Goal: Information Seeking & Learning: Learn about a topic

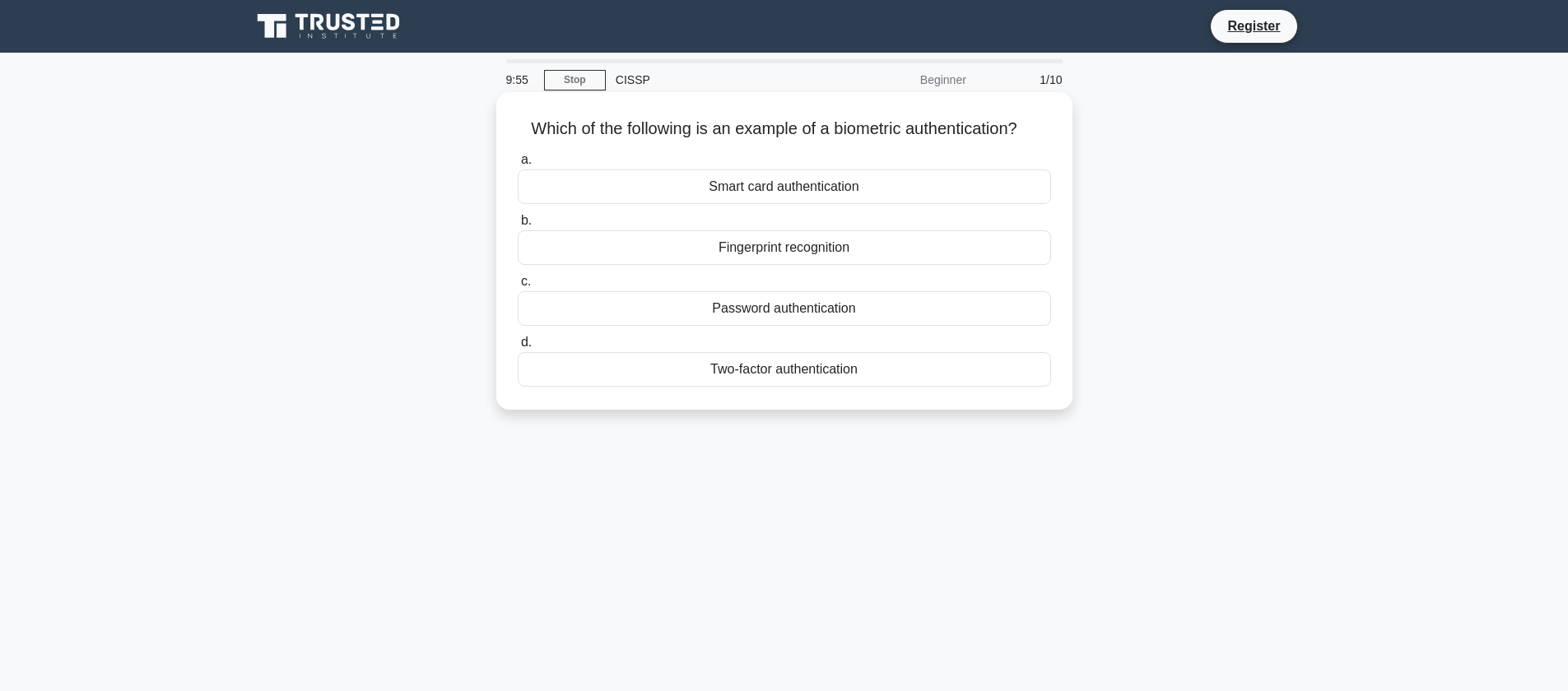
click at [815, 248] on div "Fingerprint recognition" at bounding box center [784, 248] width 533 height 35
click at [517, 226] on input "b. Fingerprint recognition" at bounding box center [517, 220] width 0 height 11
click at [840, 249] on div "Authentication" at bounding box center [784, 248] width 533 height 35
click at [517, 226] on input "b. Authentication" at bounding box center [517, 220] width 0 height 11
click at [860, 190] on div "Secure service" at bounding box center [784, 187] width 533 height 35
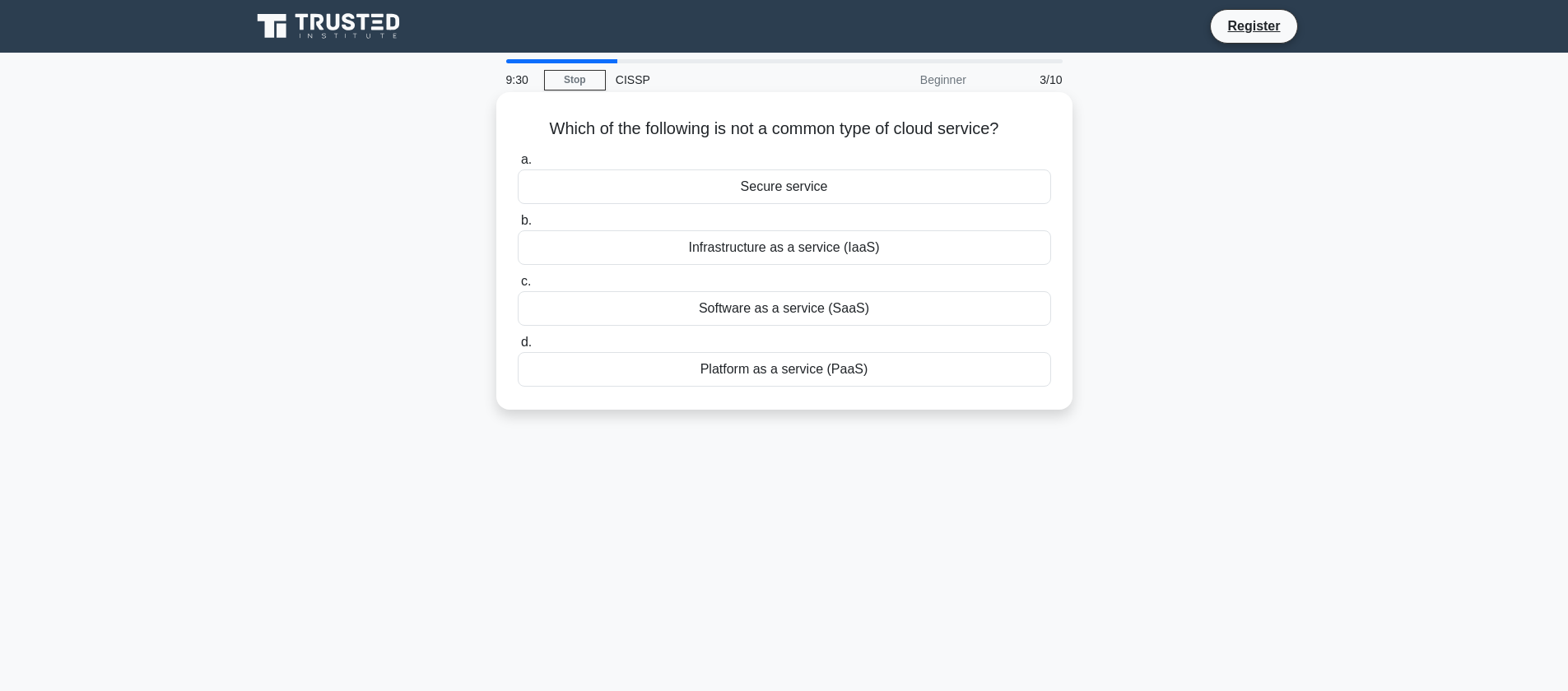
click at [517, 166] on input "a. Secure service" at bounding box center [517, 160] width 0 height 11
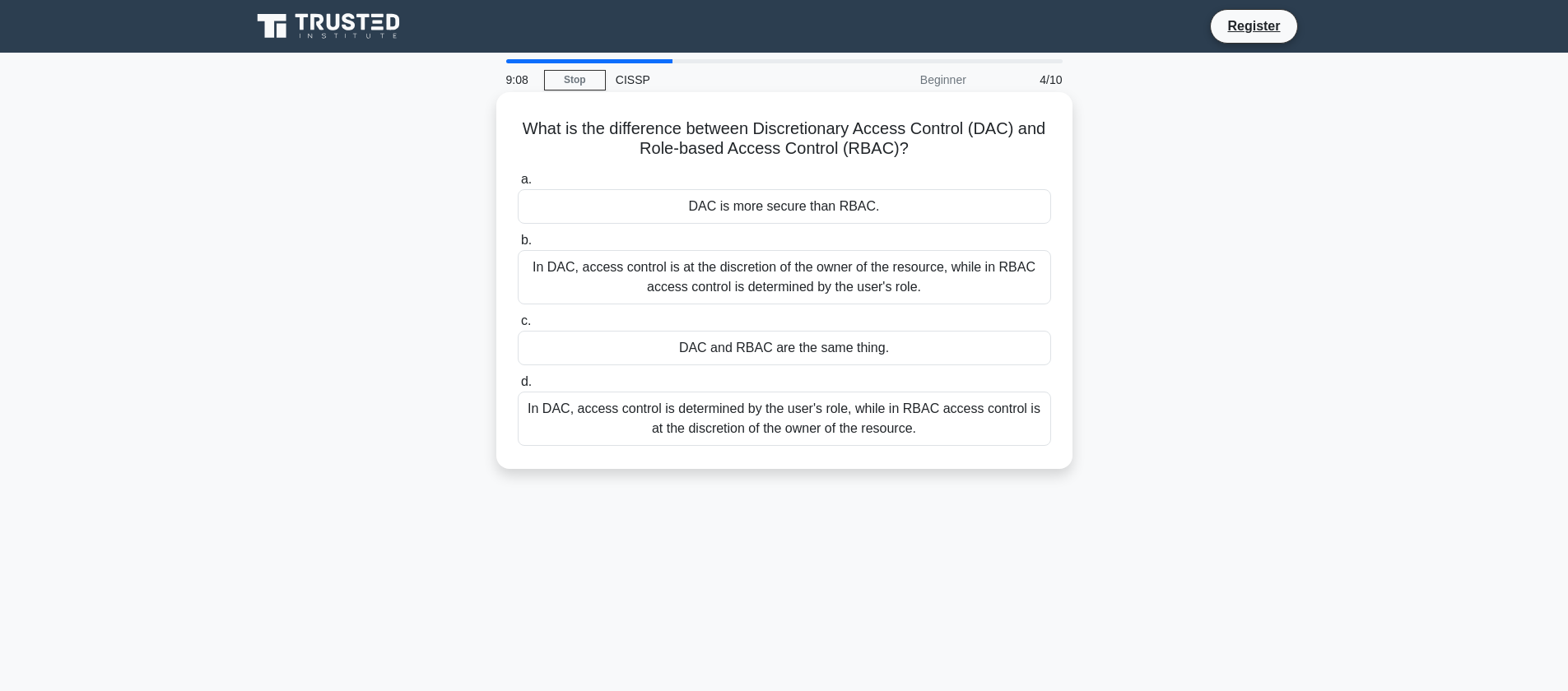
click at [905, 283] on div "In DAC, access control is at the discretion of the owner of the resource, while…" at bounding box center [784, 277] width 533 height 54
click at [517, 246] on input "b. In DAC, access control is at the discretion of the owner of the resource, wh…" at bounding box center [517, 240] width 0 height 11
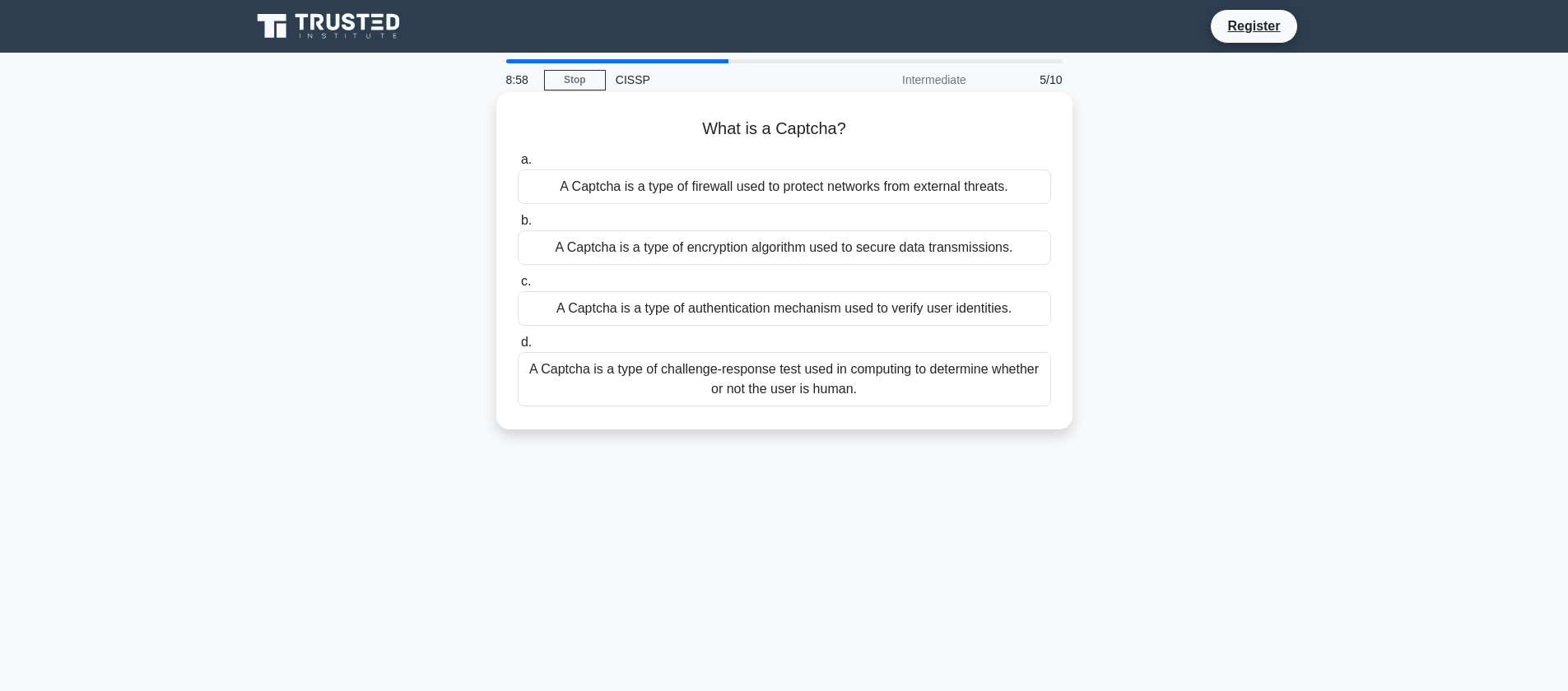
click at [953, 380] on div "A Captcha is a type of challenge-response test used in computing to determine w…" at bounding box center [784, 379] width 533 height 54
click at [517, 348] on input "d. A Captcha is a type of challenge-response test used in computing to determin…" at bounding box center [517, 342] width 0 height 11
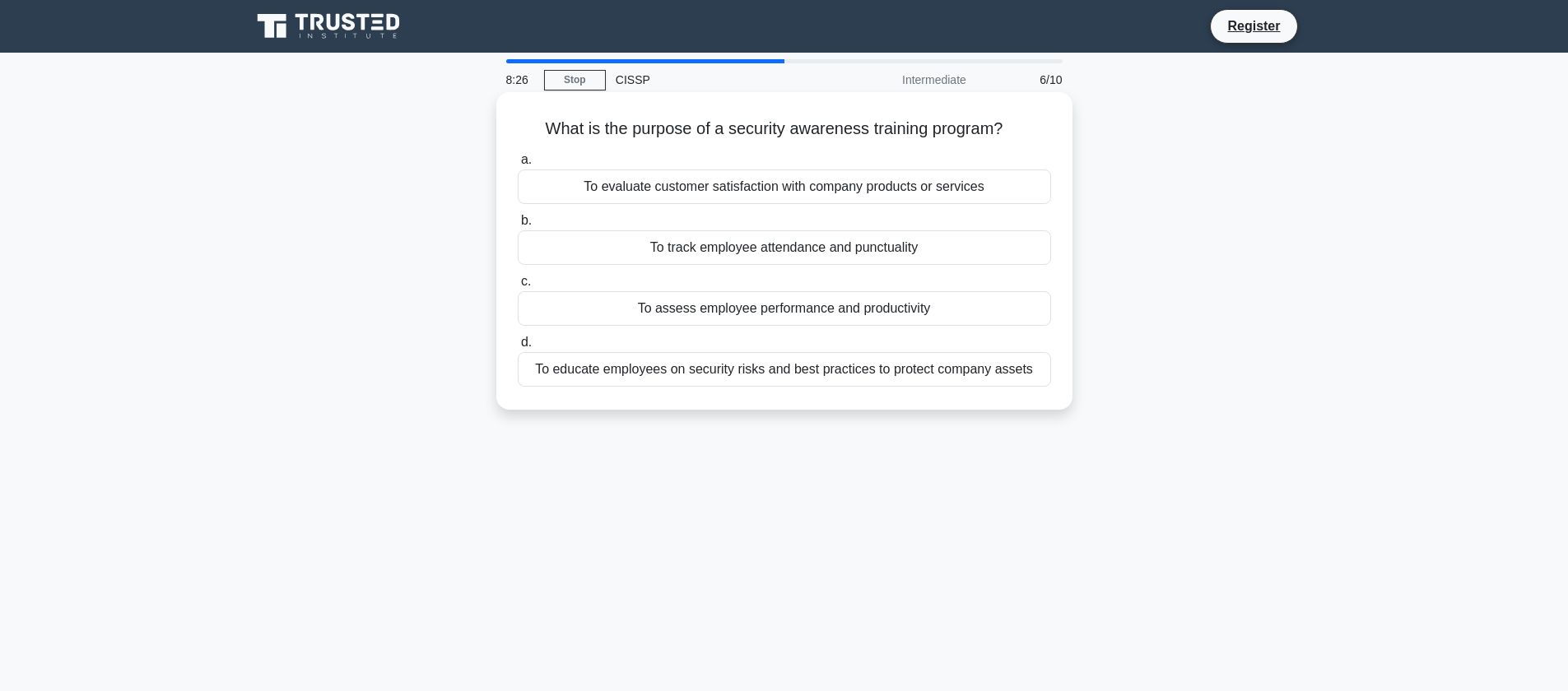
click at [872, 378] on div "To educate employees on security risks and best practices to protect company as…" at bounding box center [784, 369] width 533 height 35
click at [517, 348] on input "d. To educate employees on security risks and best practices to protect company…" at bounding box center [517, 342] width 0 height 11
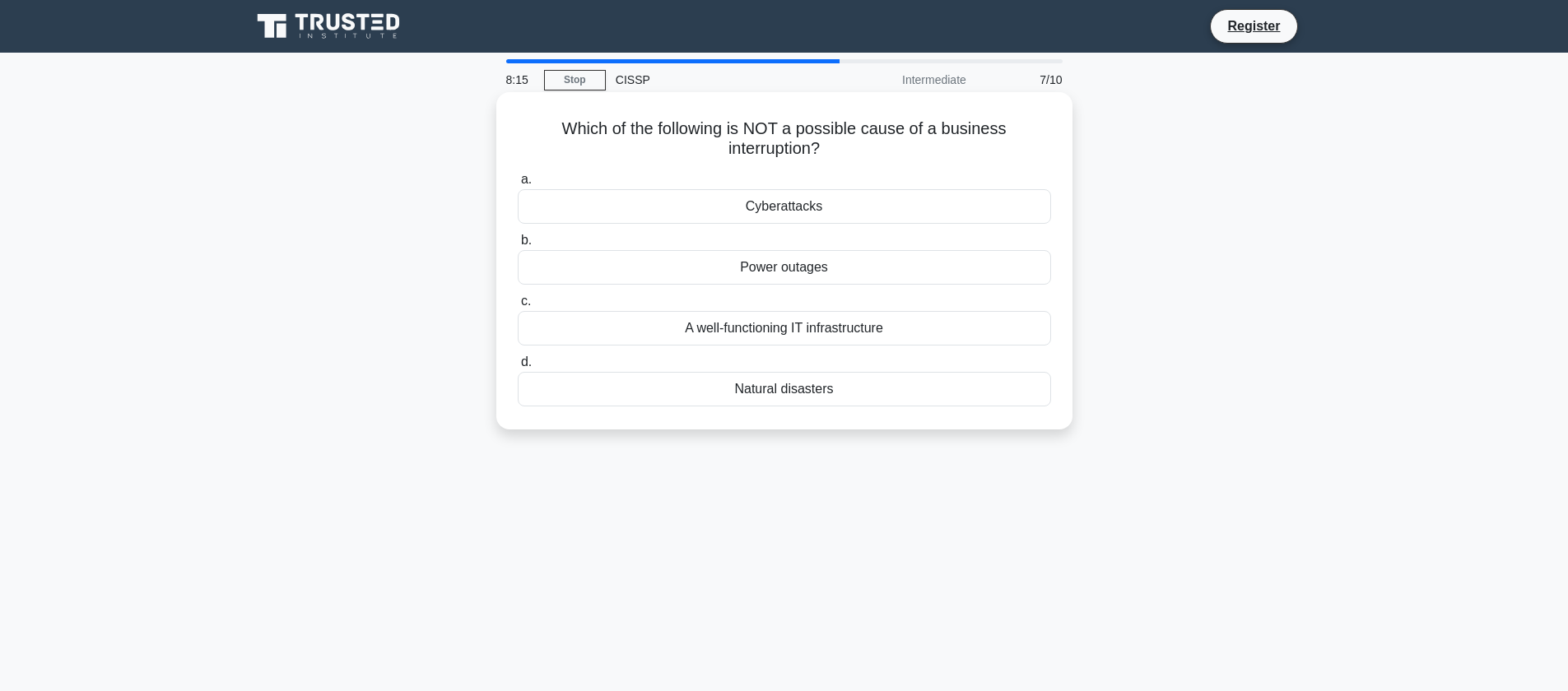
click at [859, 329] on div "A well-functioning IT infrastructure" at bounding box center [784, 328] width 533 height 35
click at [517, 307] on input "c. A well-functioning IT infrastructure" at bounding box center [517, 302] width 0 height 11
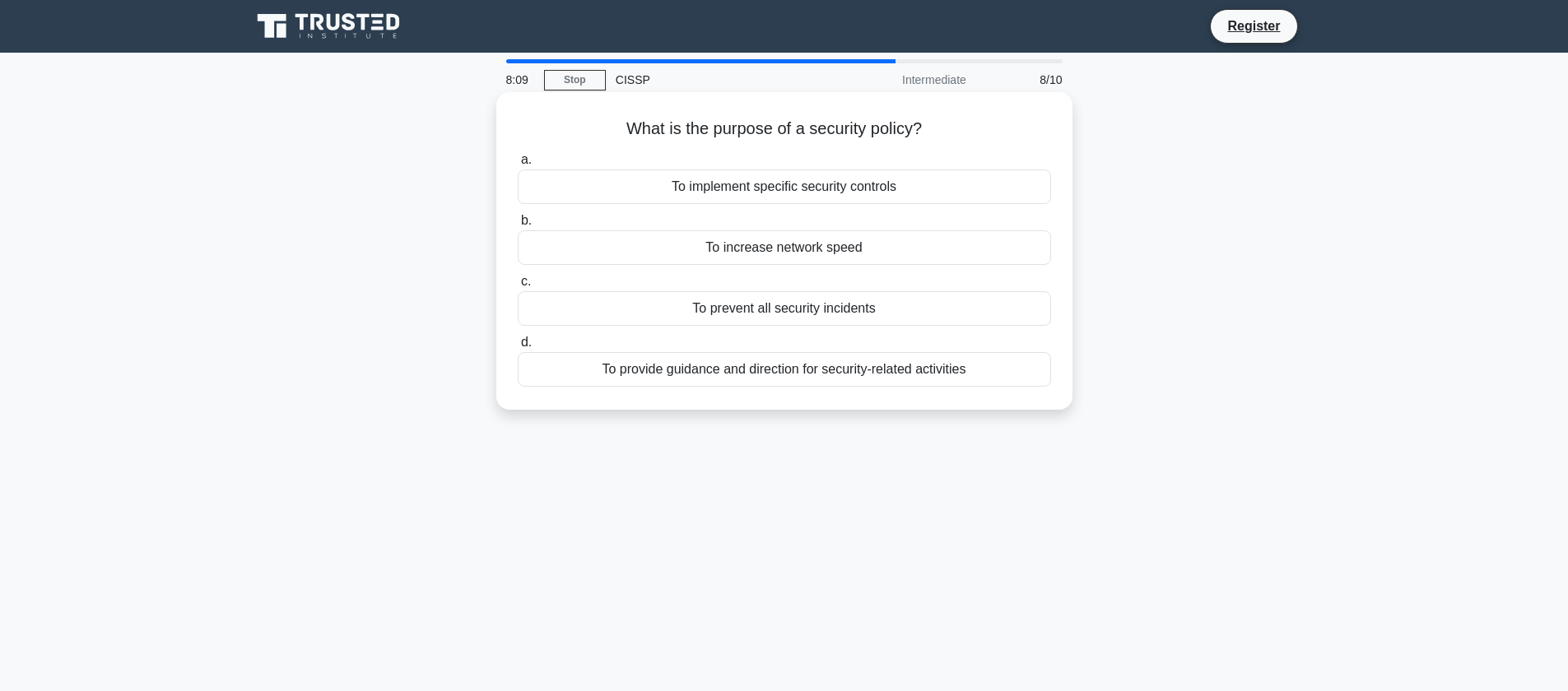
click at [873, 373] on div "To provide guidance and direction for security-related activities" at bounding box center [784, 369] width 533 height 35
click at [517, 348] on input "d. To provide guidance and direction for security-related activities" at bounding box center [517, 342] width 0 height 11
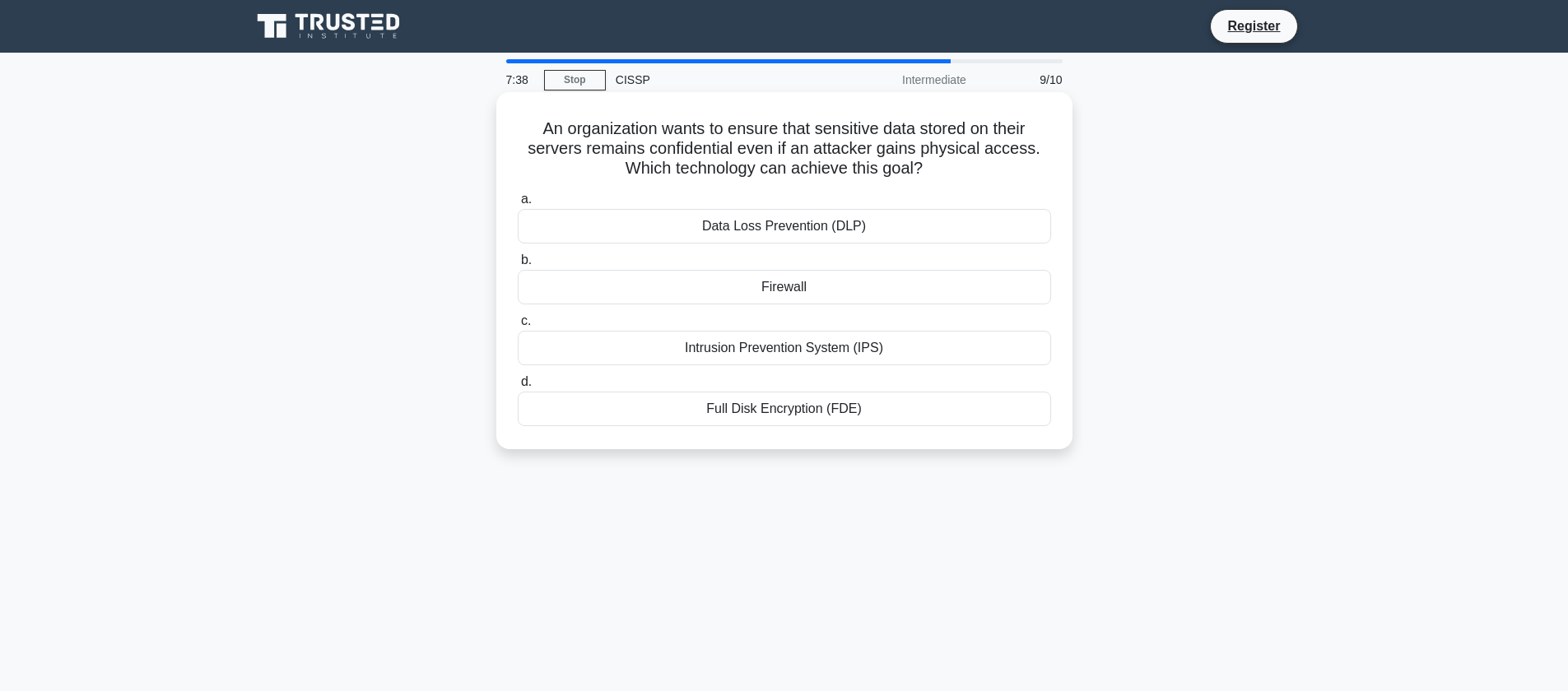
click at [792, 401] on div "Full Disk Encryption (FDE)" at bounding box center [784, 408] width 533 height 35
click at [517, 388] on input "d. Full Disk Encryption (FDE)" at bounding box center [517, 382] width 0 height 11
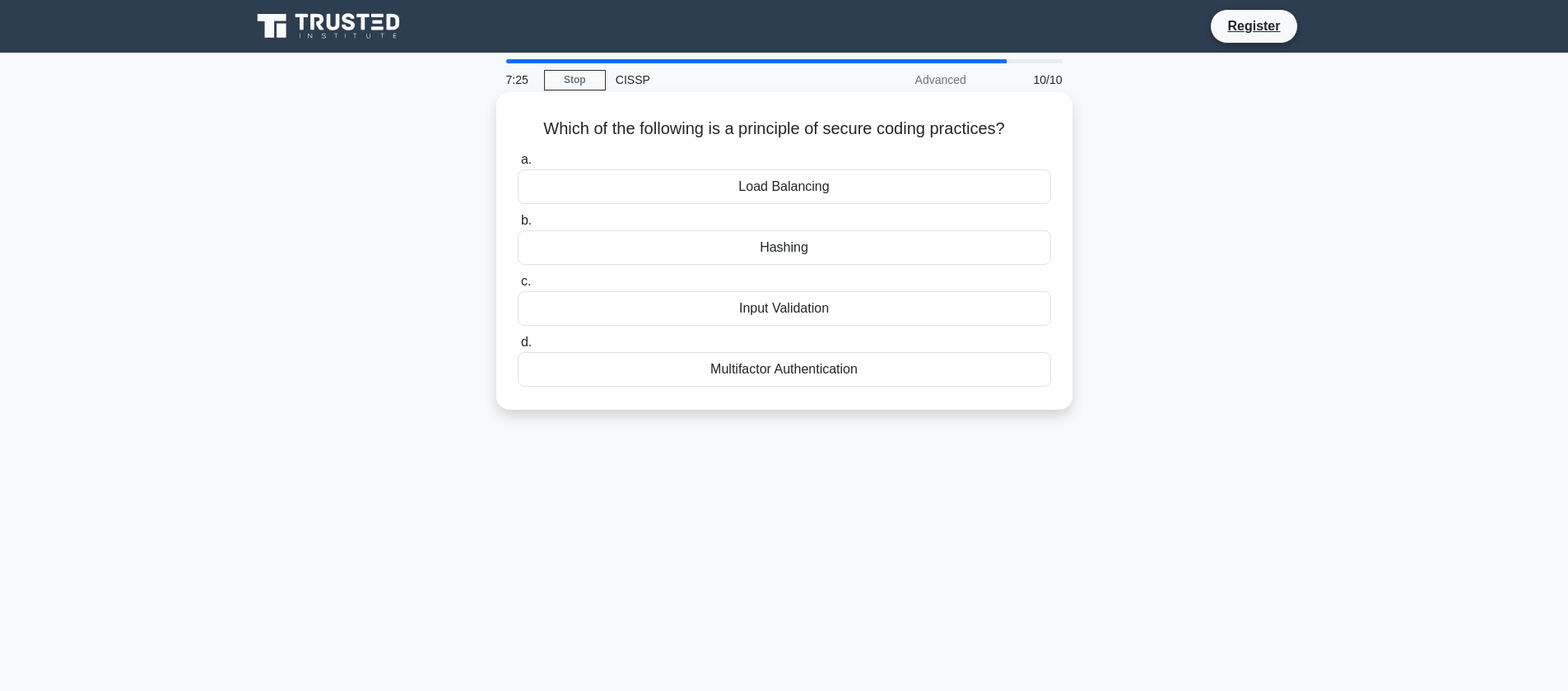
click at [860, 309] on div "Input Validation" at bounding box center [784, 308] width 533 height 35
click at [517, 287] on input "c. Input Validation" at bounding box center [517, 281] width 0 height 11
radio input "true"
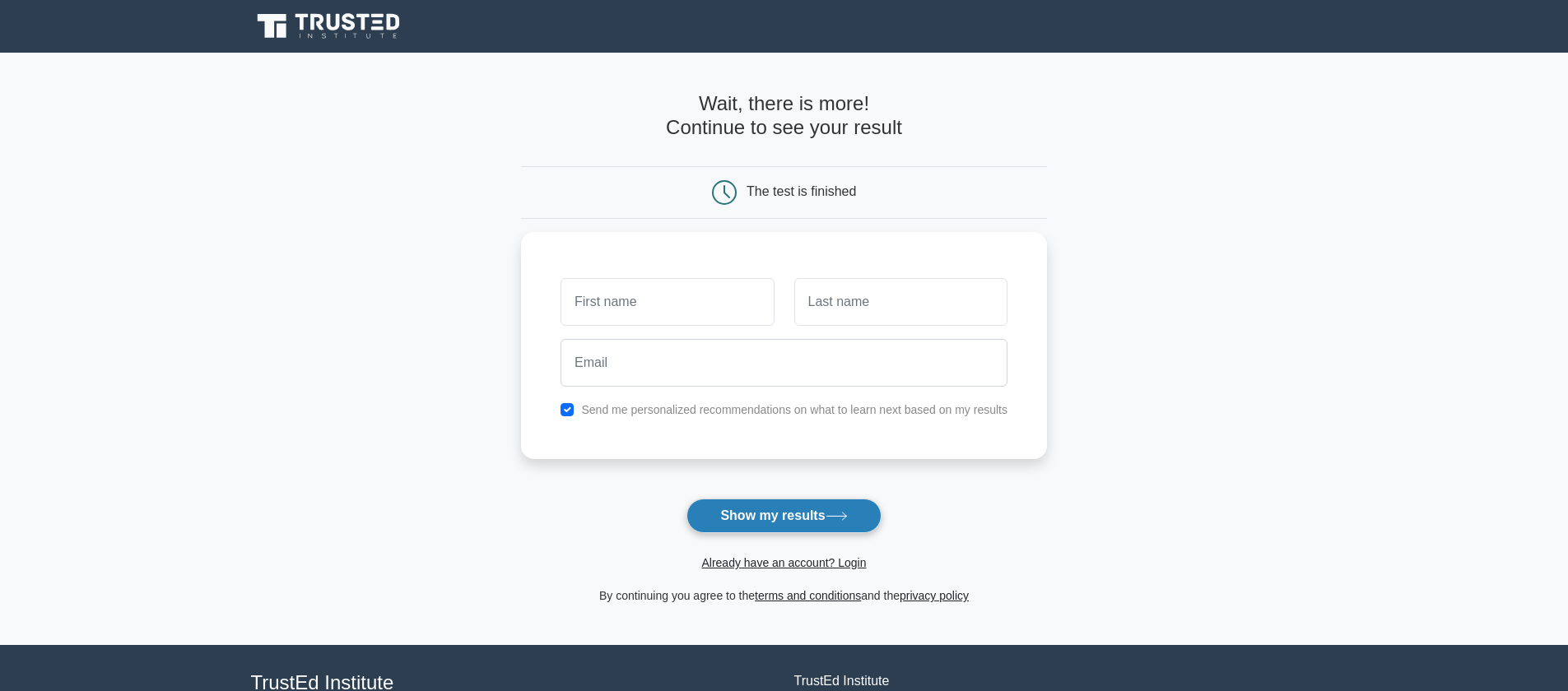
click at [797, 513] on button "Show my results" at bounding box center [784, 515] width 194 height 35
click at [838, 412] on label "Send me personalized recommendations on what to learn next based on my results" at bounding box center [794, 405] width 426 height 14
click at [840, 400] on label "Send me personalized recommendations on what to learn next based on my results" at bounding box center [794, 405] width 426 height 14
click at [568, 407] on input "checkbox" at bounding box center [567, 405] width 14 height 14
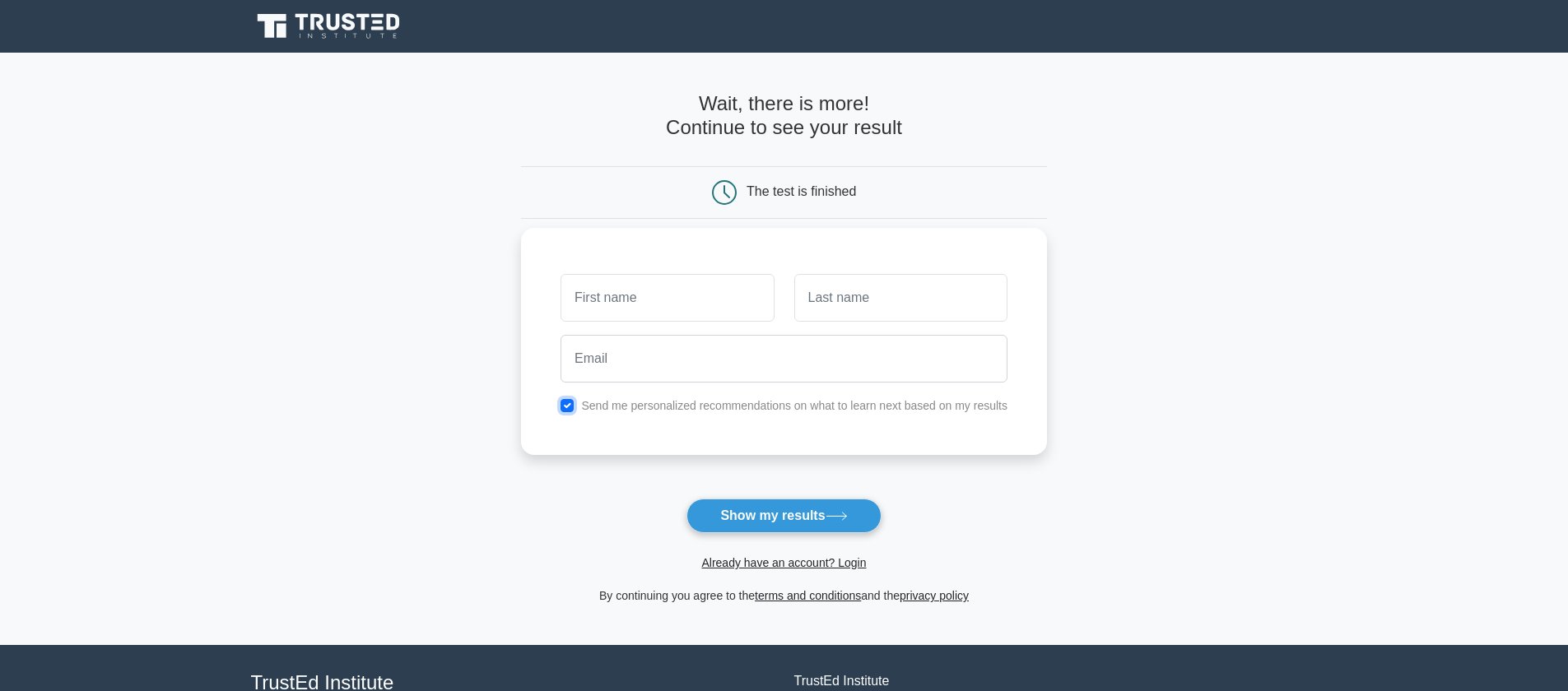
checkbox input "false"
click at [653, 308] on input "text" at bounding box center [667, 297] width 213 height 47
type input "a"
type input "first"
type input "last"
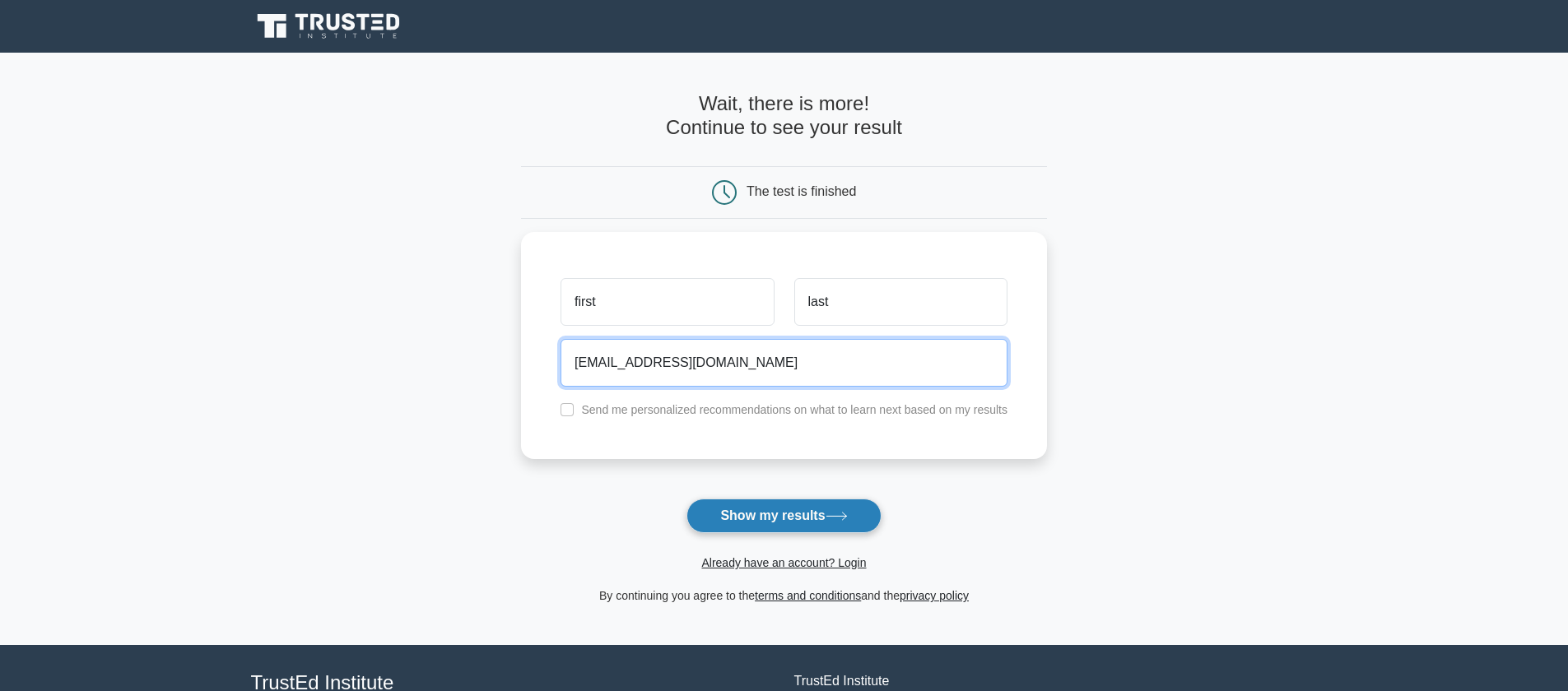
type input "amigo77sp@hotmail.com"
click at [804, 519] on button "Show my results" at bounding box center [784, 515] width 194 height 35
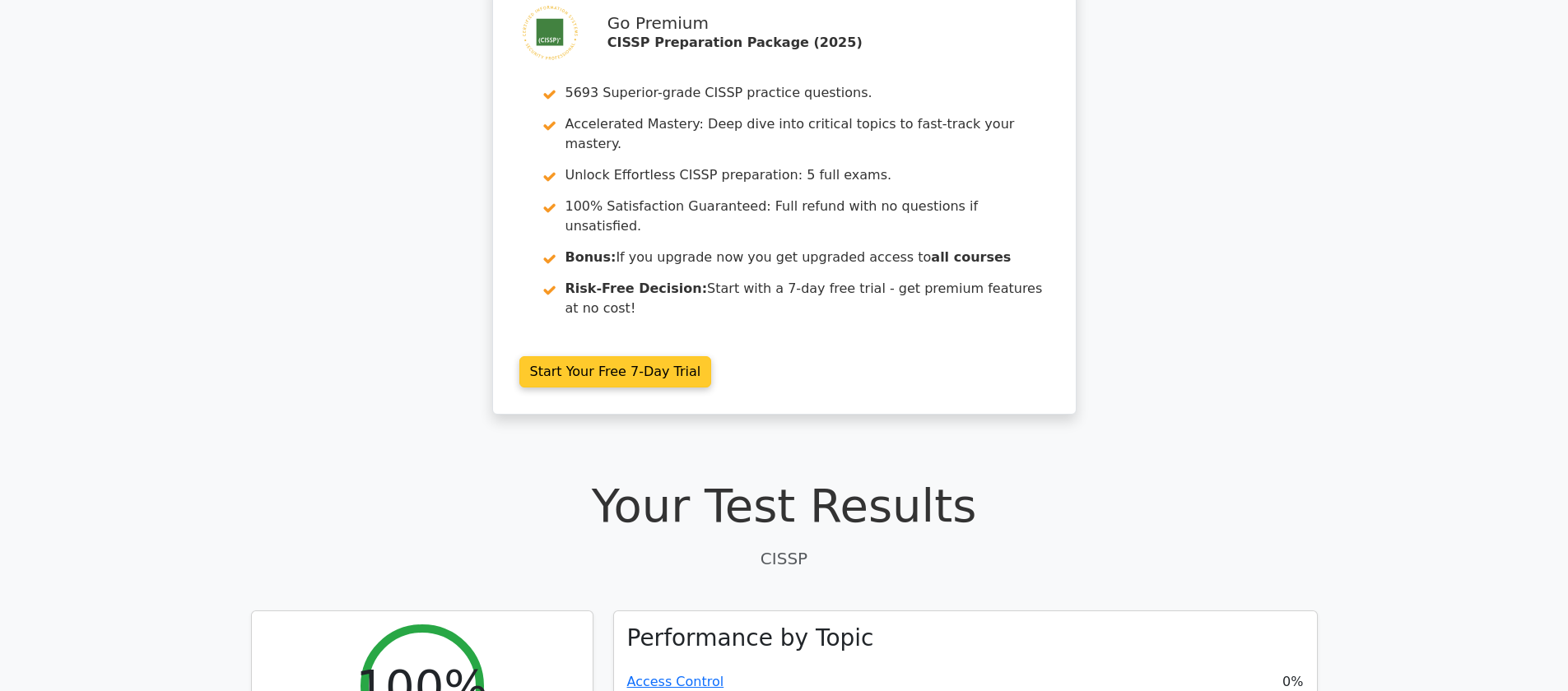
scroll to position [79, 0]
click at [615, 357] on link "Start Your Free 7-Day Trial" at bounding box center [615, 373] width 193 height 31
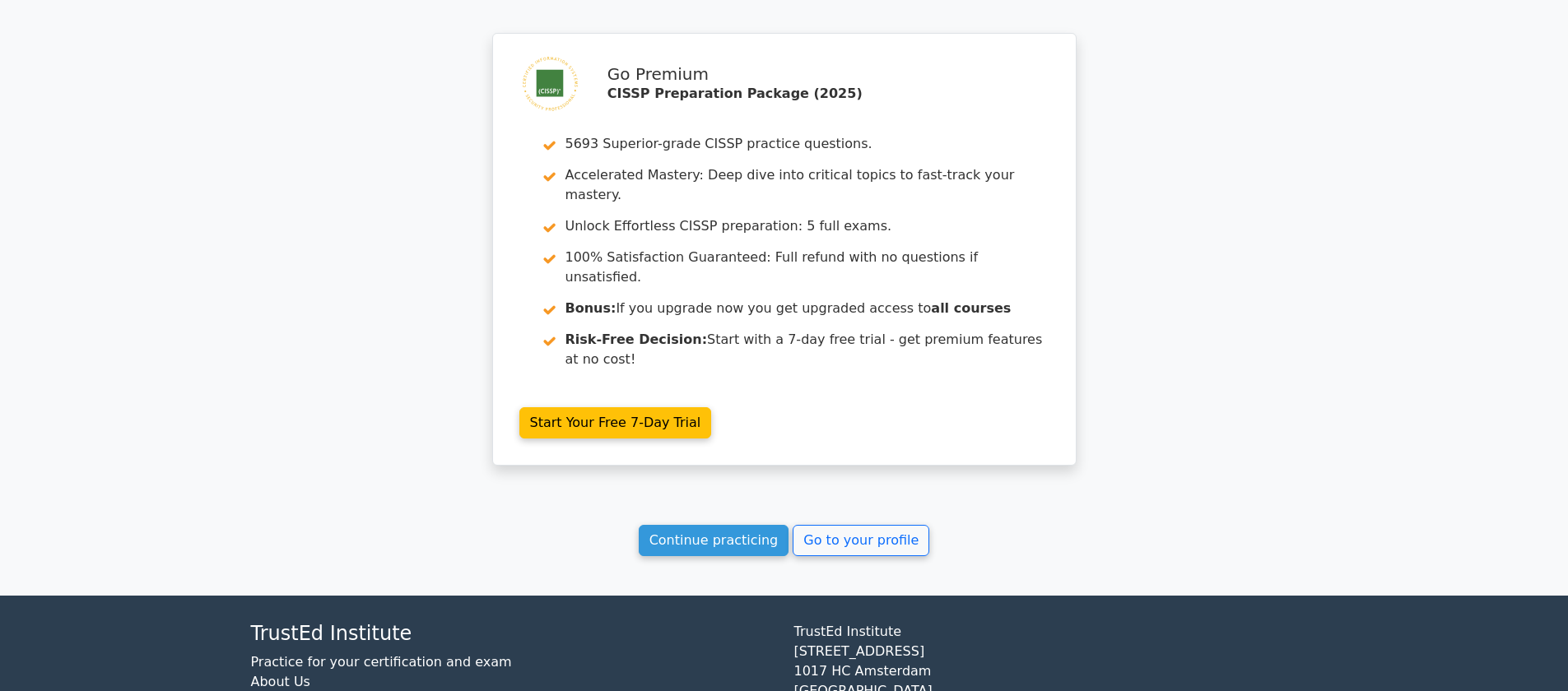
scroll to position [2330, 0]
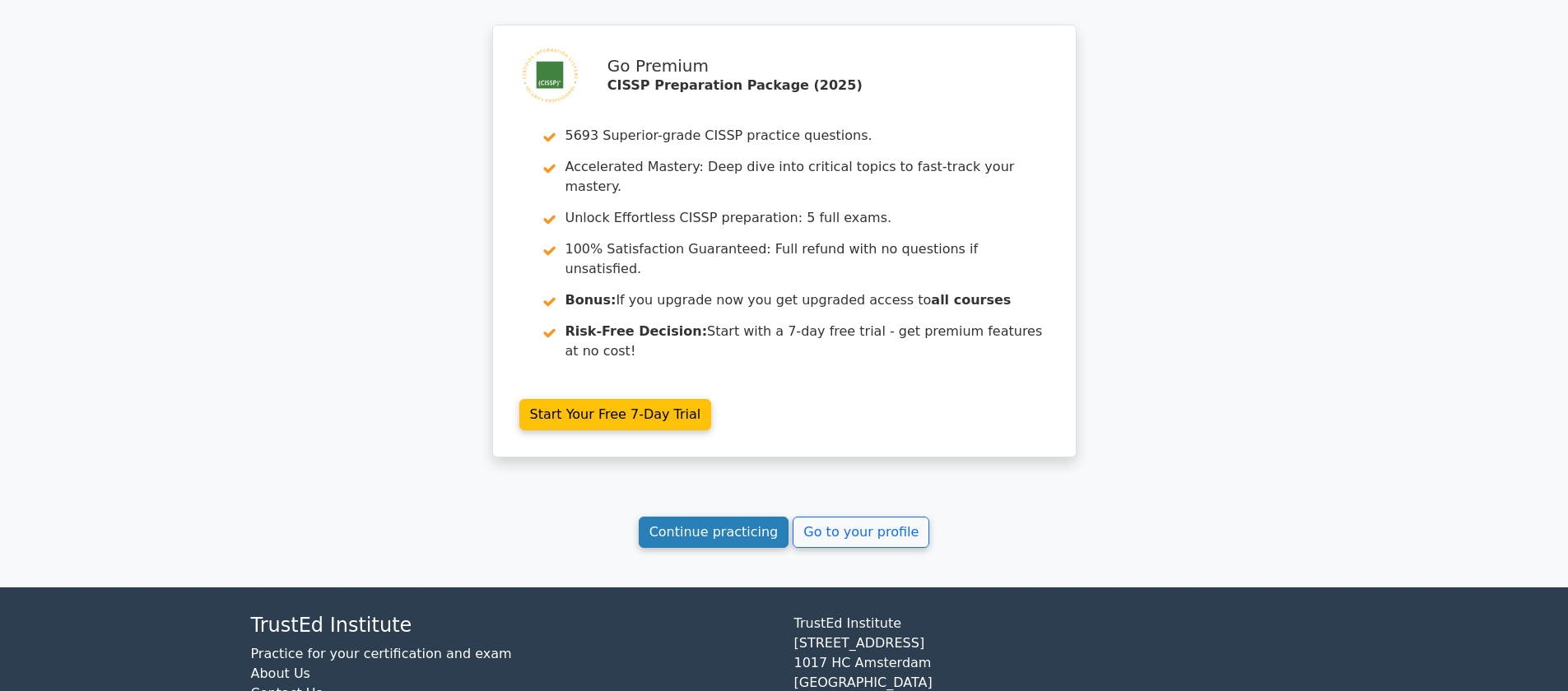
click at [773, 516] on link "Continue practicing" at bounding box center [714, 531] width 150 height 31
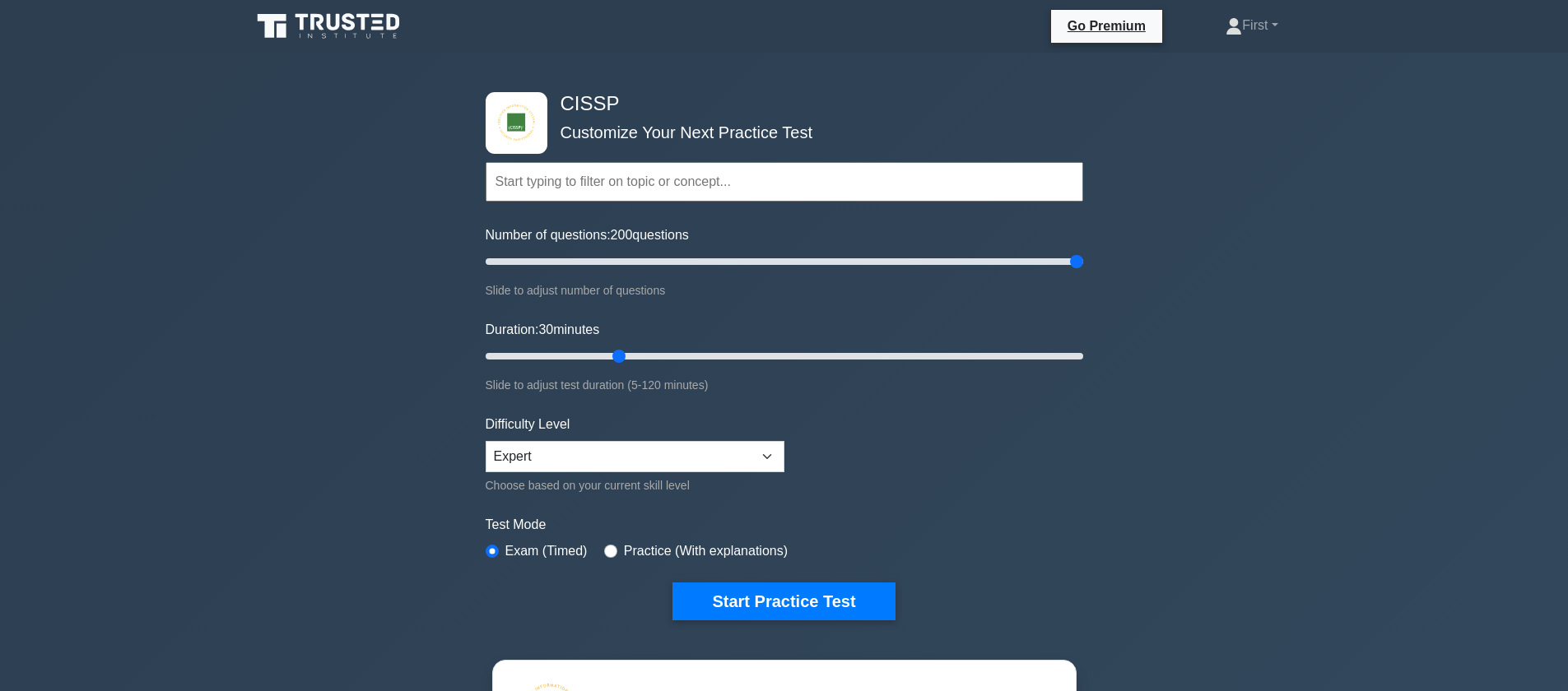
drag, startPoint x: 553, startPoint y: 262, endPoint x: 1116, endPoint y: 244, distance: 563.3
type input "200"
click at [1083, 252] on input "Number of questions: 200 questions" at bounding box center [784, 261] width 598 height 19
drag, startPoint x: 620, startPoint y: 359, endPoint x: 1270, endPoint y: 350, distance: 650.1
type input "120"
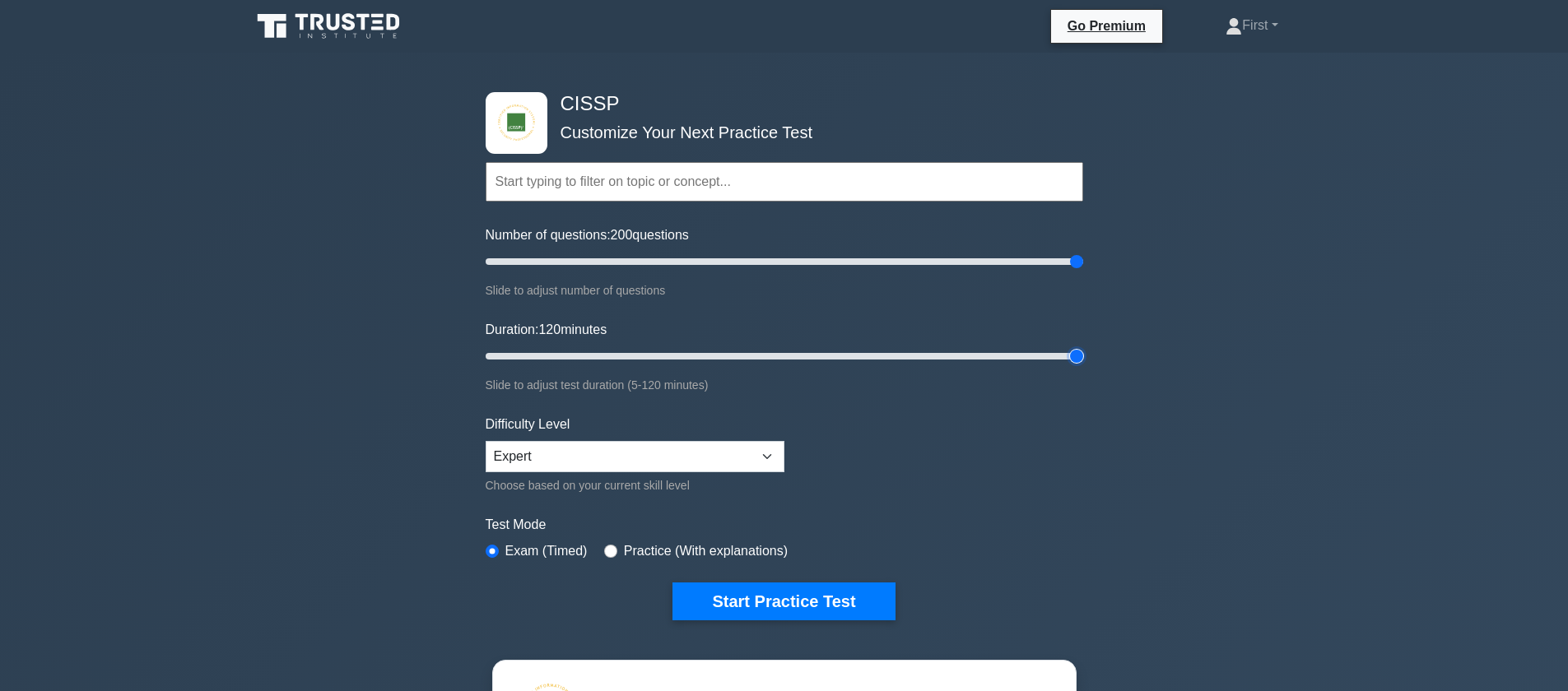
click at [1083, 351] on input "Duration: 120 minutes" at bounding box center [784, 356] width 598 height 19
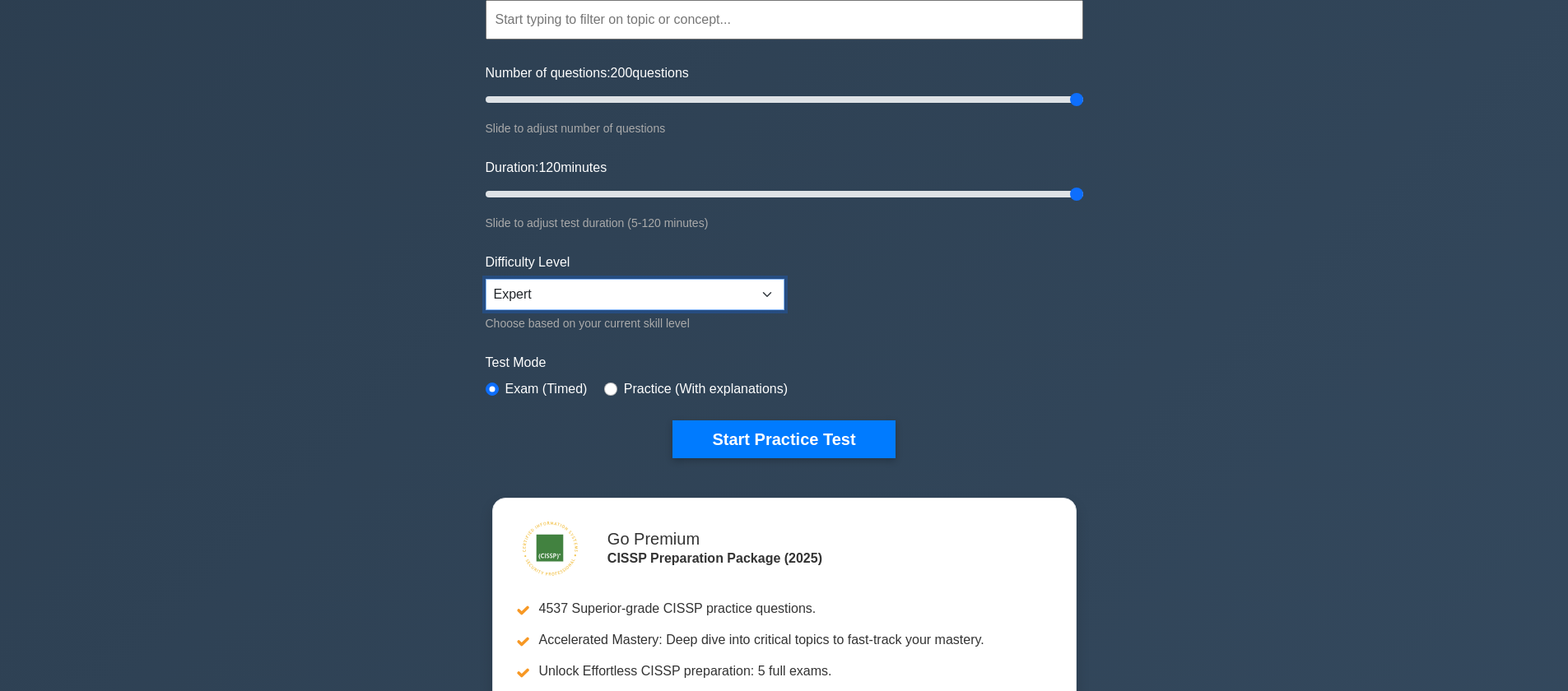
scroll to position [171, 0]
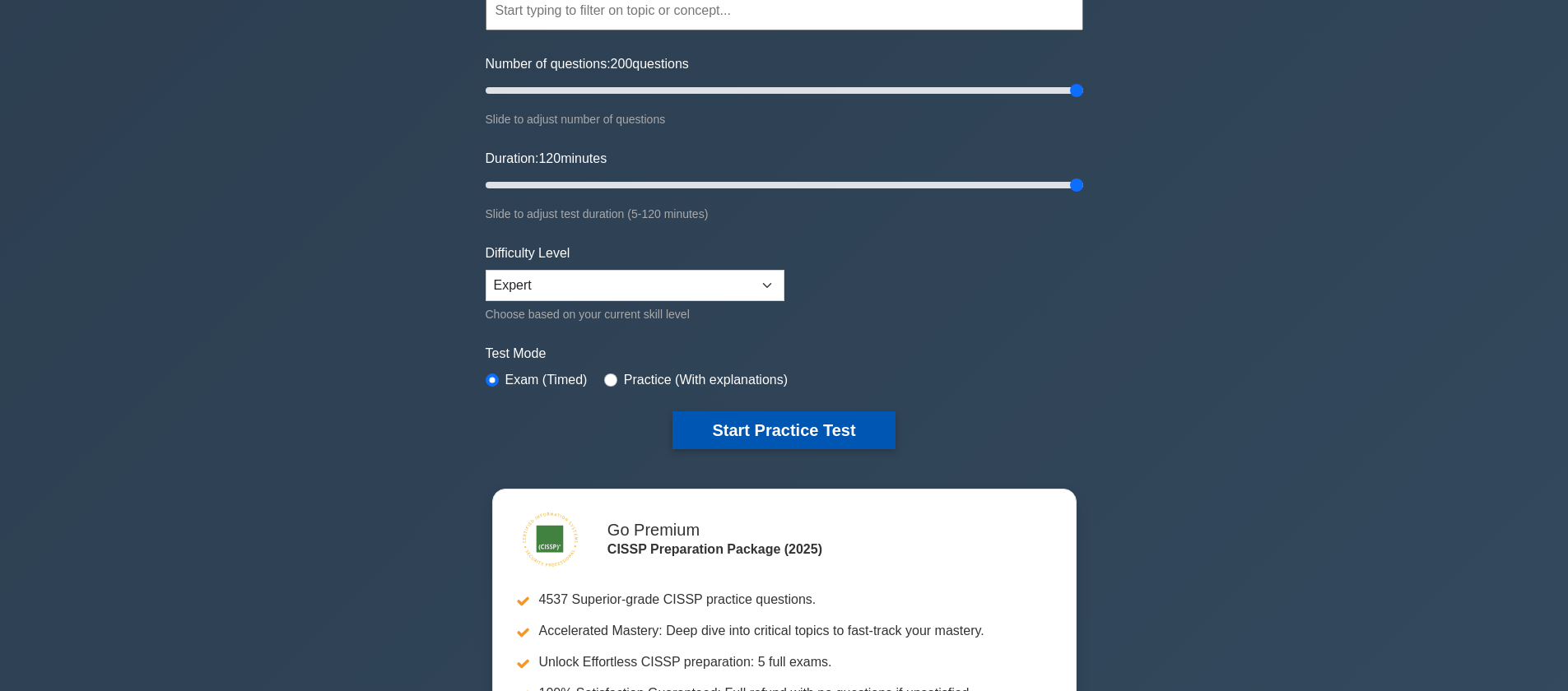
click at [838, 428] on button "Start Practice Test" at bounding box center [784, 430] width 222 height 38
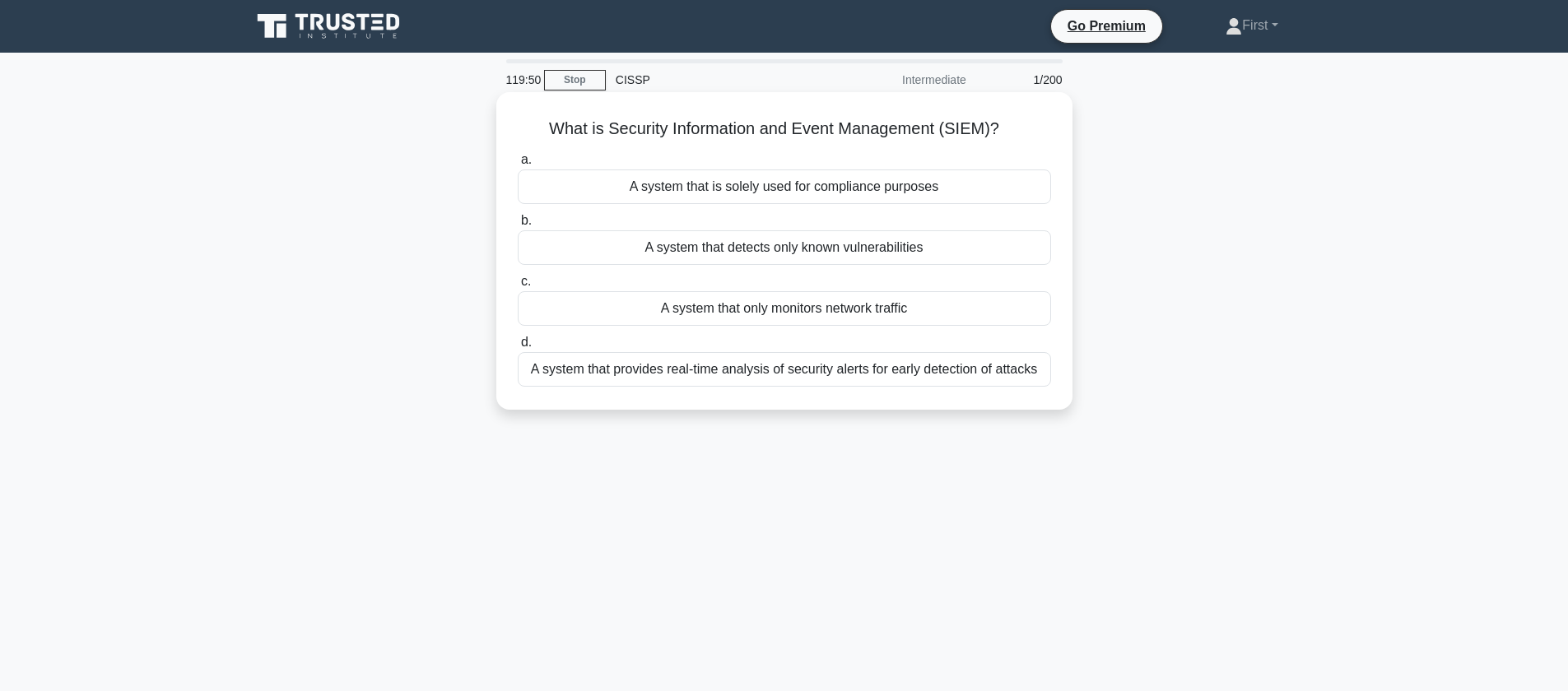
click at [853, 368] on div "A system that provides real-time analysis of security alerts for early detectio…" at bounding box center [784, 369] width 533 height 35
click at [517, 348] on input "d. A system that provides real-time analysis of security alerts for early detec…" at bounding box center [517, 342] width 0 height 11
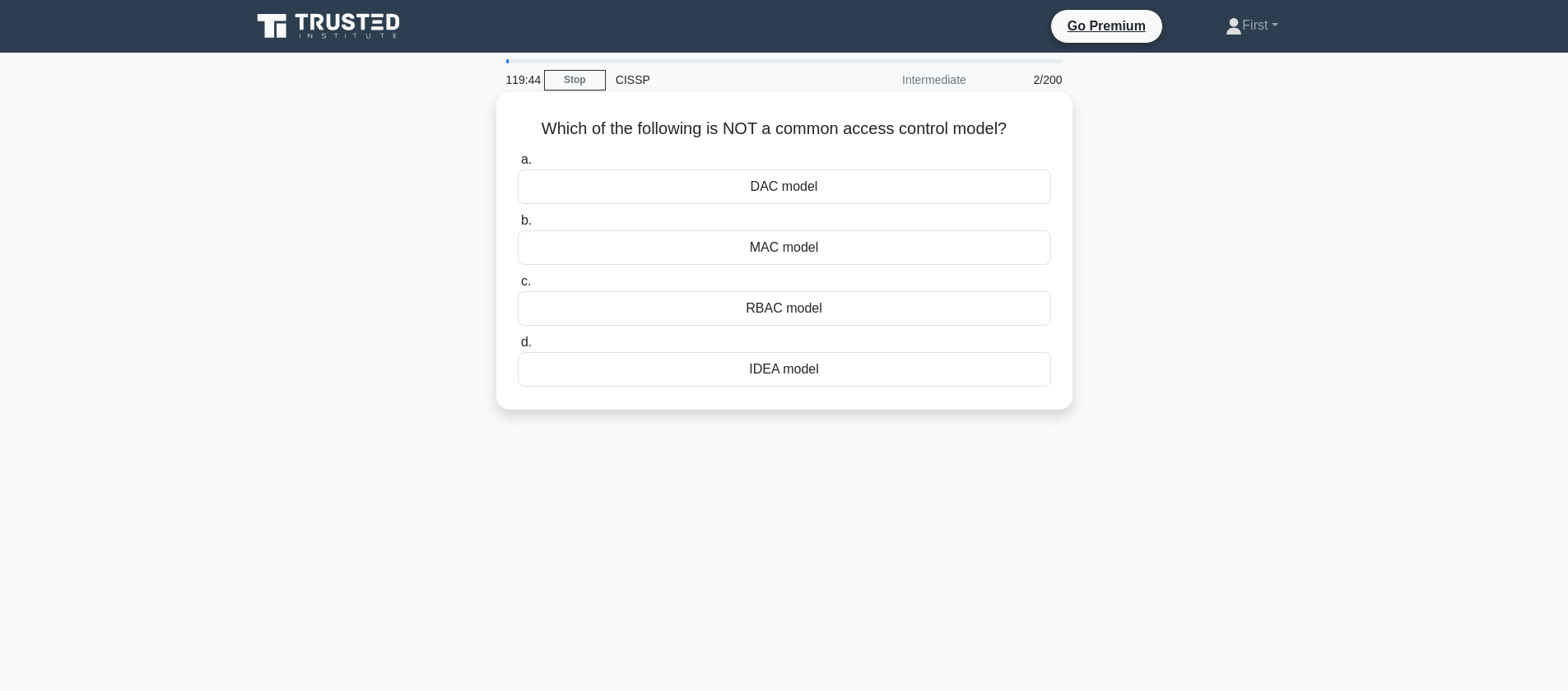
click at [851, 371] on div "IDEA model" at bounding box center [784, 369] width 533 height 35
click at [517, 348] on input "d. IDEA model" at bounding box center [517, 342] width 0 height 11
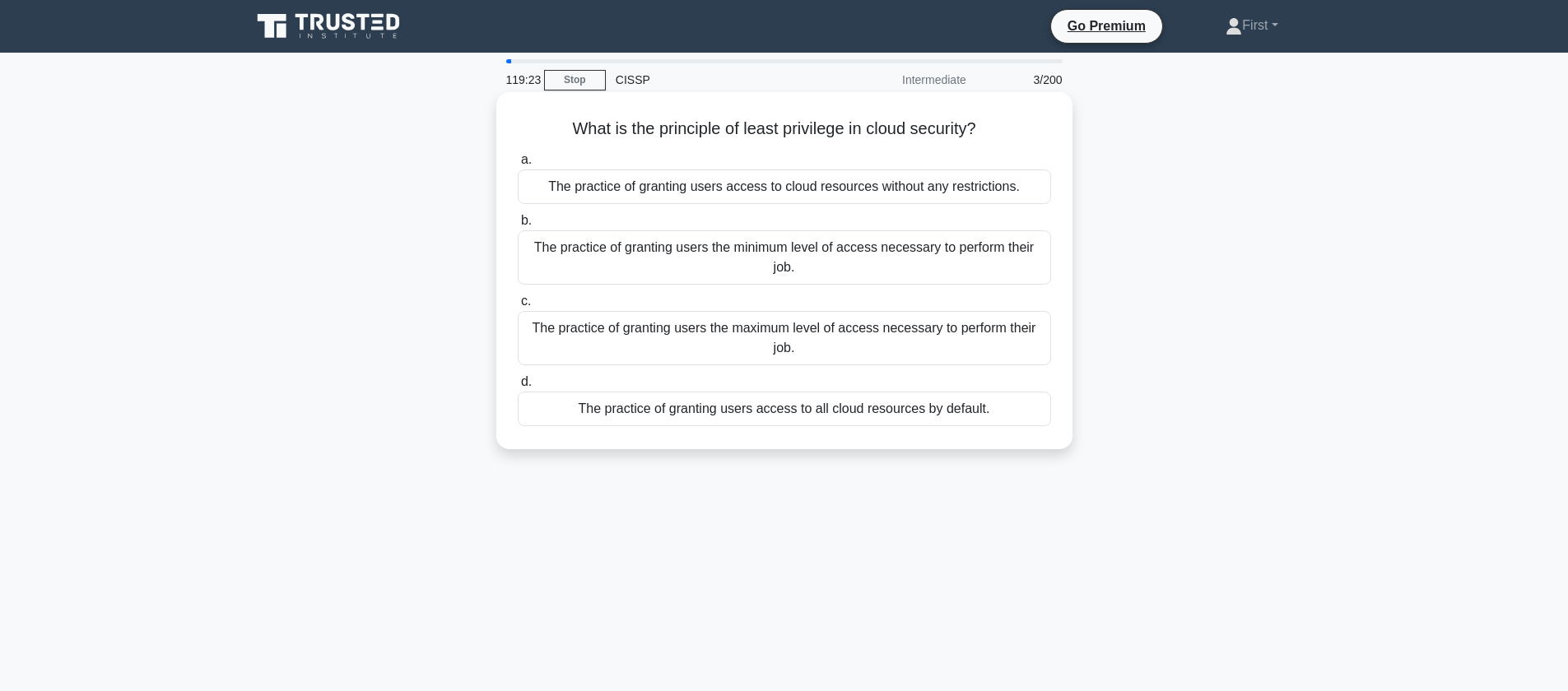
click at [835, 260] on div "The practice of granting users the minimum level of access necessary to perform…" at bounding box center [784, 258] width 533 height 54
click at [517, 226] on input "b. The practice of granting users the minimum level of access necessary to perf…" at bounding box center [517, 220] width 0 height 11
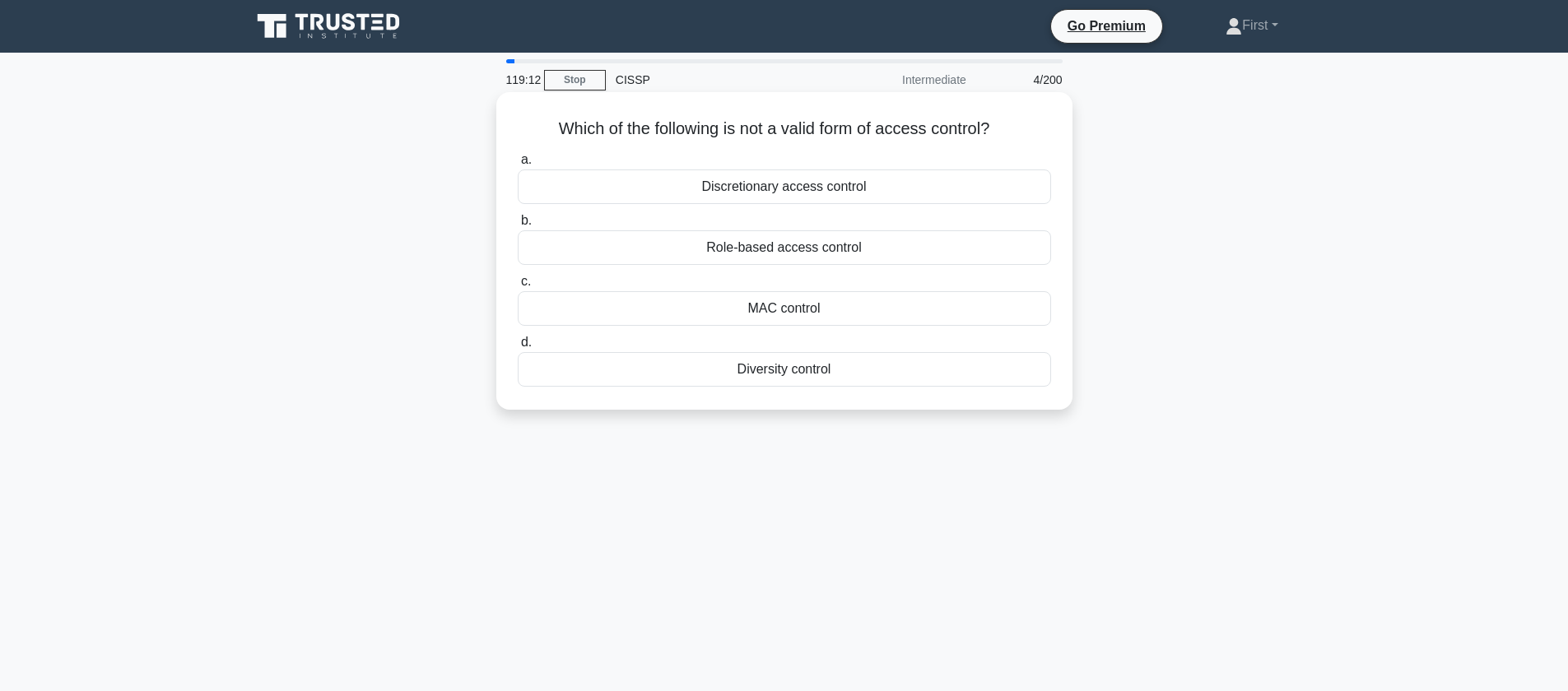
click at [855, 372] on div "Diversity control" at bounding box center [784, 369] width 533 height 35
click at [517, 348] on input "d. Diversity control" at bounding box center [517, 342] width 0 height 11
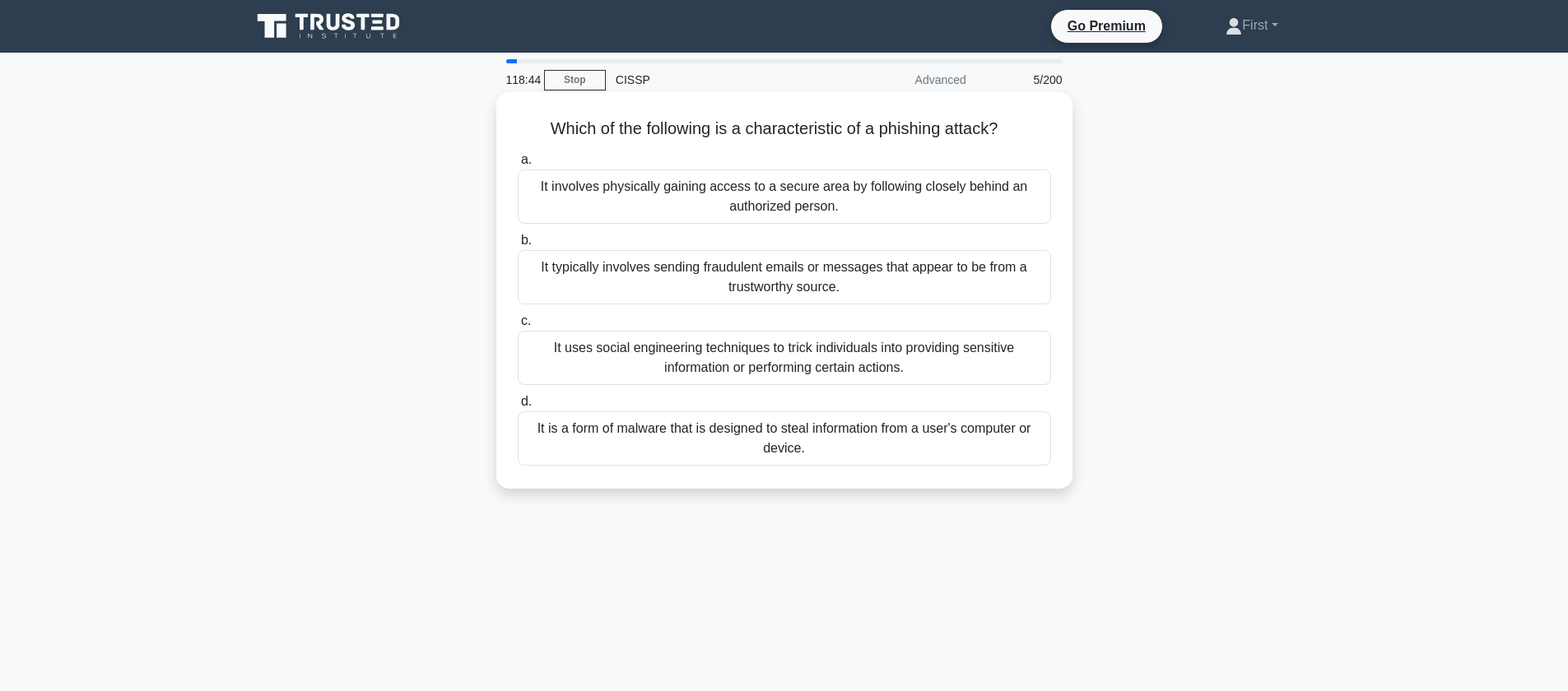
click at [893, 292] on div "It typically involves sending fraudulent emails or messages that appear to be f…" at bounding box center [784, 277] width 533 height 54
click at [517, 246] on input "b. It typically involves sending fraudulent emails or messages that appear to b…" at bounding box center [517, 240] width 0 height 11
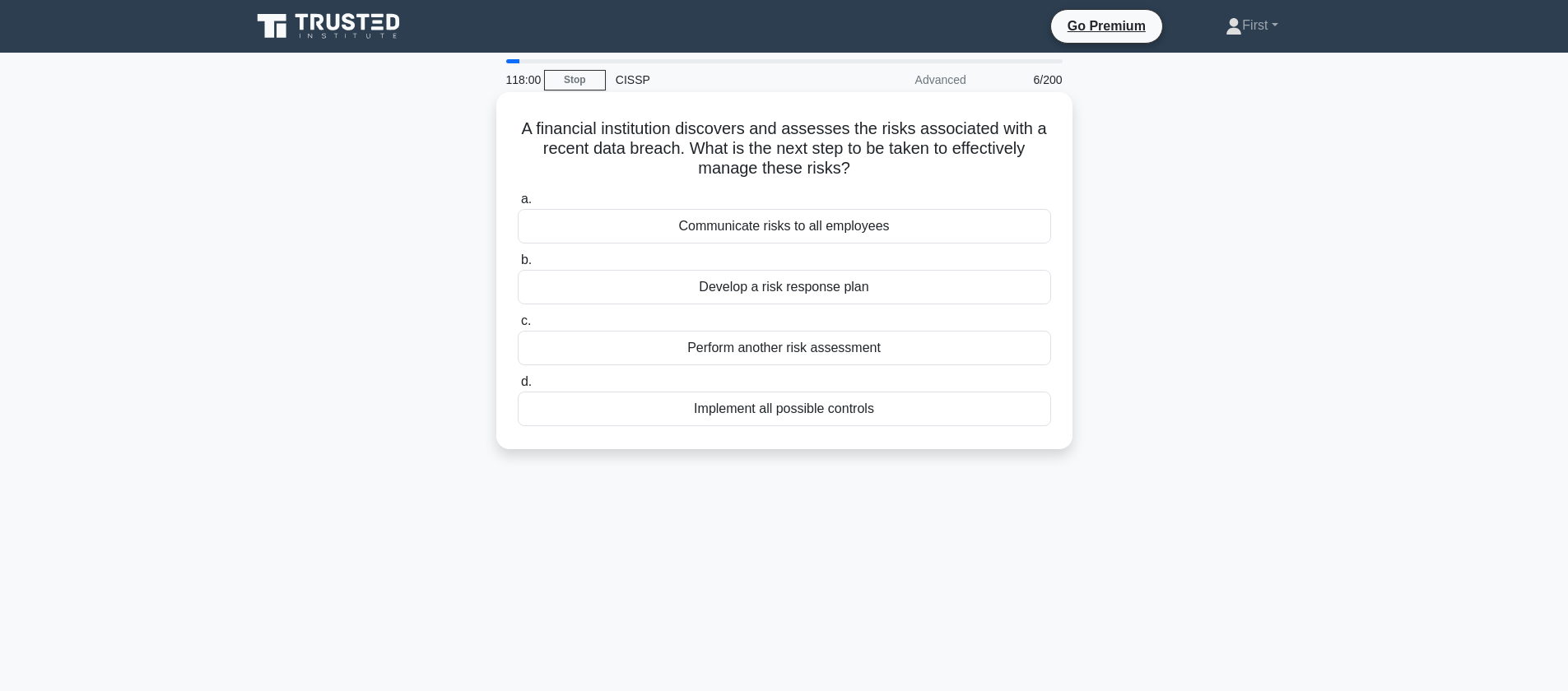
click at [886, 290] on div "Develop a risk response plan" at bounding box center [784, 286] width 533 height 35
click at [517, 266] on input "b. Develop a risk response plan" at bounding box center [517, 260] width 0 height 11
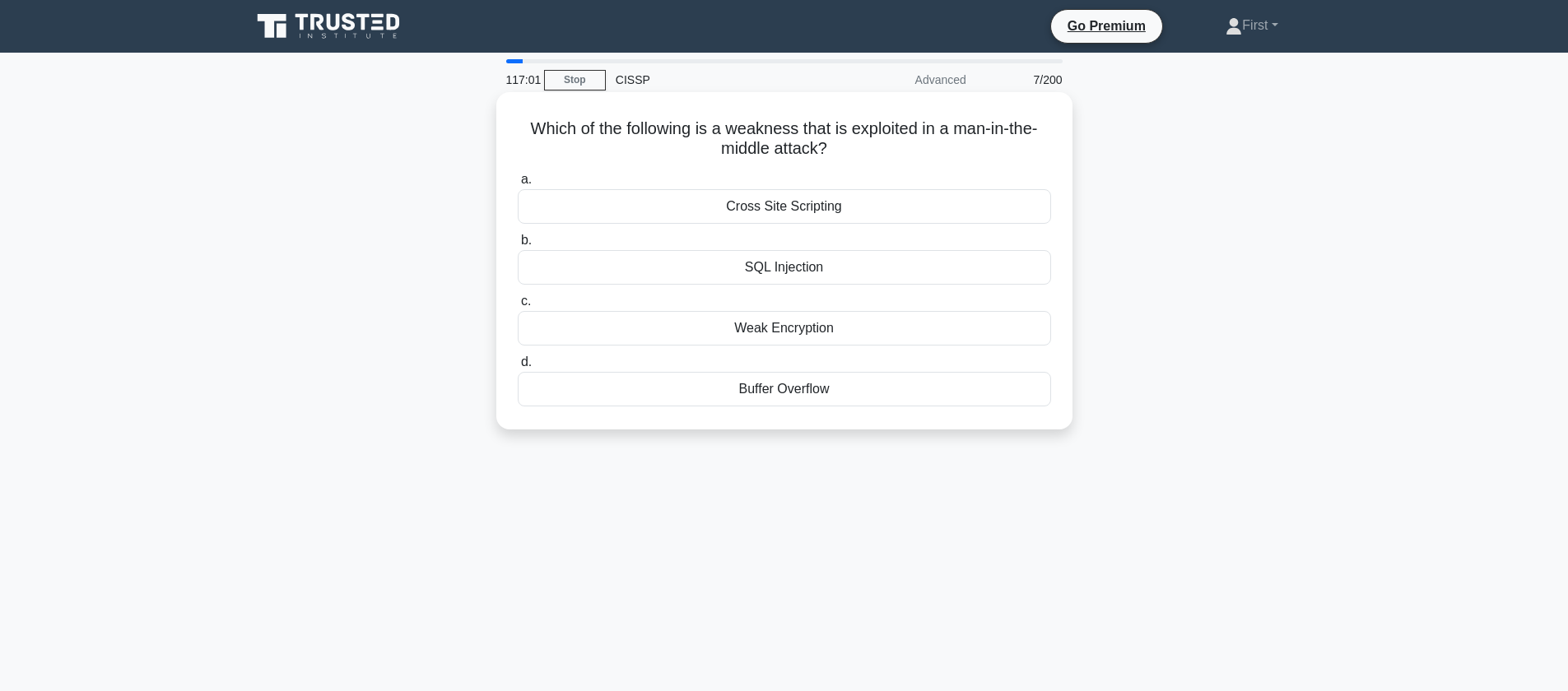
click at [830, 331] on div "Weak Encryption" at bounding box center [784, 328] width 533 height 35
click at [517, 307] on input "c. Weak Encryption" at bounding box center [517, 302] width 0 height 11
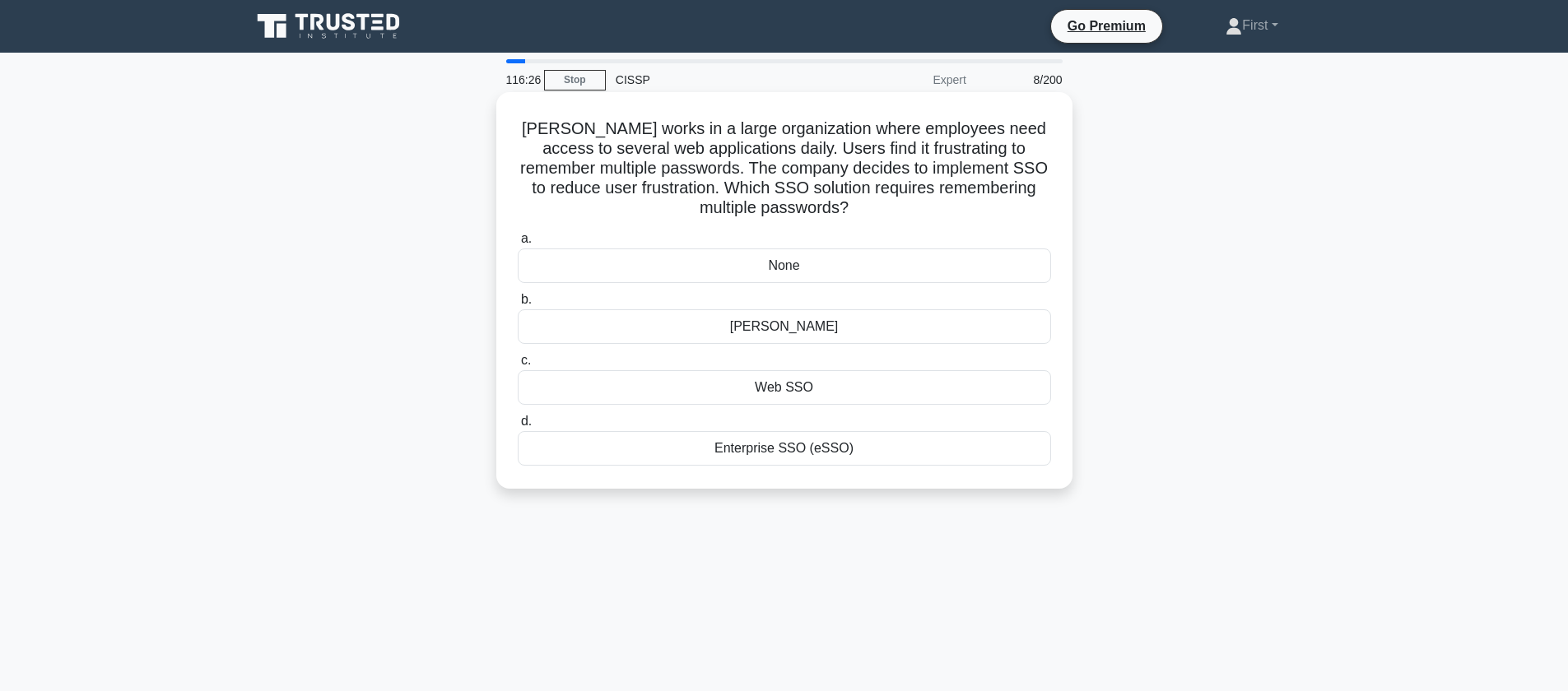
click at [828, 271] on div "None" at bounding box center [784, 265] width 533 height 35
click at [517, 244] on input "a. None" at bounding box center [517, 239] width 0 height 11
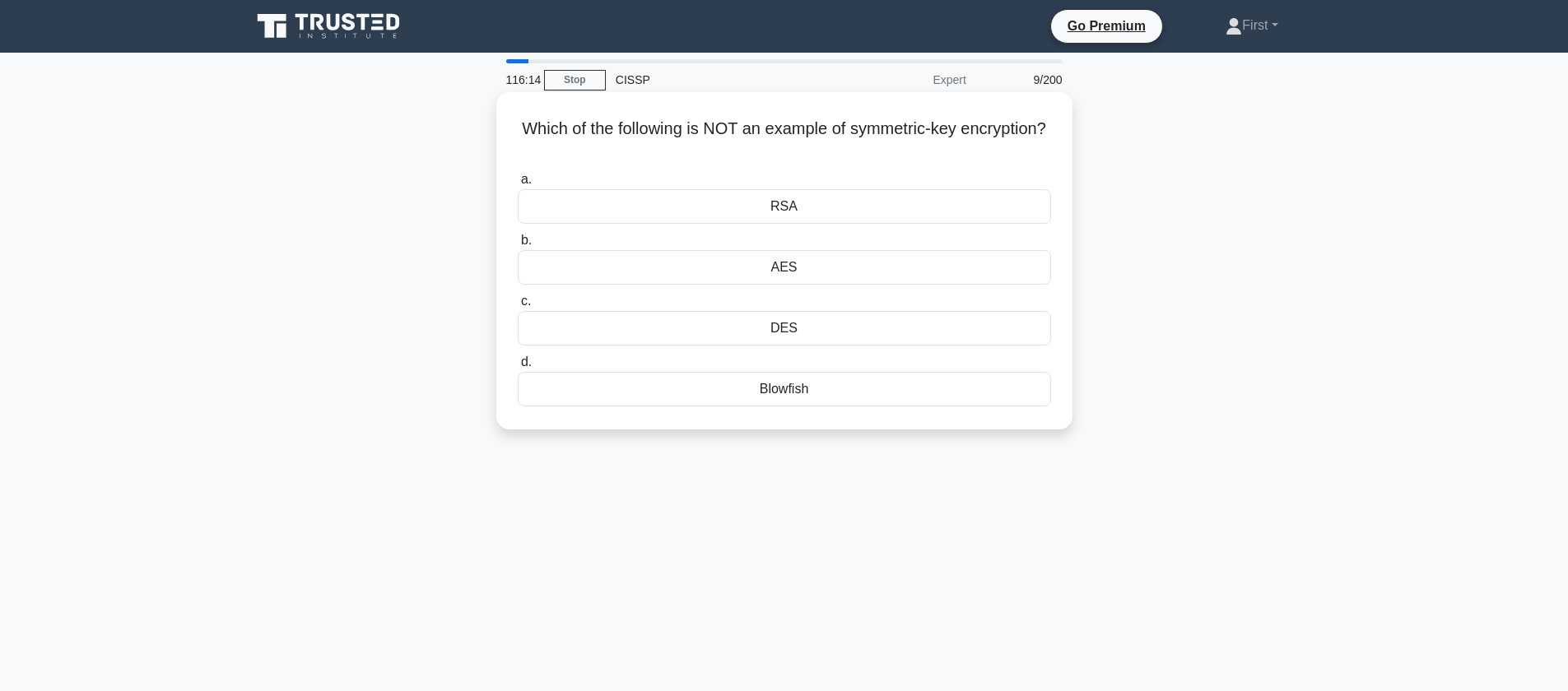
click at [865, 211] on div "RSA" at bounding box center [784, 206] width 533 height 35
click at [517, 185] on input "a. RSA" at bounding box center [517, 179] width 0 height 11
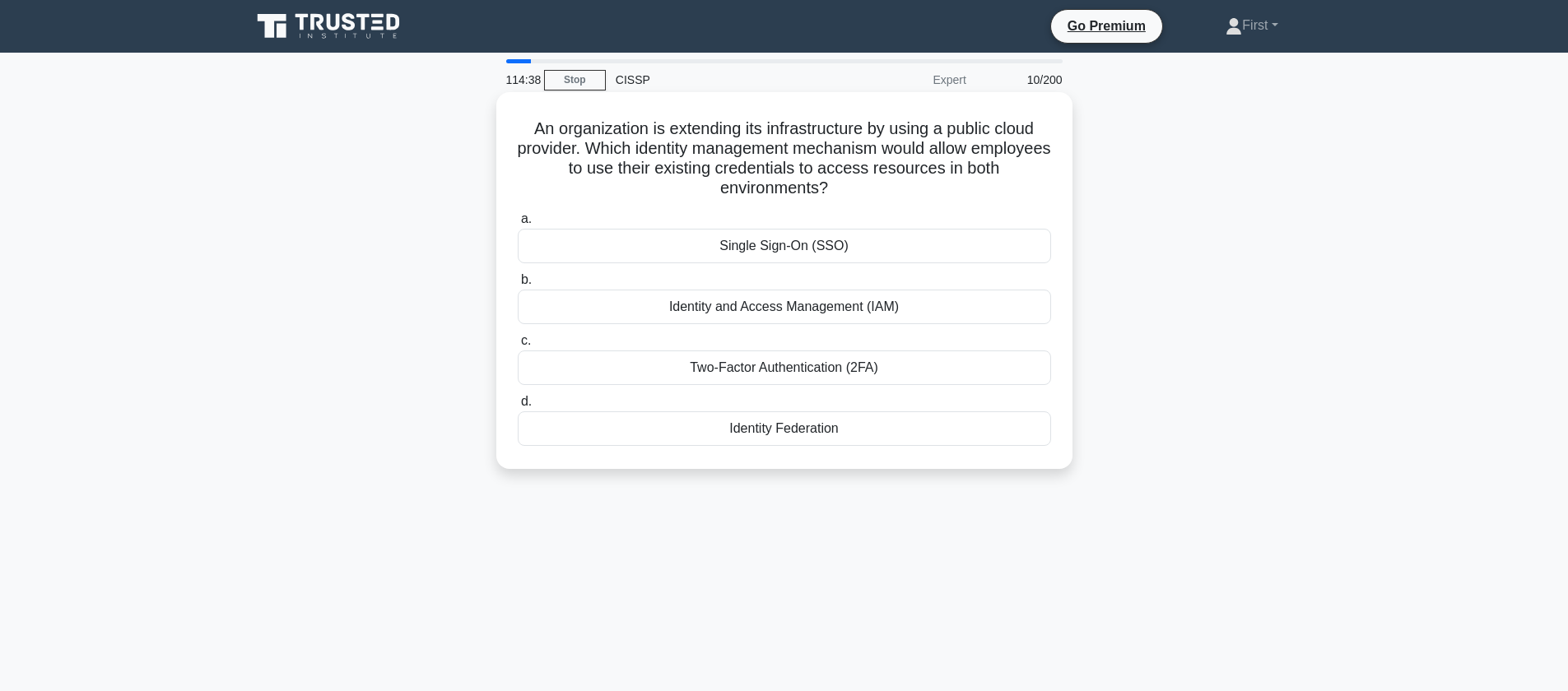
click at [786, 247] on div "Single Sign-On (SSO)" at bounding box center [784, 246] width 533 height 35
click at [517, 225] on input "a. Single Sign-On (SSO)" at bounding box center [517, 219] width 0 height 11
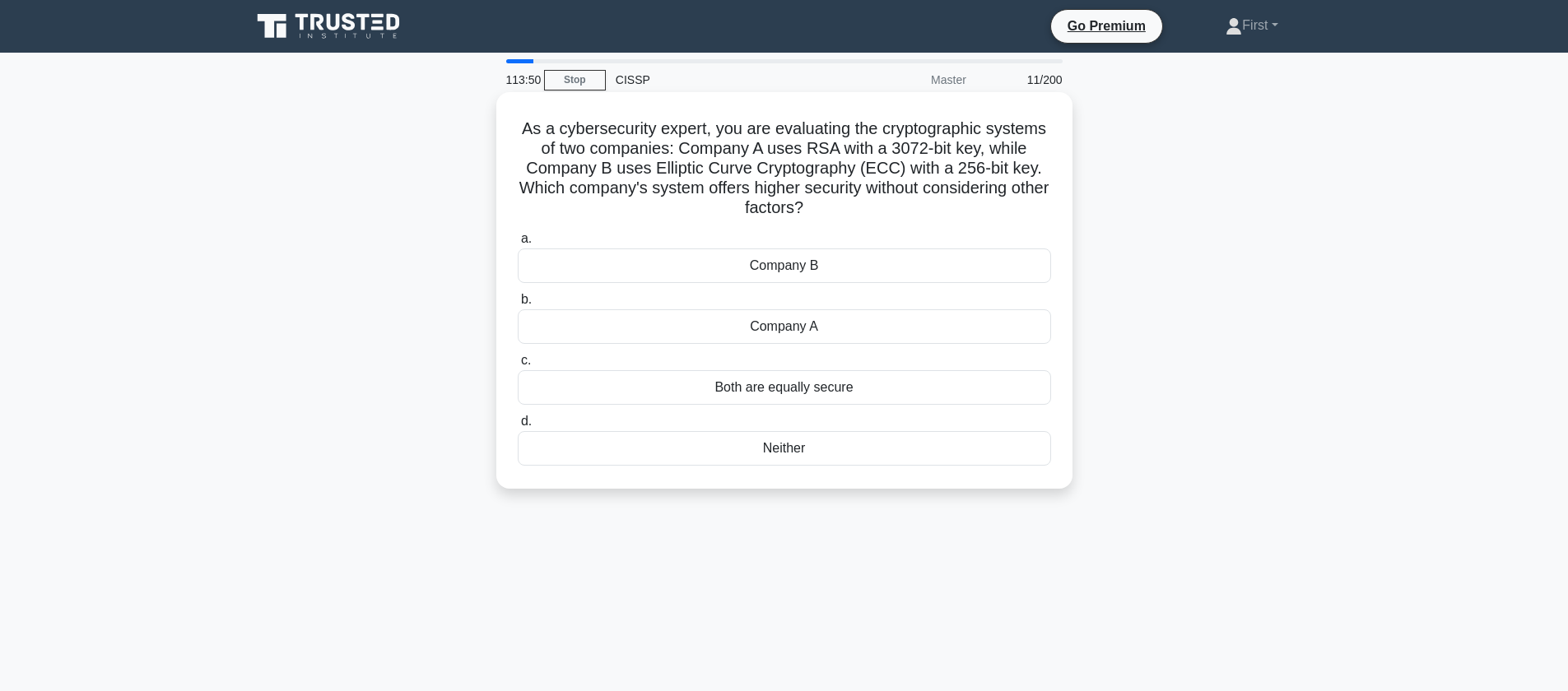
click at [858, 269] on div "Company B" at bounding box center [784, 265] width 533 height 35
click at [517, 244] on input "a. Company B" at bounding box center [517, 239] width 0 height 11
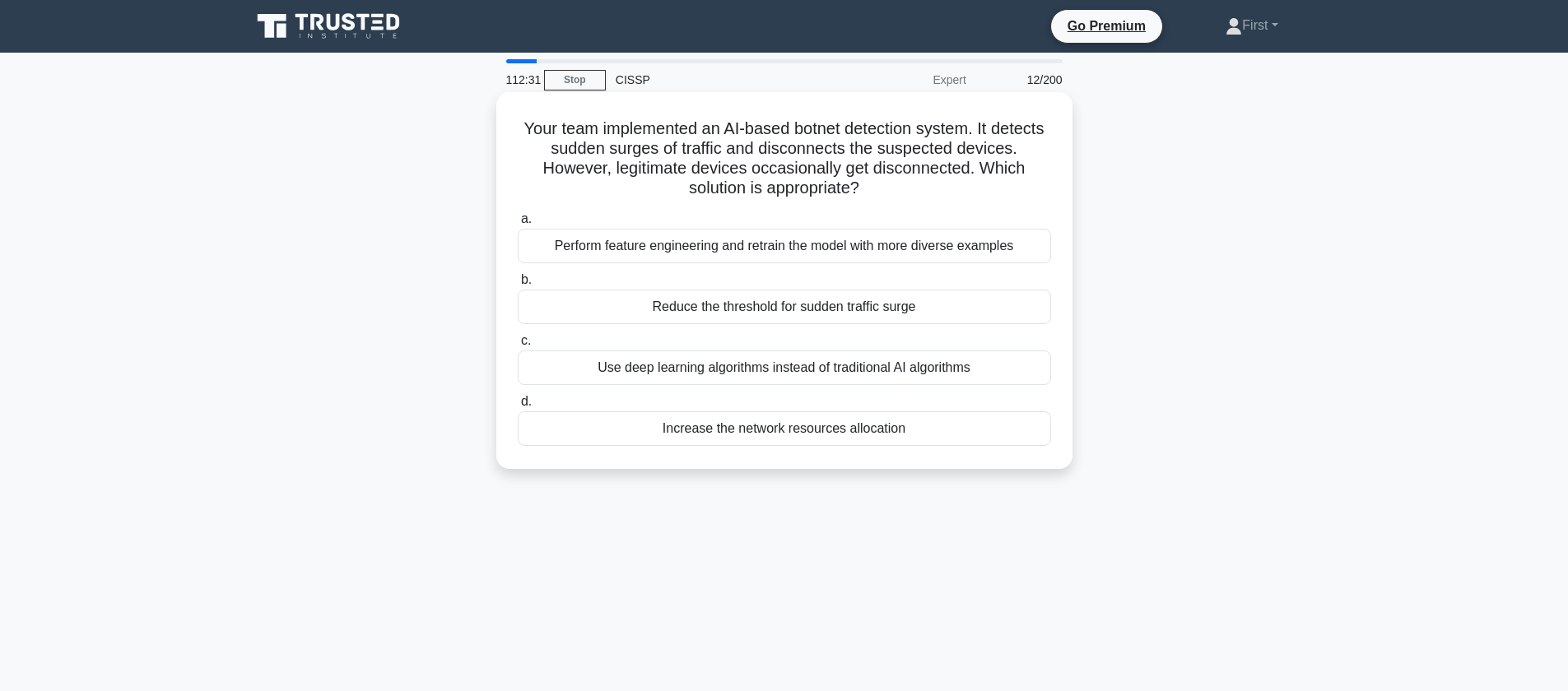
click at [949, 314] on div "Reduce the threshold for sudden traffic surge" at bounding box center [784, 307] width 533 height 35
click at [517, 286] on input "b. Reduce the threshold for sudden traffic surge" at bounding box center [517, 280] width 0 height 11
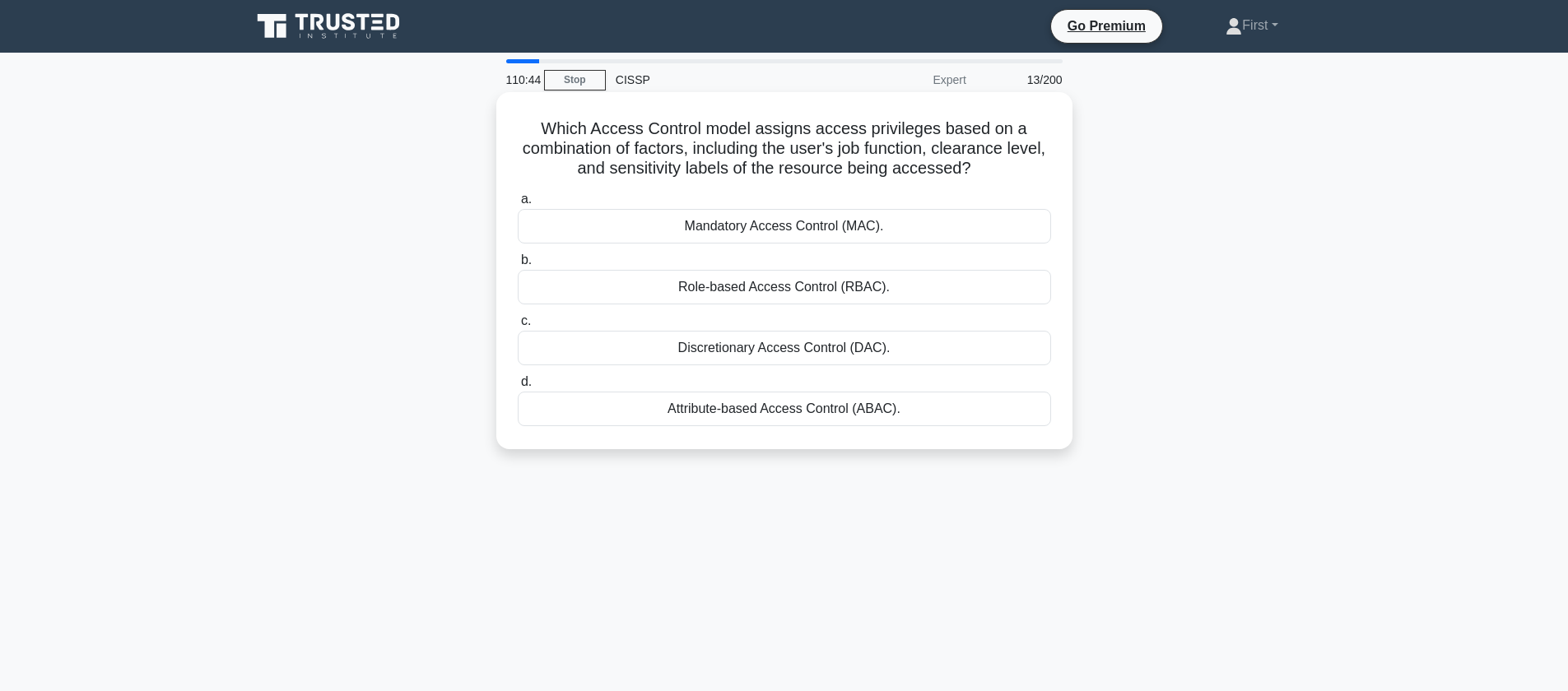
click at [806, 406] on div "Attribute-based Access Control (ABAC)." at bounding box center [784, 408] width 533 height 35
click at [517, 388] on input "d. Attribute-based Access Control (ABAC)." at bounding box center [517, 382] width 0 height 11
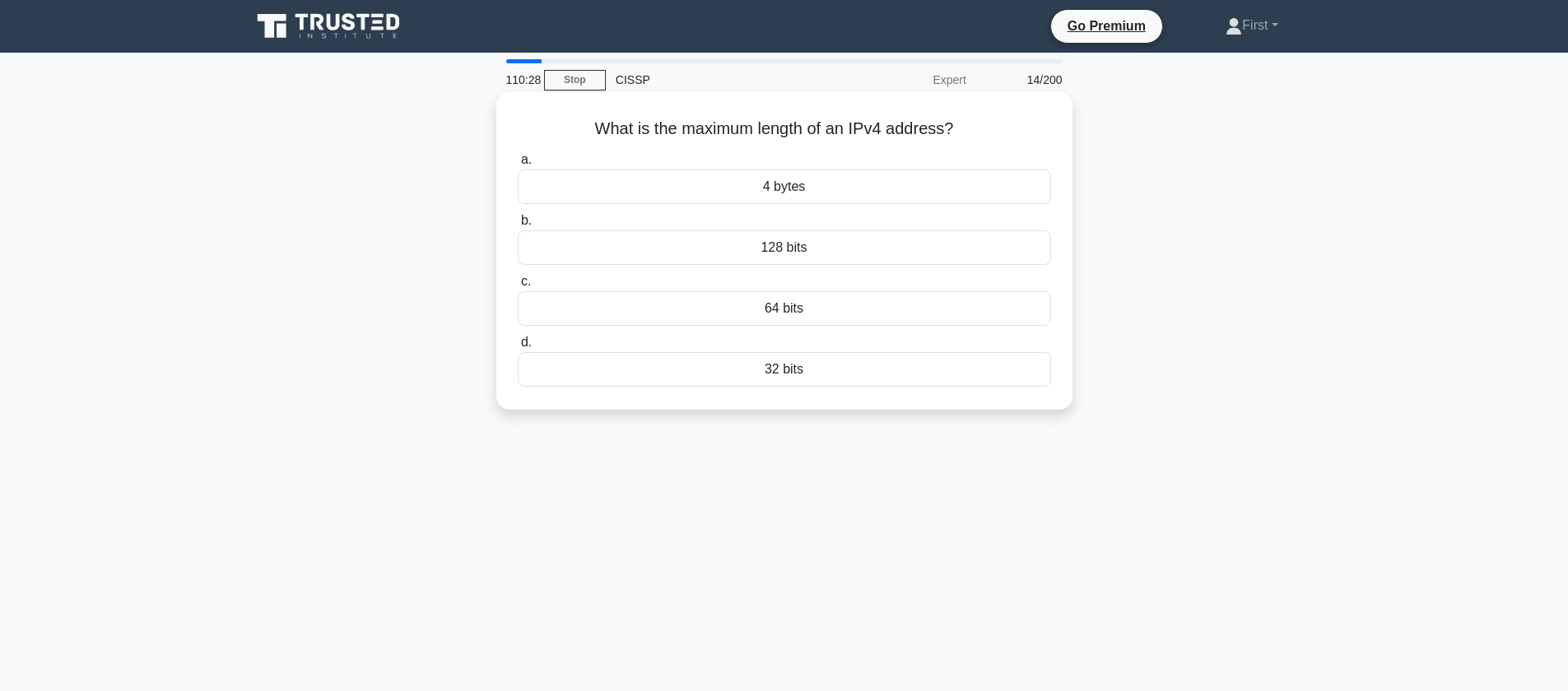
click at [822, 371] on div "32 bits" at bounding box center [784, 369] width 533 height 35
click at [517, 348] on input "d. 32 bits" at bounding box center [517, 342] width 0 height 11
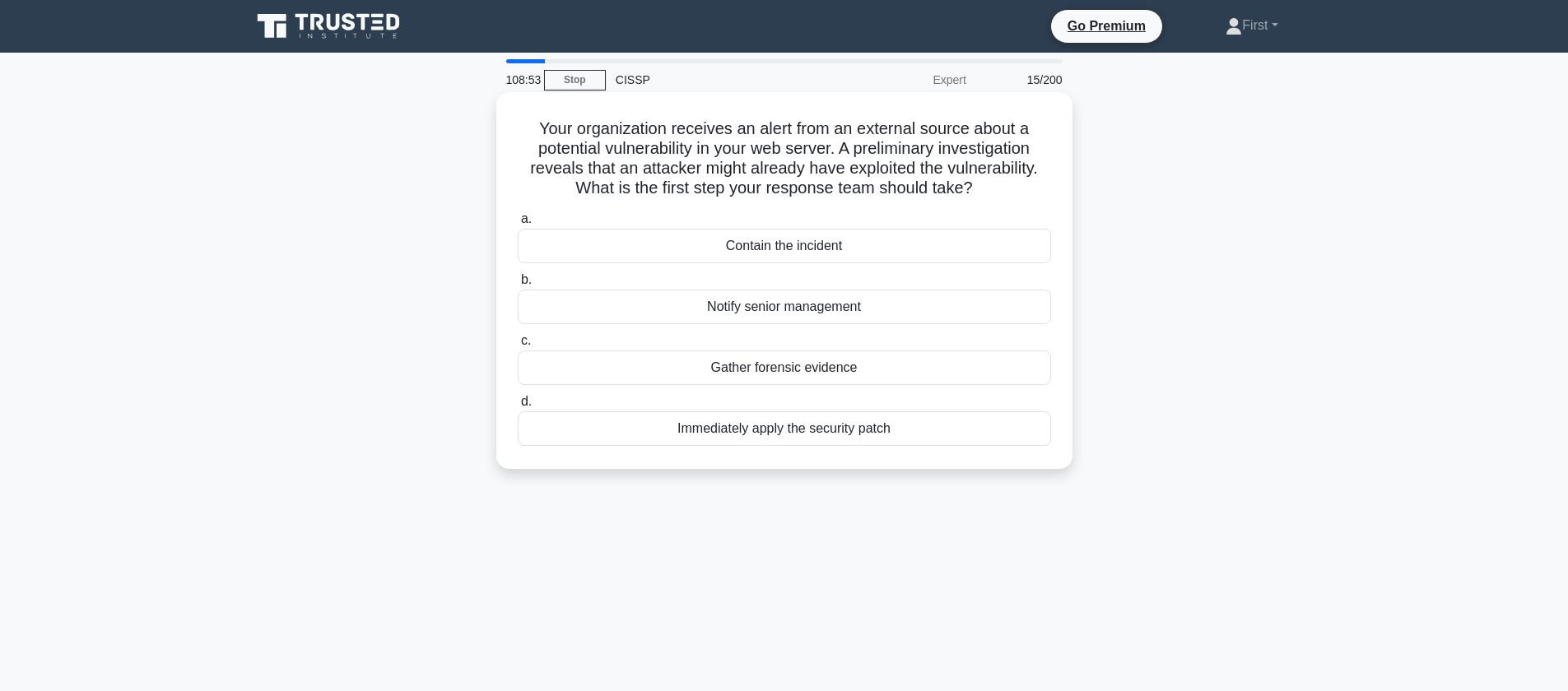
click at [856, 250] on div "Contain the incident" at bounding box center [784, 246] width 533 height 35
click at [517, 225] on input "a. Contain the incident" at bounding box center [517, 219] width 0 height 11
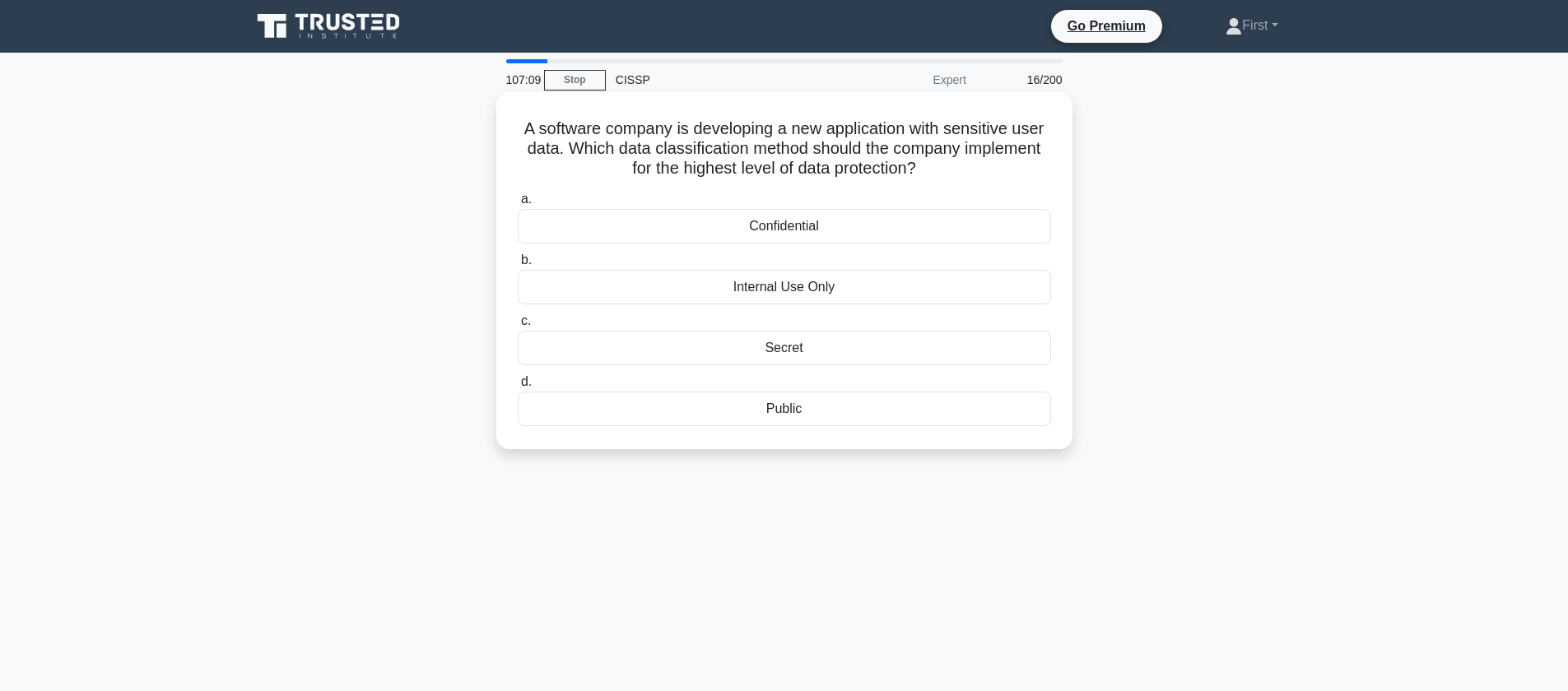
click at [820, 228] on div "Confidential" at bounding box center [784, 226] width 533 height 35
click at [517, 204] on input "a. Confidential" at bounding box center [517, 199] width 0 height 11
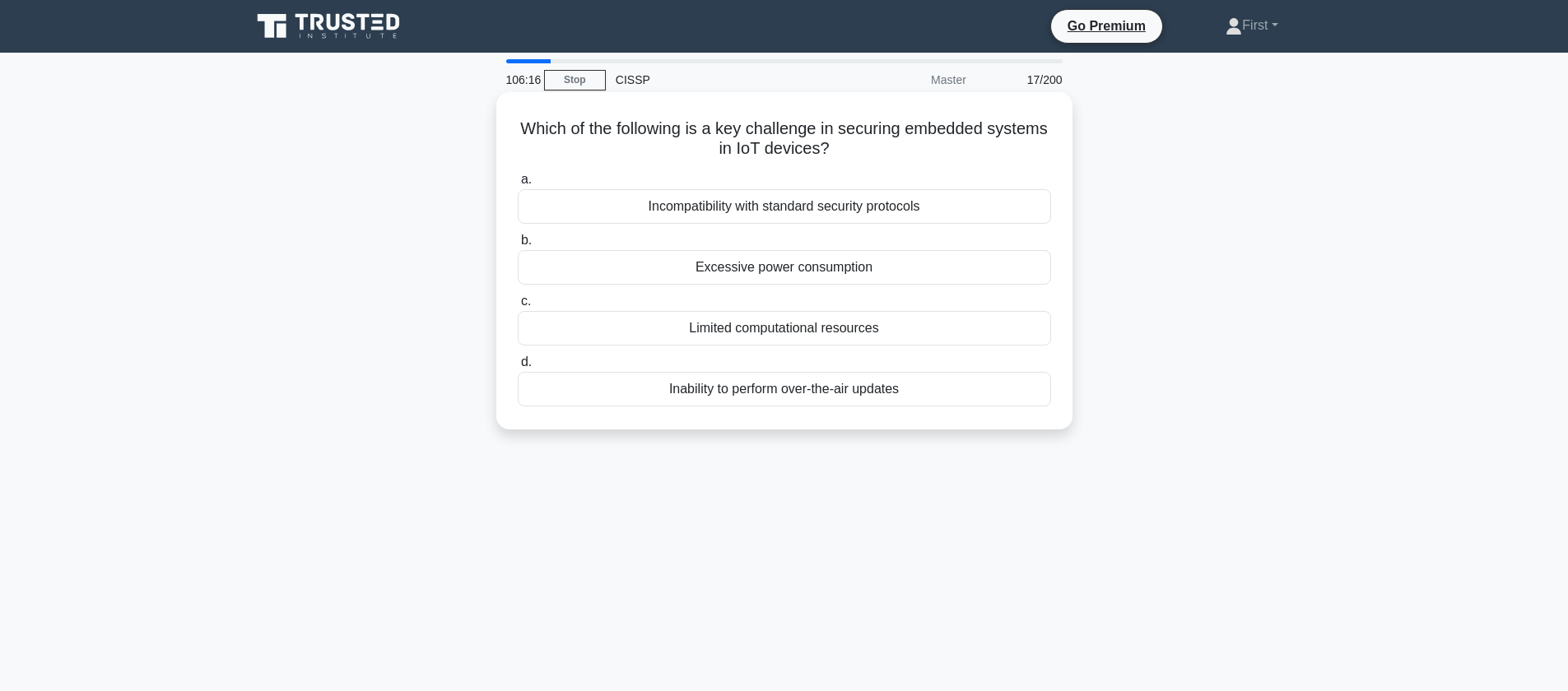
click at [851, 331] on div "Limited computational resources" at bounding box center [784, 328] width 533 height 35
click at [517, 307] on input "c. Limited computational resources" at bounding box center [517, 302] width 0 height 11
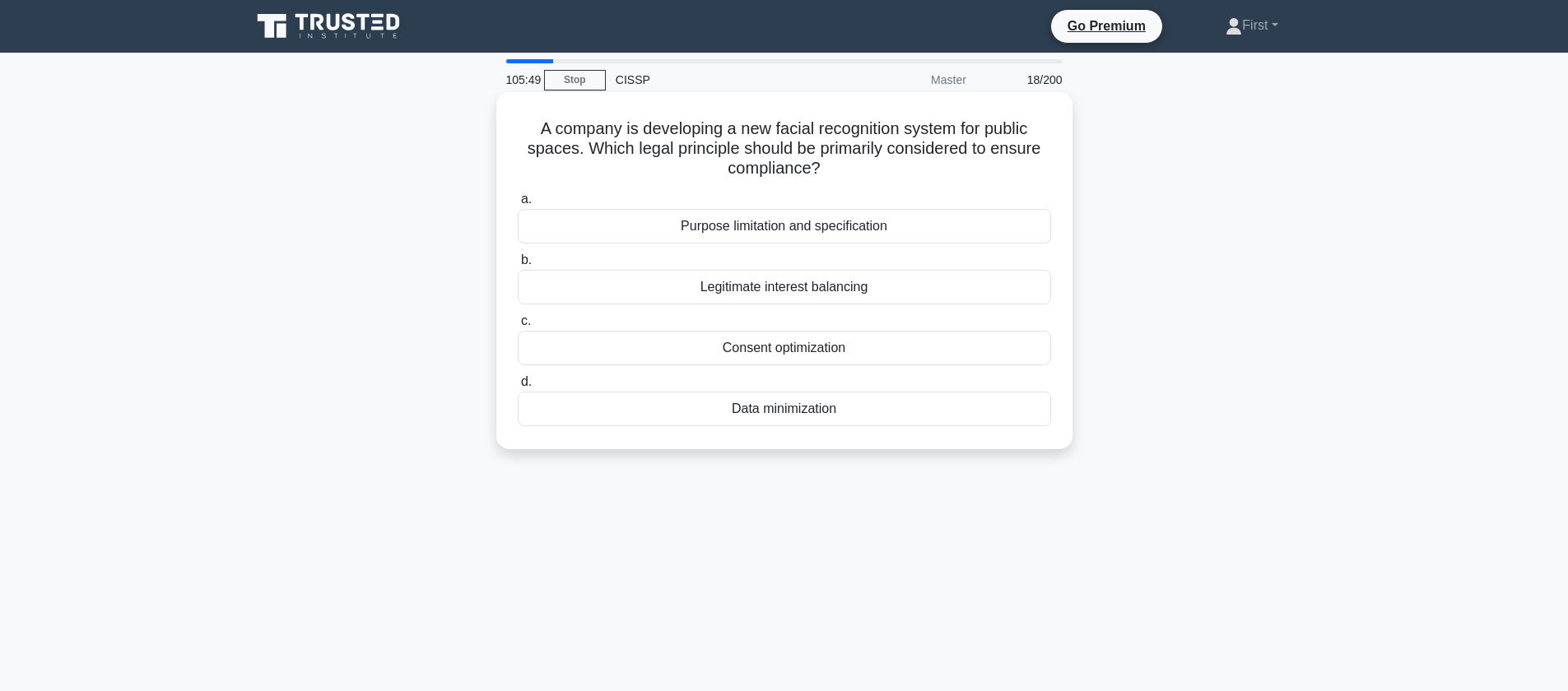
click at [894, 231] on div "Purpose limitation and specification" at bounding box center [784, 226] width 533 height 35
click at [517, 204] on input "a. Purpose limitation and specification" at bounding box center [517, 199] width 0 height 11
click at [816, 227] on div "Tokenization" at bounding box center [784, 226] width 533 height 35
click at [517, 204] on input "a. Tokenization" at bounding box center [517, 199] width 0 height 11
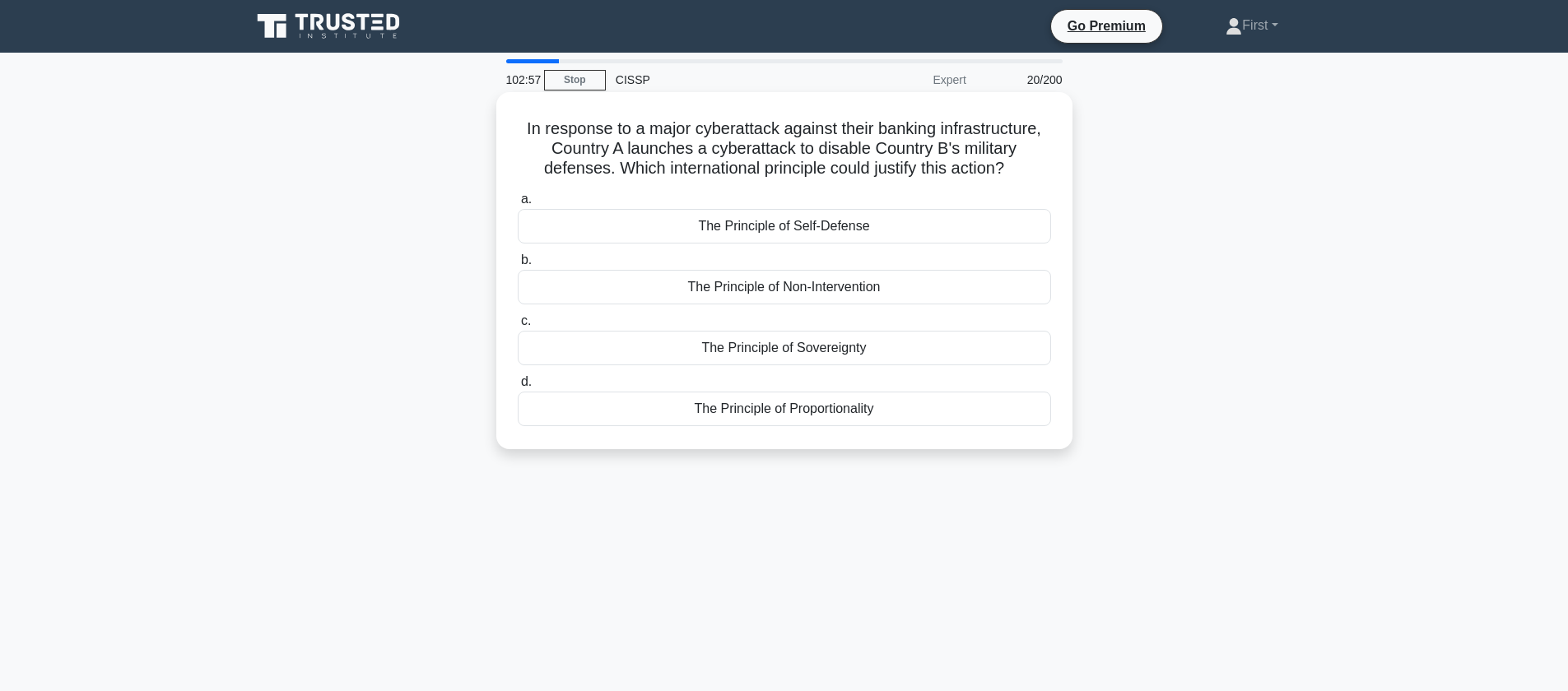
click at [835, 230] on div "The Principle of Self-Defense" at bounding box center [784, 226] width 533 height 35
click at [517, 204] on input "a. The Principle of Self-Defense" at bounding box center [517, 199] width 0 height 11
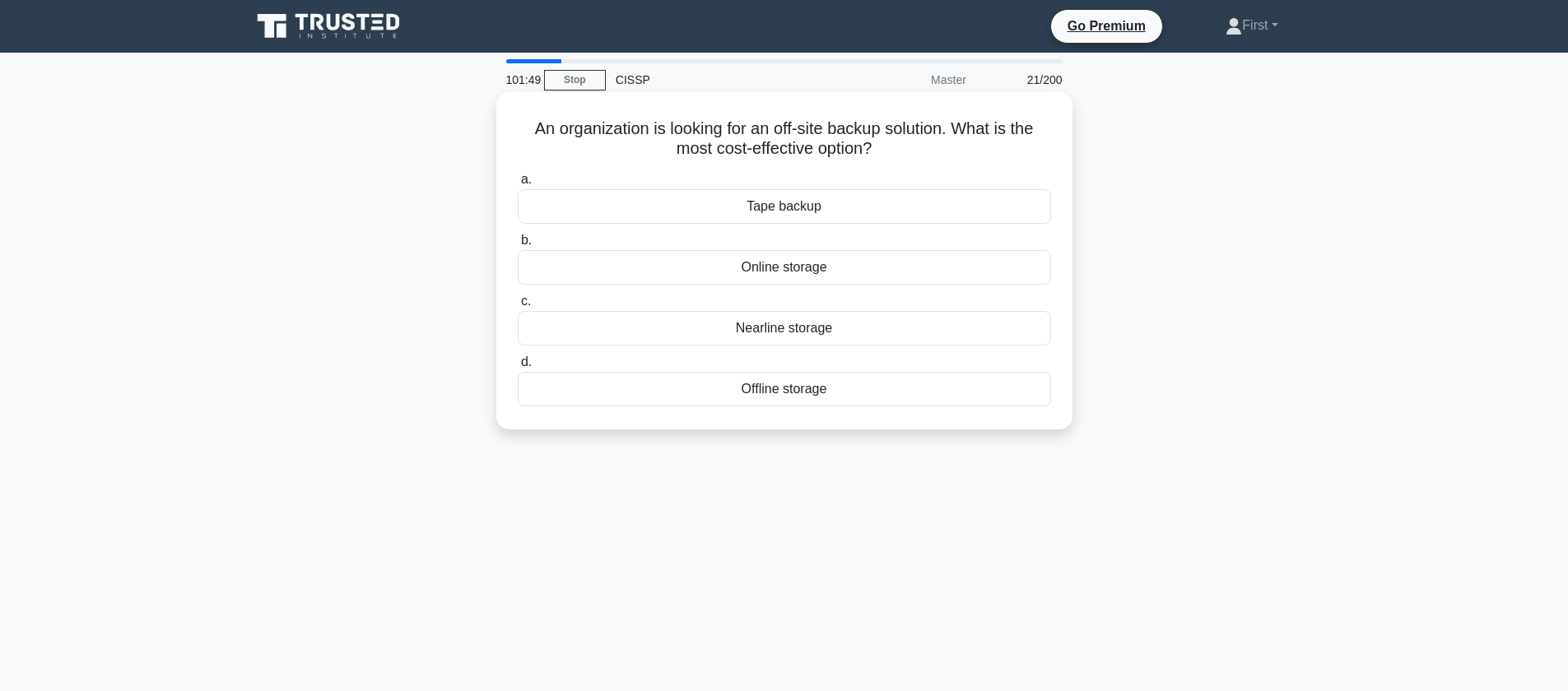
click at [820, 272] on div "Online storage" at bounding box center [784, 267] width 533 height 35
click at [517, 246] on input "b. Online storage" at bounding box center [517, 240] width 0 height 11
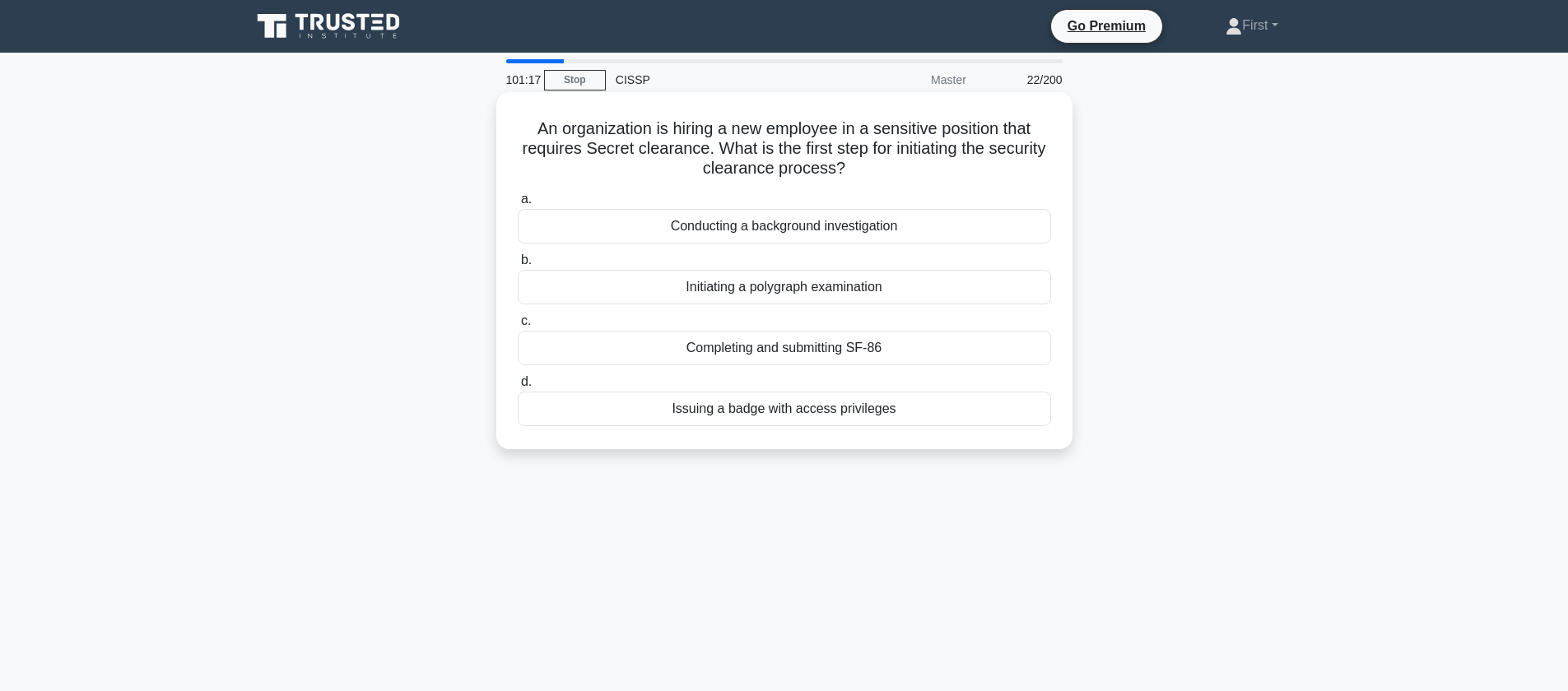
click at [986, 230] on div "Conducting a background investigation" at bounding box center [784, 226] width 533 height 35
click at [517, 204] on input "a. Conducting a background investigation" at bounding box center [517, 199] width 0 height 11
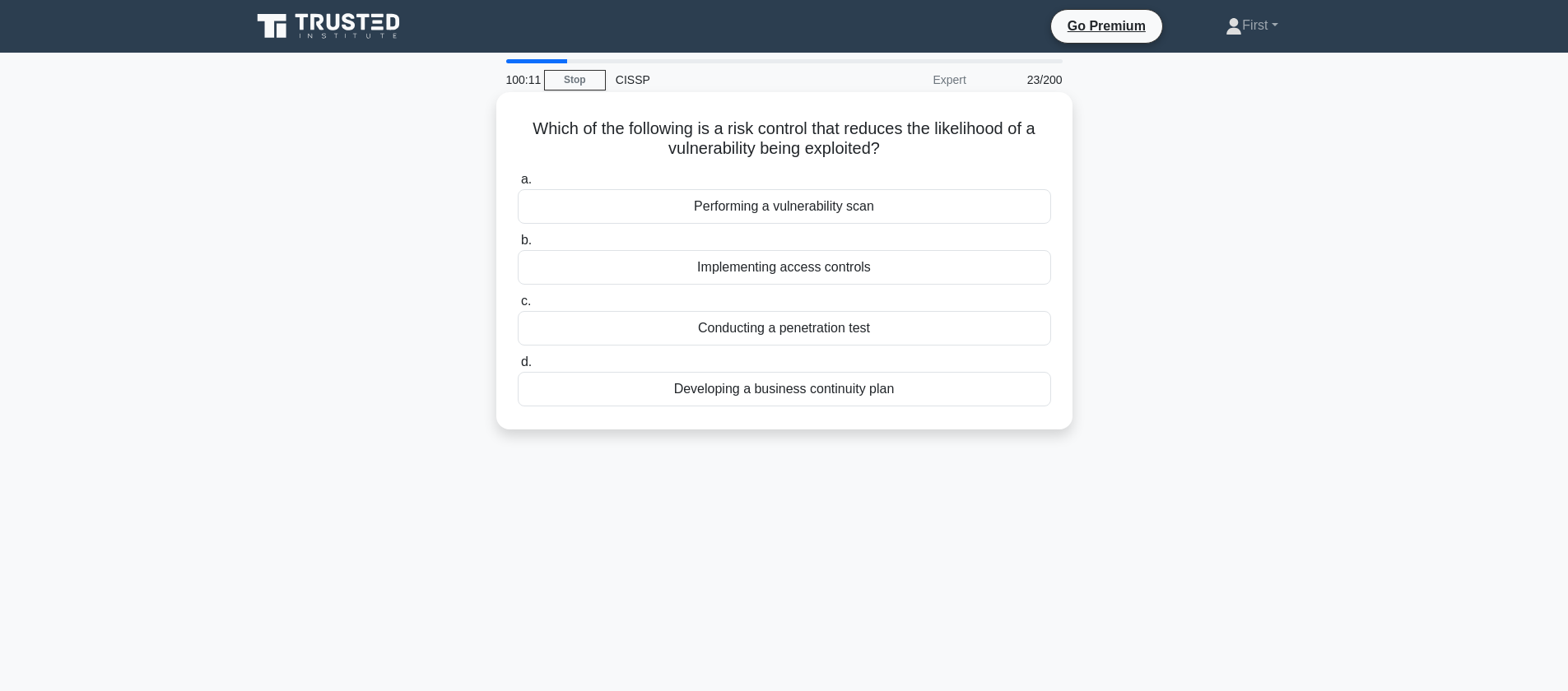
click at [949, 268] on div "Implementing access controls" at bounding box center [784, 267] width 533 height 35
click at [517, 246] on input "b. Implementing access controls" at bounding box center [517, 240] width 0 height 11
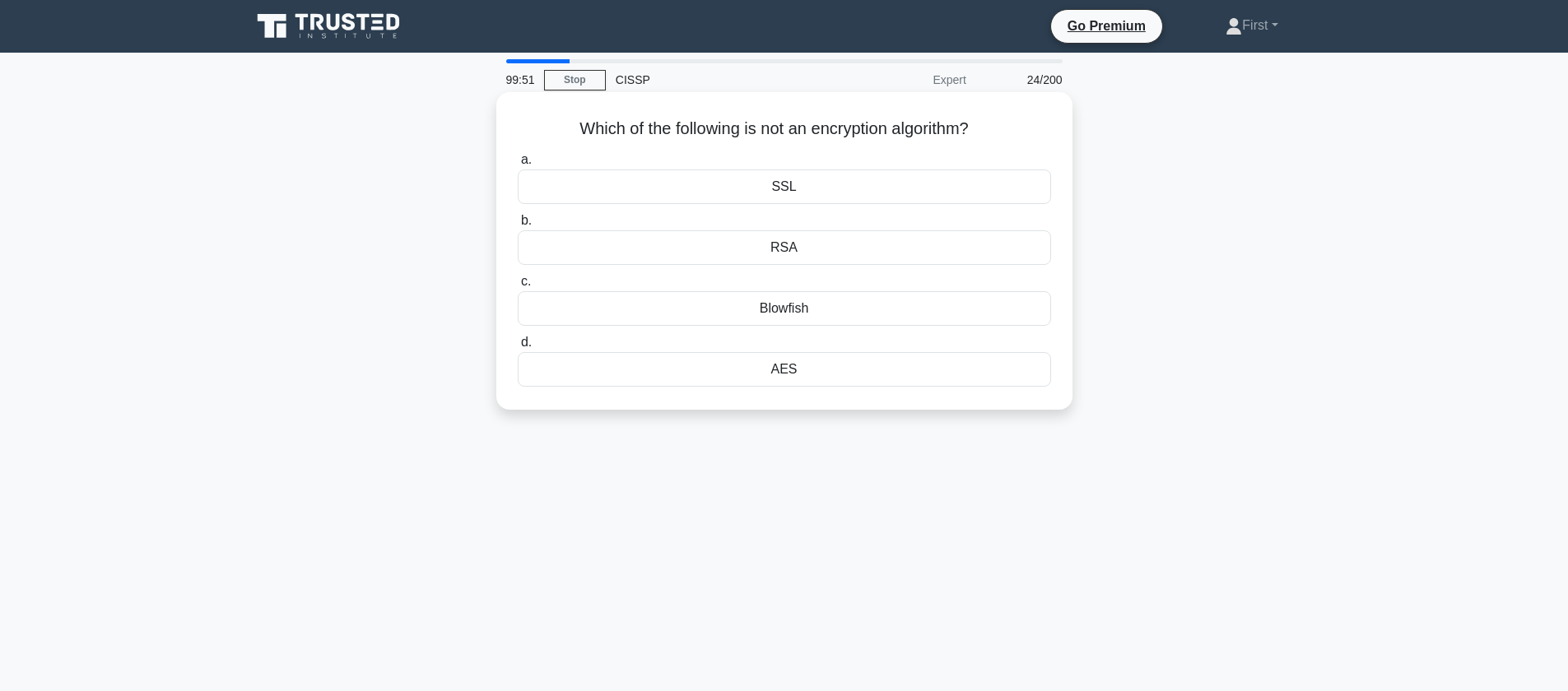
click at [908, 190] on div "SSL" at bounding box center [784, 187] width 533 height 35
click at [517, 166] on input "a. SSL" at bounding box center [517, 160] width 0 height 11
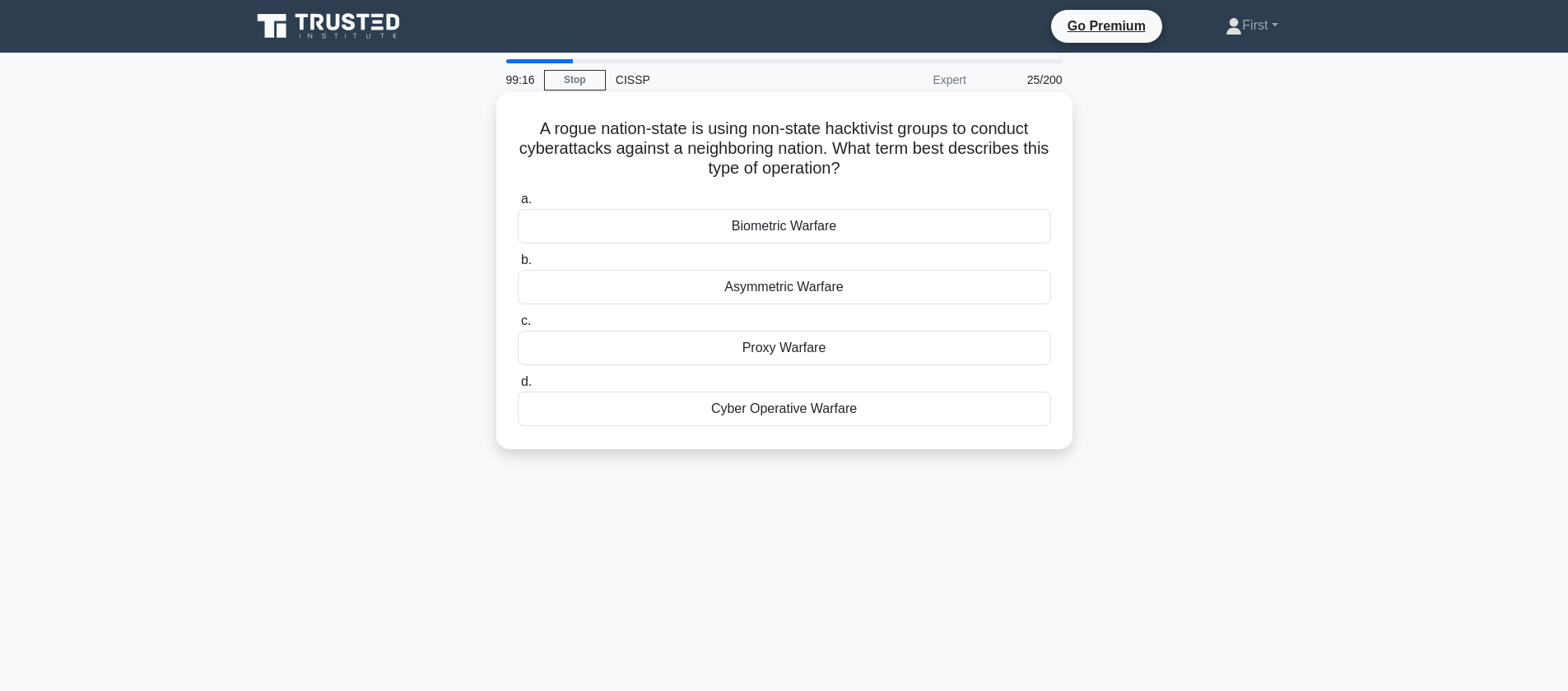
click at [839, 411] on div "Cyber Operative Warfare" at bounding box center [784, 408] width 533 height 35
click at [517, 388] on input "d. Cyber Operative Warfare" at bounding box center [517, 382] width 0 height 11
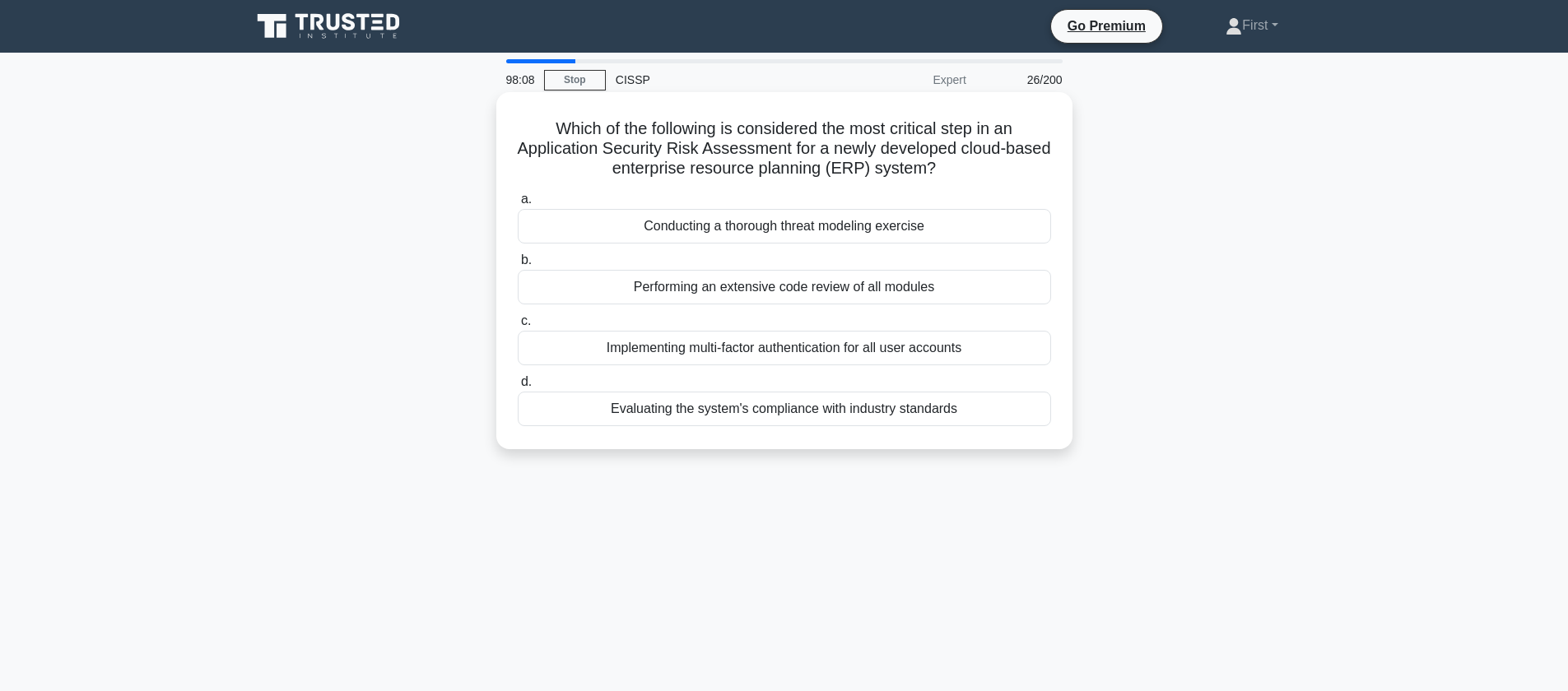
click at [799, 234] on div "Conducting a thorough threat modeling exercise" at bounding box center [784, 226] width 533 height 35
click at [517, 204] on input "a. Conducting a thorough threat modeling exercise" at bounding box center [517, 199] width 0 height 11
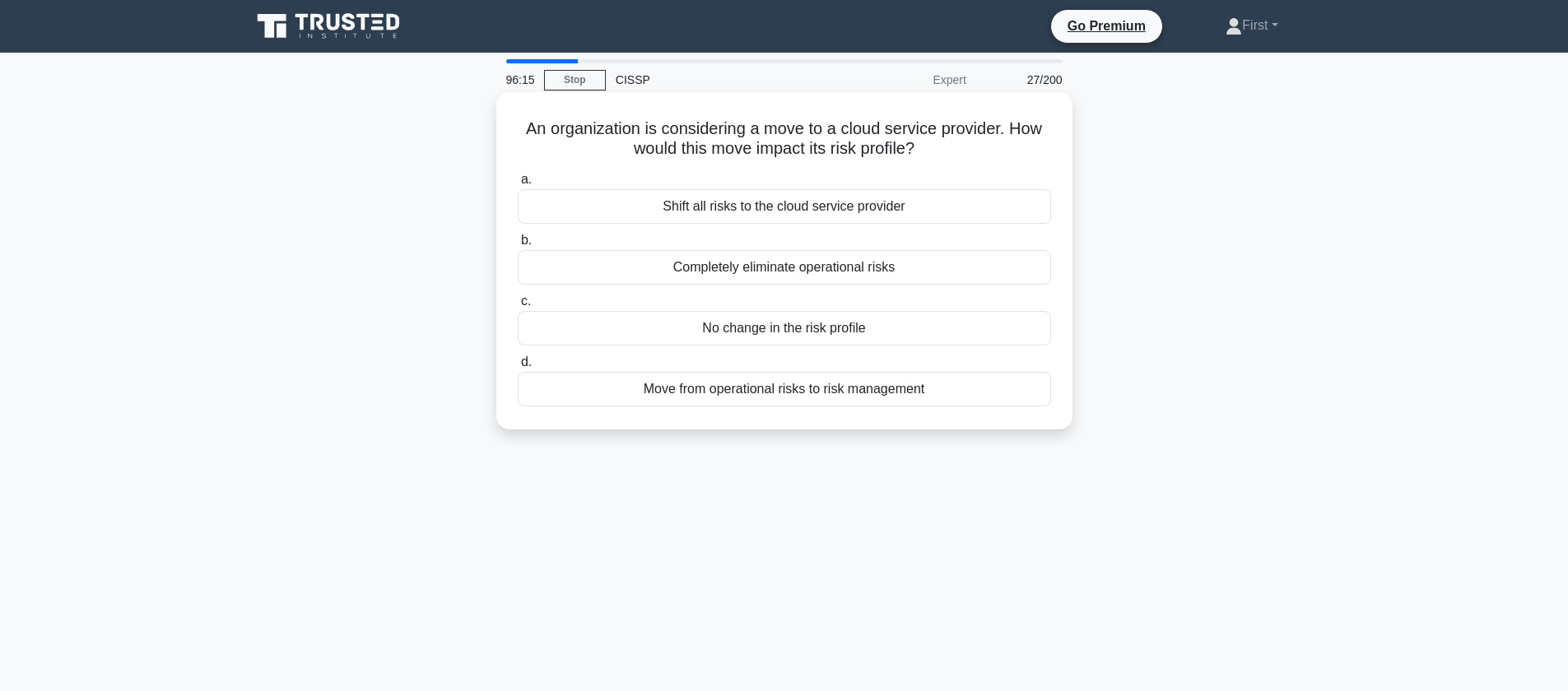
click at [911, 328] on div "No change in the risk profile" at bounding box center [784, 328] width 533 height 35
click at [517, 307] on input "c. No change in the risk profile" at bounding box center [517, 302] width 0 height 11
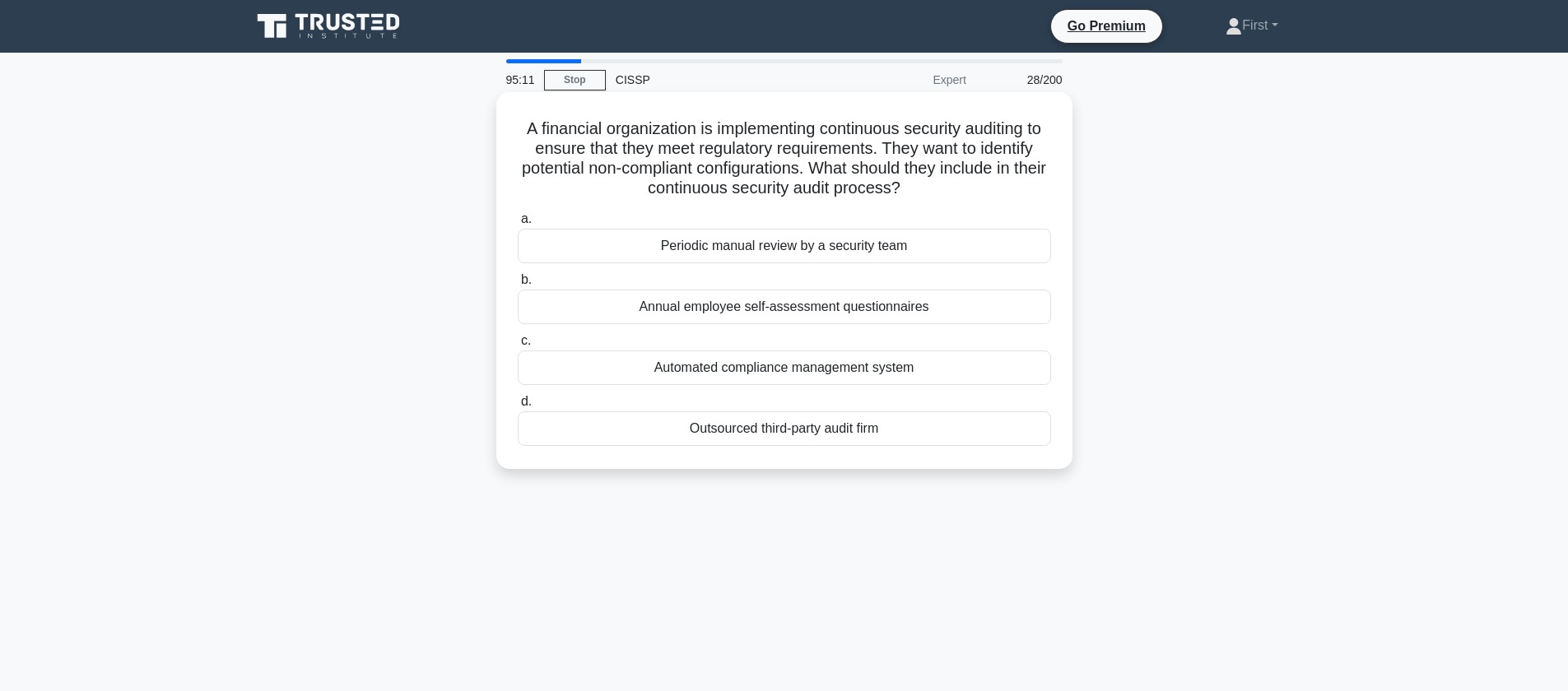
click at [860, 434] on div "Outsourced third-party audit firm" at bounding box center [784, 428] width 533 height 35
click at [517, 407] on input "d. Outsourced third-party audit firm" at bounding box center [517, 401] width 0 height 11
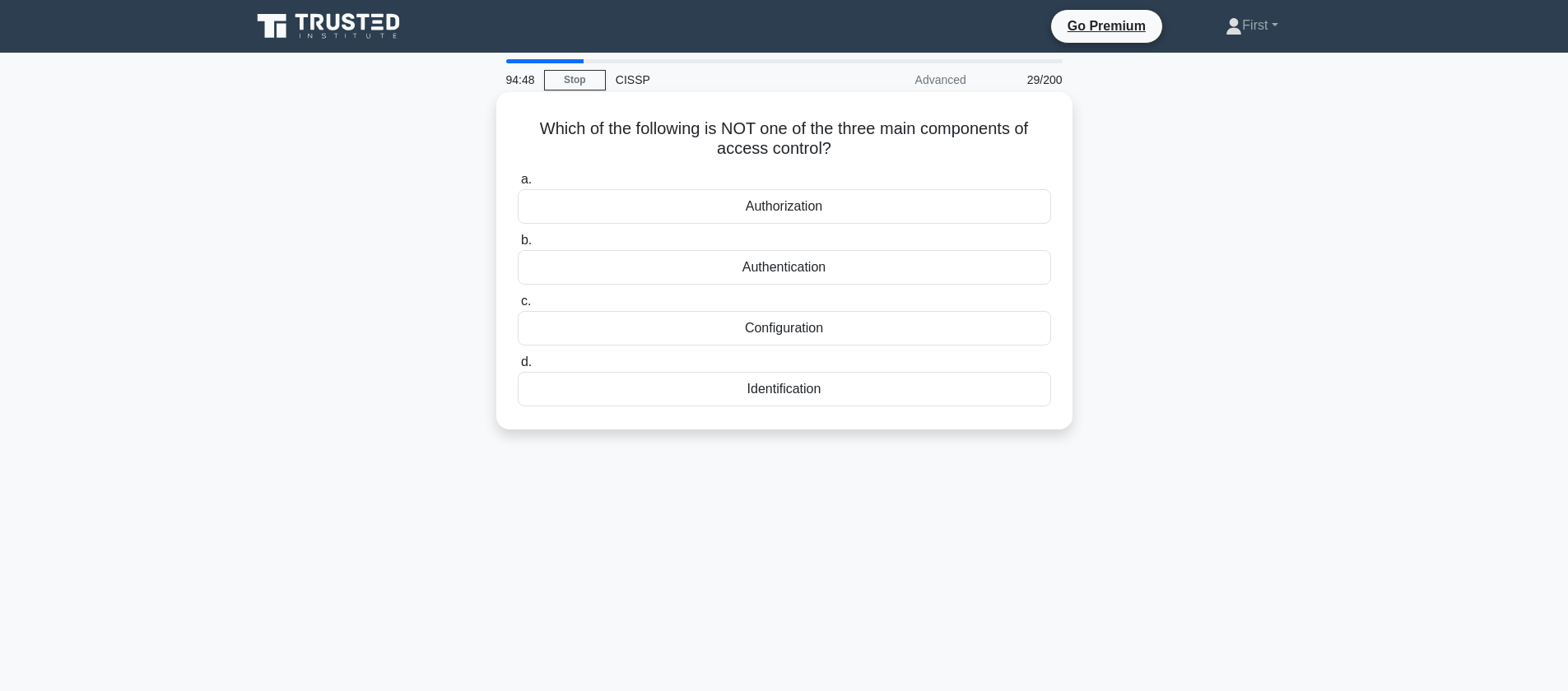
click at [826, 330] on div "Configuration" at bounding box center [784, 328] width 533 height 35
click at [517, 307] on input "c. Configuration" at bounding box center [517, 302] width 0 height 11
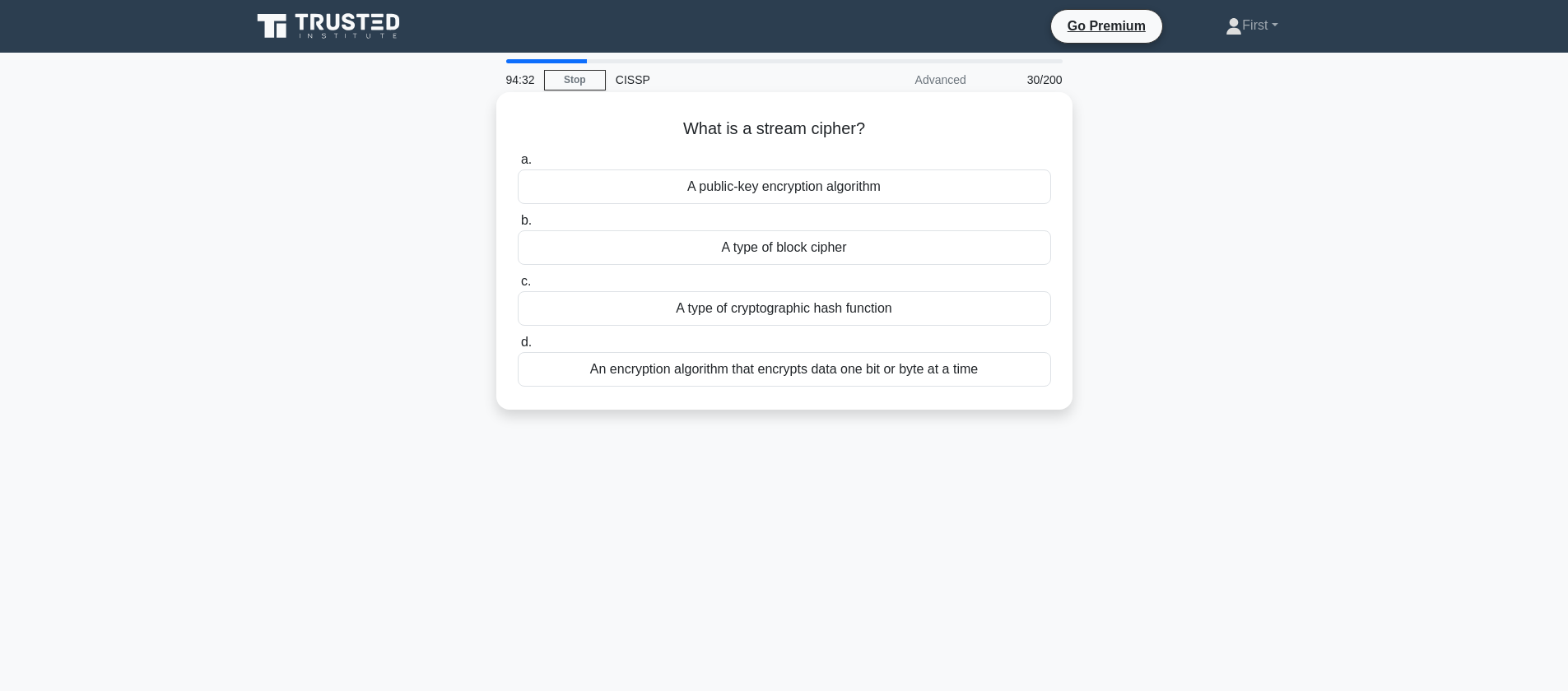
click at [836, 374] on div "An encryption algorithm that encrypts data one bit or byte at a time" at bounding box center [784, 369] width 533 height 35
click at [517, 348] on input "d. An encryption algorithm that encrypts data one bit or byte at a time" at bounding box center [517, 342] width 0 height 11
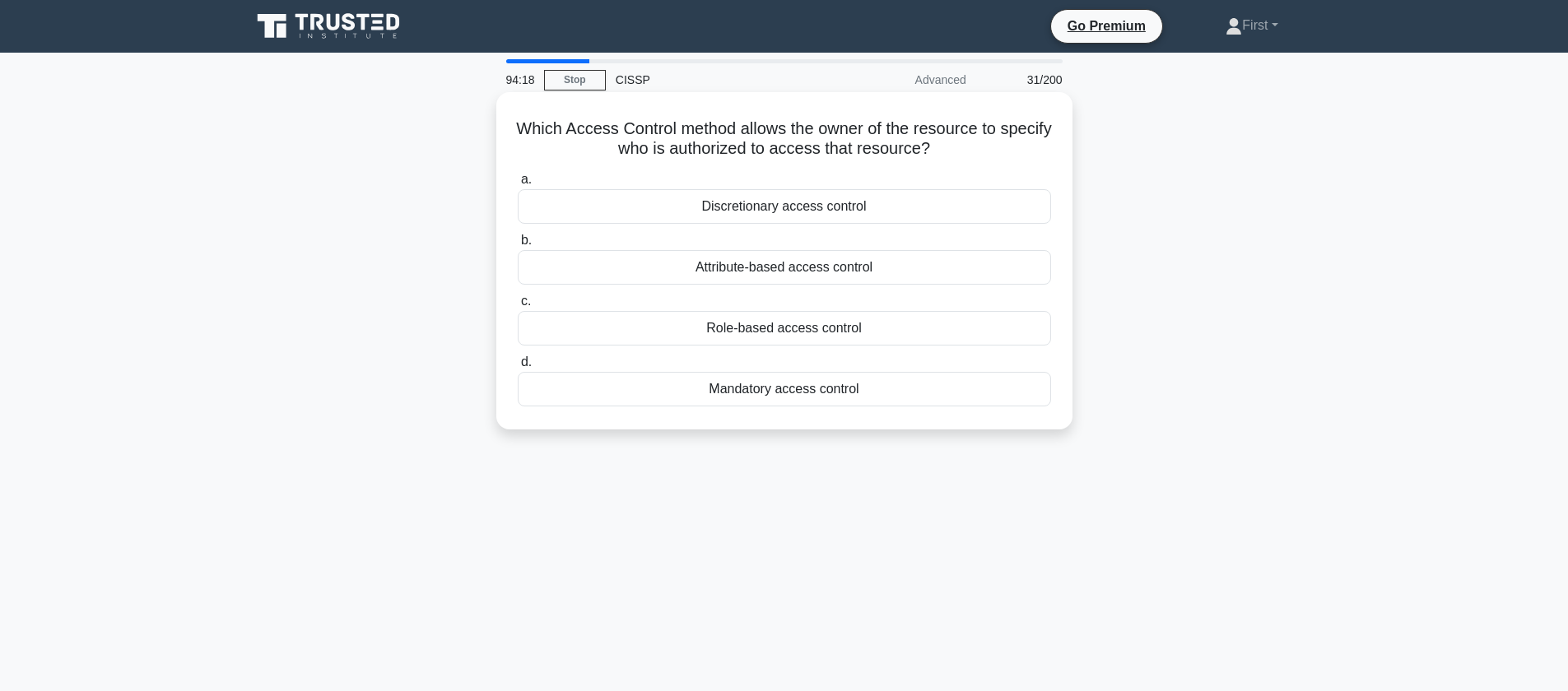
click at [848, 204] on div "Discretionary access control" at bounding box center [784, 206] width 533 height 35
click at [517, 185] on input "a. Discretionary access control" at bounding box center [517, 179] width 0 height 11
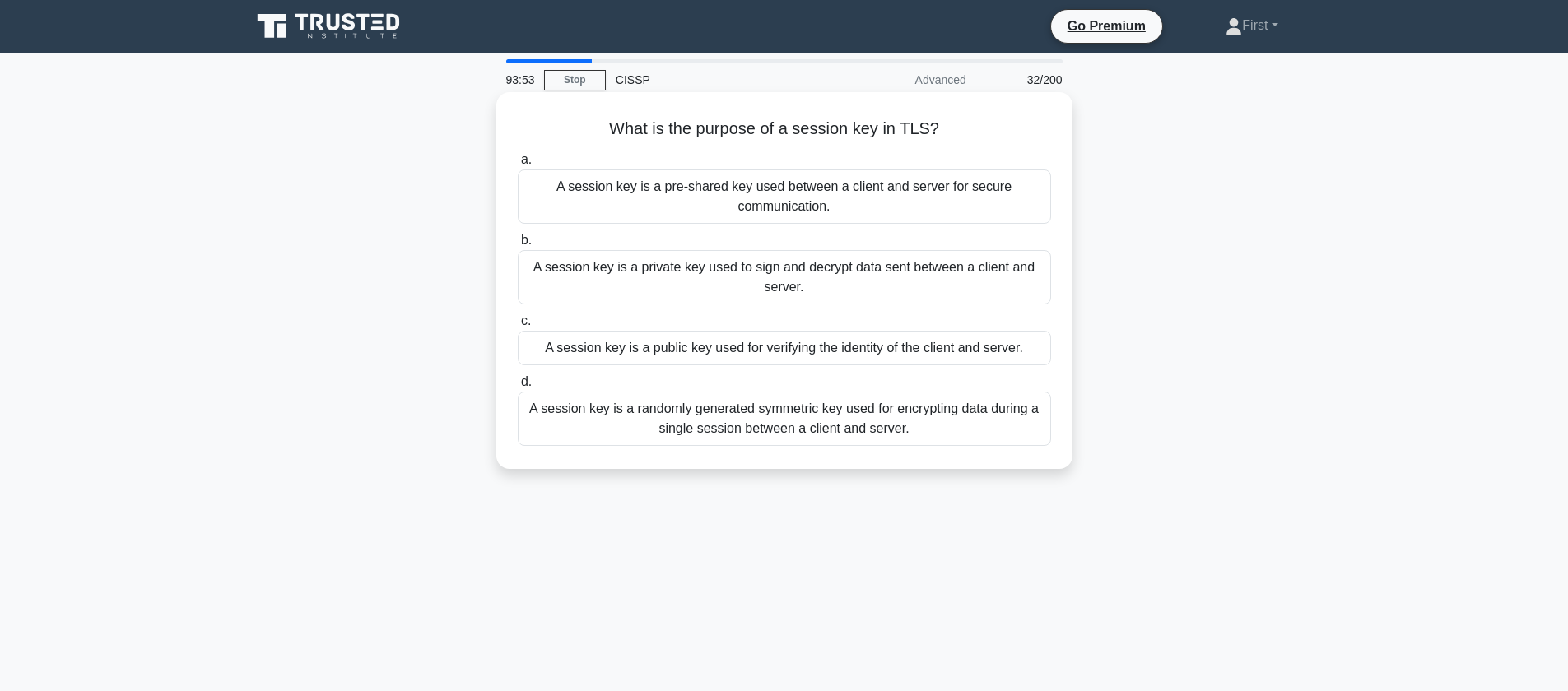
click at [850, 422] on div "A session key is a randomly generated symmetric key used for encrypting data du…" at bounding box center [784, 418] width 533 height 54
click at [517, 388] on input "d. A session key is a randomly generated symmetric key used for encrypting data…" at bounding box center [517, 382] width 0 height 11
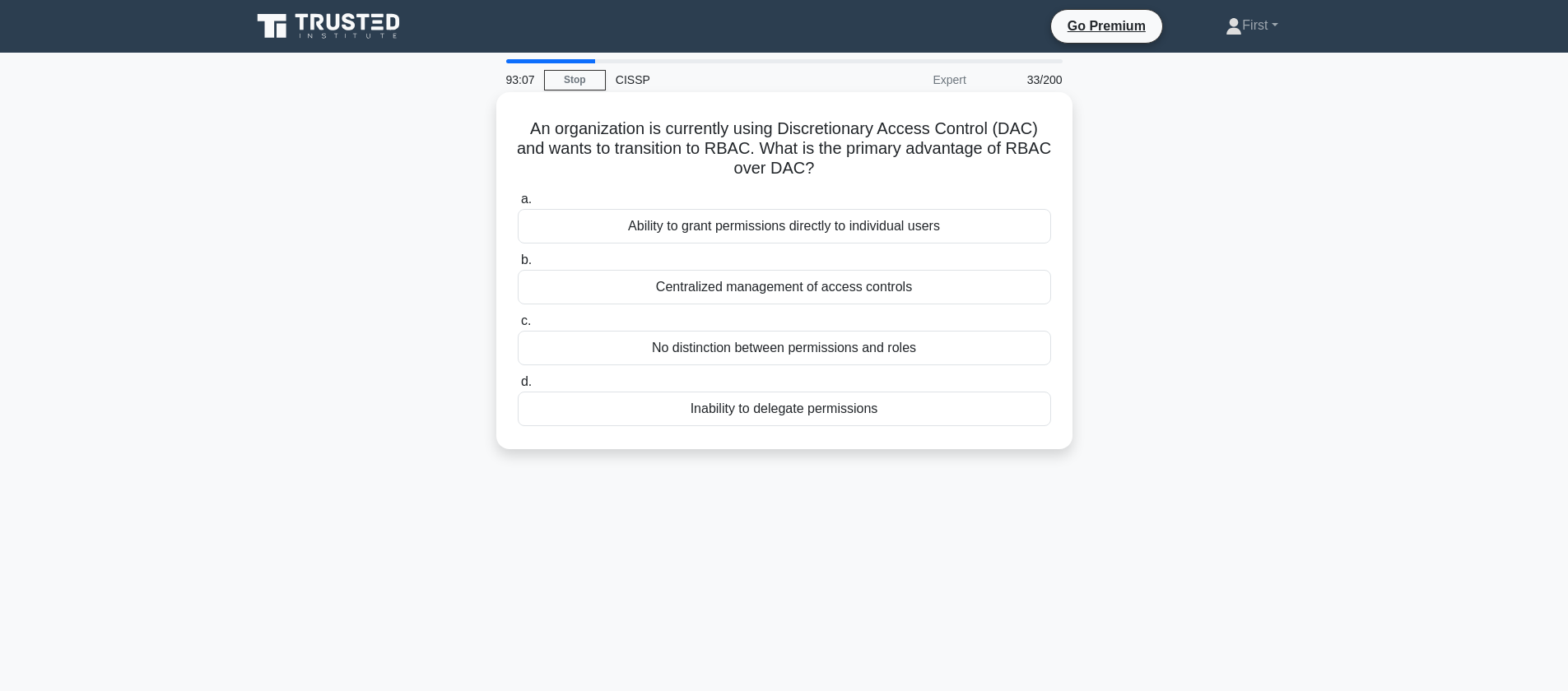
click at [813, 286] on div "Centralized management of access controls" at bounding box center [784, 286] width 533 height 35
click at [517, 266] on input "b. Centralized management of access controls" at bounding box center [517, 260] width 0 height 11
click at [841, 356] on div "Conduct a risk assessment to identify potential vulnerabilities" at bounding box center [784, 347] width 533 height 35
click at [517, 327] on input "c. Conduct a risk assessment to identify potential vulnerabilities" at bounding box center [517, 321] width 0 height 11
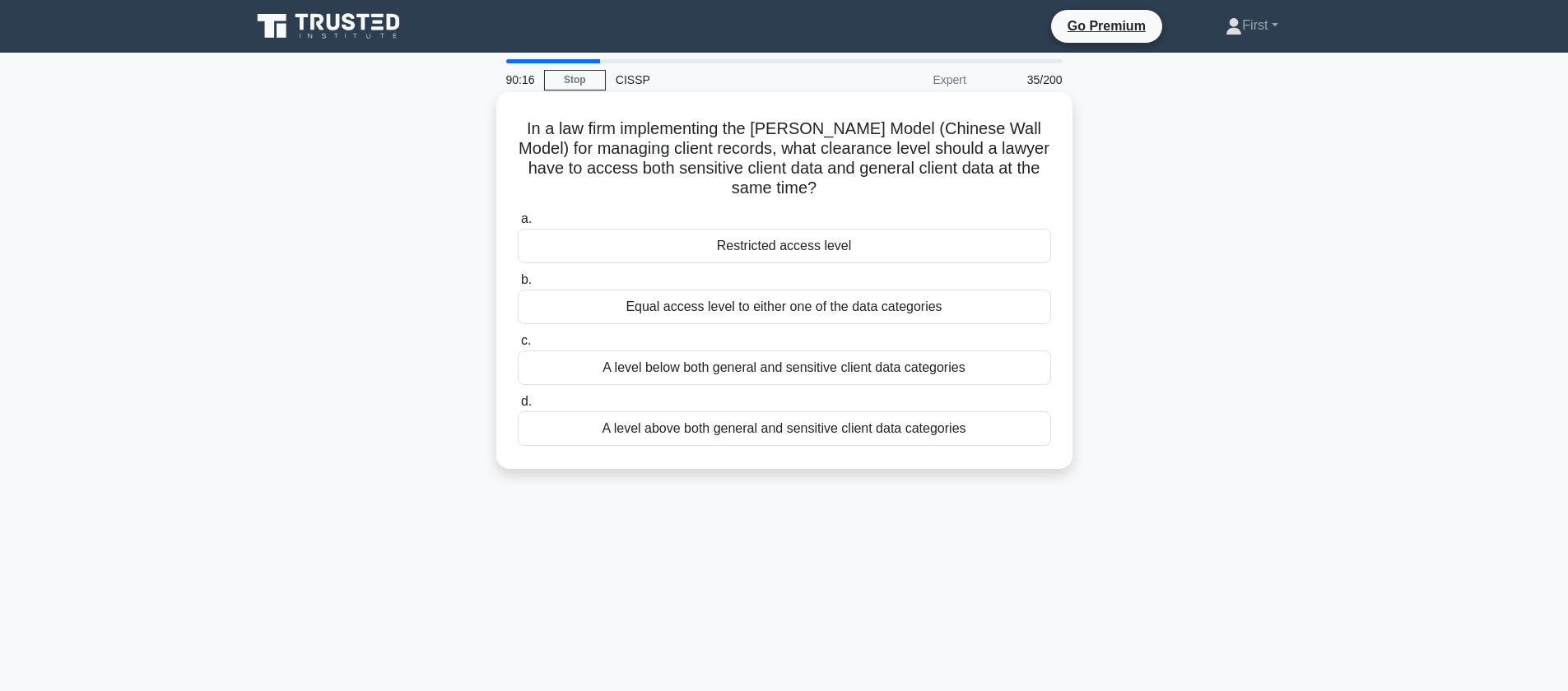
click at [838, 307] on div "Equal access level to either one of the data categories" at bounding box center [784, 307] width 533 height 35
click at [517, 286] on input "b. Equal access level to either one of the data categories" at bounding box center [517, 280] width 0 height 11
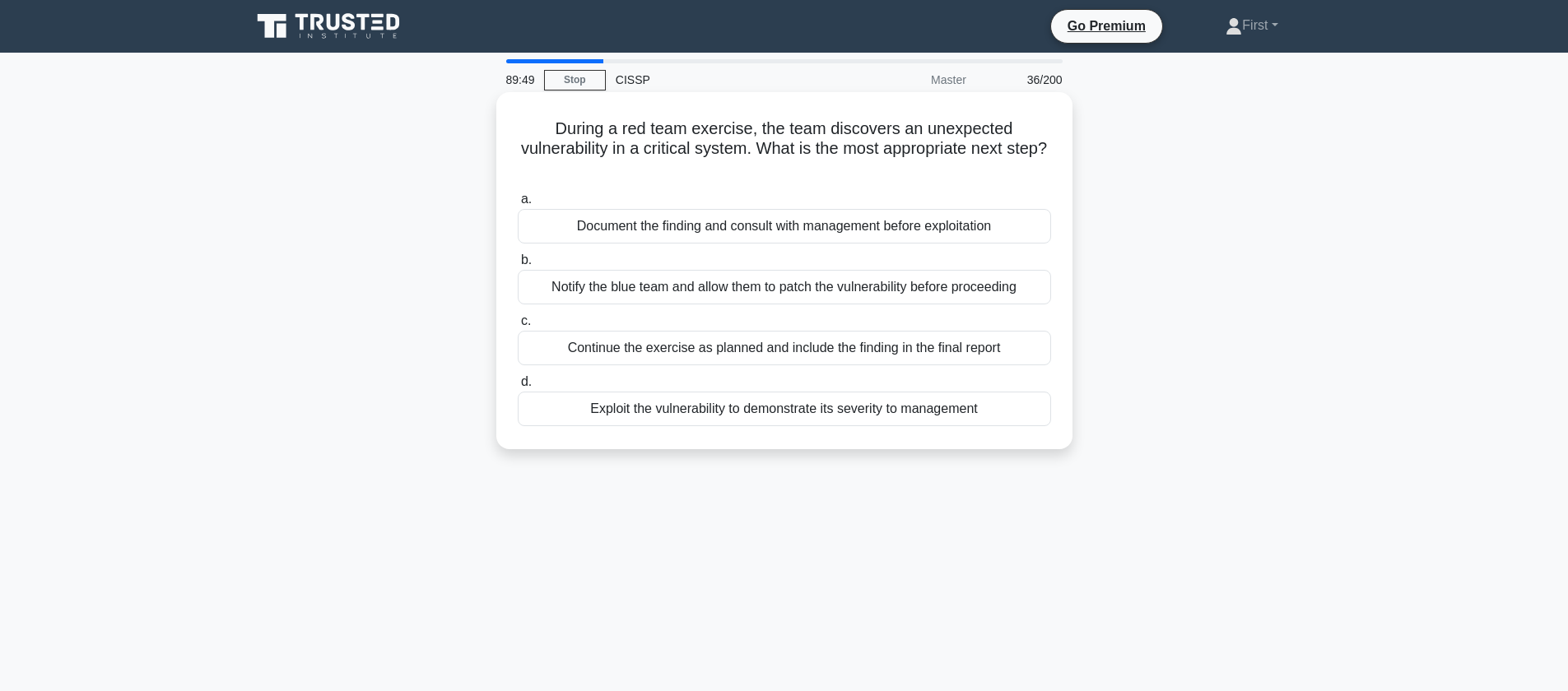
click at [1016, 227] on div "Document the finding and consult with management before exploitation" at bounding box center [784, 226] width 533 height 35
click at [517, 204] on input "a. Document the finding and consult with management before exploitation" at bounding box center [517, 199] width 0 height 11
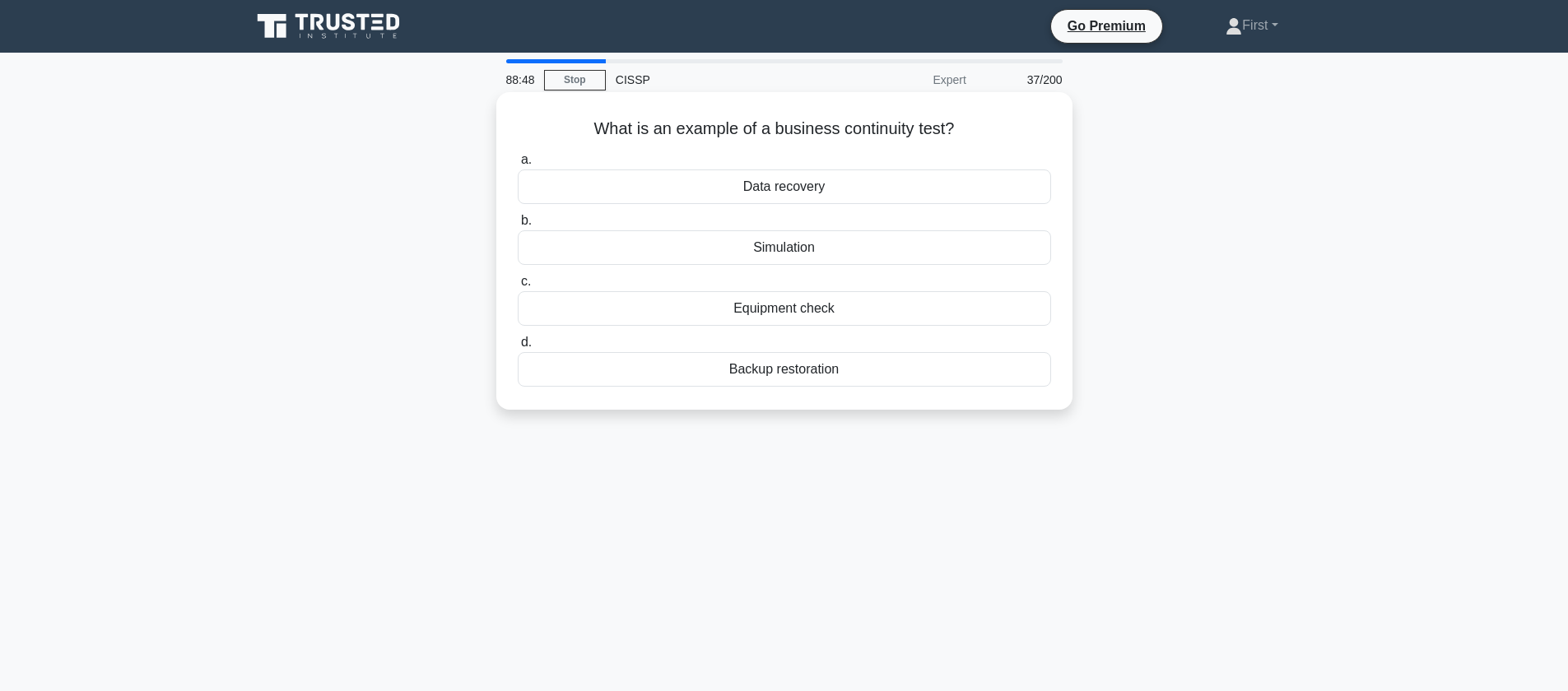
click at [937, 372] on div "Backup restoration" at bounding box center [784, 369] width 533 height 35
click at [517, 348] on input "d. Backup restoration" at bounding box center [517, 342] width 0 height 11
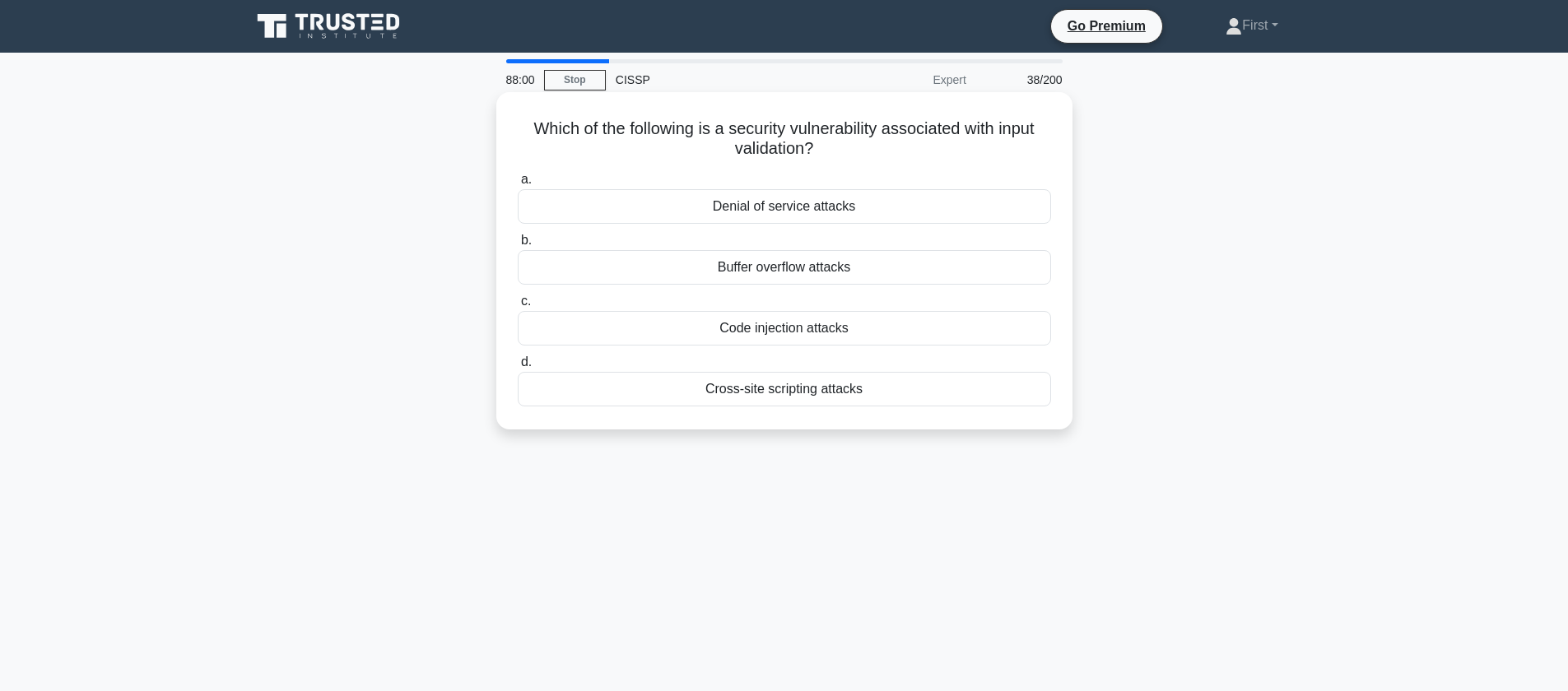
click at [972, 268] on div "Buffer overflow attacks" at bounding box center [784, 267] width 533 height 35
click at [517, 246] on input "b. Buffer overflow attacks" at bounding box center [517, 240] width 0 height 11
click at [948, 387] on div "Bounds Checking" at bounding box center [784, 389] width 533 height 35
click at [517, 367] on input "d. Bounds Checking" at bounding box center [517, 362] width 0 height 11
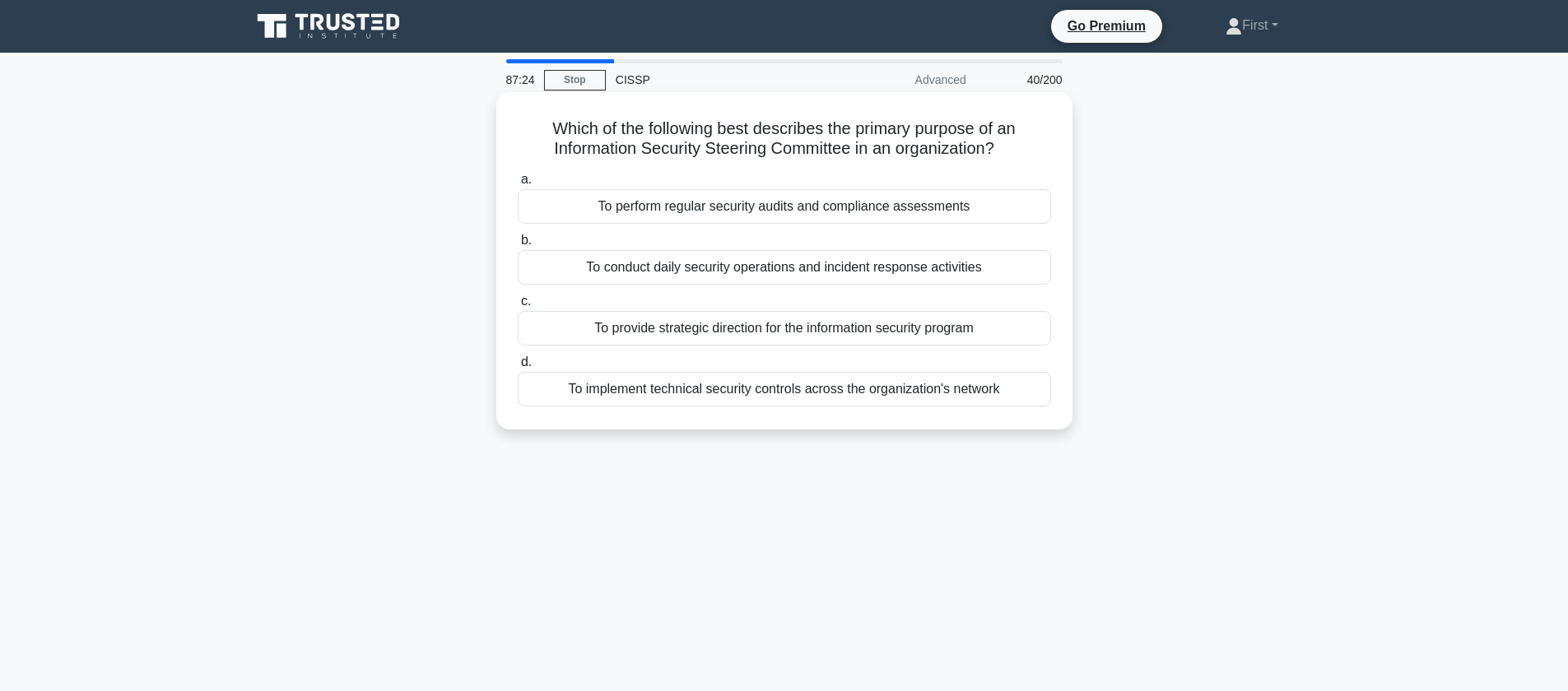
click at [976, 328] on div "To provide strategic direction for the information security program" at bounding box center [784, 328] width 533 height 35
click at [517, 307] on input "c. To provide strategic direction for the information security program" at bounding box center [517, 302] width 0 height 11
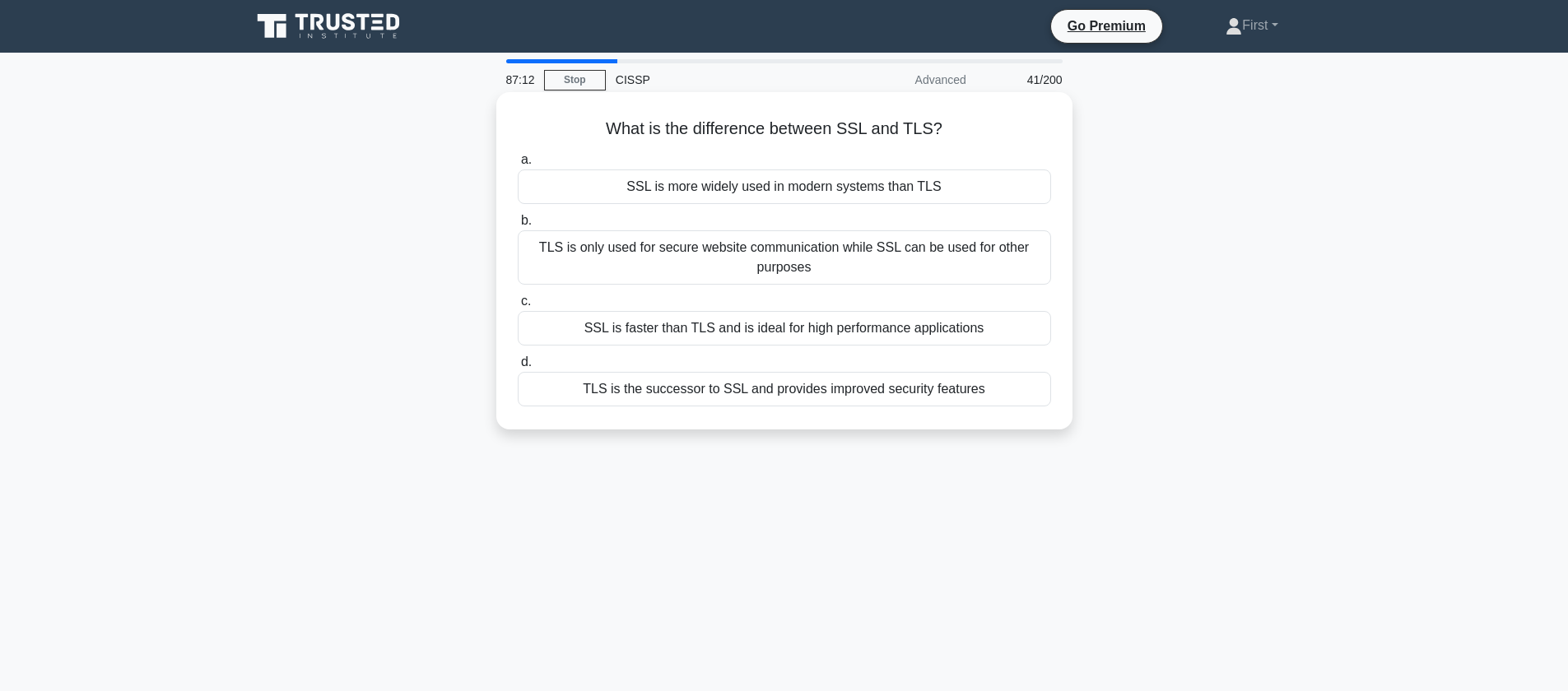
click at [986, 394] on div "TLS is the successor to SSL and provides improved security features" at bounding box center [784, 389] width 533 height 35
click at [517, 367] on input "d. TLS is the successor to SSL and provides improved security features" at bounding box center [517, 362] width 0 height 11
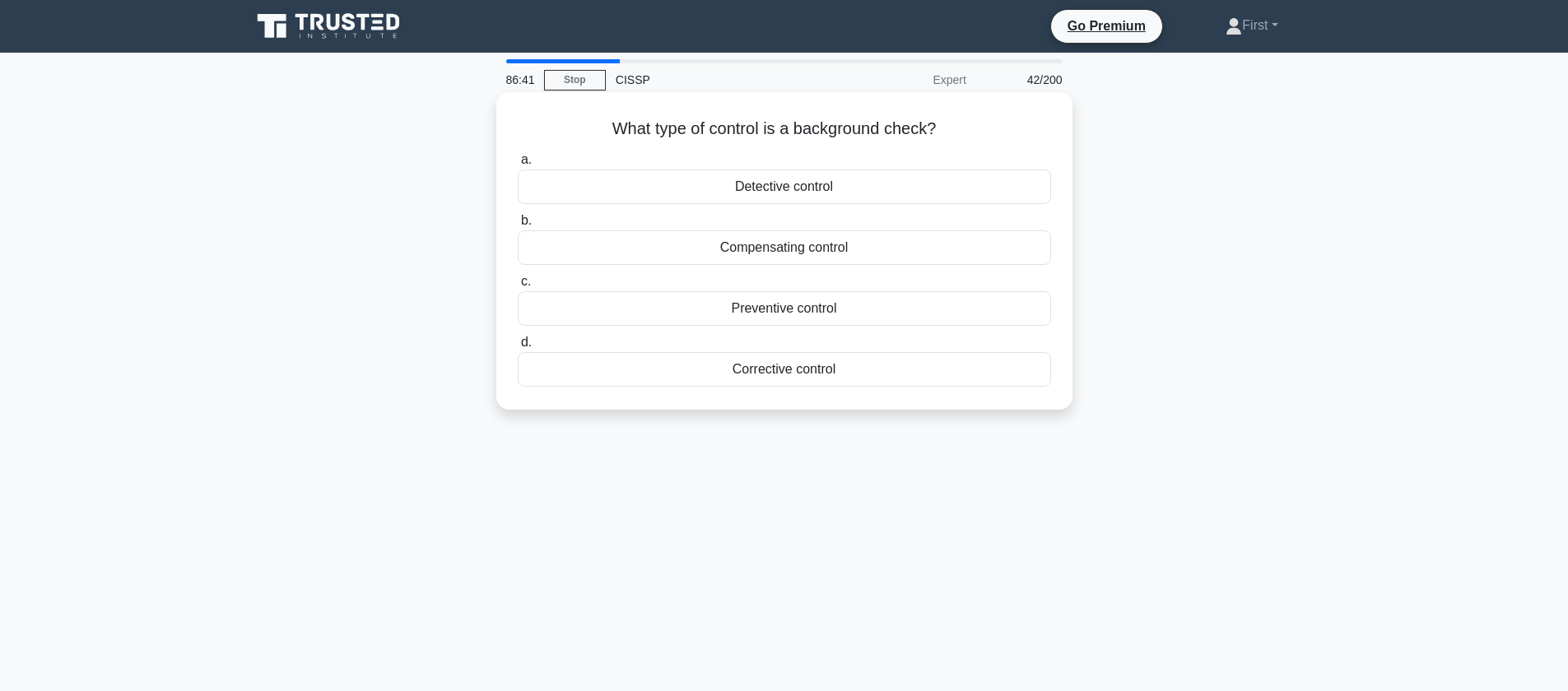
click at [984, 306] on div "Preventive control" at bounding box center [784, 308] width 533 height 35
click at [517, 287] on input "c. Preventive control" at bounding box center [517, 281] width 0 height 11
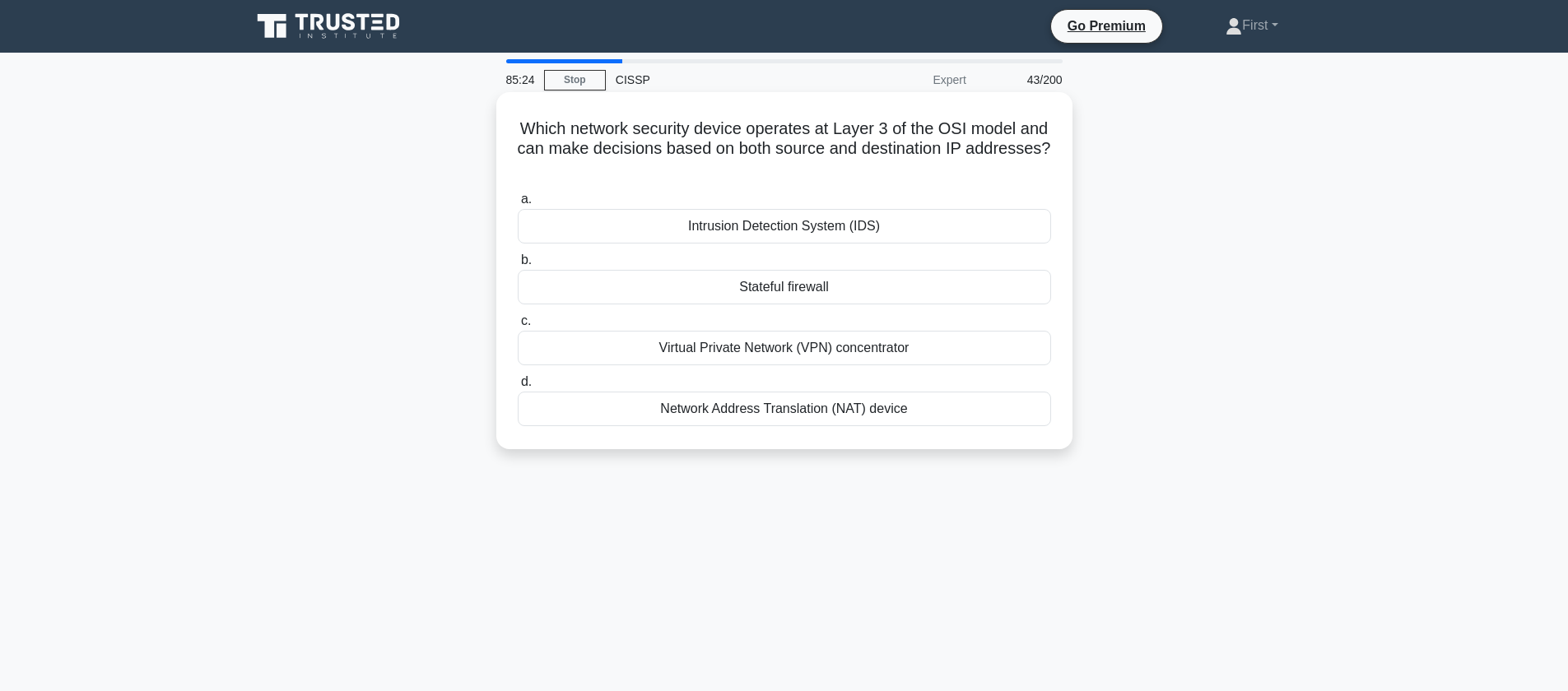
click at [982, 224] on div "Intrusion Detection System (IDS)" at bounding box center [784, 226] width 533 height 35
click at [517, 204] on input "a. Intrusion Detection System (IDS)" at bounding box center [517, 199] width 0 height 11
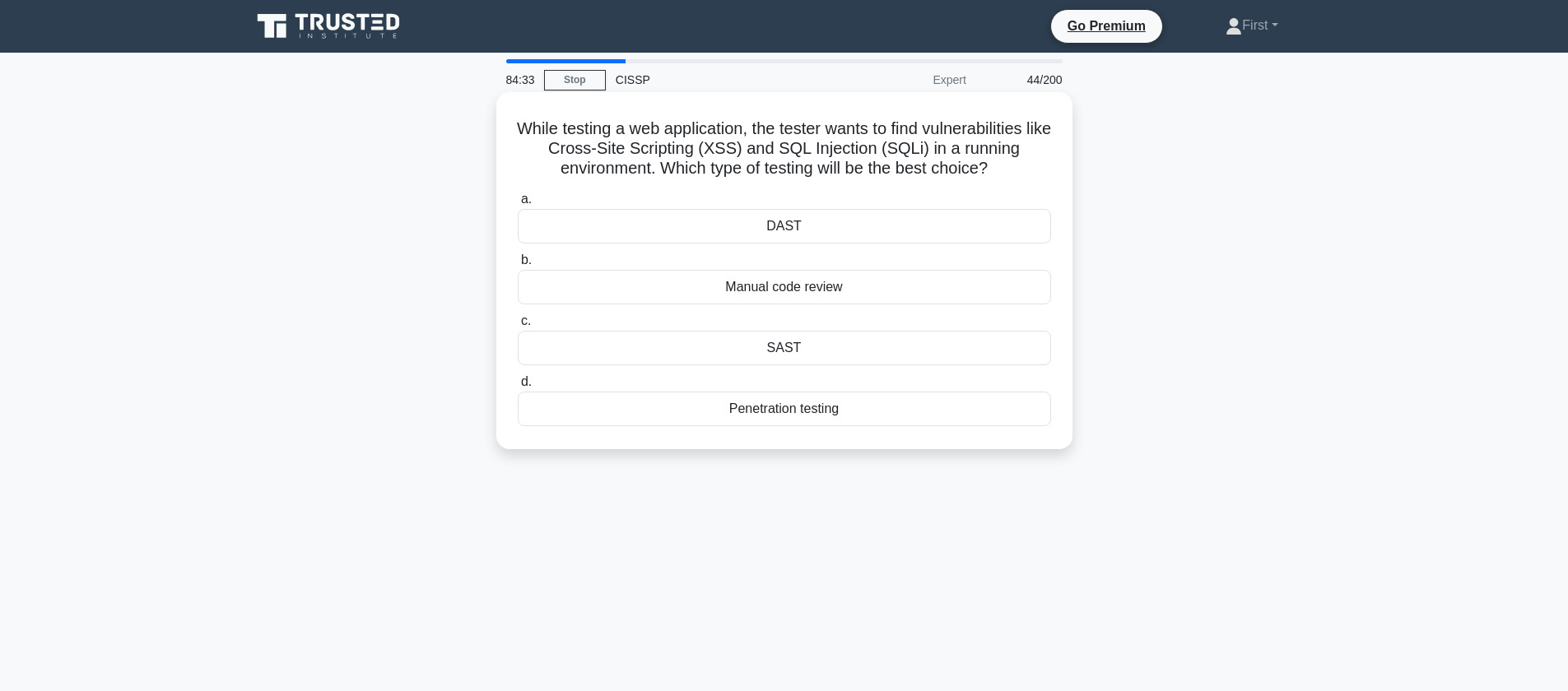
click at [948, 230] on div "DAST" at bounding box center [784, 226] width 533 height 35
click at [517, 204] on input "a. DAST" at bounding box center [517, 199] width 0 height 11
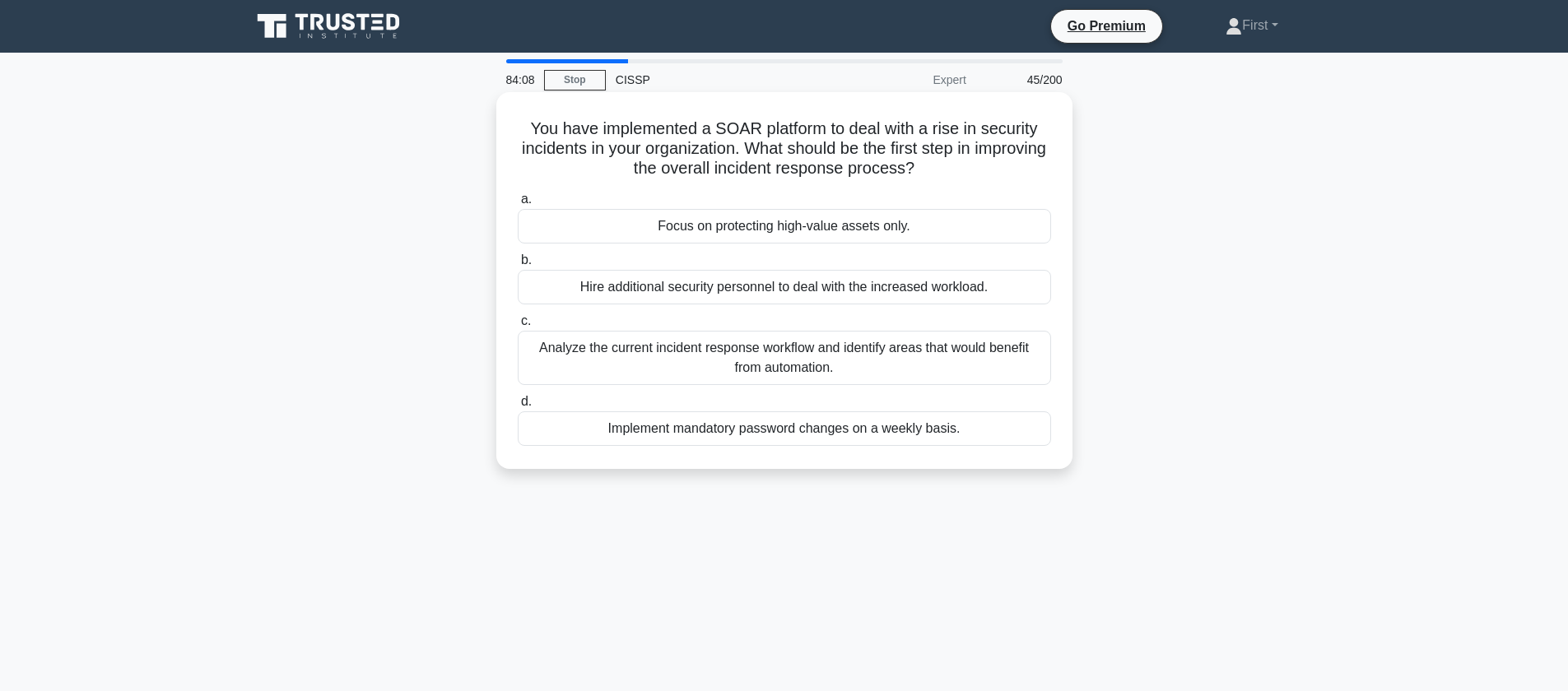
click at [967, 364] on div "Analyze the current incident response workflow and identify areas that would be…" at bounding box center [784, 357] width 533 height 54
click at [517, 327] on input "c. Analyze the current incident response workflow and identify areas that would…" at bounding box center [517, 321] width 0 height 11
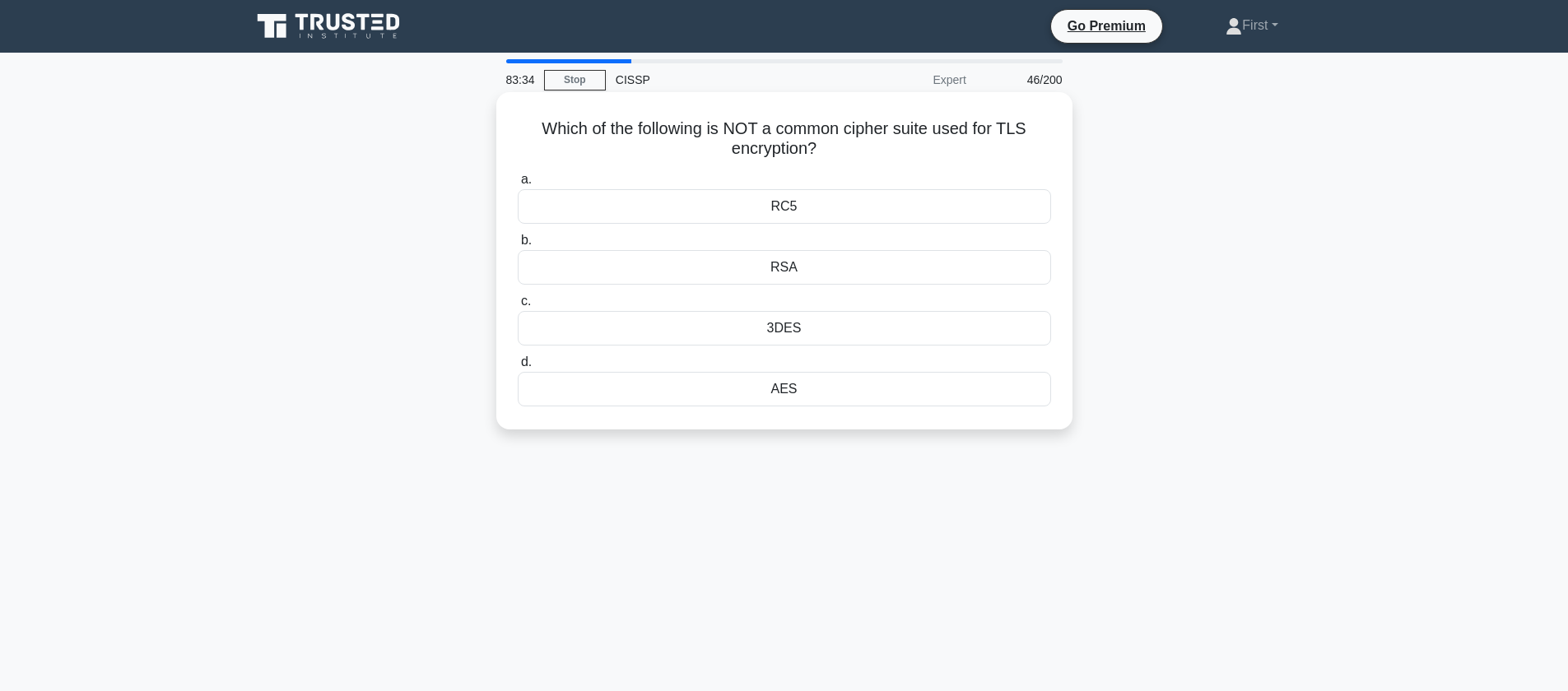
click at [860, 209] on div "RC5" at bounding box center [784, 206] width 533 height 35
click at [517, 185] on input "a. RC5" at bounding box center [517, 179] width 0 height 11
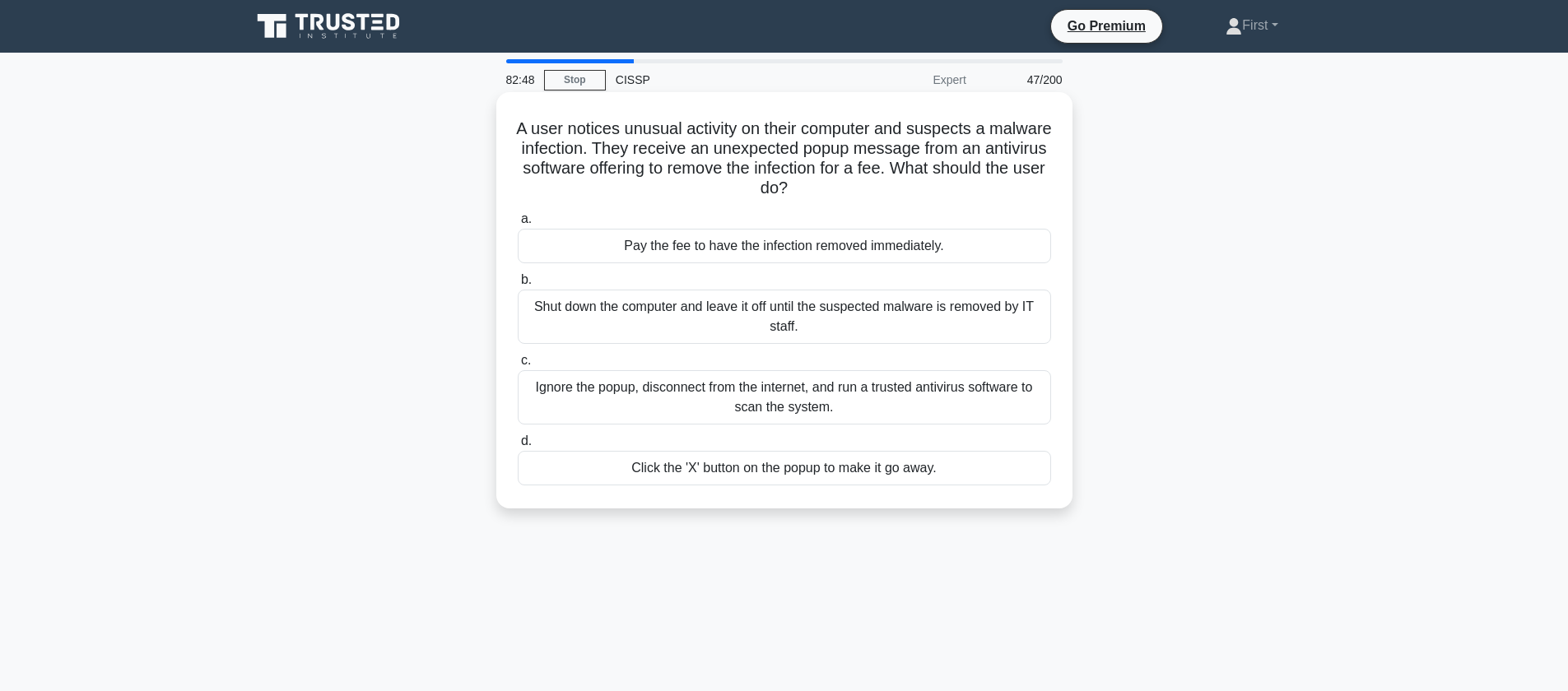
click at [1002, 412] on div "Ignore the popup, disconnect from the internet, and run a trusted antivirus sof…" at bounding box center [784, 397] width 533 height 54
click at [517, 366] on input "c. Ignore the popup, disconnect from the internet, and run a trusted antivirus …" at bounding box center [517, 361] width 0 height 11
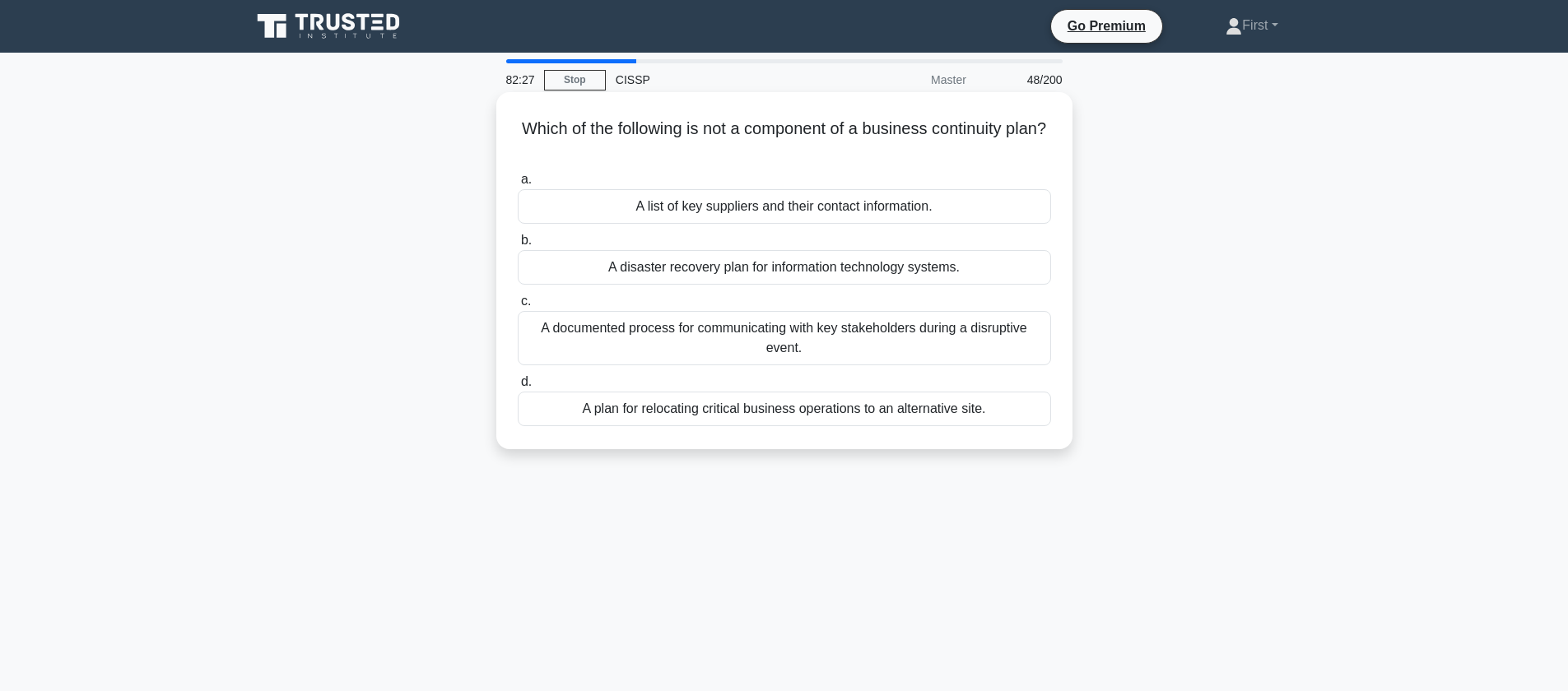
click at [1008, 214] on div "A list of key suppliers and their contact information." at bounding box center [784, 206] width 533 height 35
click at [517, 185] on input "a. A list of key suppliers and their contact information." at bounding box center [517, 179] width 0 height 11
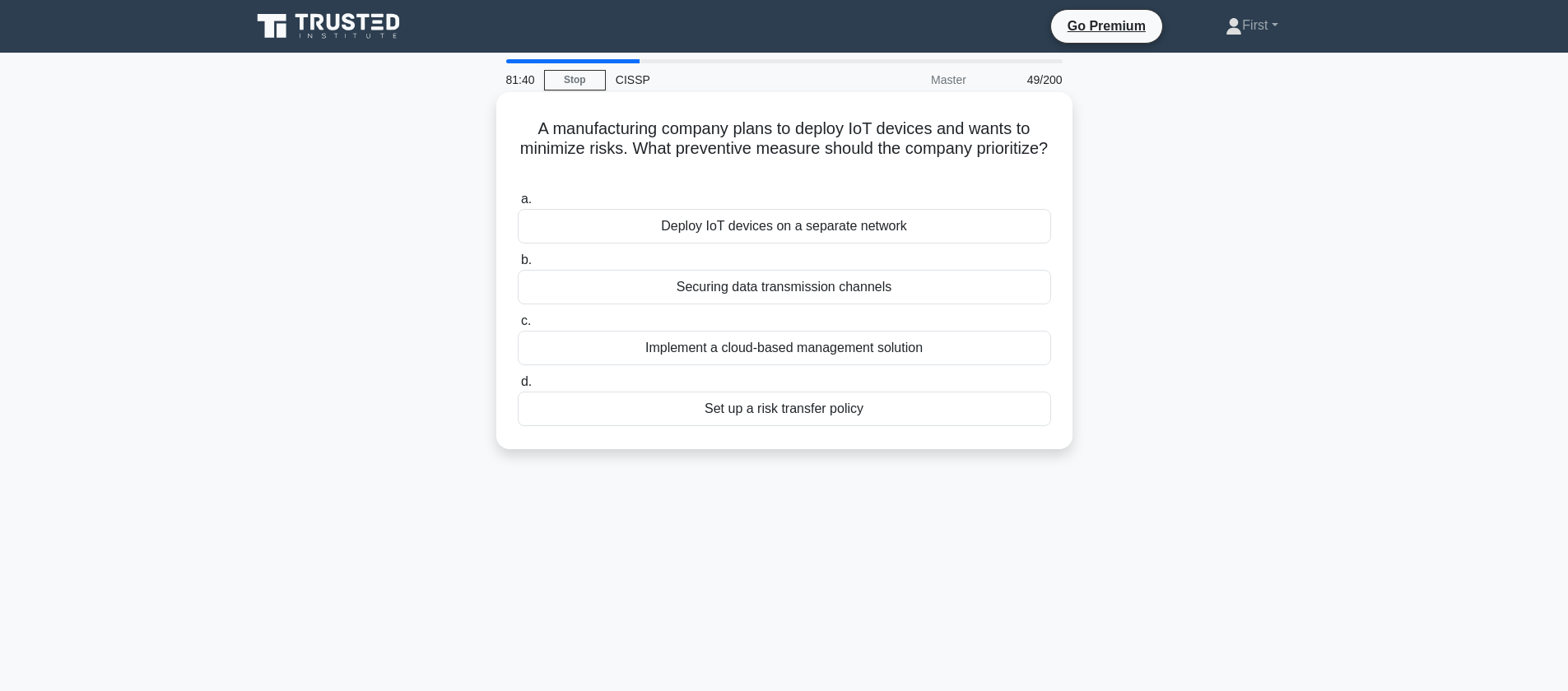
click at [939, 230] on div "Deploy IoT devices on a separate network" at bounding box center [784, 226] width 533 height 35
click at [517, 204] on input "a. Deploy IoT devices on a separate network" at bounding box center [517, 199] width 0 height 11
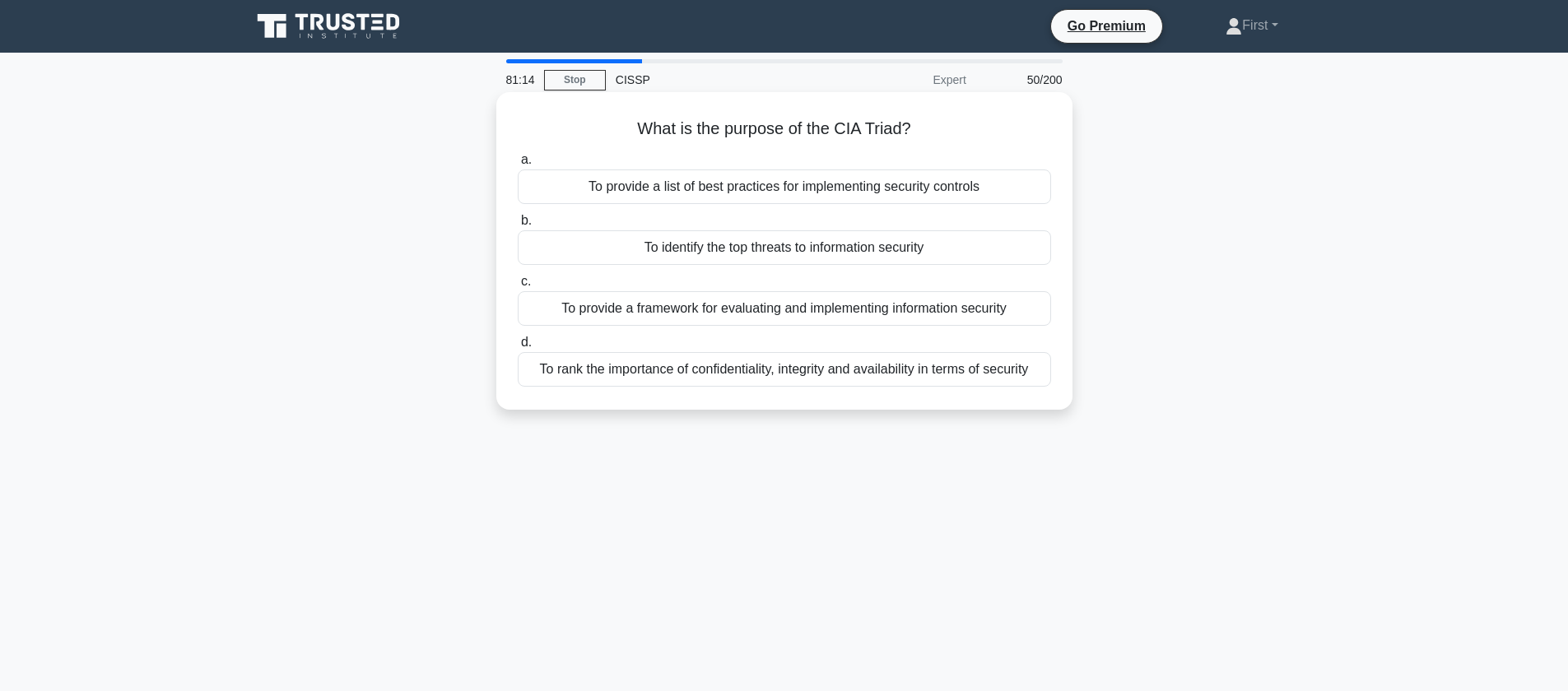
click at [953, 370] on div "To rank the importance of confidentiality, integrity and availability in terms …" at bounding box center [784, 369] width 533 height 35
click at [517, 348] on input "d. To rank the importance of confidentiality, integrity and availability in ter…" at bounding box center [517, 342] width 0 height 11
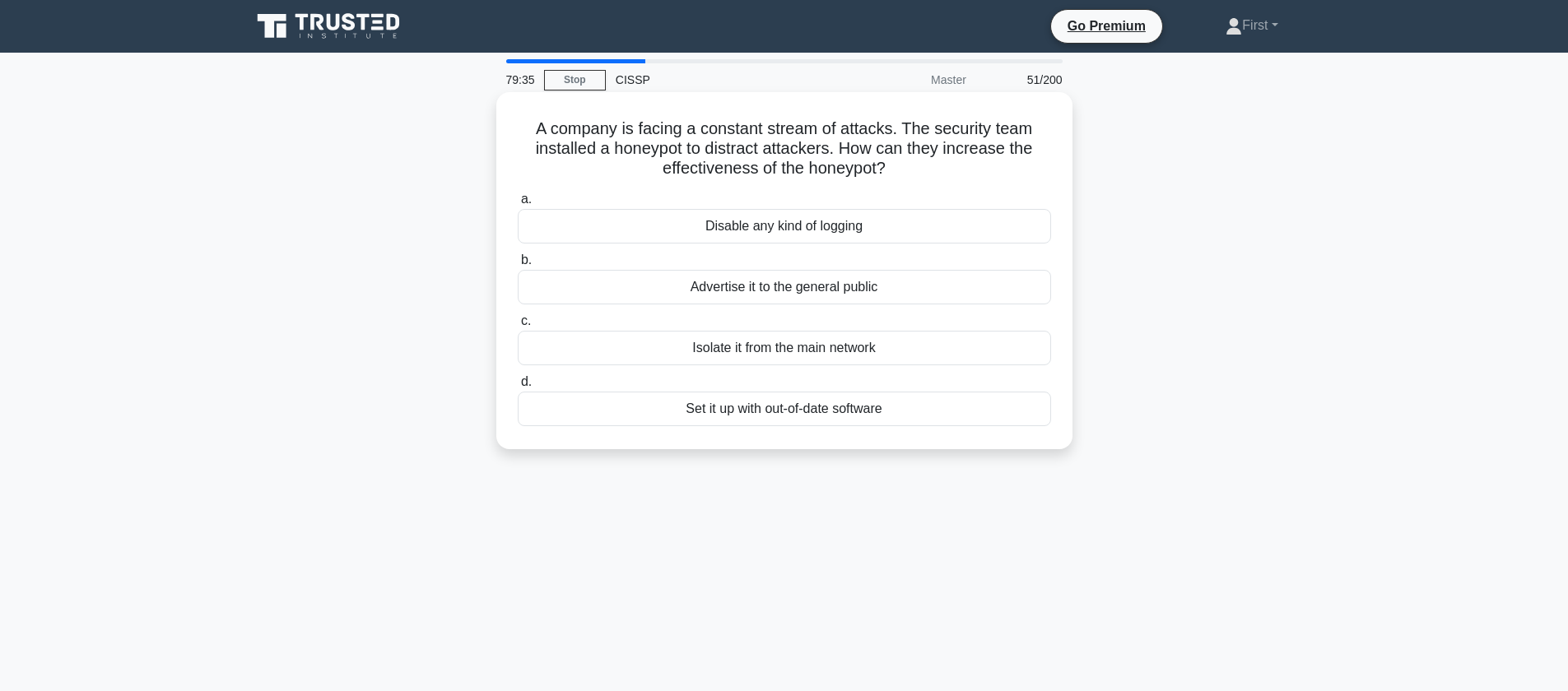
click at [845, 411] on div "Set it up with out-of-date software" at bounding box center [784, 408] width 533 height 35
click at [517, 388] on input "d. Set it up with out-of-date software" at bounding box center [517, 382] width 0 height 11
click at [846, 288] on div "Diffie-Hellman Key Exchange" at bounding box center [784, 286] width 533 height 35
click at [517, 266] on input "b. Diffie-Hellman Key Exchange" at bounding box center [517, 260] width 0 height 11
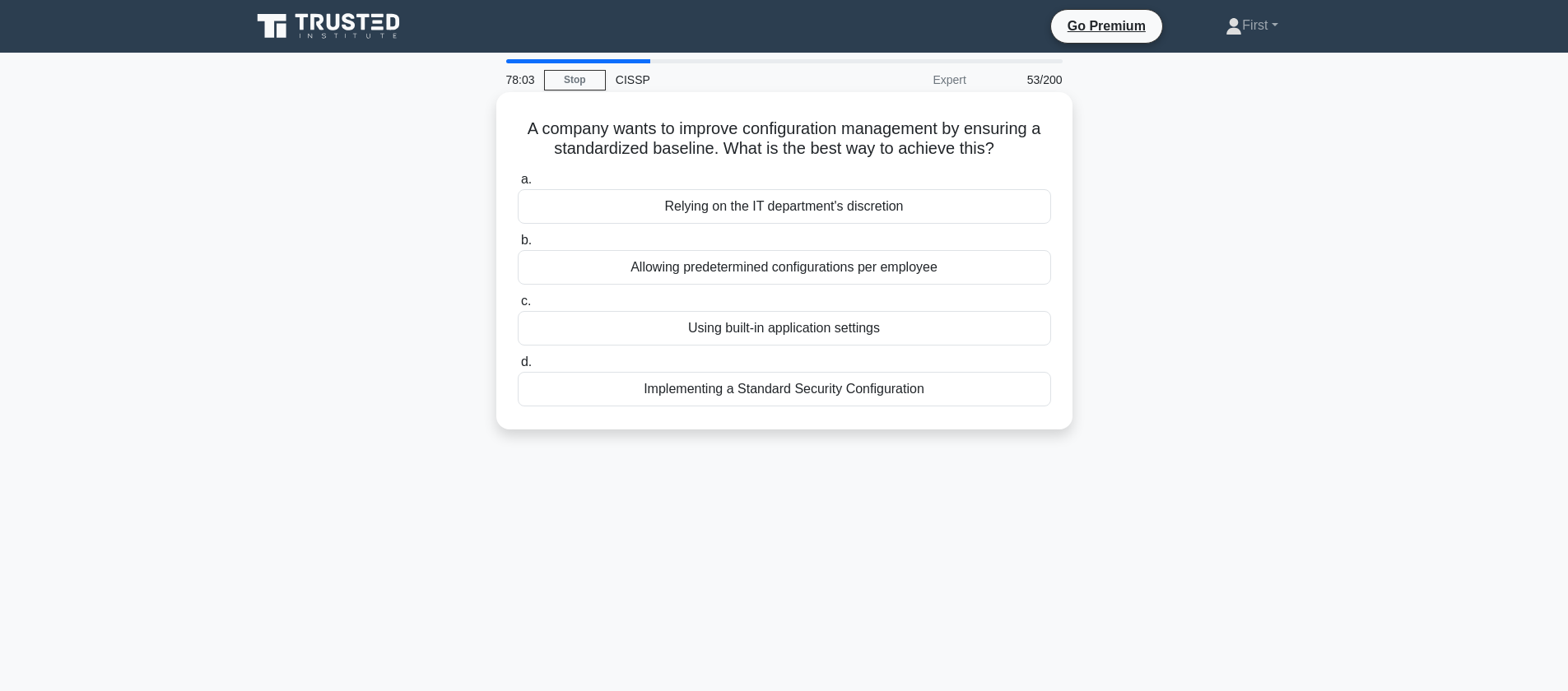
click at [910, 392] on div "Implementing a Standard Security Configuration" at bounding box center [784, 389] width 533 height 35
click at [517, 367] on input "d. Implementing a Standard Security Configuration" at bounding box center [517, 362] width 0 height 11
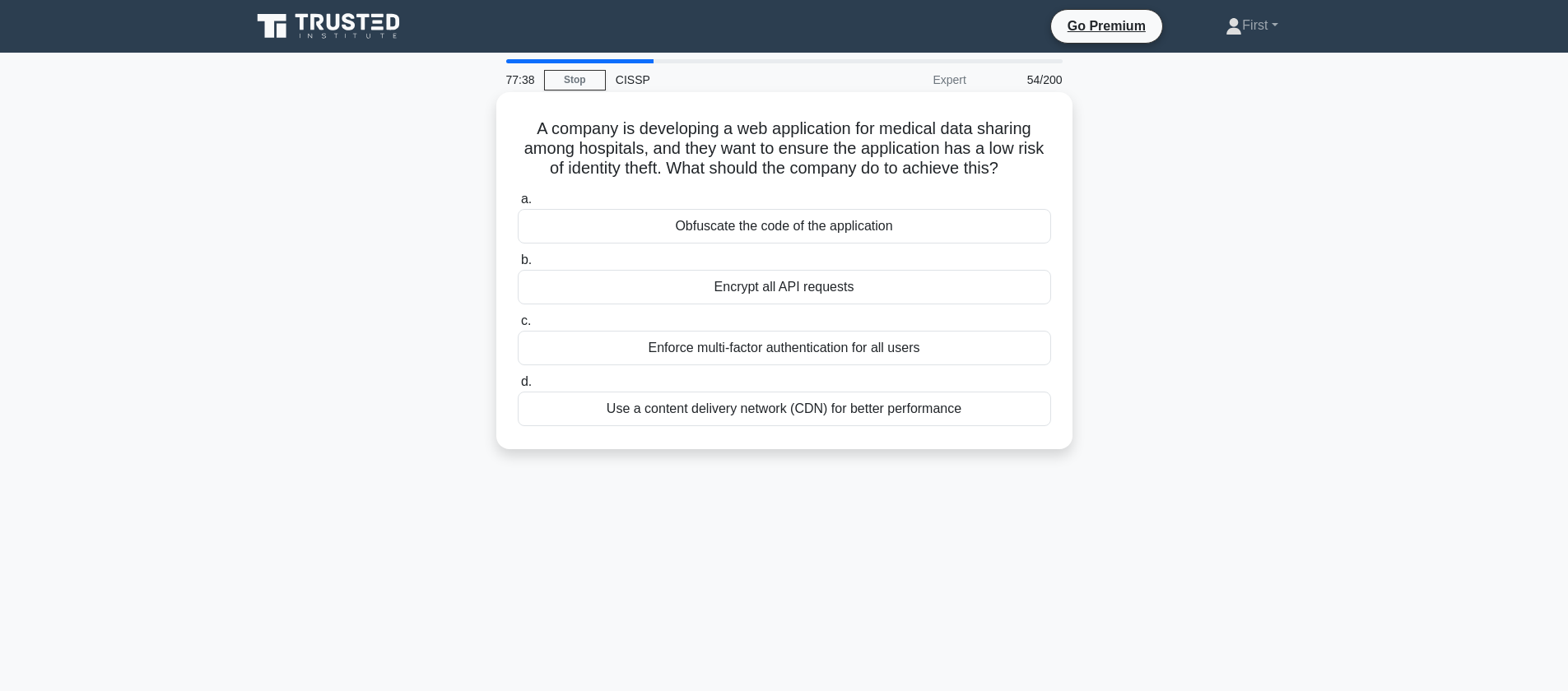
click at [912, 346] on div "Enforce multi-factor authentication for all users" at bounding box center [784, 347] width 533 height 35
click at [517, 327] on input "c. Enforce multi-factor authentication for all users" at bounding box center [517, 321] width 0 height 11
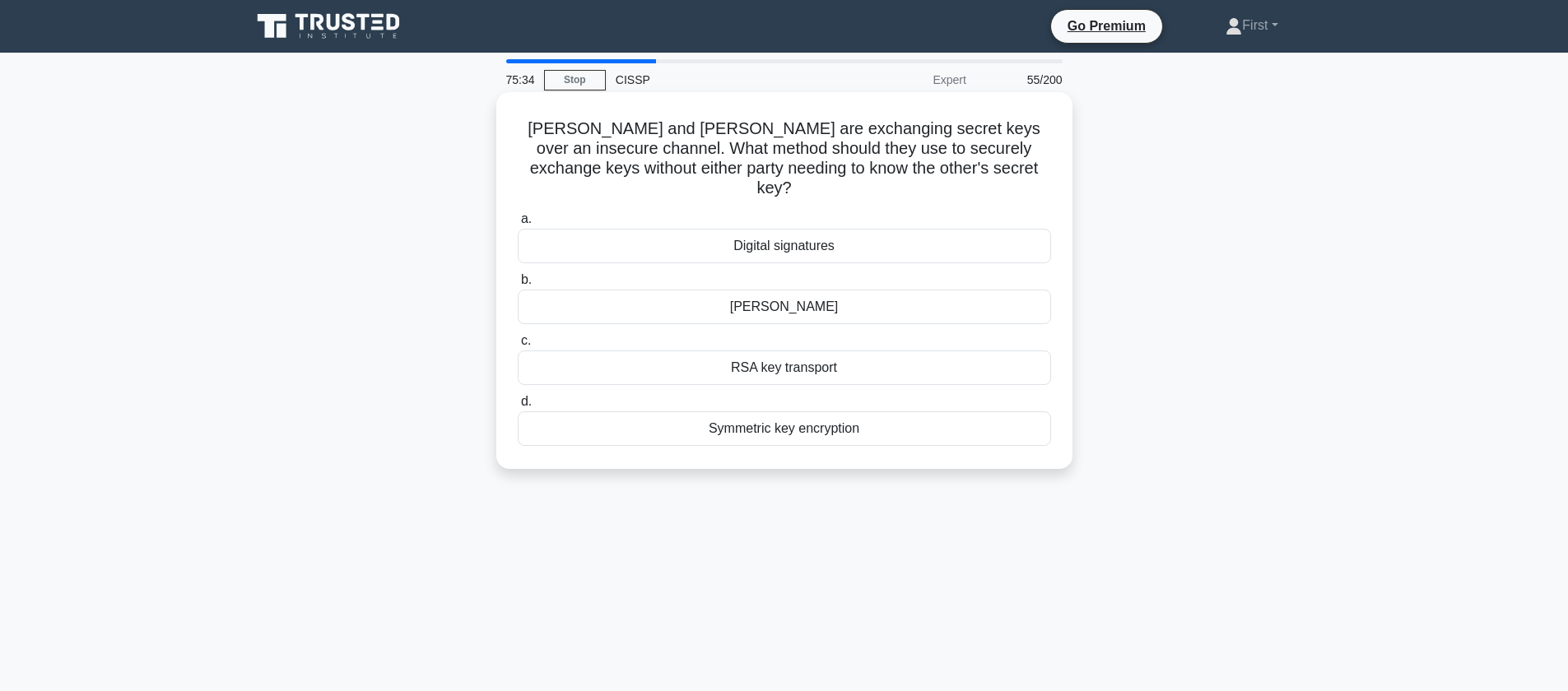
click at [799, 290] on div "Diffie-Hellman" at bounding box center [784, 307] width 533 height 35
click at [517, 286] on input "b. Diffie-Hellman" at bounding box center [517, 280] width 0 height 11
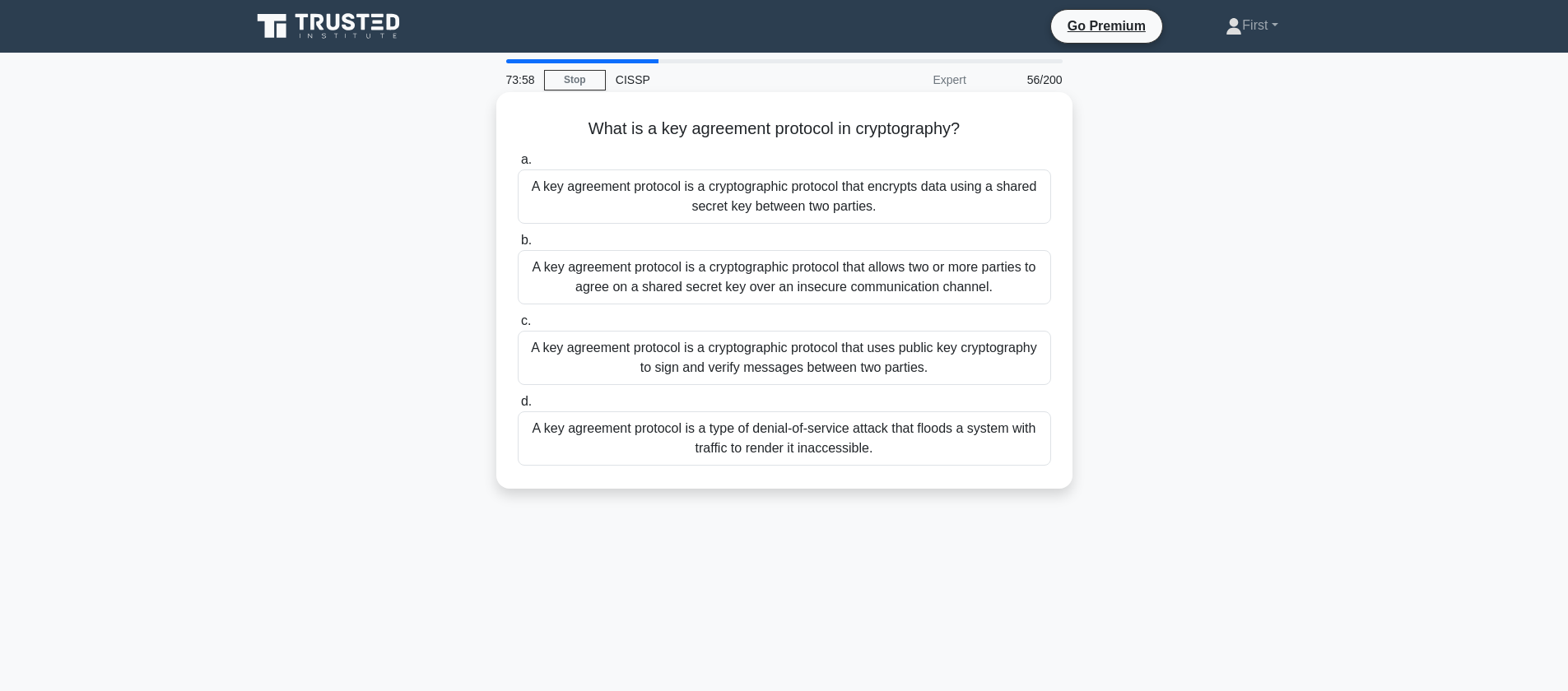
click at [866, 365] on div "A key agreement protocol is a cryptographic protocol that uses public key crypt…" at bounding box center [784, 357] width 533 height 54
click at [517, 327] on input "c. A key agreement protocol is a cryptographic protocol that uses public key cr…" at bounding box center [517, 321] width 0 height 11
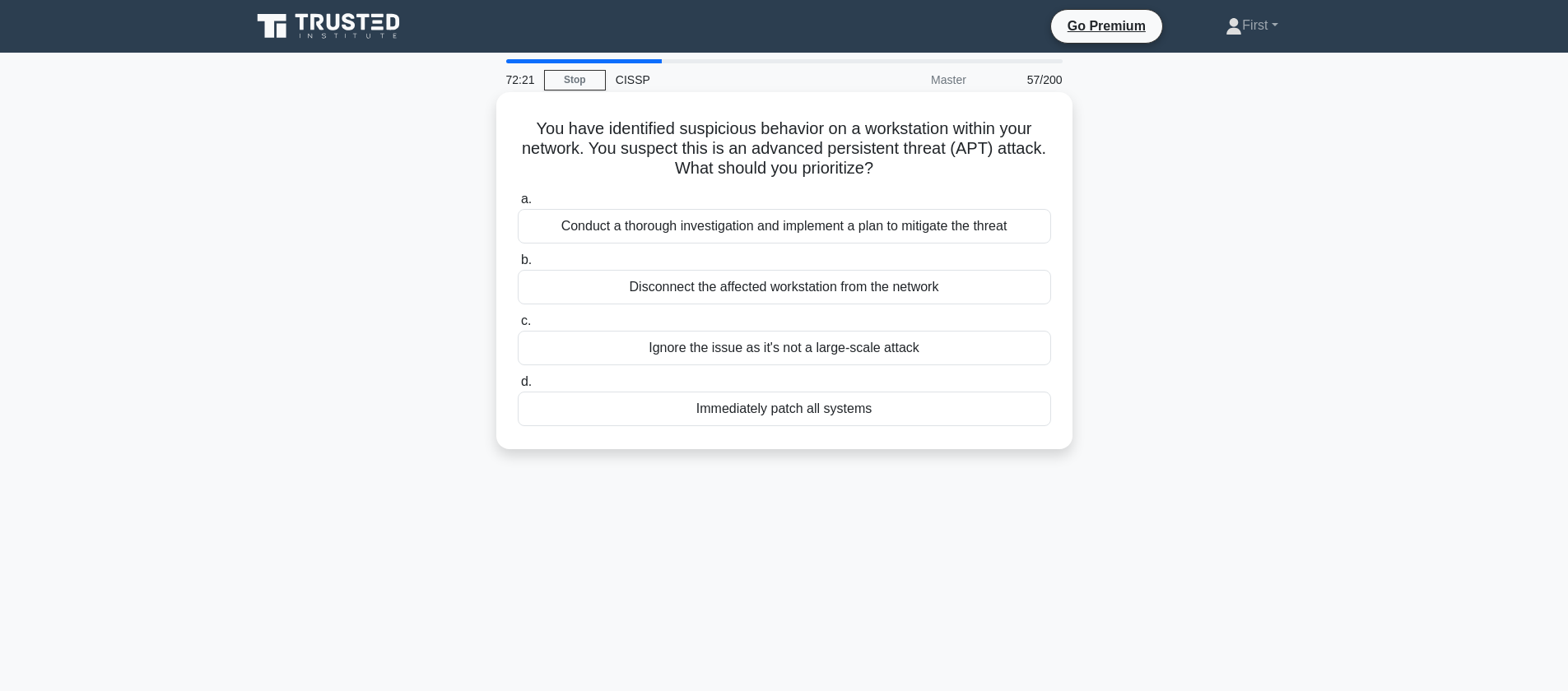
click at [789, 288] on div "Disconnect the affected workstation from the network" at bounding box center [784, 286] width 533 height 35
click at [517, 266] on input "b. Disconnect the affected workstation from the network" at bounding box center [517, 260] width 0 height 11
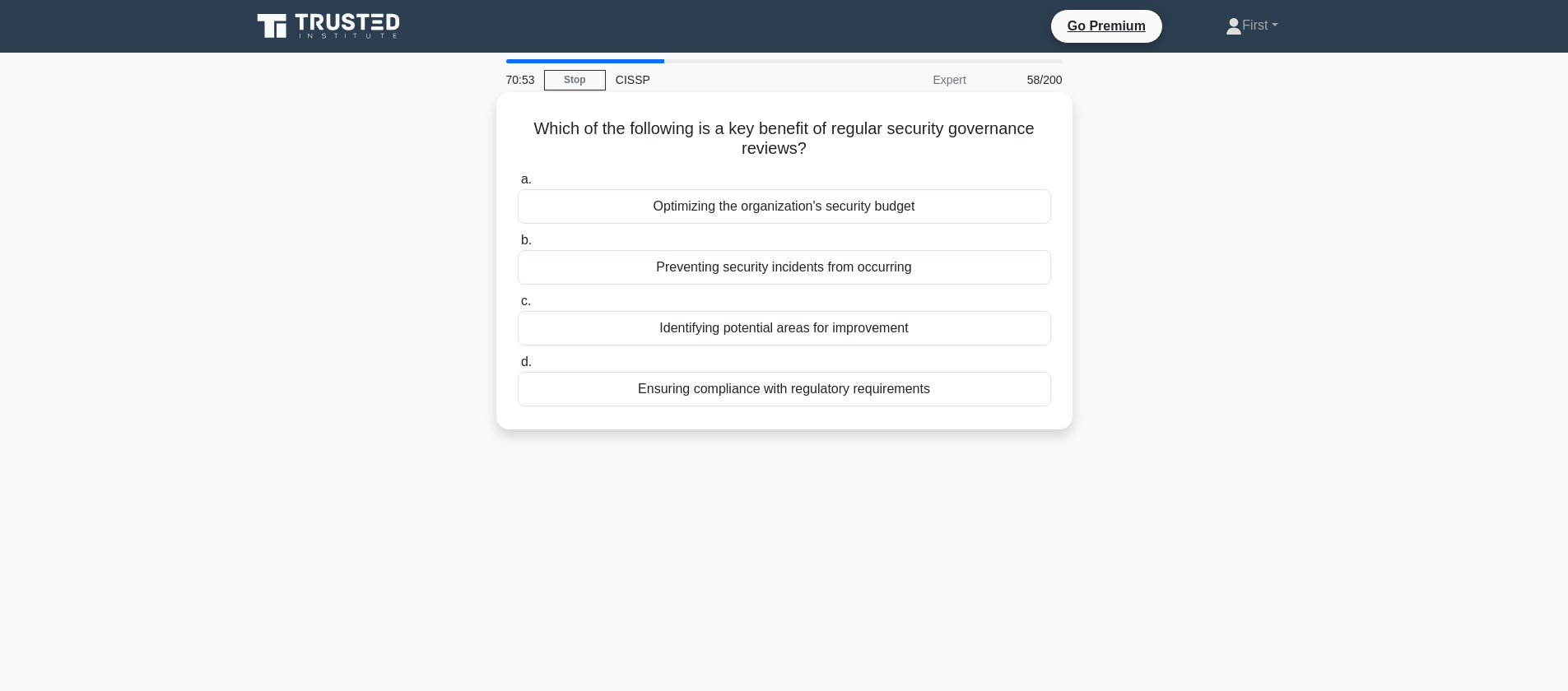
click at [794, 332] on div "Identifying potential areas for improvement" at bounding box center [784, 328] width 533 height 35
click at [517, 307] on input "c. Identifying potential areas for improvement" at bounding box center [517, 302] width 0 height 11
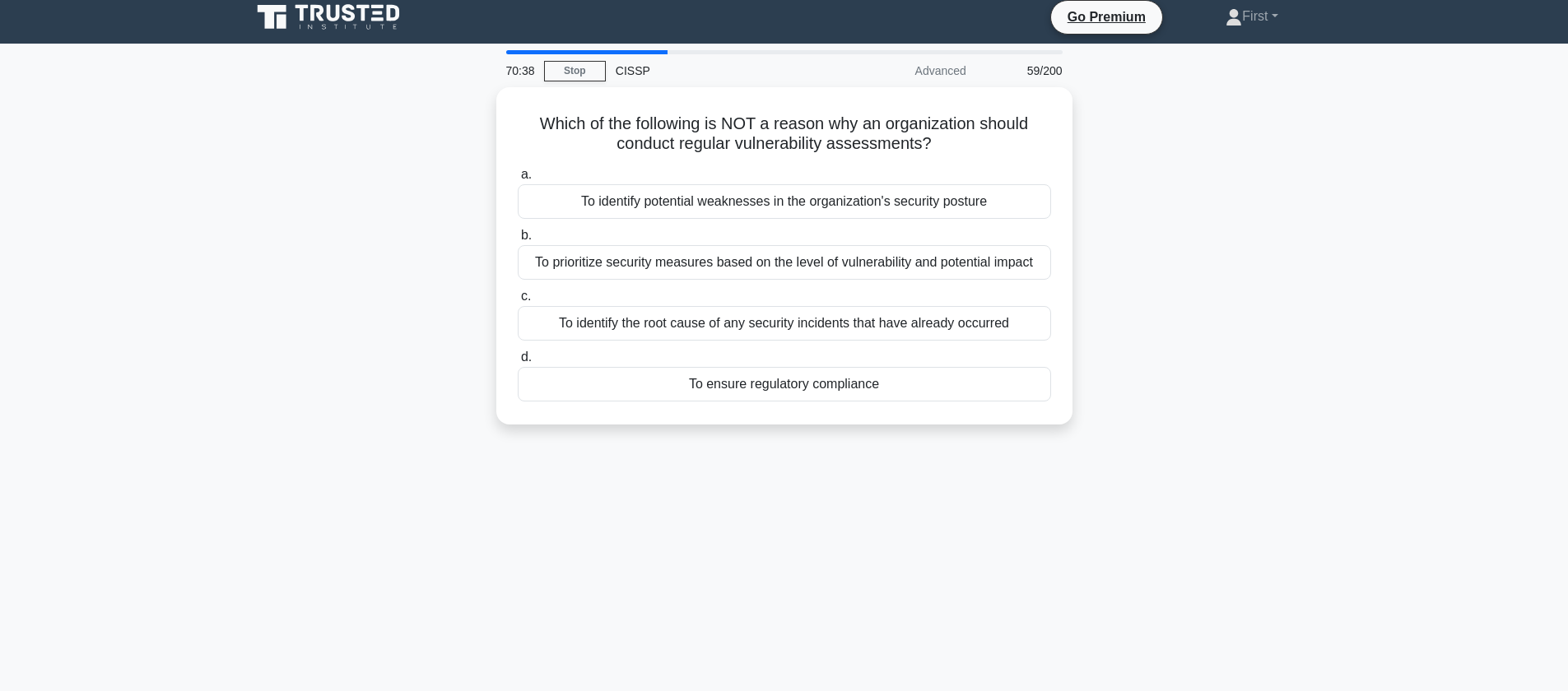
scroll to position [14, 0]
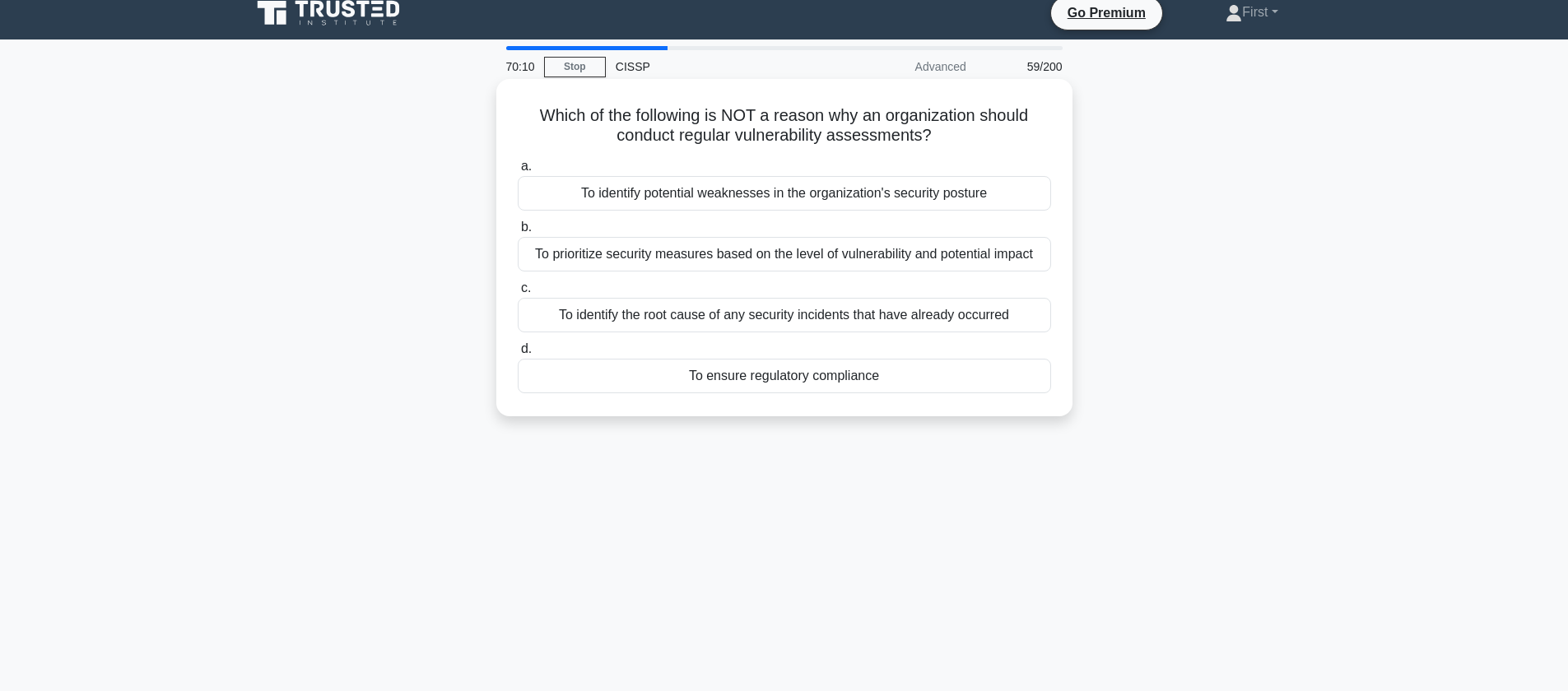
click at [806, 318] on div "To identify the root cause of any security incidents that have already occurred" at bounding box center [784, 314] width 533 height 35
click at [517, 294] on input "c. To identify the root cause of any security incidents that have already occur…" at bounding box center [517, 288] width 0 height 11
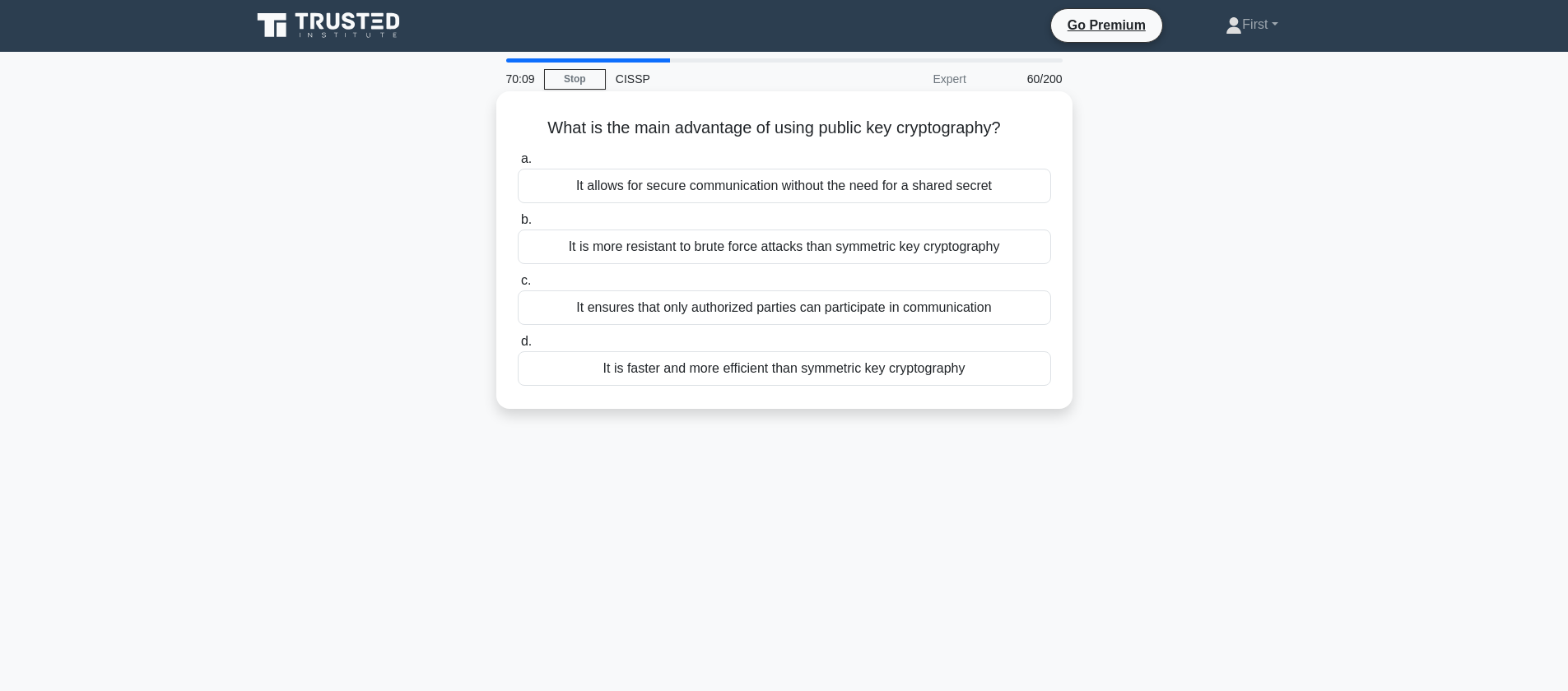
scroll to position [0, 0]
click at [855, 313] on div "It ensures that only authorized parties can participate in communication" at bounding box center [784, 308] width 533 height 35
click at [517, 287] on input "c. It ensures that only authorized parties can participate in communication" at bounding box center [517, 281] width 0 height 11
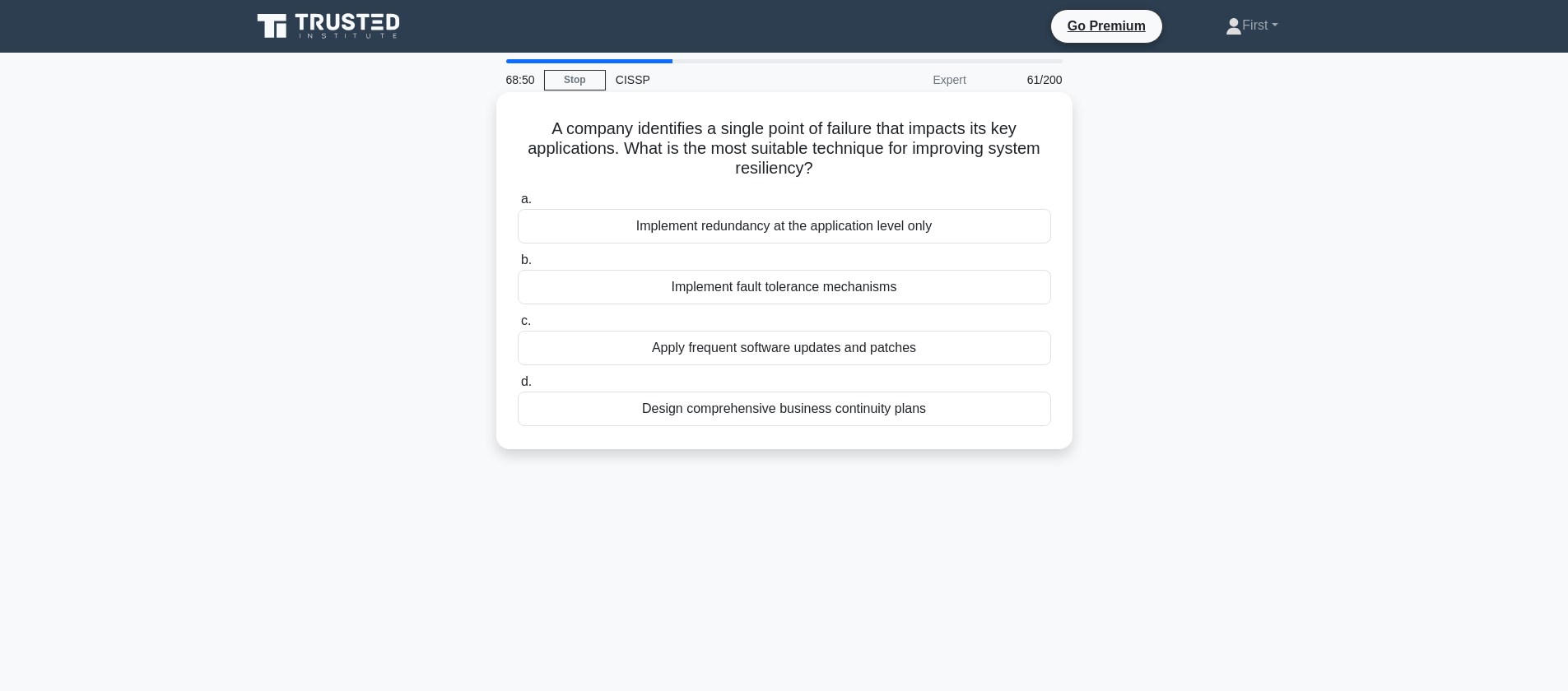
click at [806, 229] on div "Implement redundancy at the application level only" at bounding box center [784, 226] width 533 height 35
click at [517, 204] on input "a. Implement redundancy at the application level only" at bounding box center [517, 199] width 0 height 11
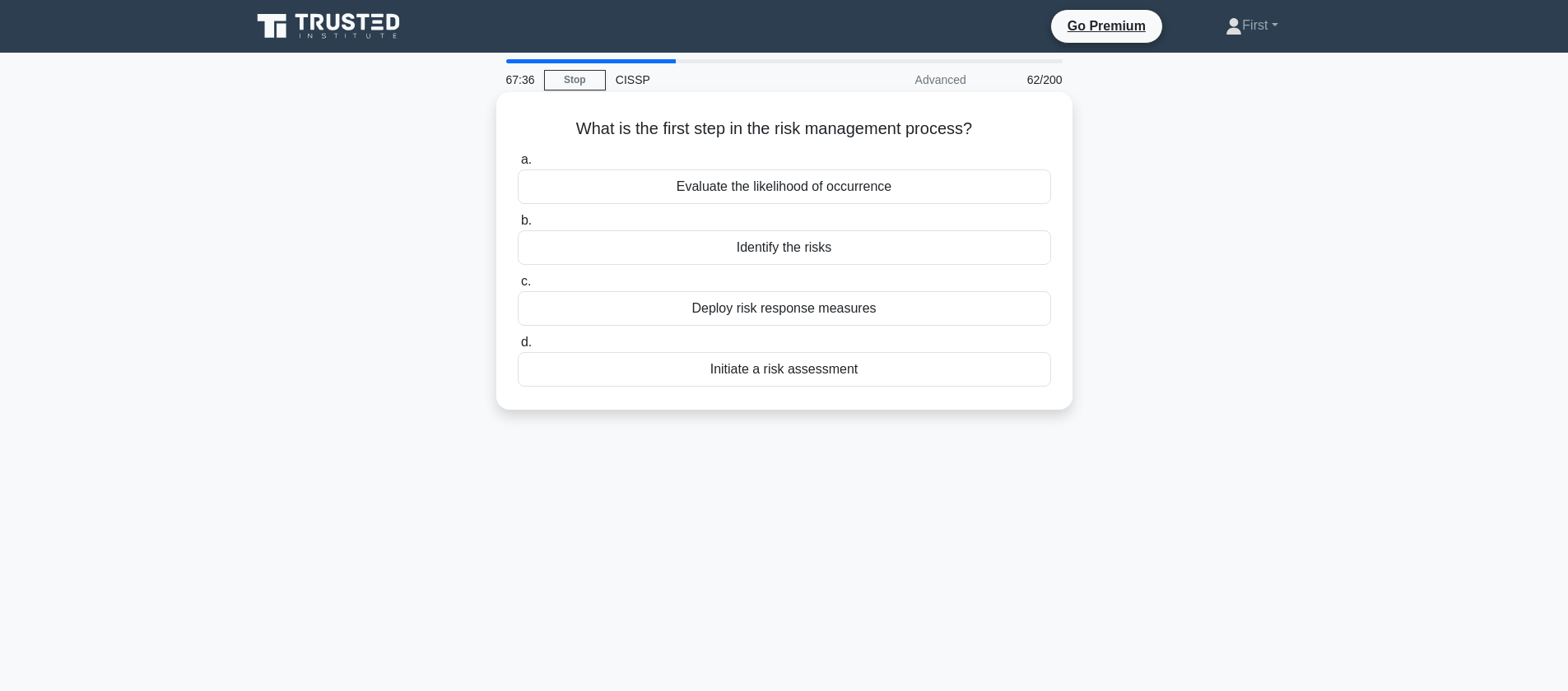
click at [812, 248] on div "Identify the risks" at bounding box center [784, 248] width 533 height 35
click at [517, 226] on input "b. Identify the risks" at bounding box center [517, 220] width 0 height 11
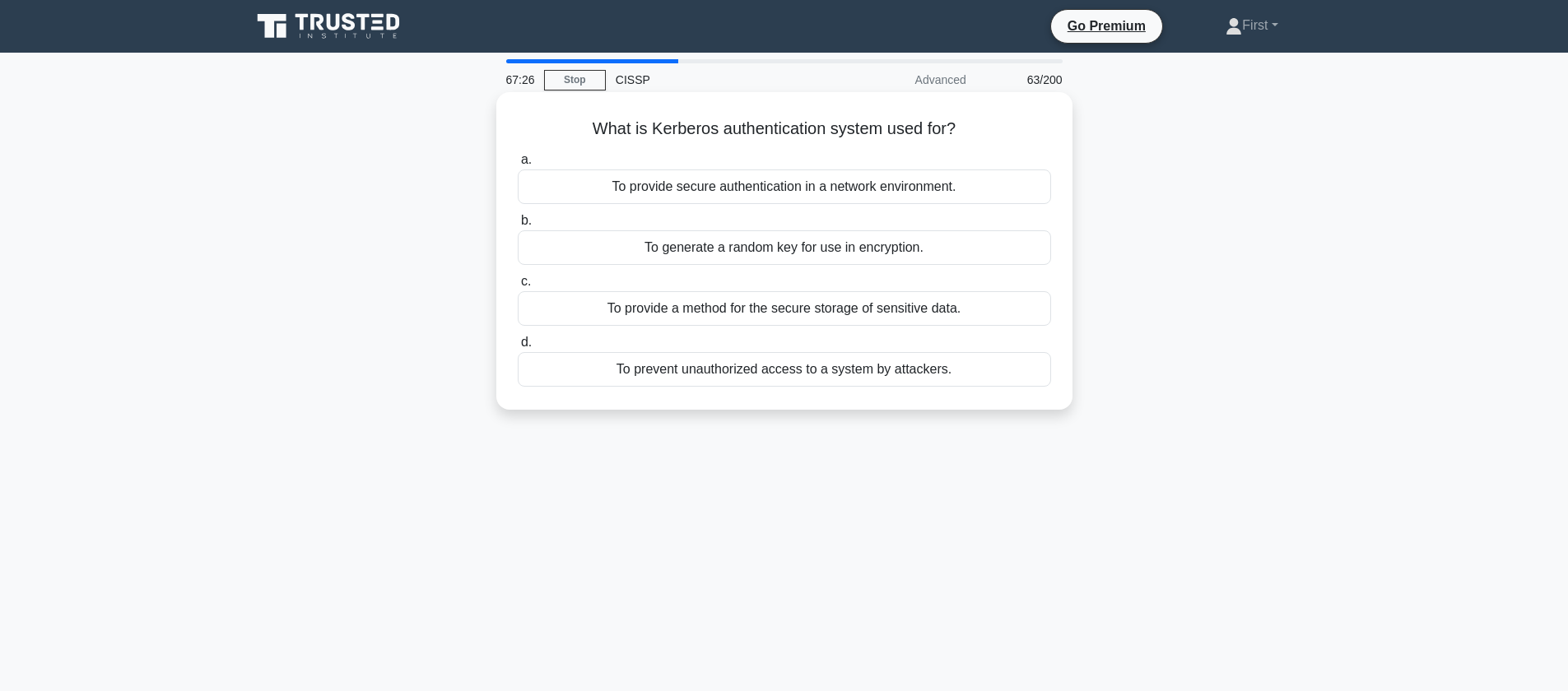
click at [860, 192] on div "To provide secure authentication in a network environment." at bounding box center [784, 187] width 533 height 35
click at [517, 166] on input "a. To provide secure authentication in a network environment." at bounding box center [517, 160] width 0 height 11
click at [861, 373] on div "To specify which users or groups can access specific resources" at bounding box center [784, 369] width 533 height 35
click at [517, 348] on input "d. To specify which users or groups can access specific resources" at bounding box center [517, 342] width 0 height 11
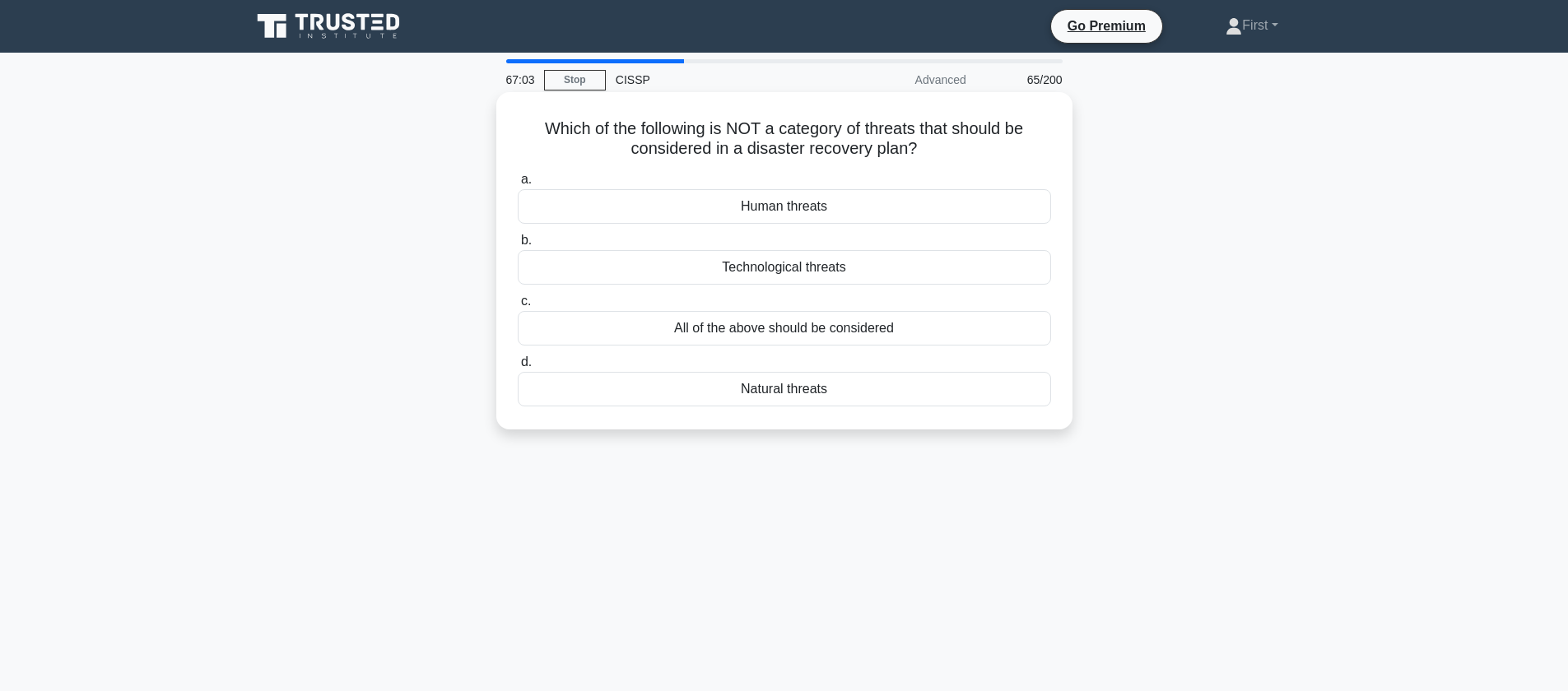
click at [817, 390] on div "Natural threats" at bounding box center [784, 389] width 533 height 35
click at [517, 367] on input "d. Natural threats" at bounding box center [517, 362] width 0 height 11
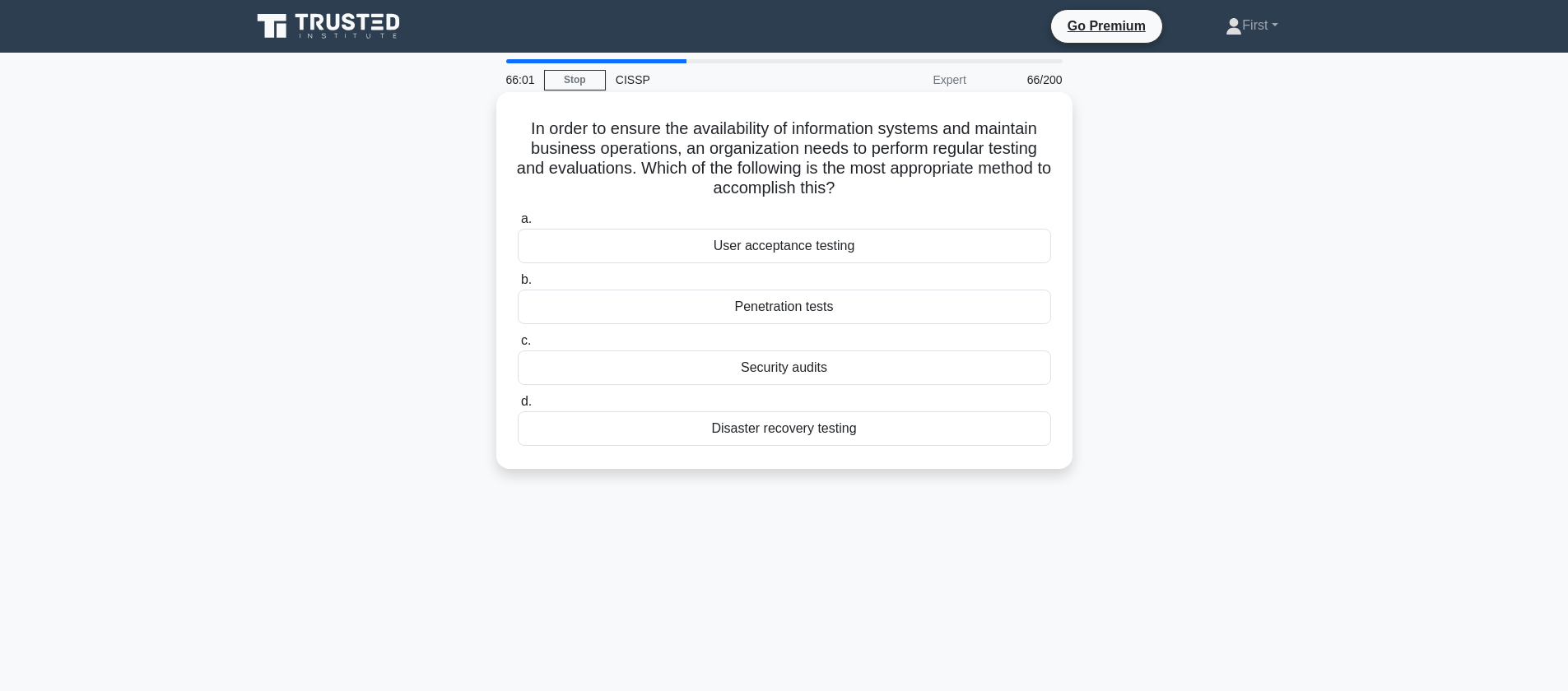
click at [843, 432] on div "Disaster recovery testing" at bounding box center [784, 428] width 533 height 35
click at [517, 407] on input "d. Disaster recovery testing" at bounding box center [517, 401] width 0 height 11
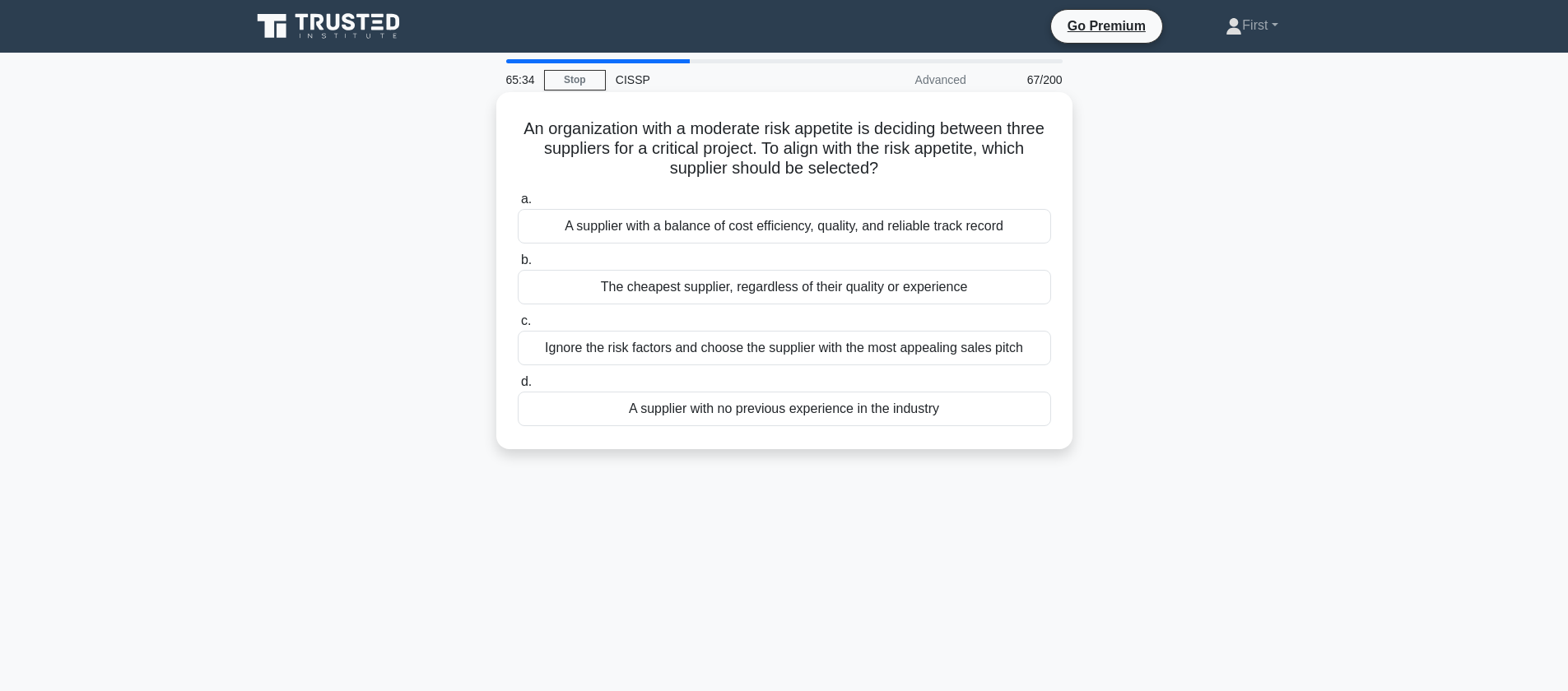
click at [864, 230] on div "A supplier with a balance of cost efficiency, quality, and reliable track record" at bounding box center [784, 226] width 533 height 35
click at [517, 204] on input "a. A supplier with a balance of cost efficiency, quality, and reliable track re…" at bounding box center [517, 199] width 0 height 11
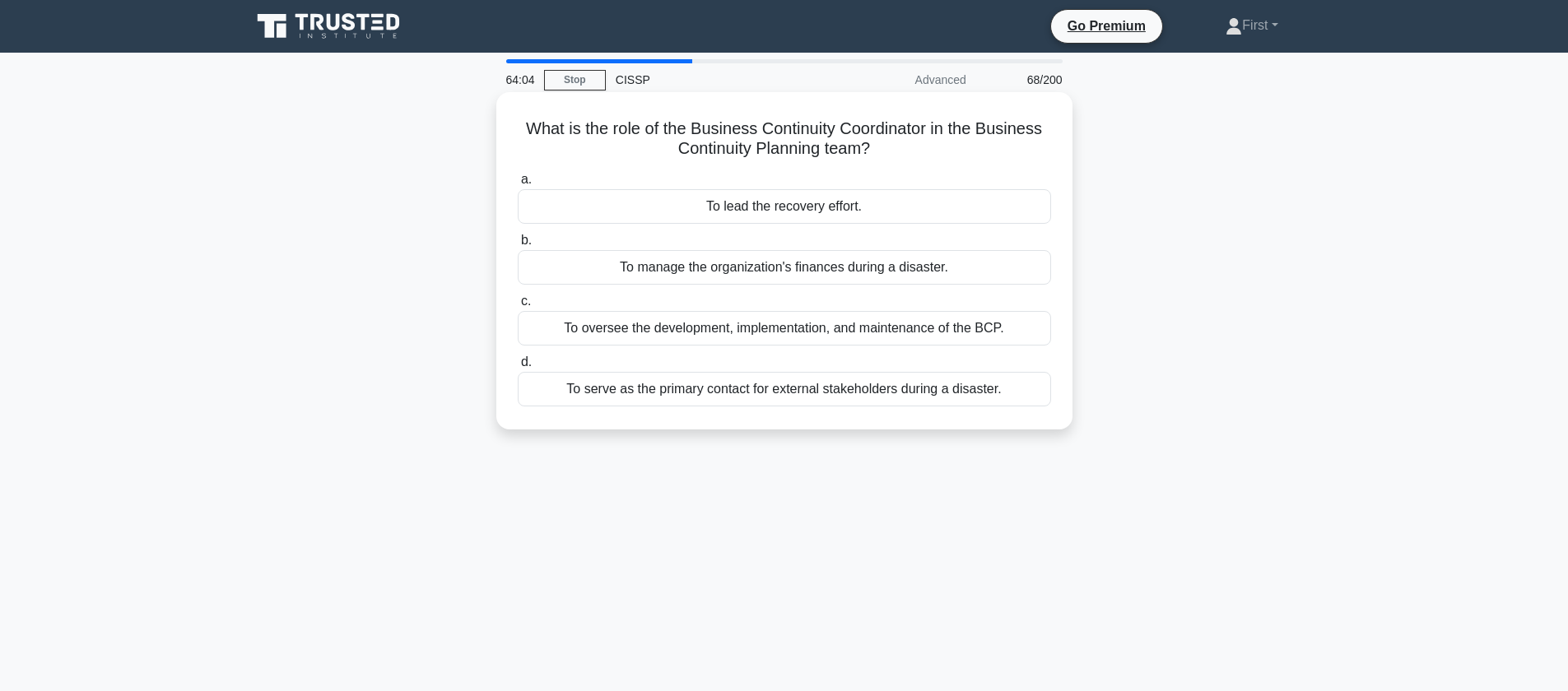
click at [836, 332] on div "To oversee the development, implementation, and maintenance of the BCP." at bounding box center [784, 328] width 533 height 35
click at [517, 307] on input "c. To oversee the development, implementation, and maintenance of the BCP." at bounding box center [517, 302] width 0 height 11
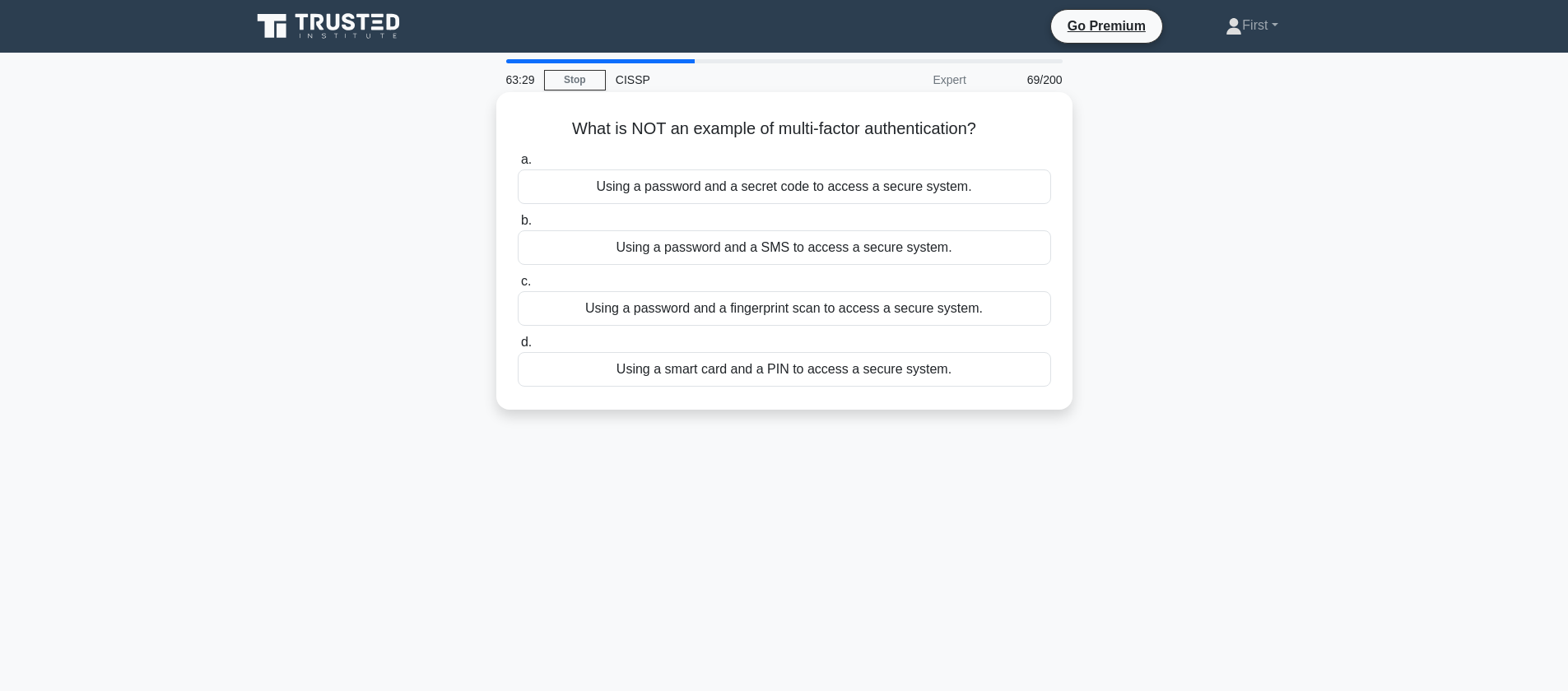
click at [833, 182] on div "Using a password and a secret code to access a secure system." at bounding box center [784, 187] width 533 height 35
click at [517, 166] on input "a. Using a password and a secret code to access a secure system." at bounding box center [517, 160] width 0 height 11
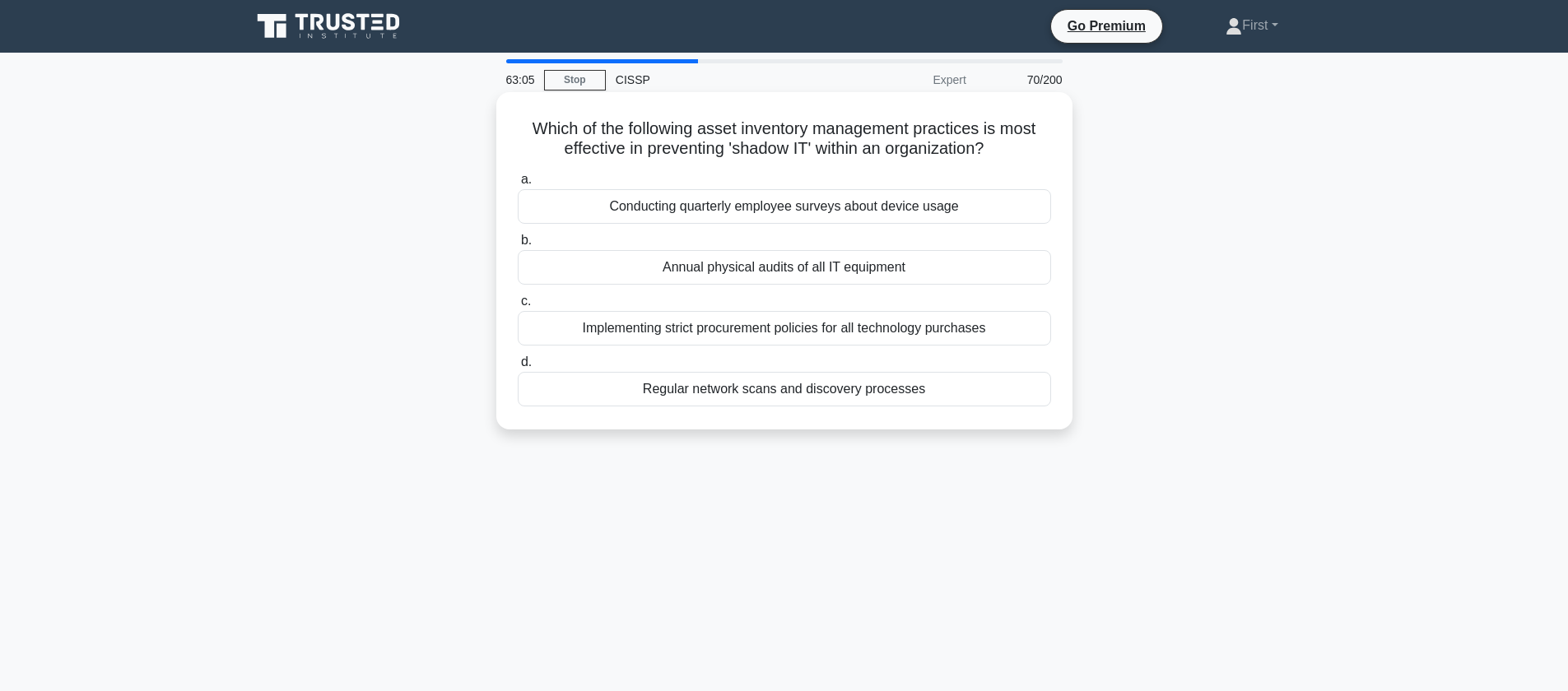
click at [951, 384] on div "Regular network scans and discovery processes" at bounding box center [784, 389] width 533 height 35
click at [517, 367] on input "d. Regular network scans and discovery processes" at bounding box center [517, 362] width 0 height 11
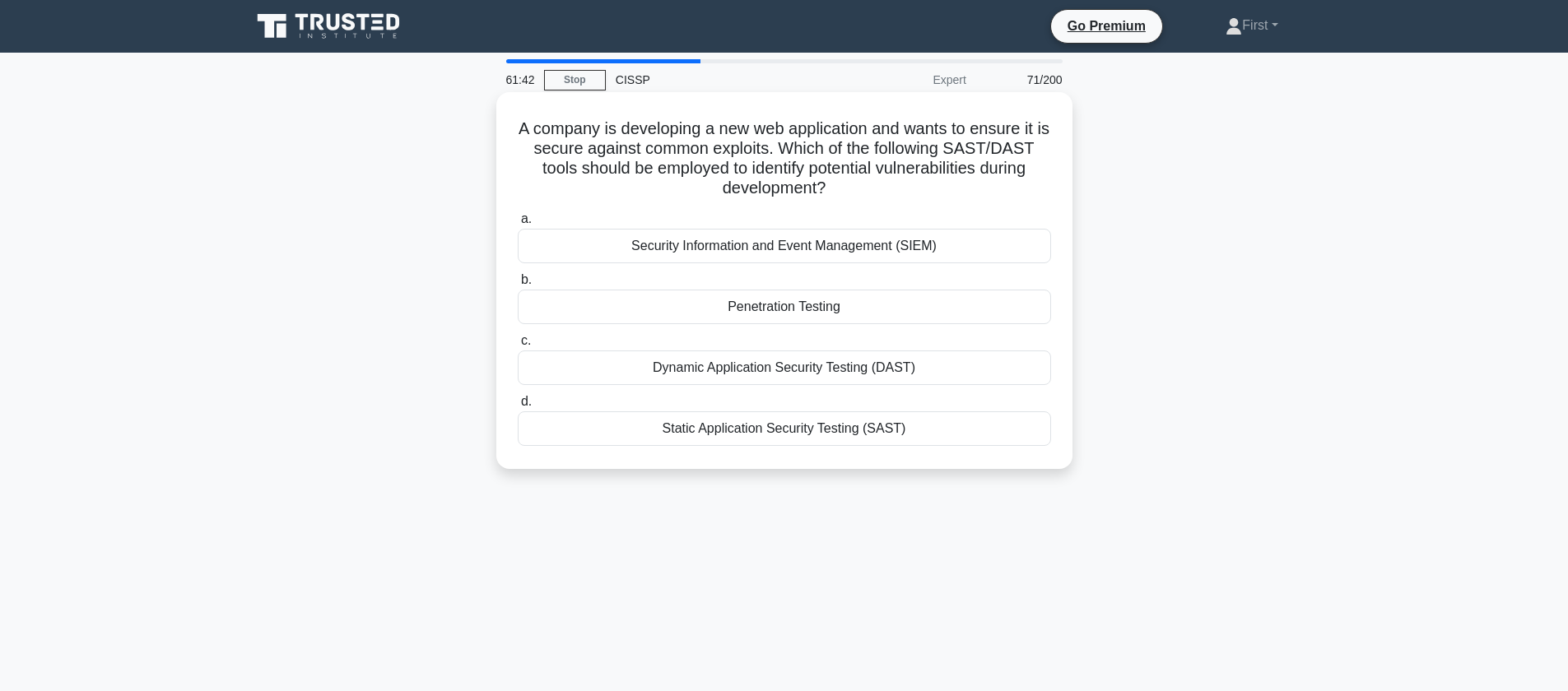
click at [838, 427] on div "Static Application Security Testing (SAST)" at bounding box center [784, 428] width 533 height 35
click at [517, 407] on input "d. Static Application Security Testing (SAST)" at bounding box center [517, 401] width 0 height 11
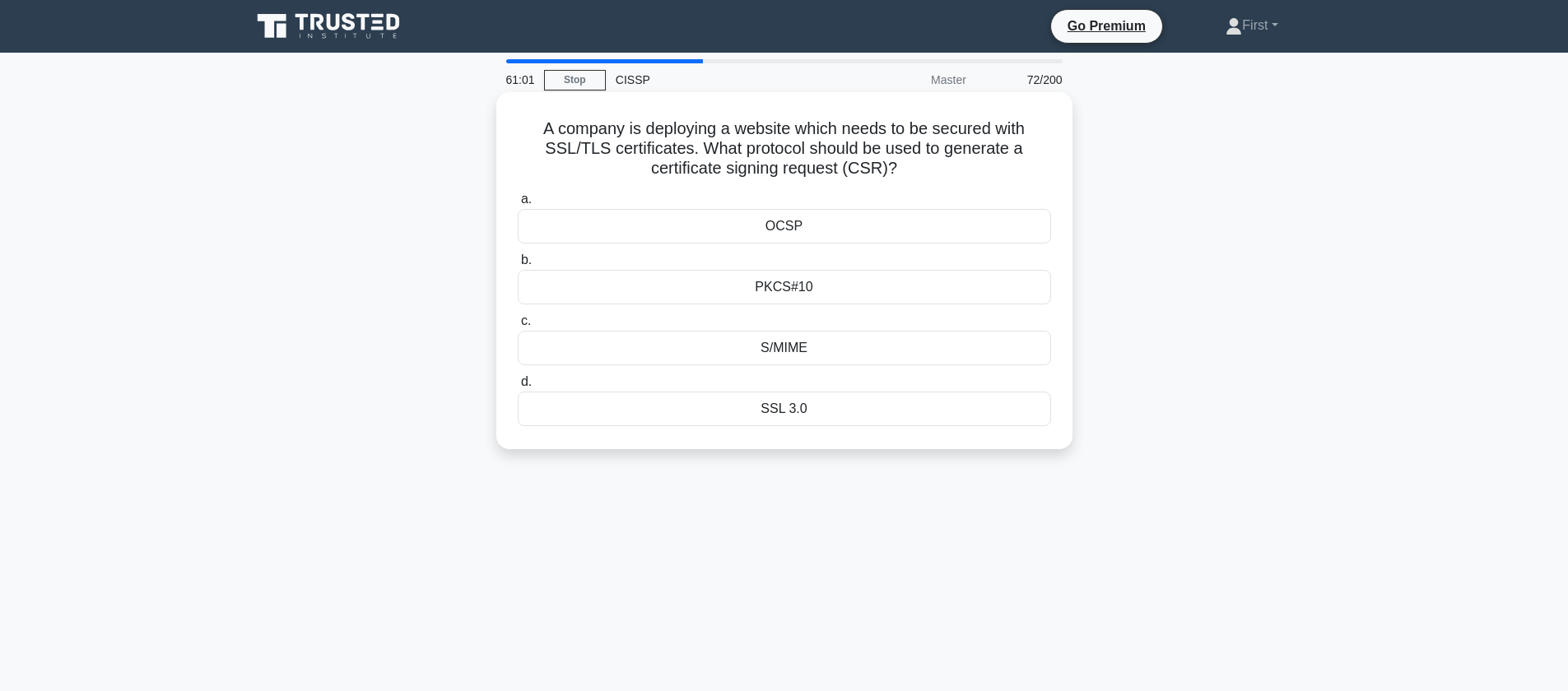
click at [843, 291] on div "PKCS#10" at bounding box center [784, 286] width 533 height 35
click at [517, 266] on input "b. PKCS#10" at bounding box center [517, 260] width 0 height 11
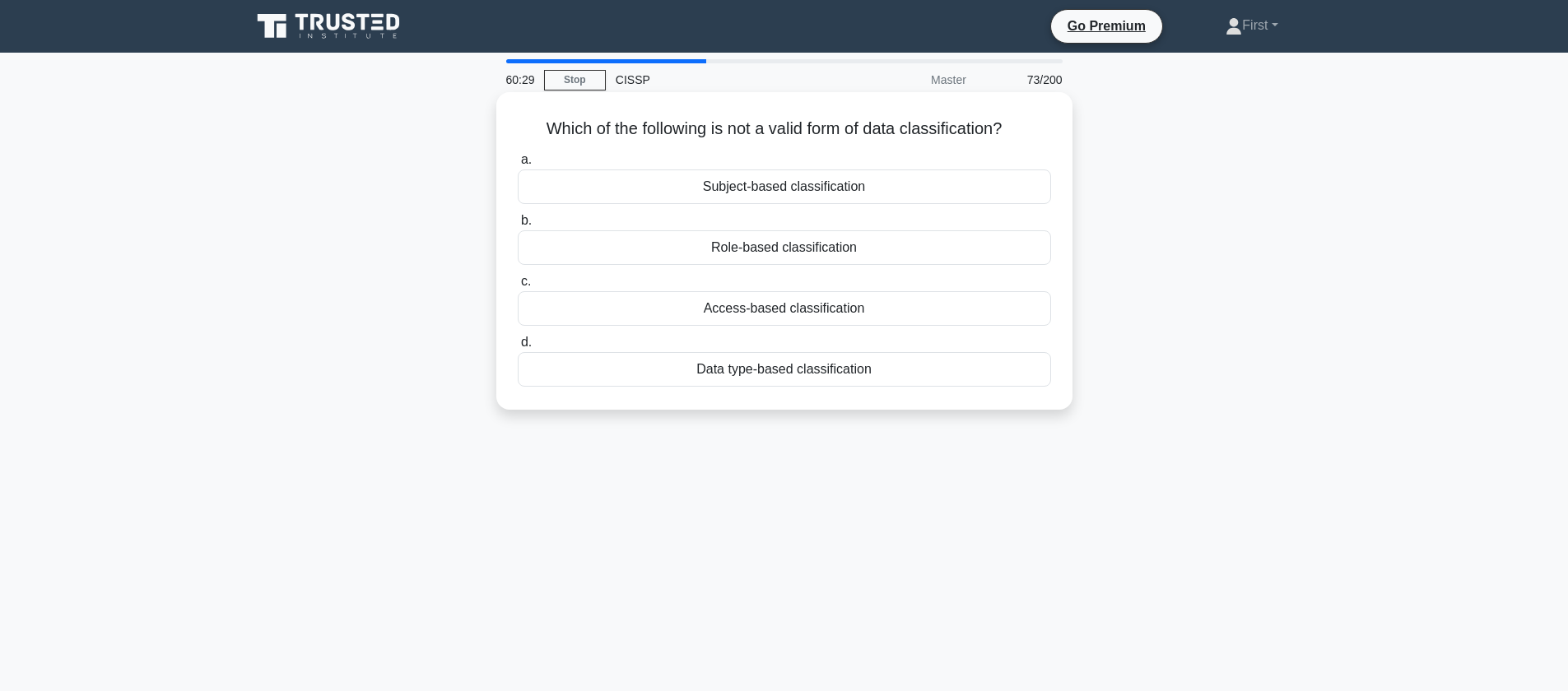
click at [880, 248] on div "Role-based classification" at bounding box center [784, 248] width 533 height 35
click at [517, 226] on input "b. Role-based classification" at bounding box center [517, 220] width 0 height 11
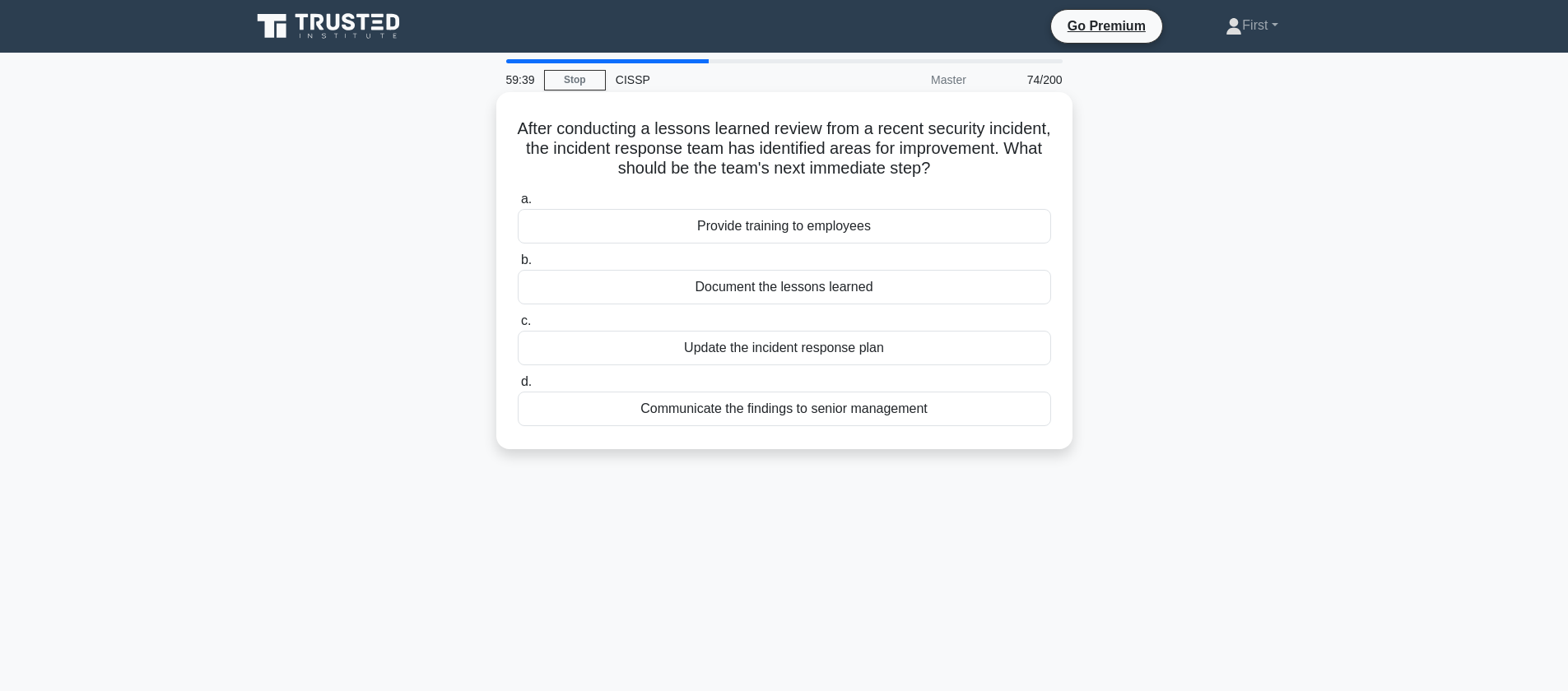
click at [868, 288] on div "Document the lessons learned" at bounding box center [784, 286] width 533 height 35
click at [517, 266] on input "b. Document the lessons learned" at bounding box center [517, 260] width 0 height 11
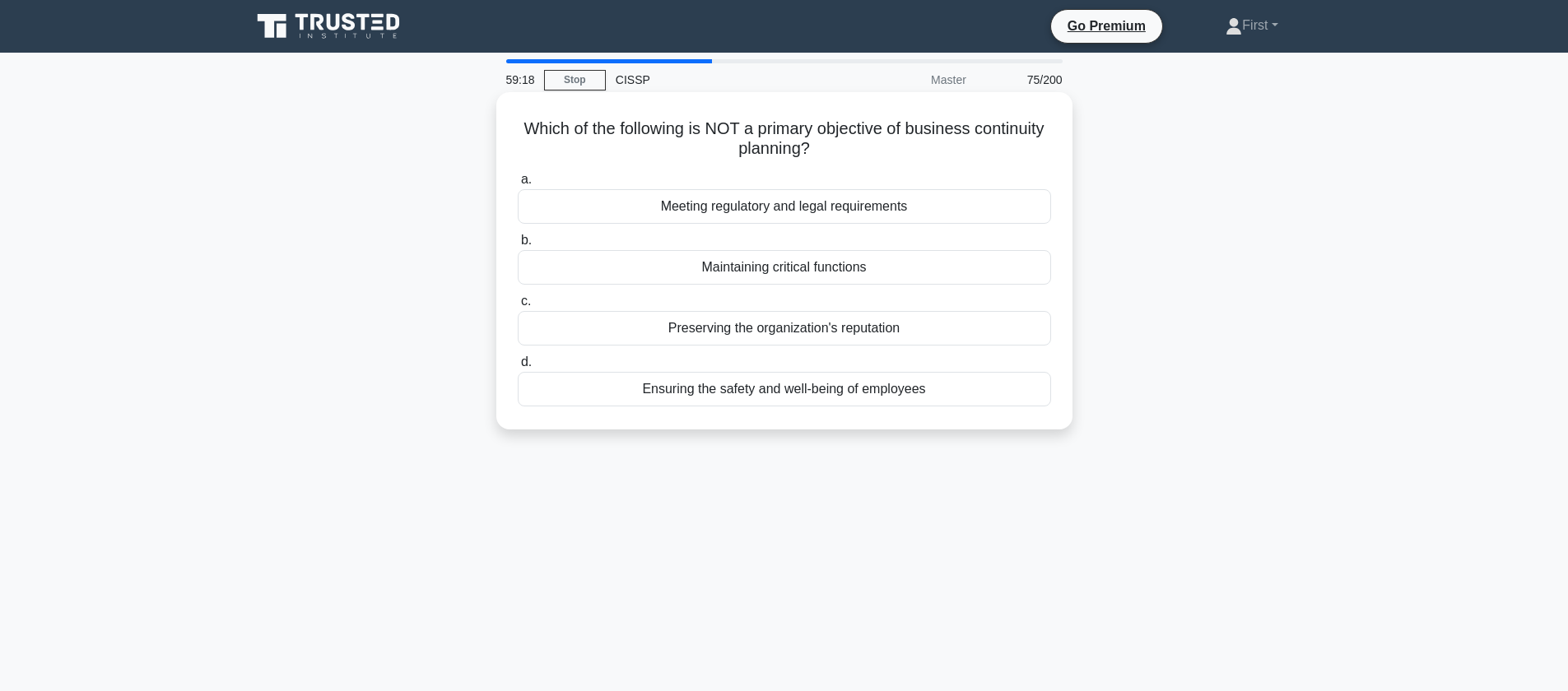
click at [935, 332] on div "Preserving the organization's reputation" at bounding box center [784, 328] width 533 height 35
click at [517, 307] on input "c. Preserving the organization's reputation" at bounding box center [517, 302] width 0 height 11
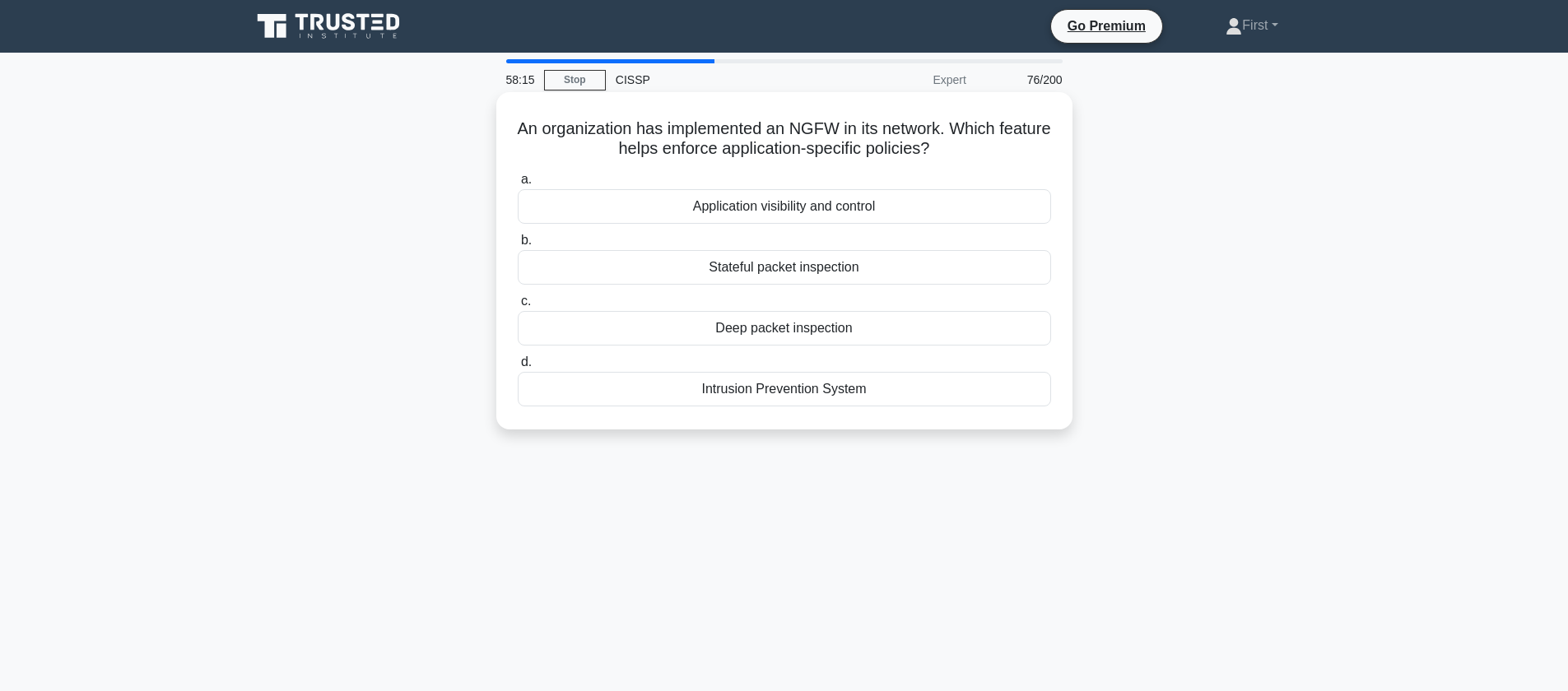
click at [862, 213] on div "Application visibility and control" at bounding box center [784, 206] width 533 height 35
click at [517, 185] on input "a. Application visibility and control" at bounding box center [517, 179] width 0 height 11
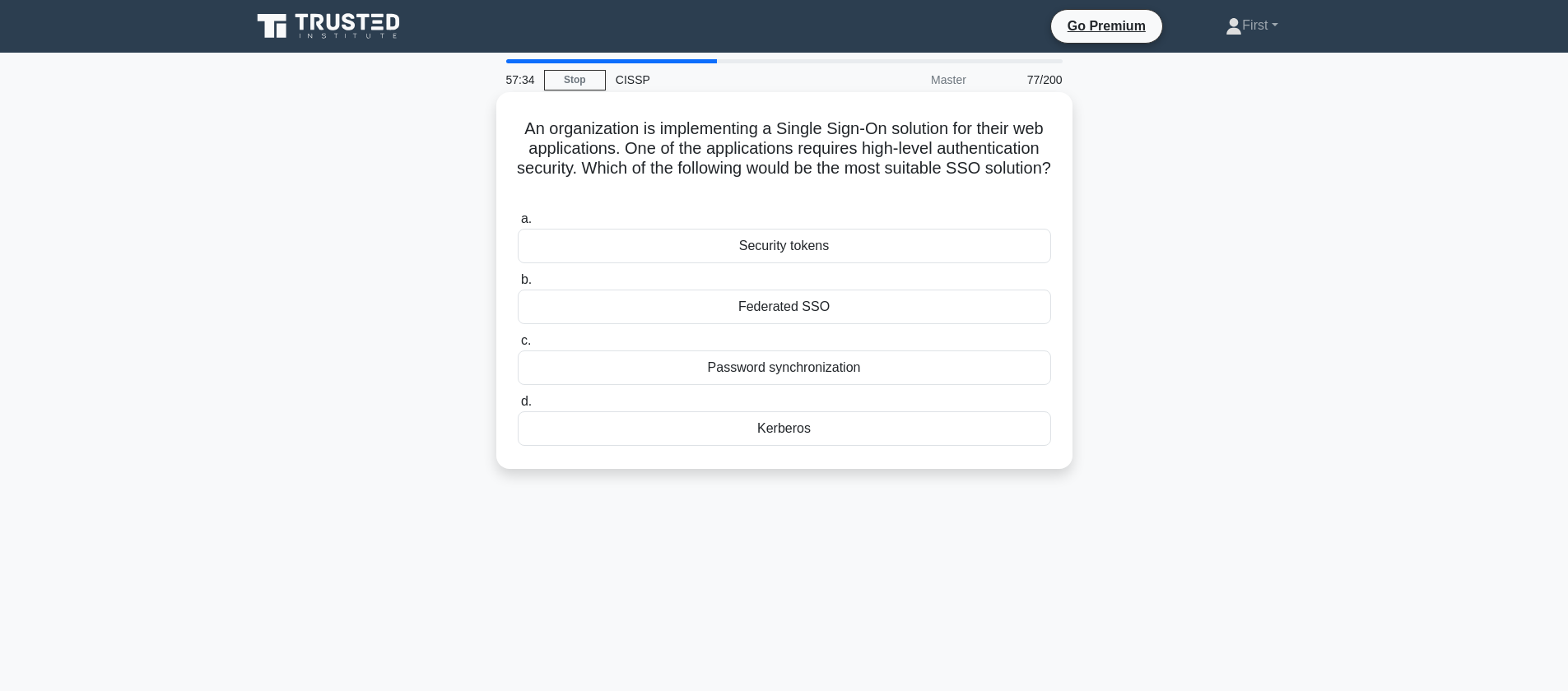
click at [902, 310] on div "Federated SSO" at bounding box center [784, 307] width 533 height 35
click at [517, 286] on input "b. Federated SSO" at bounding box center [517, 280] width 0 height 11
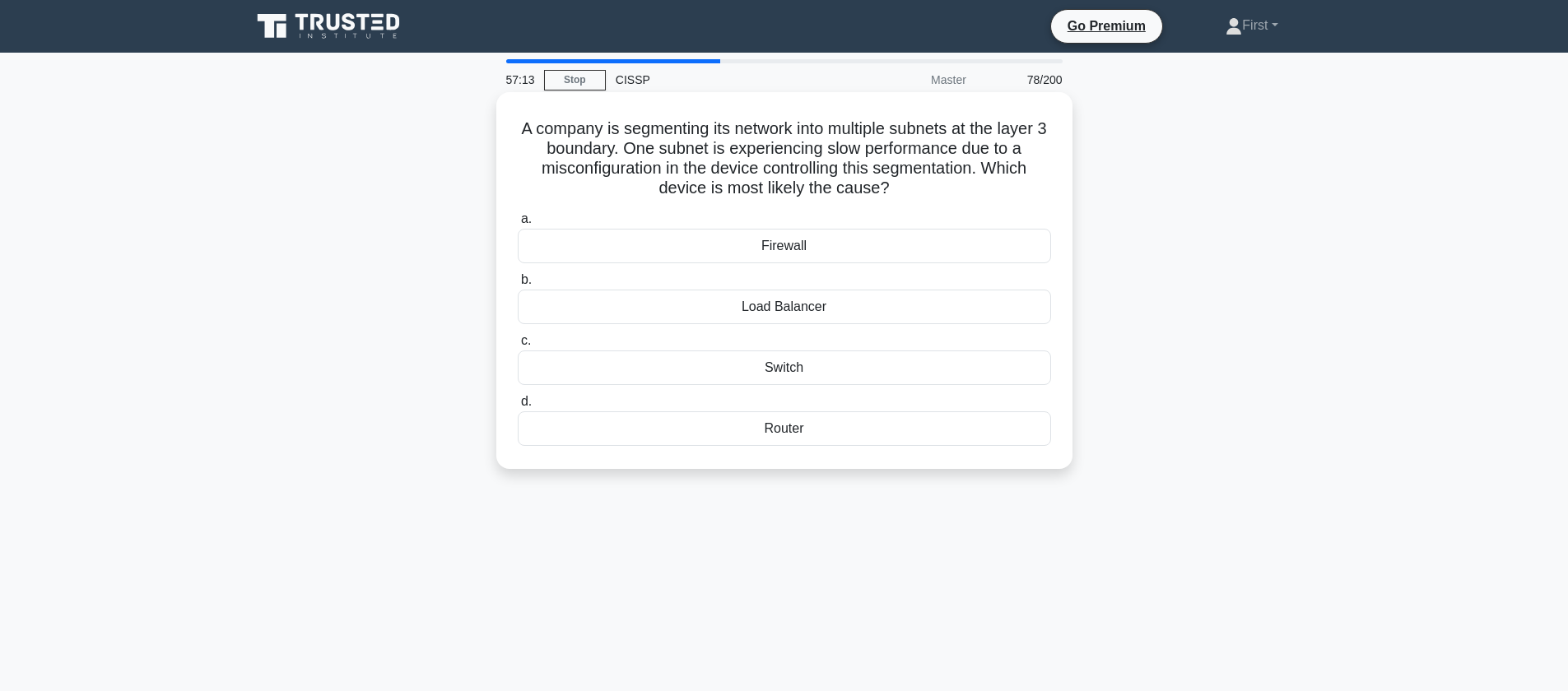
click at [870, 361] on div "Switch" at bounding box center [784, 367] width 533 height 35
click at [517, 346] on input "c. Switch" at bounding box center [517, 340] width 0 height 11
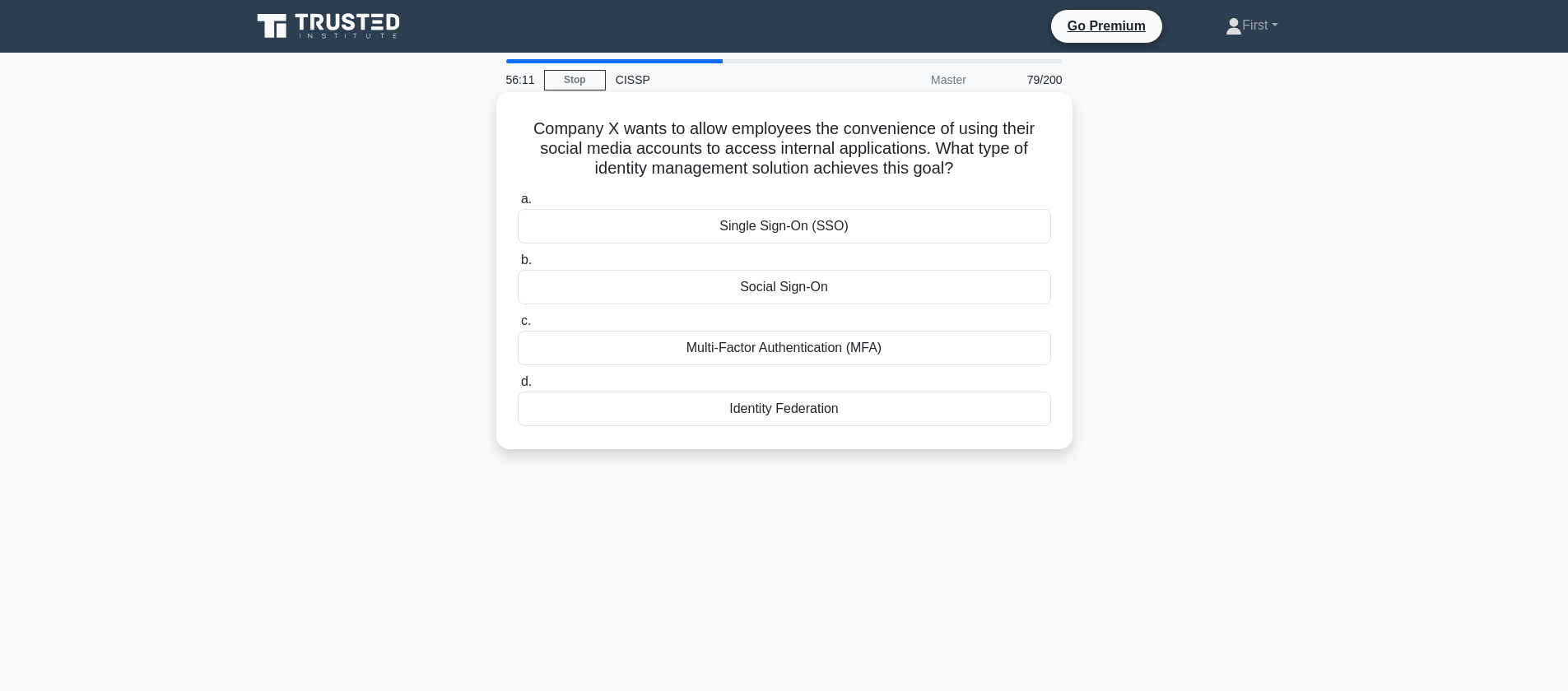
click at [798, 406] on div "Identity Federation" at bounding box center [784, 408] width 533 height 35
click at [517, 388] on input "d. Identity Federation" at bounding box center [517, 382] width 0 height 11
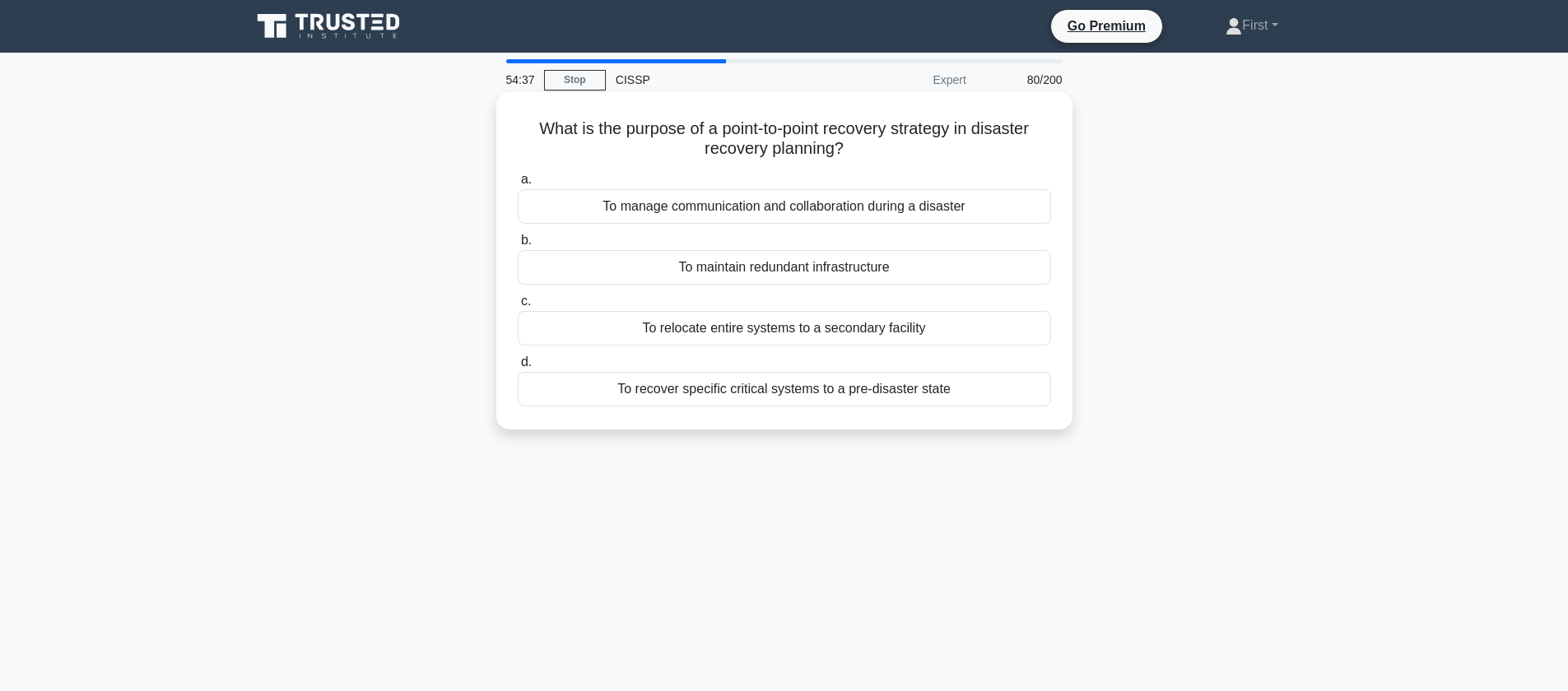
click at [850, 330] on div "To relocate entire systems to a secondary facility" at bounding box center [784, 328] width 533 height 35
click at [517, 307] on input "c. To relocate entire systems to a secondary facility" at bounding box center [517, 302] width 0 height 11
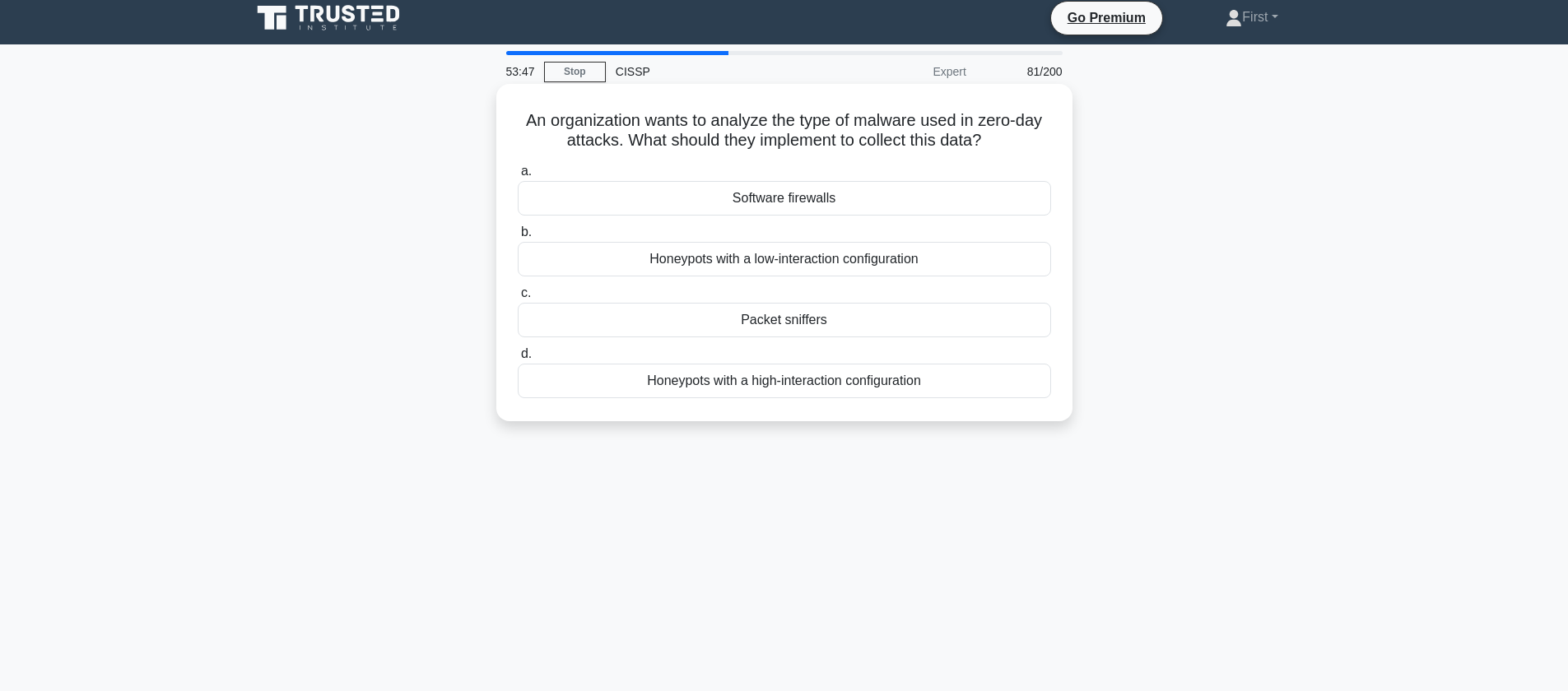
scroll to position [14, 0]
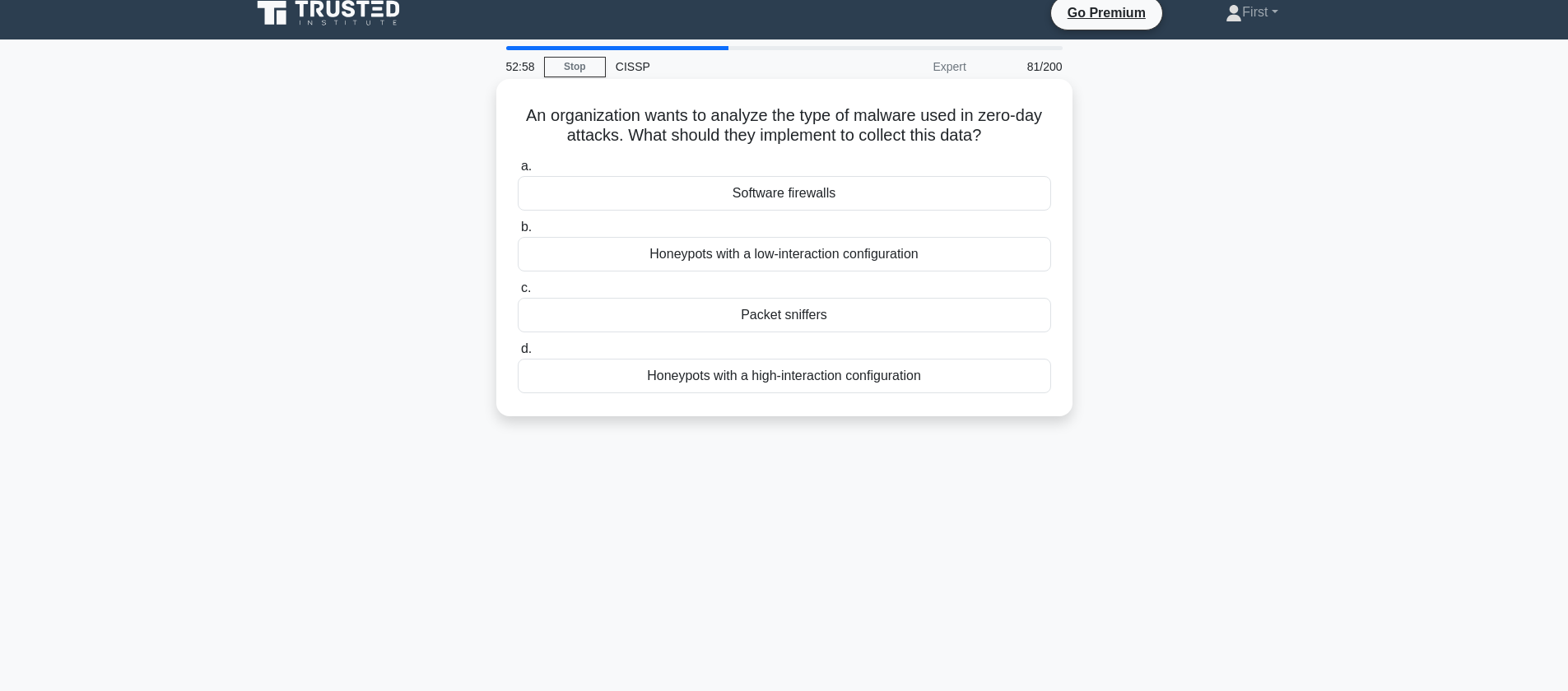
click at [800, 194] on div "Software firewalls" at bounding box center [784, 193] width 533 height 35
click at [517, 172] on input "a. Software firewalls" at bounding box center [517, 166] width 0 height 11
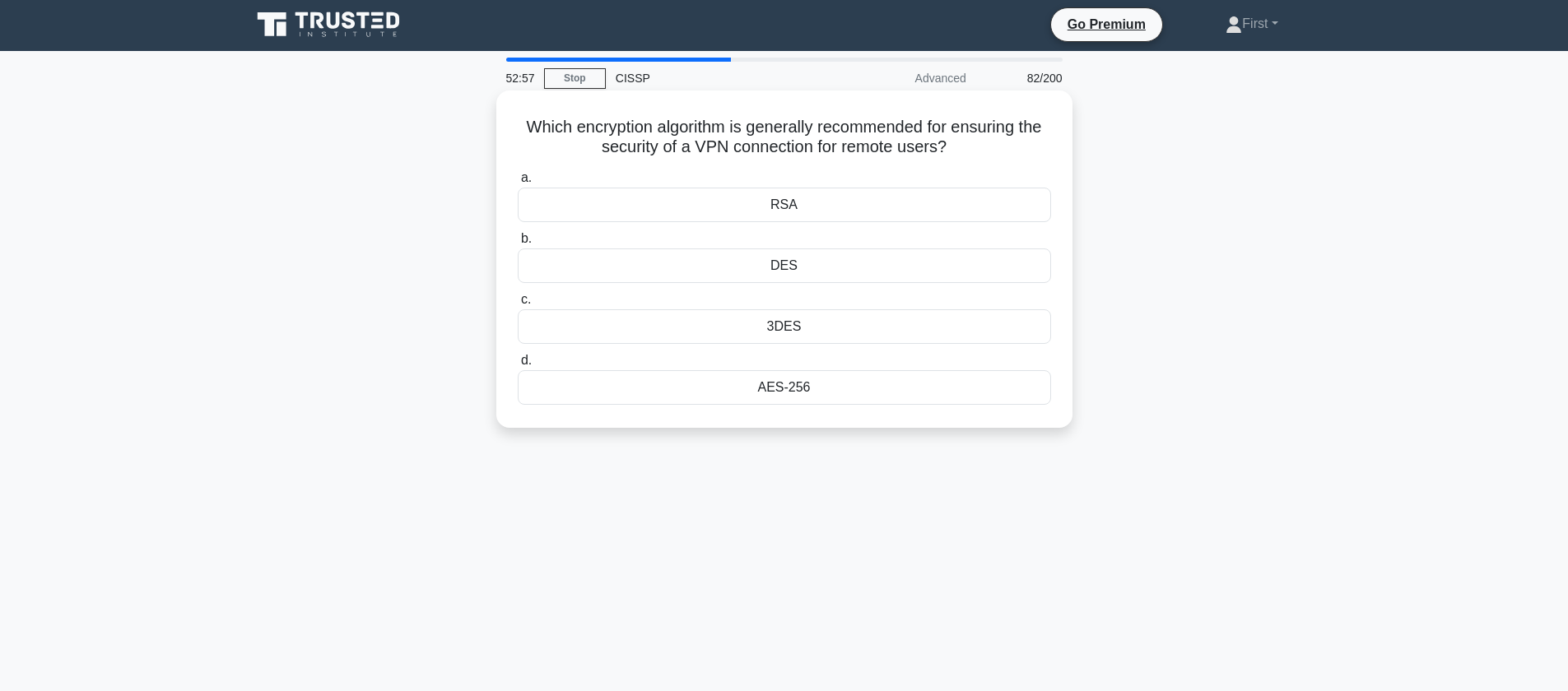
scroll to position [0, 0]
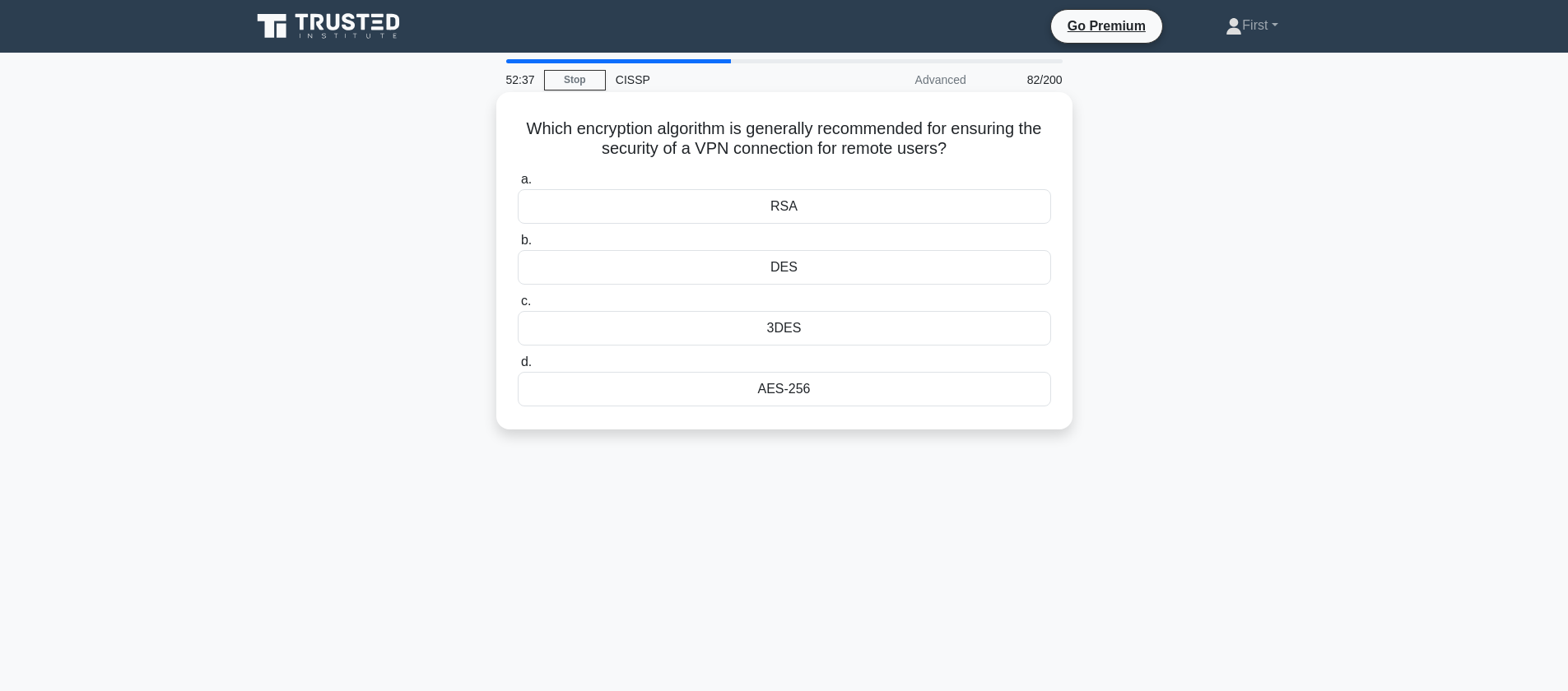
click at [799, 391] on div "AES-256" at bounding box center [784, 389] width 533 height 35
click at [517, 367] on input "d. AES-256" at bounding box center [517, 362] width 0 height 11
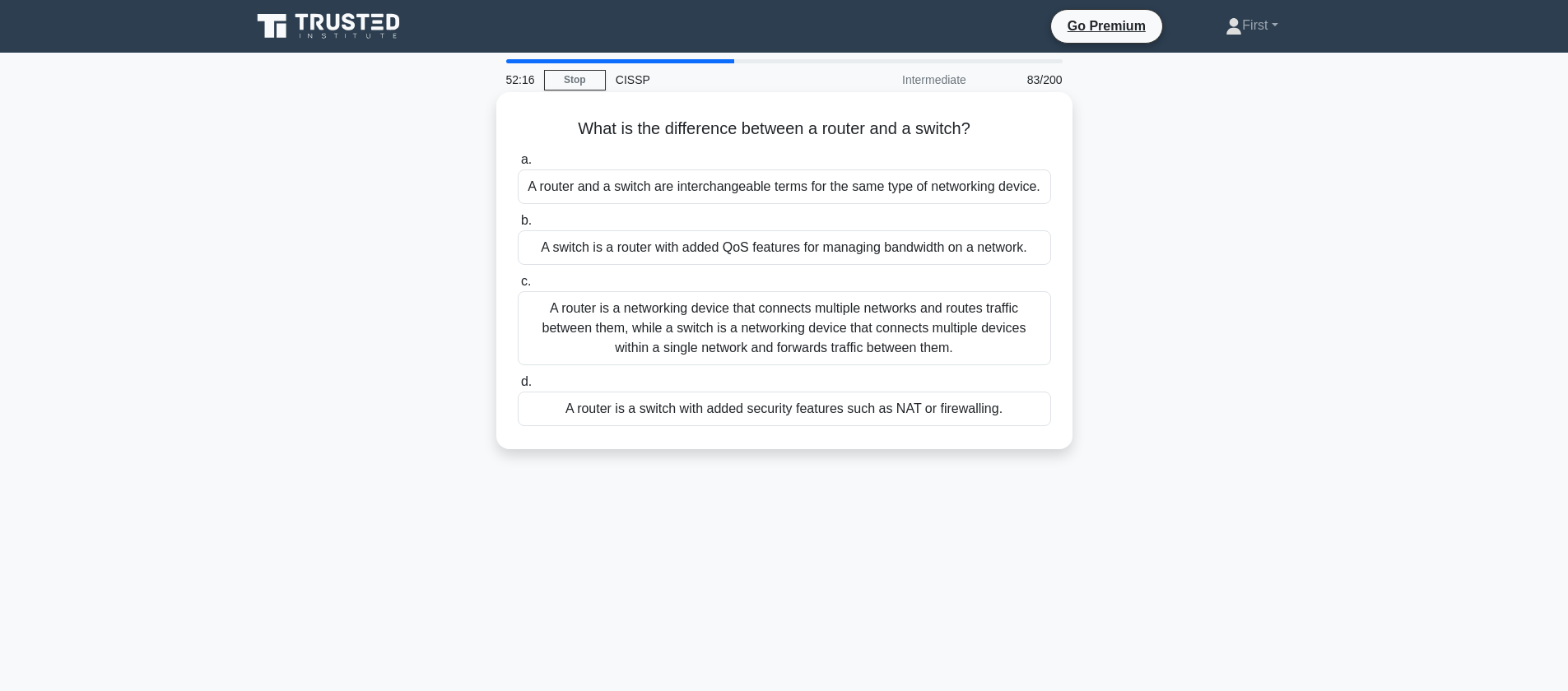
click at [840, 328] on div "A router is a networking device that connects multiple networks and routes traf…" at bounding box center [784, 329] width 533 height 74
click at [517, 287] on input "c. A router is a networking device that connects multiple networks and routes t…" at bounding box center [517, 281] width 0 height 11
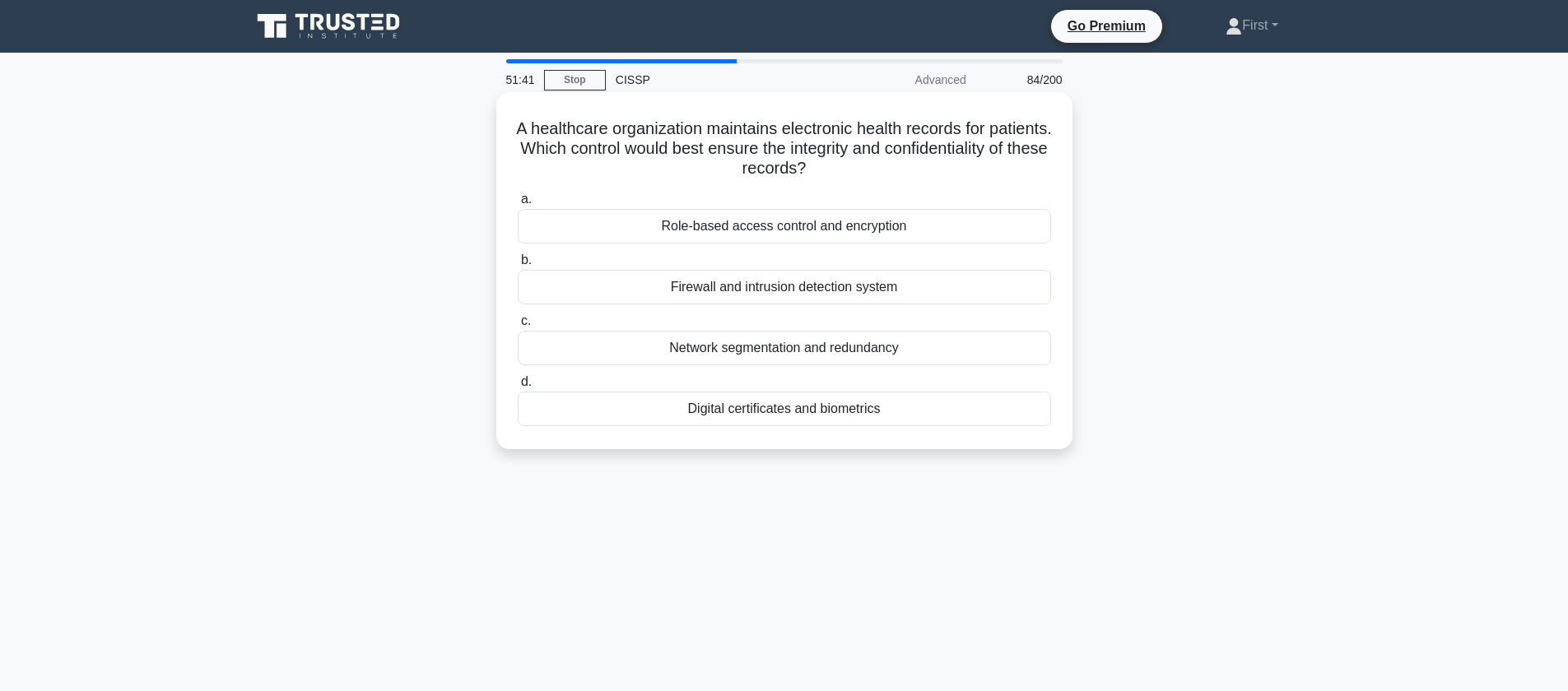
click at [834, 228] on div "Role-based access control and encryption" at bounding box center [784, 226] width 533 height 35
click at [517, 204] on input "a. Role-based access control and encryption" at bounding box center [517, 199] width 0 height 11
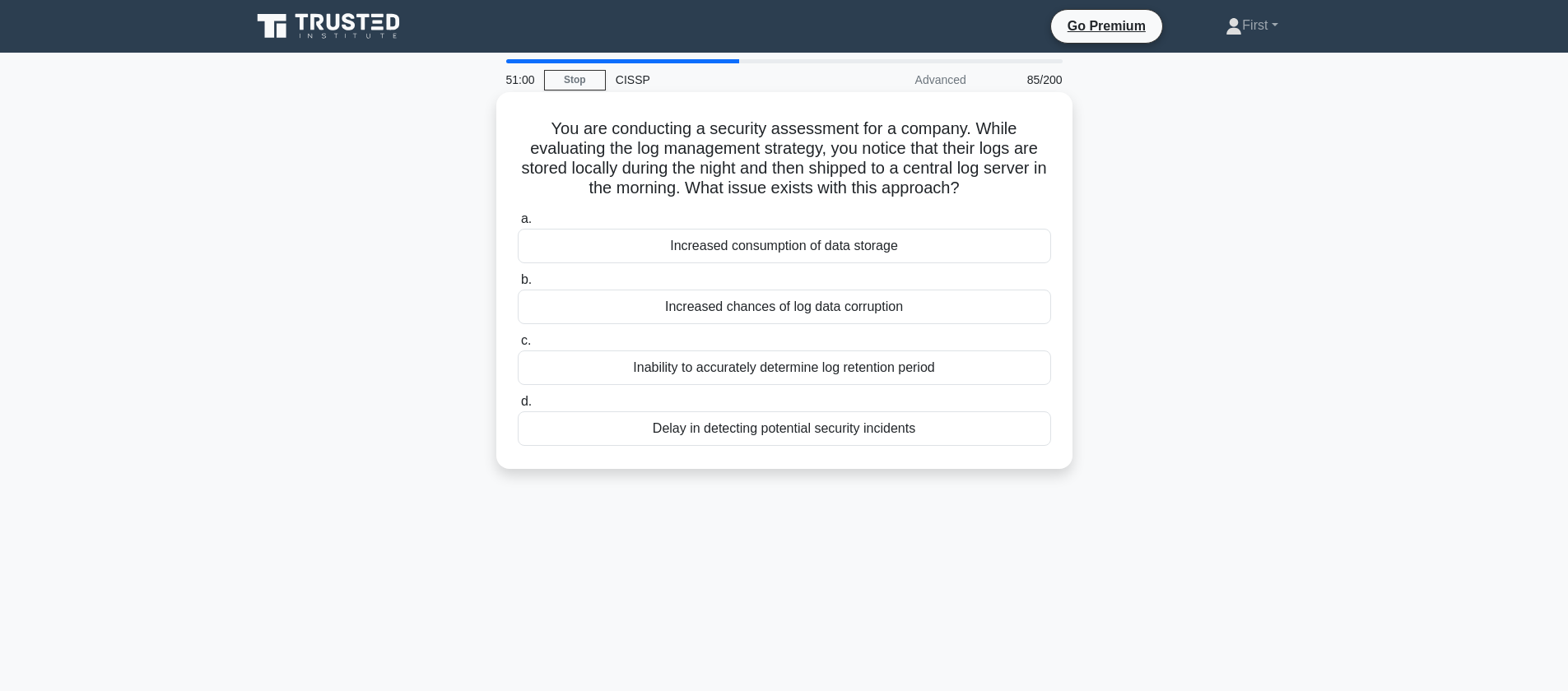
click at [879, 313] on div "Increased chances of log data corruption" at bounding box center [784, 307] width 533 height 35
click at [517, 286] on input "b. Increased chances of log data corruption" at bounding box center [517, 280] width 0 height 11
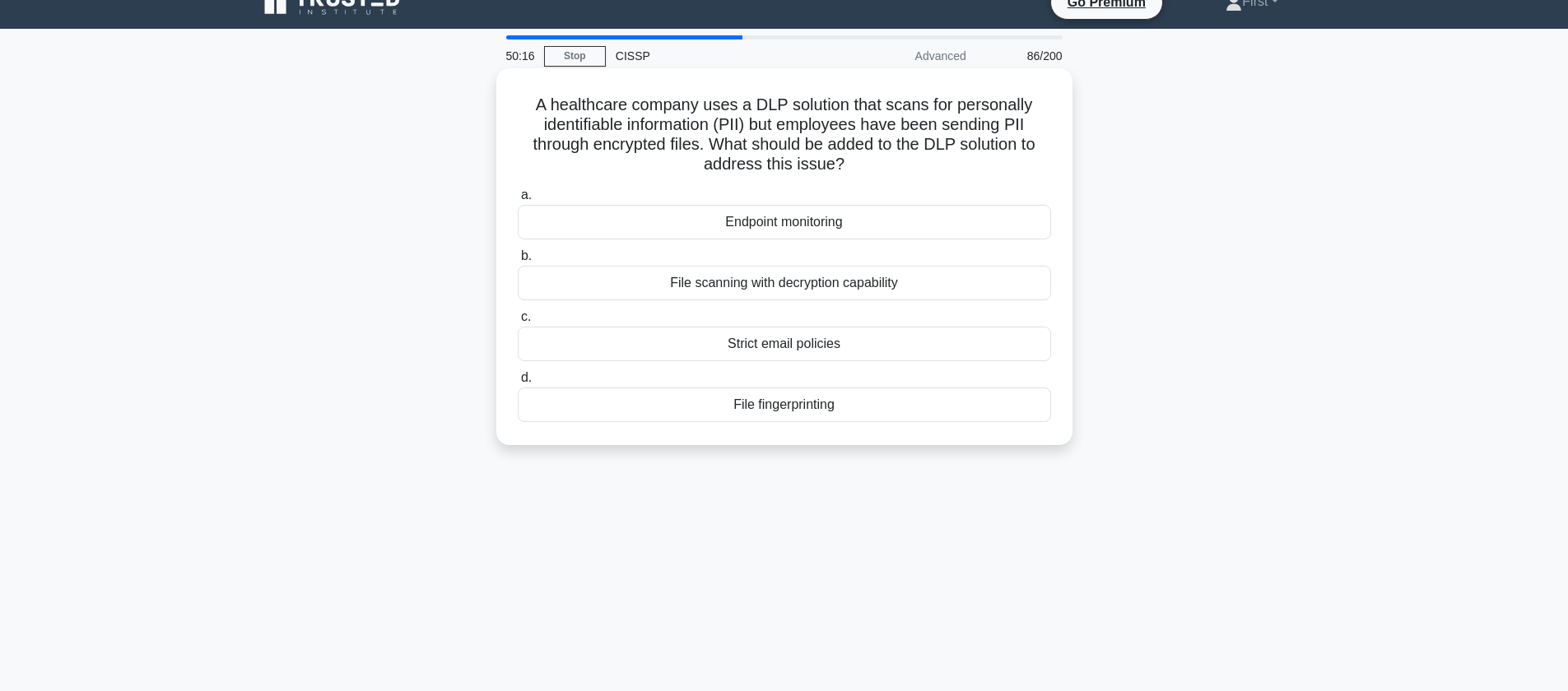
scroll to position [26, 0]
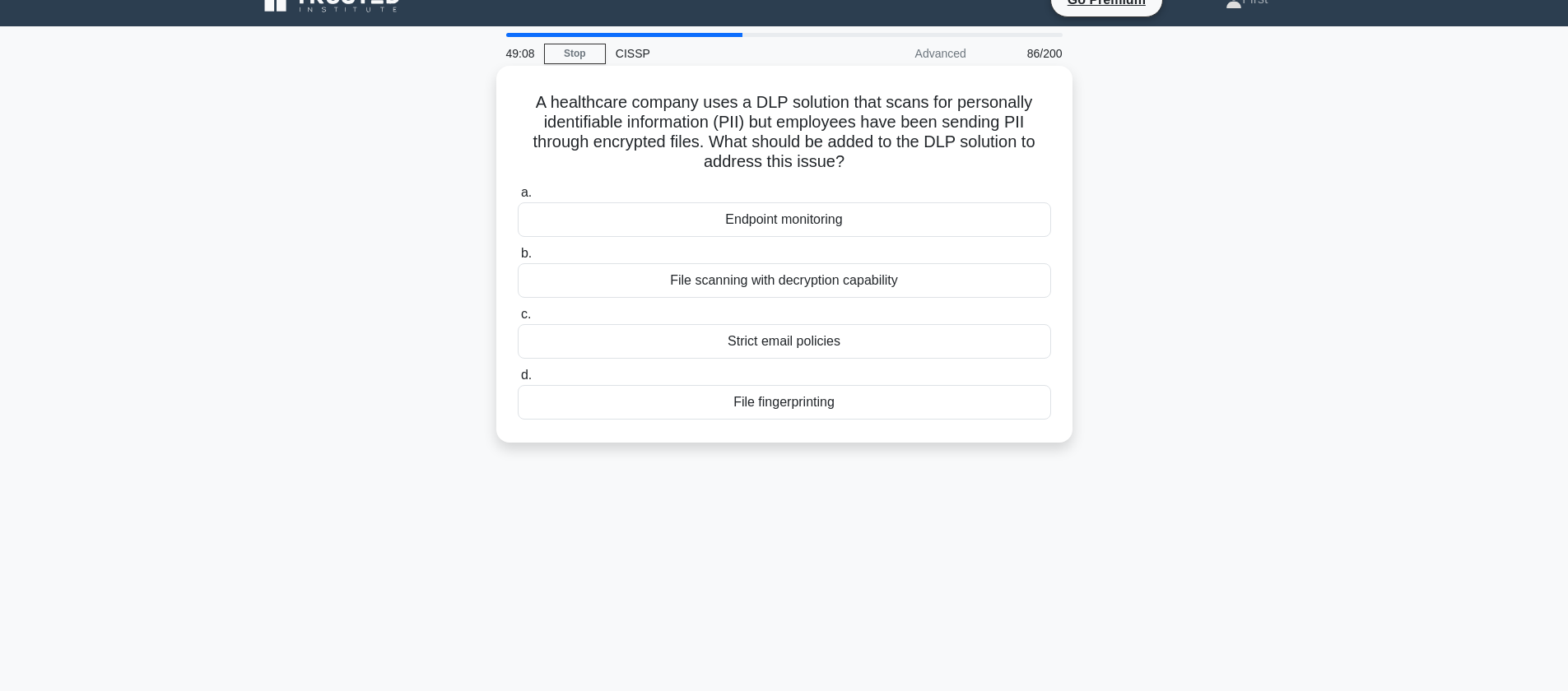
click at [838, 218] on div "Endpoint monitoring" at bounding box center [784, 220] width 533 height 35
click at [517, 199] on input "a. Endpoint monitoring" at bounding box center [517, 193] width 0 height 11
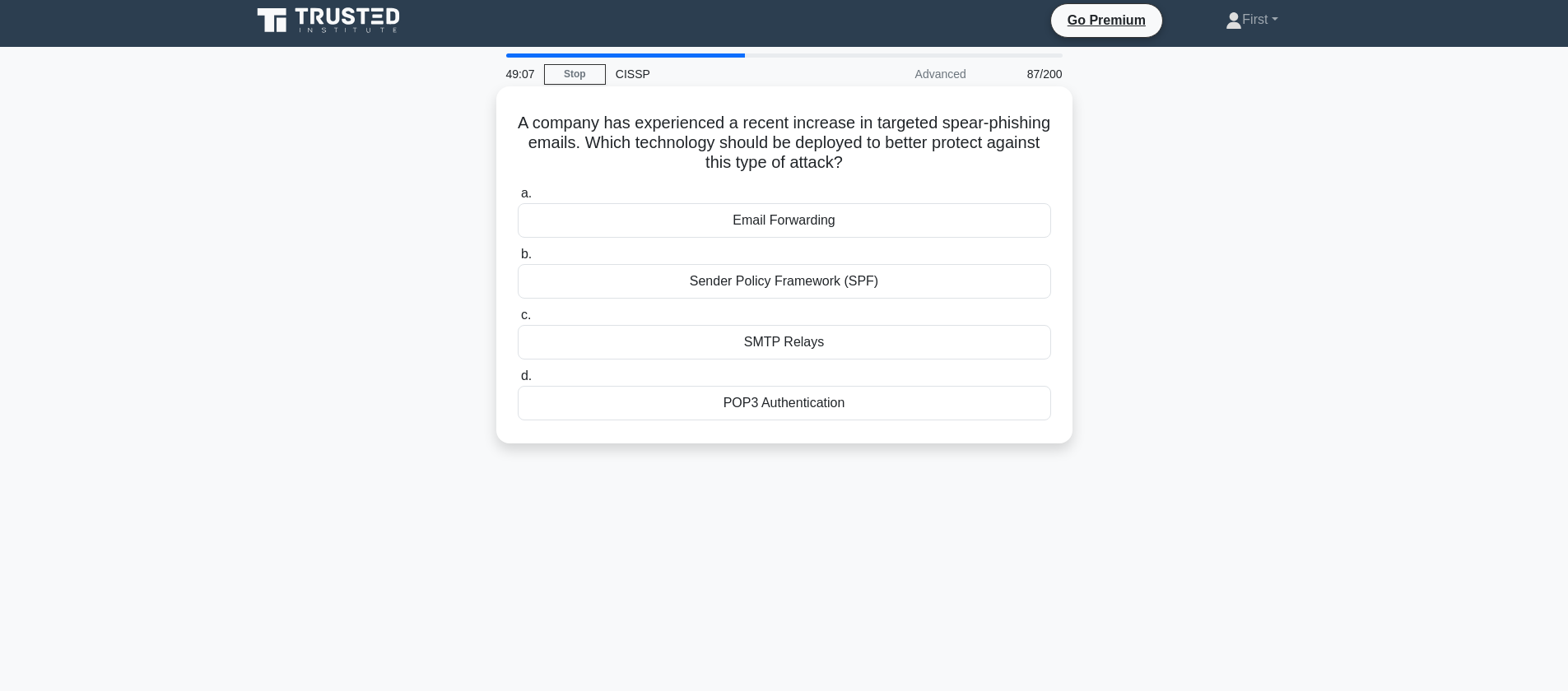
scroll to position [0, 0]
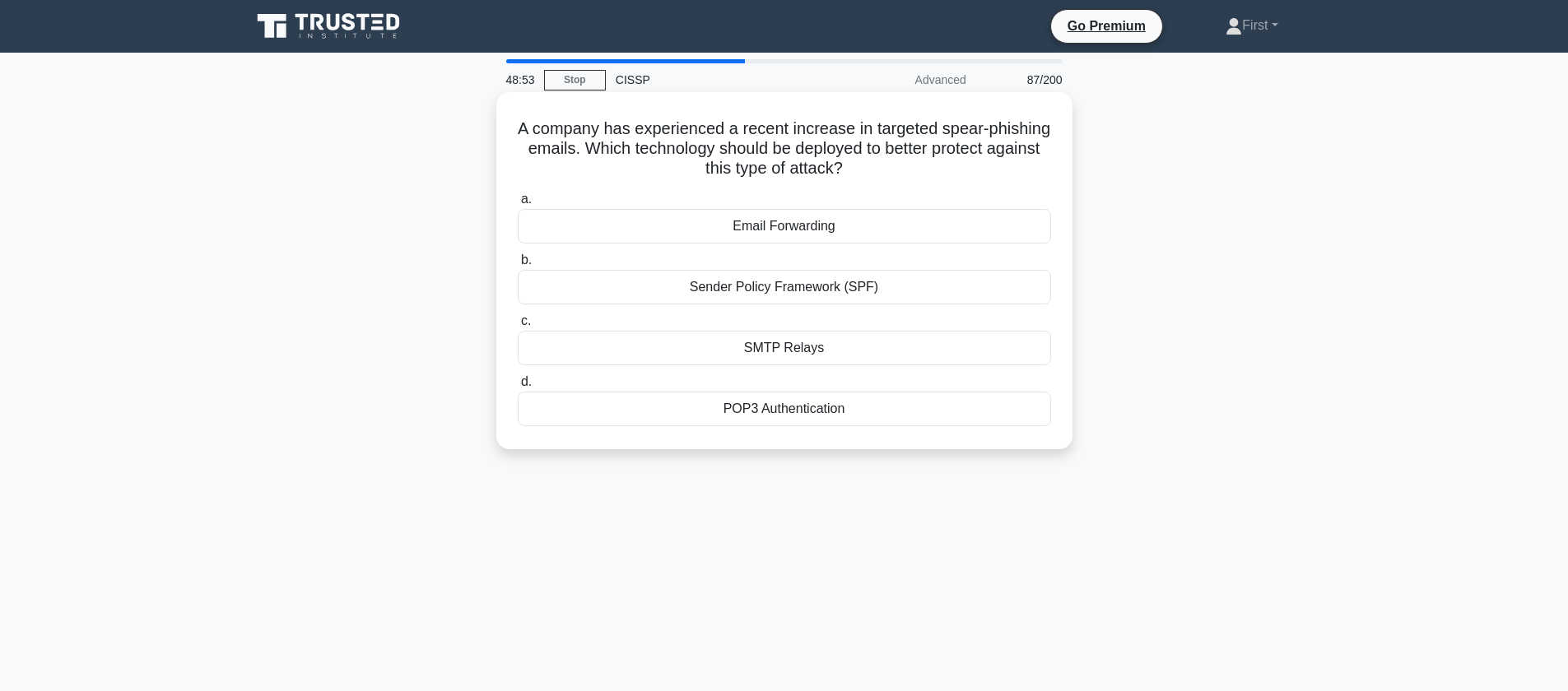
click at [797, 290] on div "Sender Policy Framework (SPF)" at bounding box center [784, 286] width 533 height 35
click at [517, 266] on input "b. Sender Policy Framework (SPF)" at bounding box center [517, 260] width 0 height 11
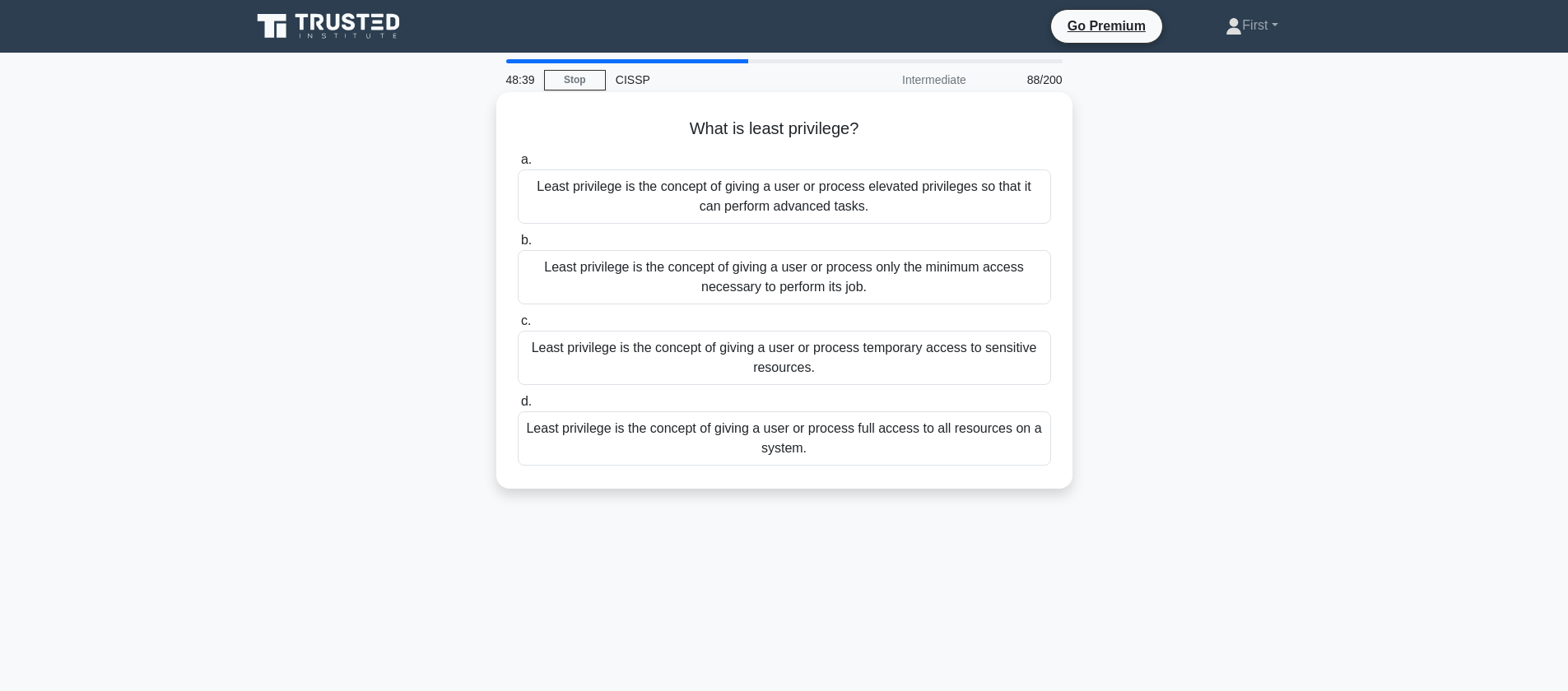
click at [813, 286] on div "Least privilege is the concept of giving a user or process only the minimum acc…" at bounding box center [784, 277] width 533 height 54
click at [517, 246] on input "b. Least privilege is the concept of giving a user or process only the minimum …" at bounding box center [517, 240] width 0 height 11
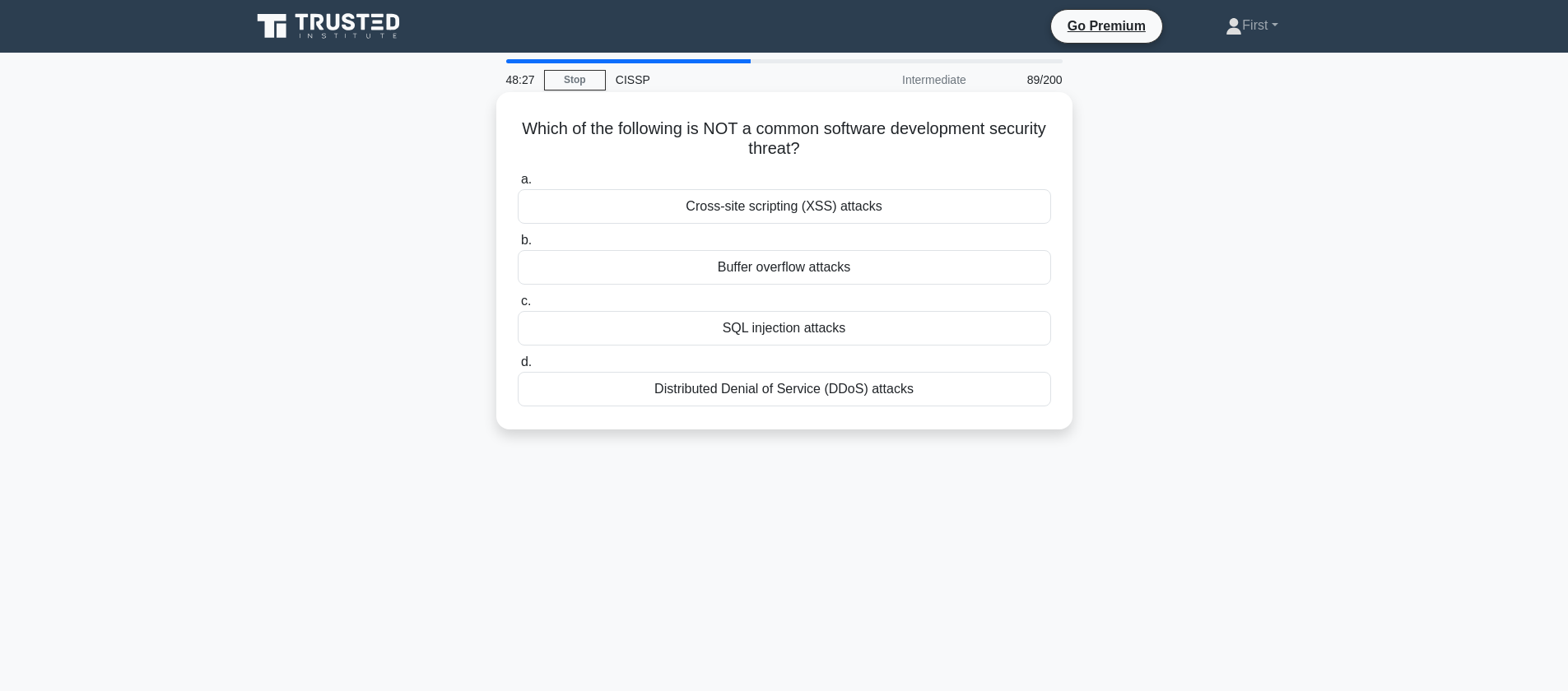
click at [784, 389] on div "Distributed Denial of Service (DDoS) attacks" at bounding box center [784, 389] width 533 height 35
click at [517, 367] on input "d. Distributed Denial of Service (DDoS) attacks" at bounding box center [517, 362] width 0 height 11
click at [904, 387] on div "Performing regular password resets" at bounding box center [784, 389] width 533 height 35
click at [517, 367] on input "d. Performing regular password resets" at bounding box center [517, 362] width 0 height 11
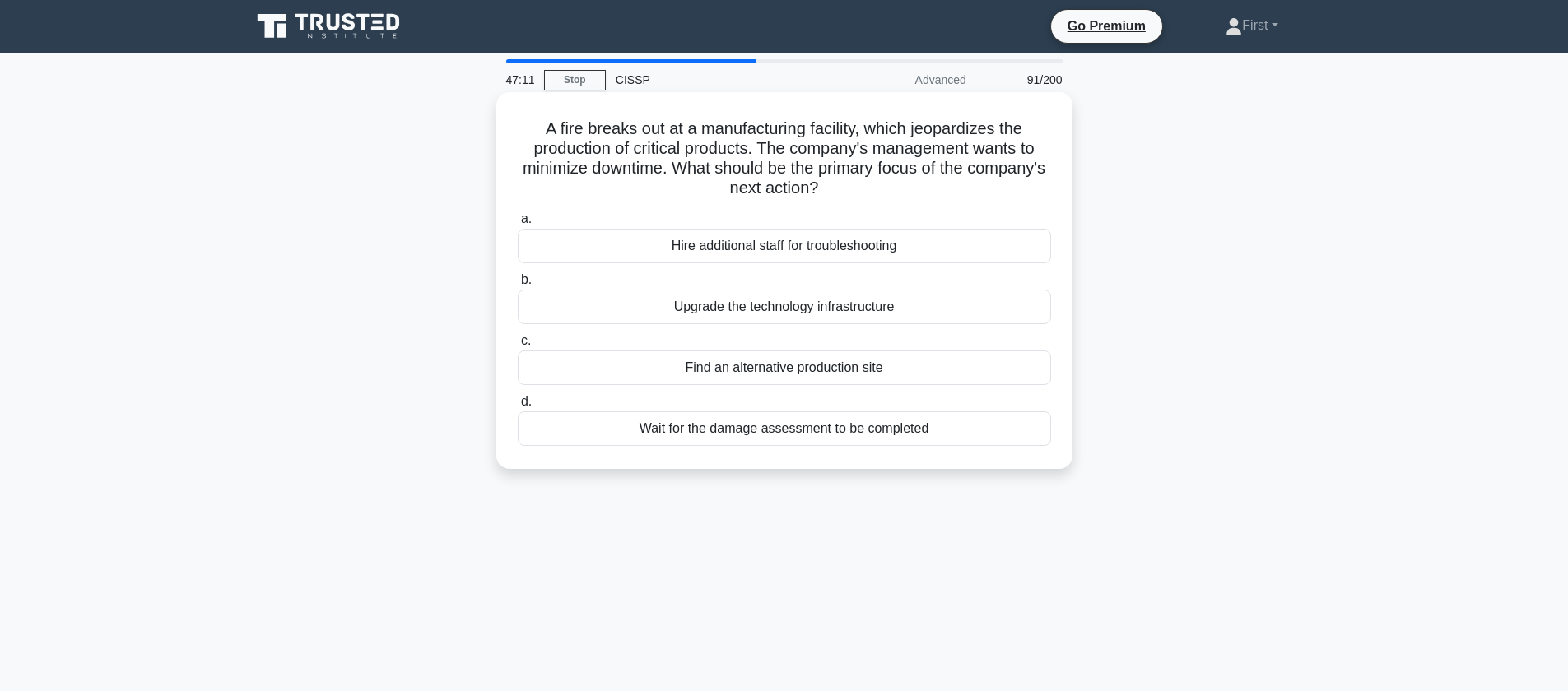
click at [852, 432] on div "Wait for the damage assessment to be completed" at bounding box center [784, 428] width 533 height 35
click at [517, 407] on input "d. Wait for the damage assessment to be completed" at bounding box center [517, 401] width 0 height 11
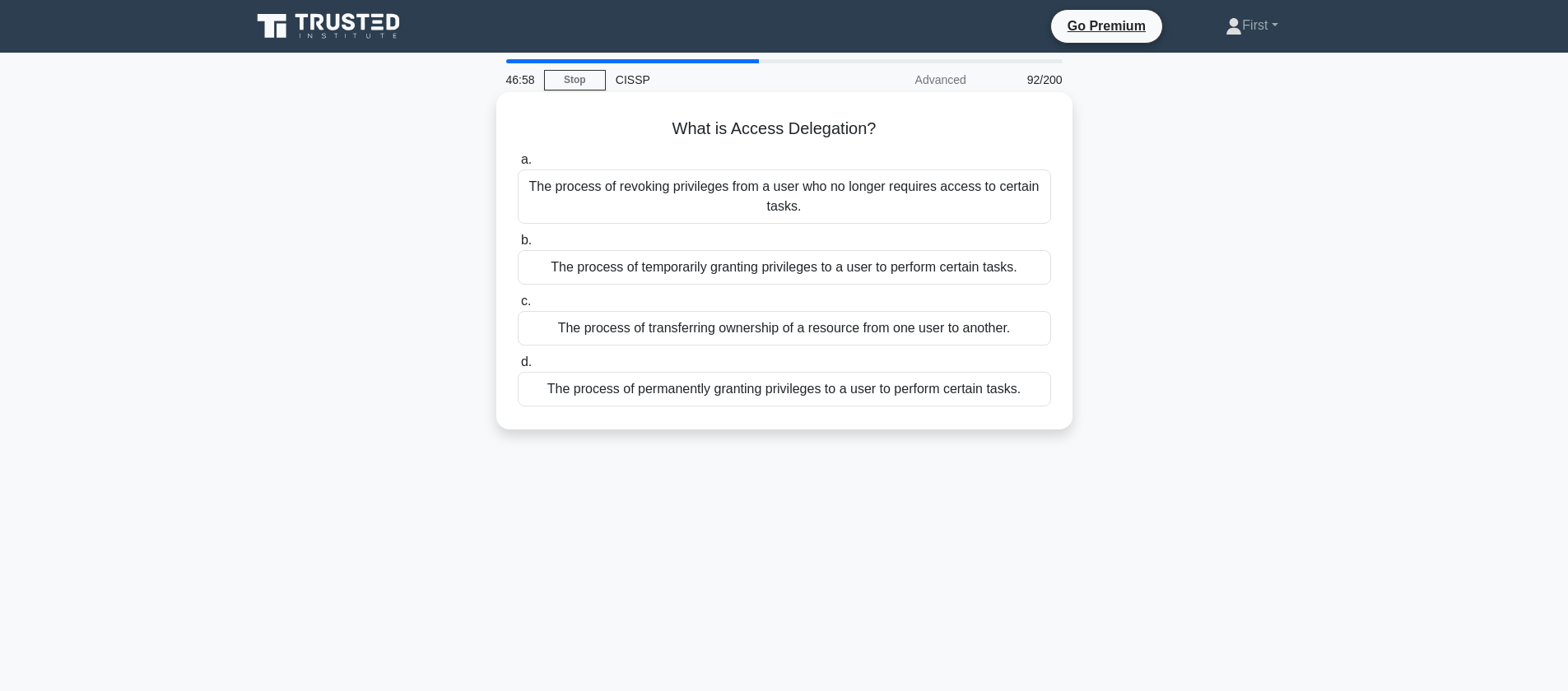
click at [931, 275] on div "The process of temporarily granting privileges to a user to perform certain tas…" at bounding box center [784, 267] width 533 height 35
click at [517, 246] on input "b. The process of temporarily granting privileges to a user to perform certain …" at bounding box center [517, 240] width 0 height 11
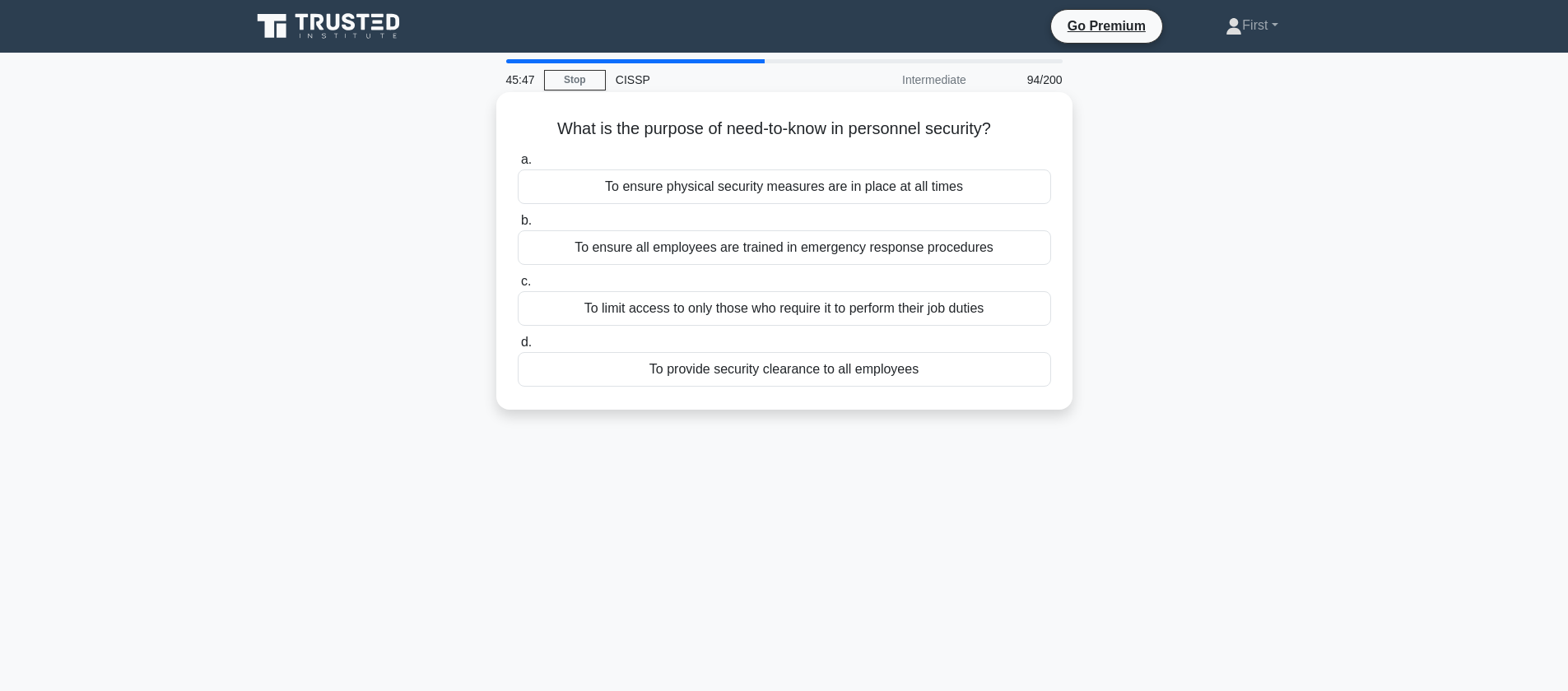
click at [857, 305] on div "To limit access to only those who require it to perform their job duties" at bounding box center [784, 308] width 533 height 35
click at [517, 287] on input "c. To limit access to only those who require it to perform their job duties" at bounding box center [517, 281] width 0 height 11
click at [850, 309] on div "To limit access to only those who require it to perform their job duties" at bounding box center [784, 308] width 533 height 35
click at [517, 287] on input "c. To limit access to only those who require it to perform their job duties" at bounding box center [517, 281] width 0 height 11
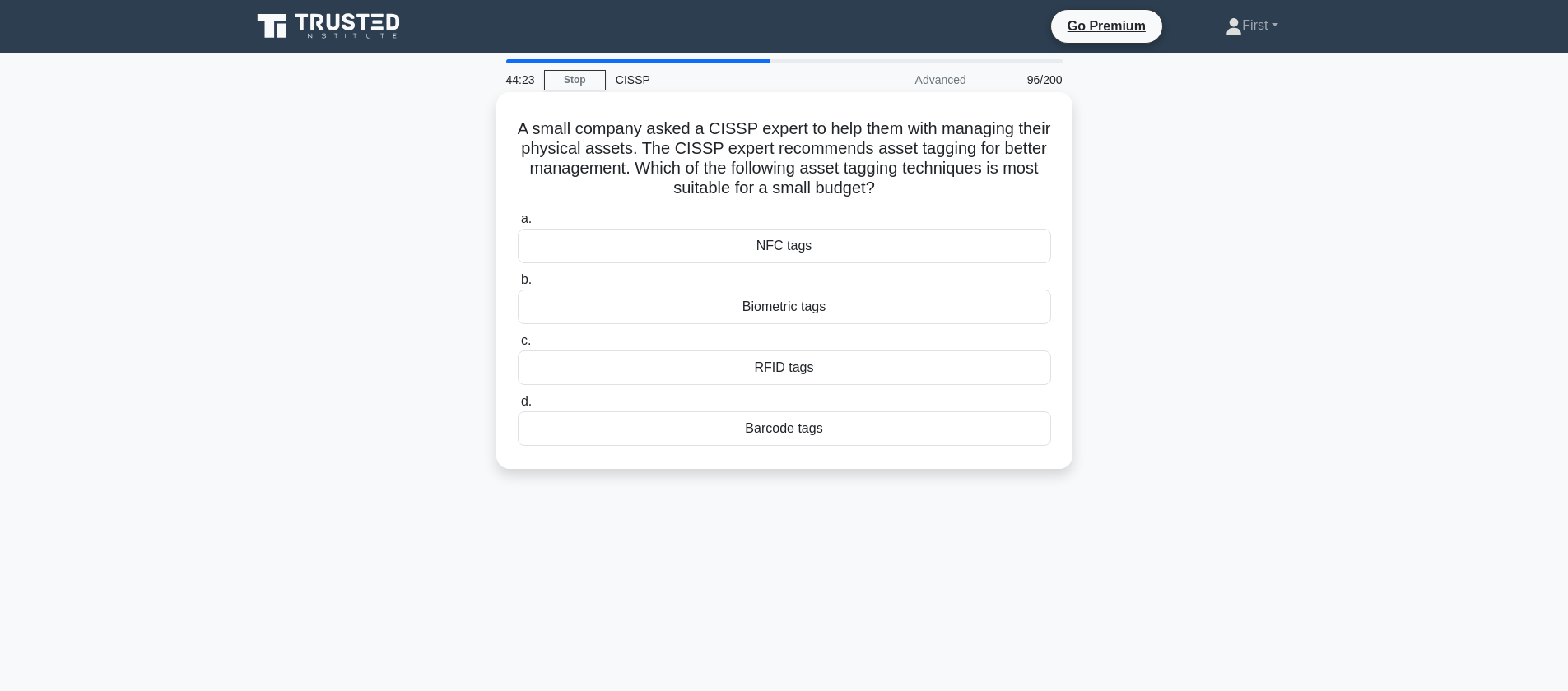
click at [849, 433] on div "Barcode tags" at bounding box center [784, 428] width 533 height 35
click at [517, 407] on input "d. Barcode tags" at bounding box center [517, 401] width 0 height 11
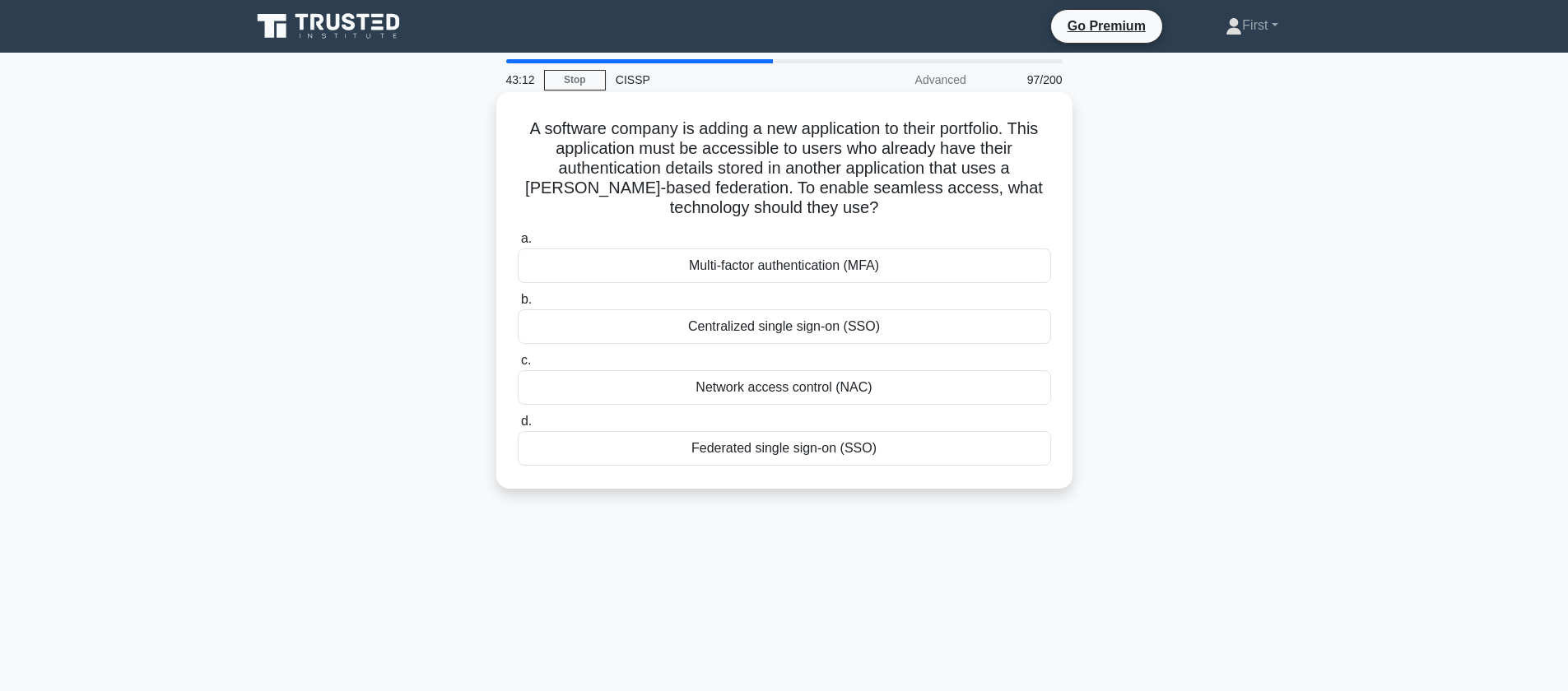
click at [798, 329] on div "Centralized single sign-on (SSO)" at bounding box center [784, 326] width 533 height 35
click at [517, 305] on input "b. Centralized single sign-on (SSO)" at bounding box center [517, 300] width 0 height 11
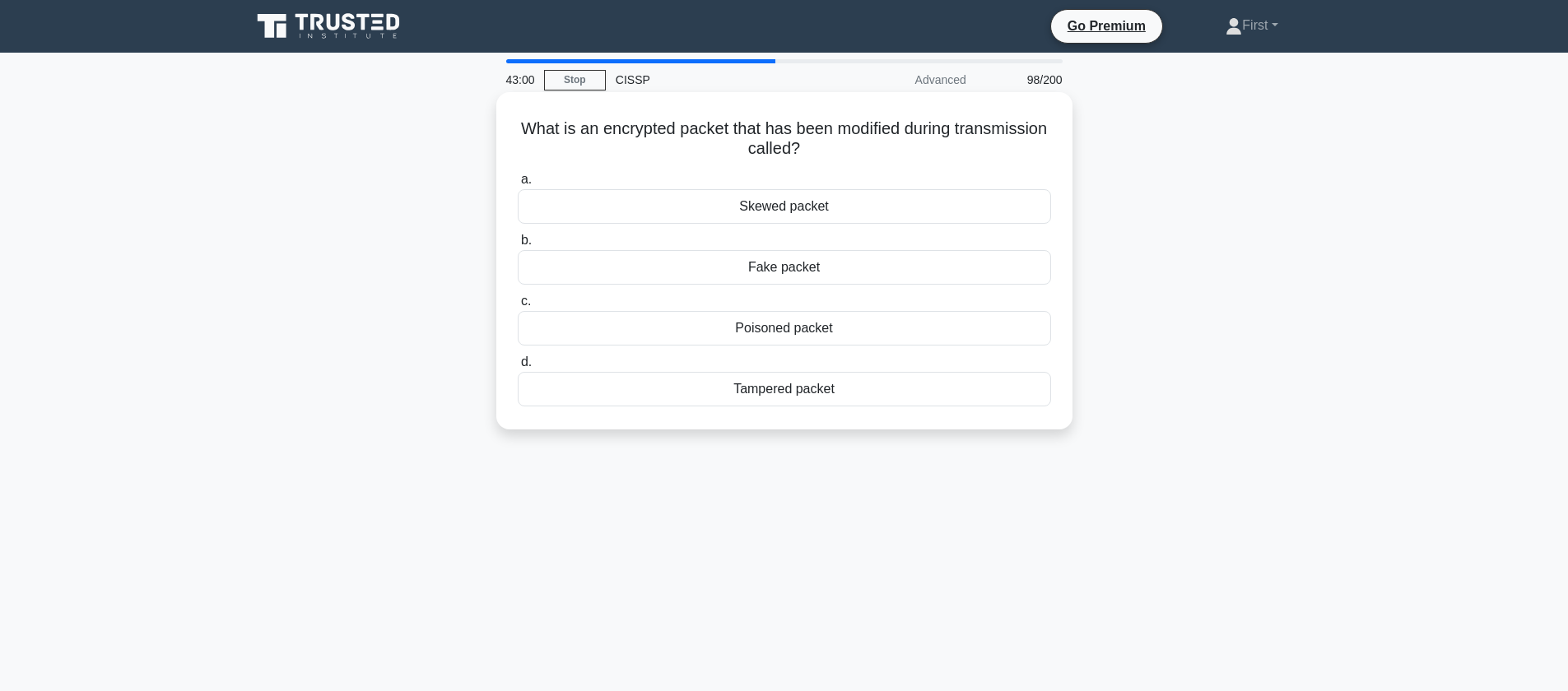
click at [834, 391] on div "Tampered packet" at bounding box center [784, 389] width 533 height 35
click at [517, 367] on input "d. Tampered packet" at bounding box center [517, 362] width 0 height 11
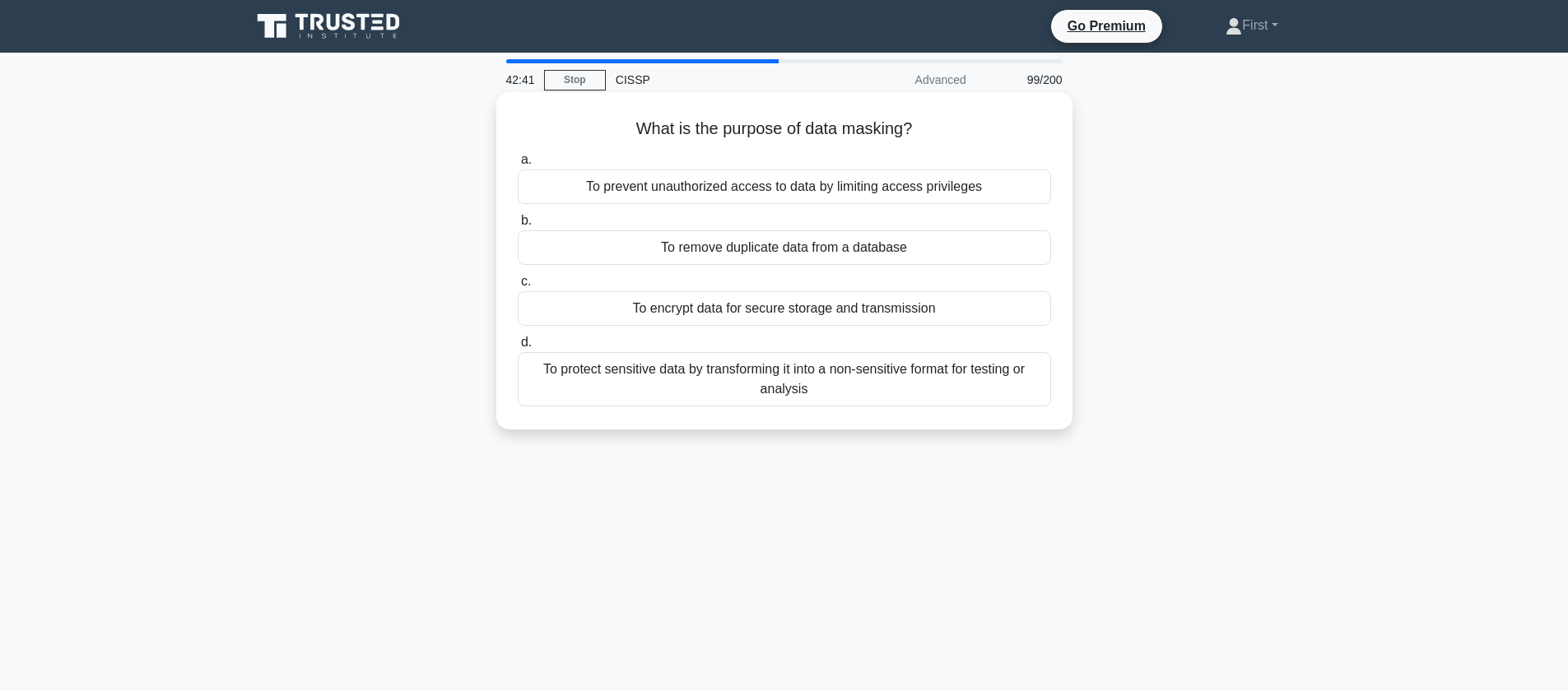
click at [889, 383] on div "To protect sensitive data by transforming it into a non-sensitive format for te…" at bounding box center [784, 379] width 533 height 54
click at [517, 348] on input "d. To protect sensitive data by transforming it into a non-sensitive format for…" at bounding box center [517, 342] width 0 height 11
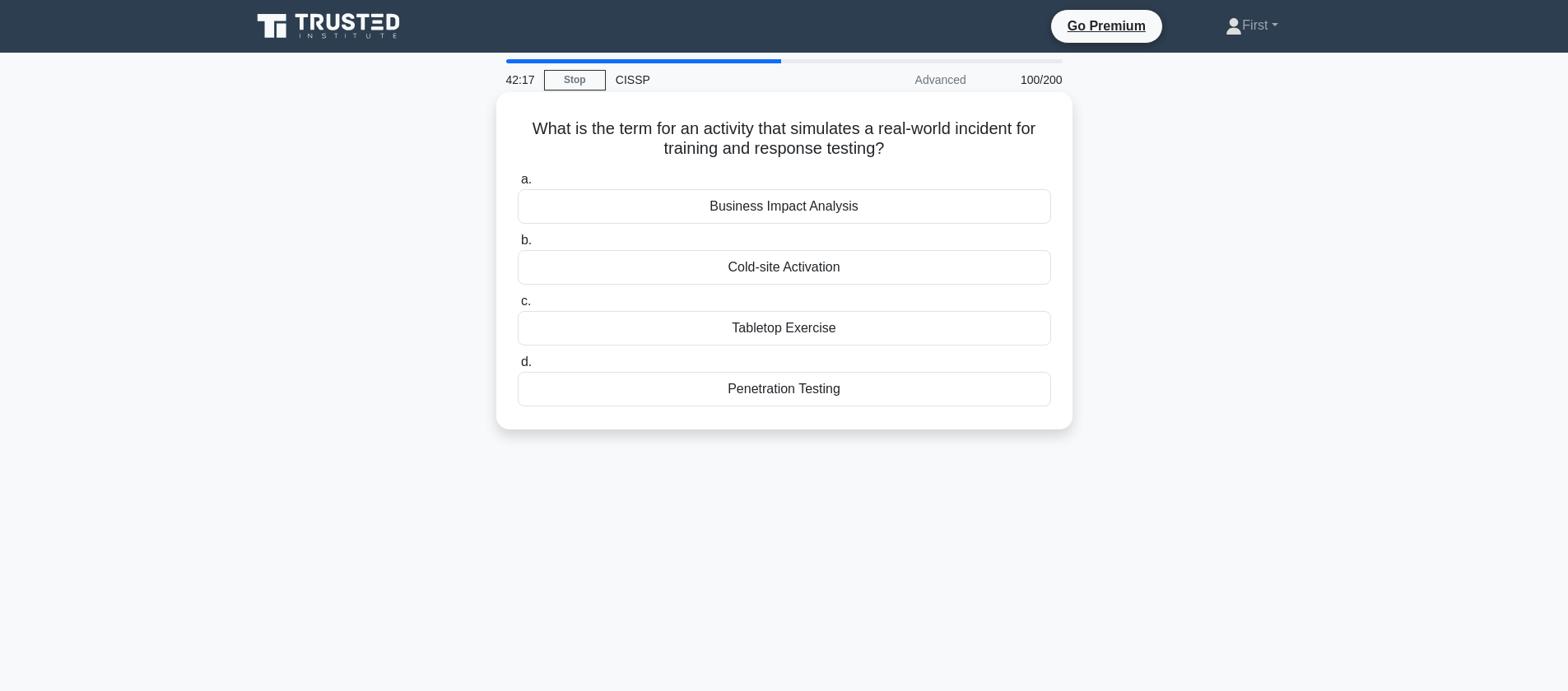
click at [816, 333] on div "Tabletop Exercise" at bounding box center [784, 328] width 533 height 35
click at [517, 307] on input "c. Tabletop Exercise" at bounding box center [517, 302] width 0 height 11
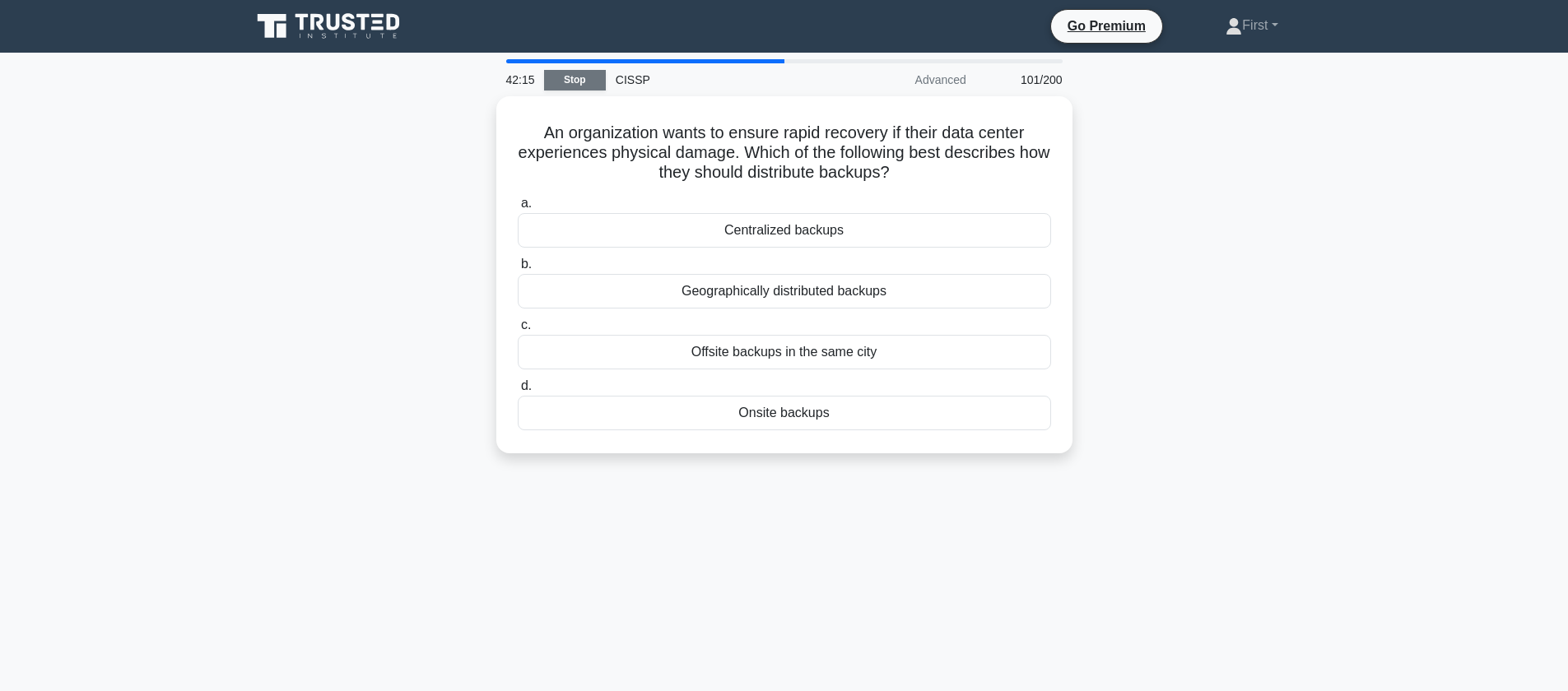
click at [579, 82] on link "Stop" at bounding box center [575, 80] width 62 height 20
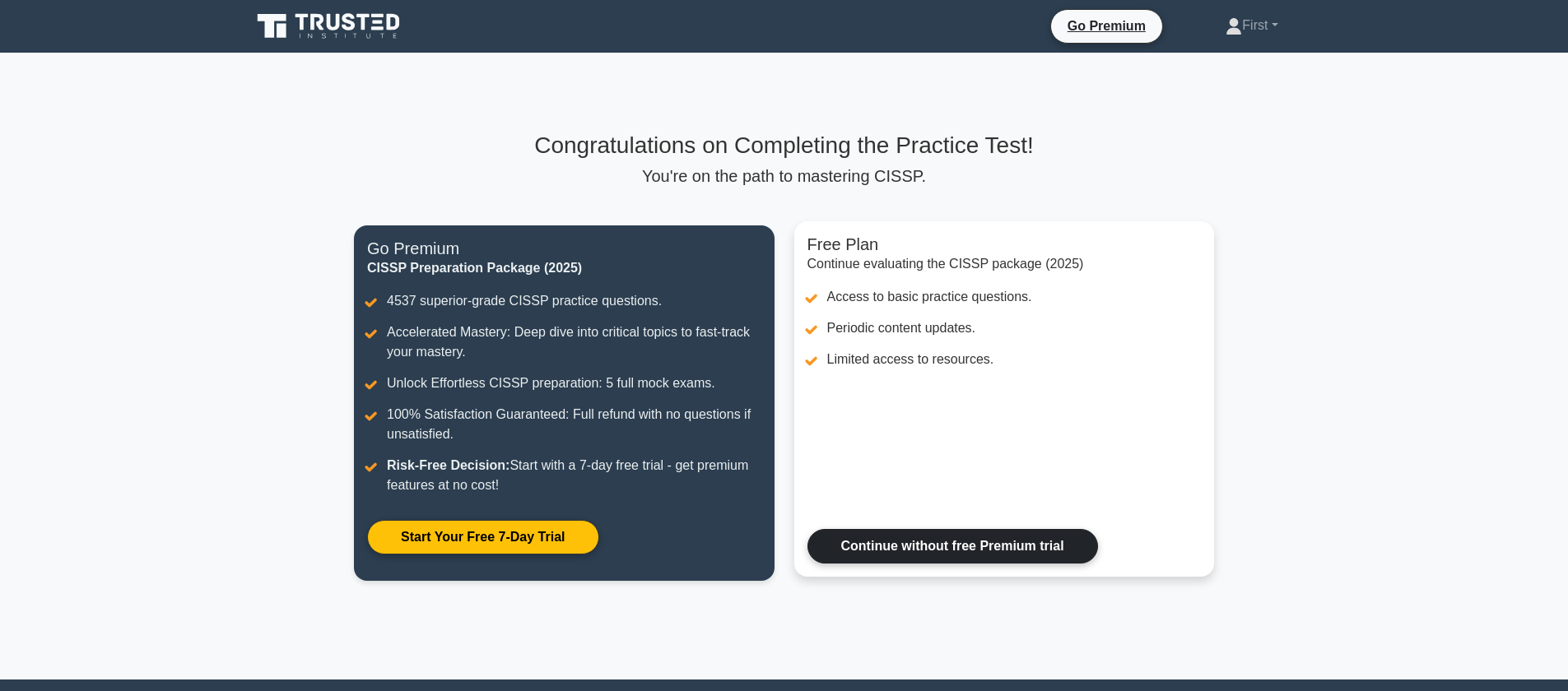
click at [969, 545] on link "Continue without free Premium trial" at bounding box center [953, 546] width 291 height 35
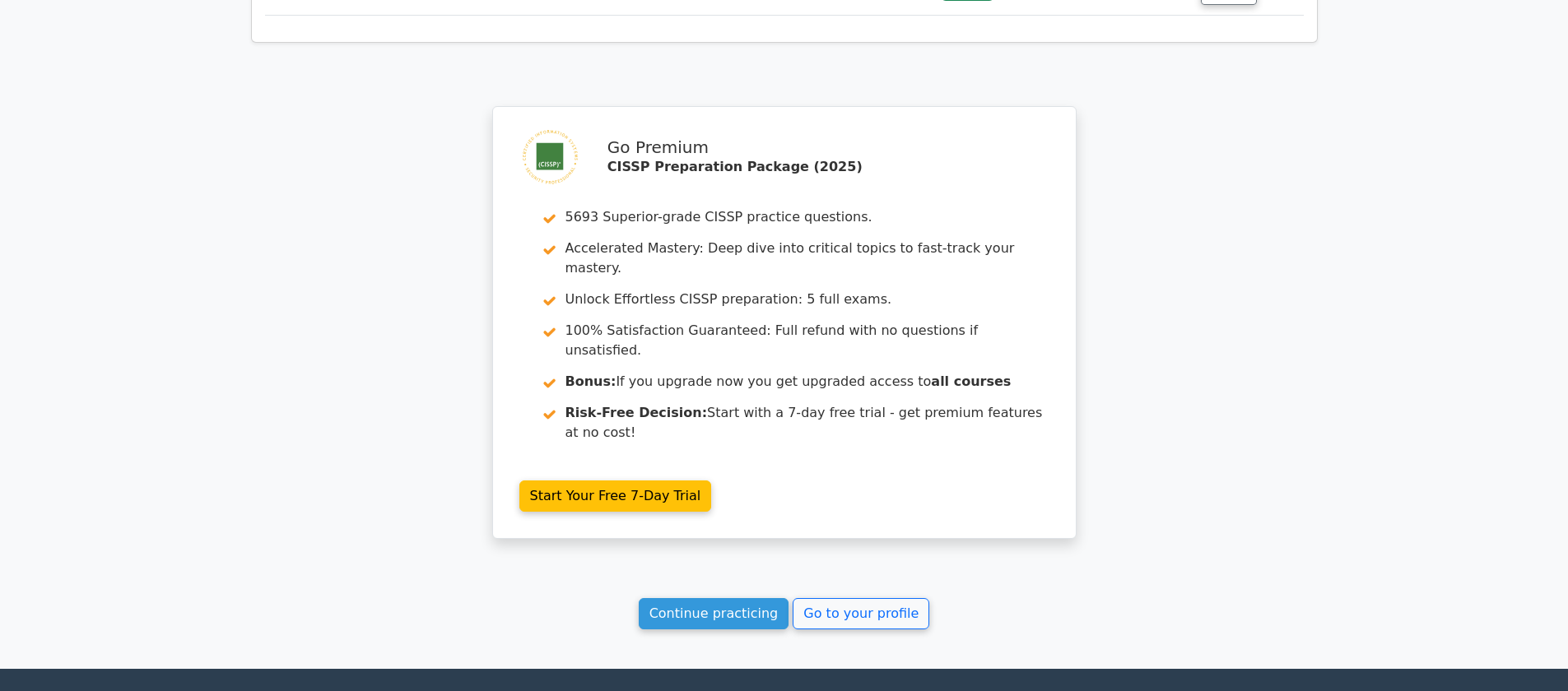
scroll to position [2331, 0]
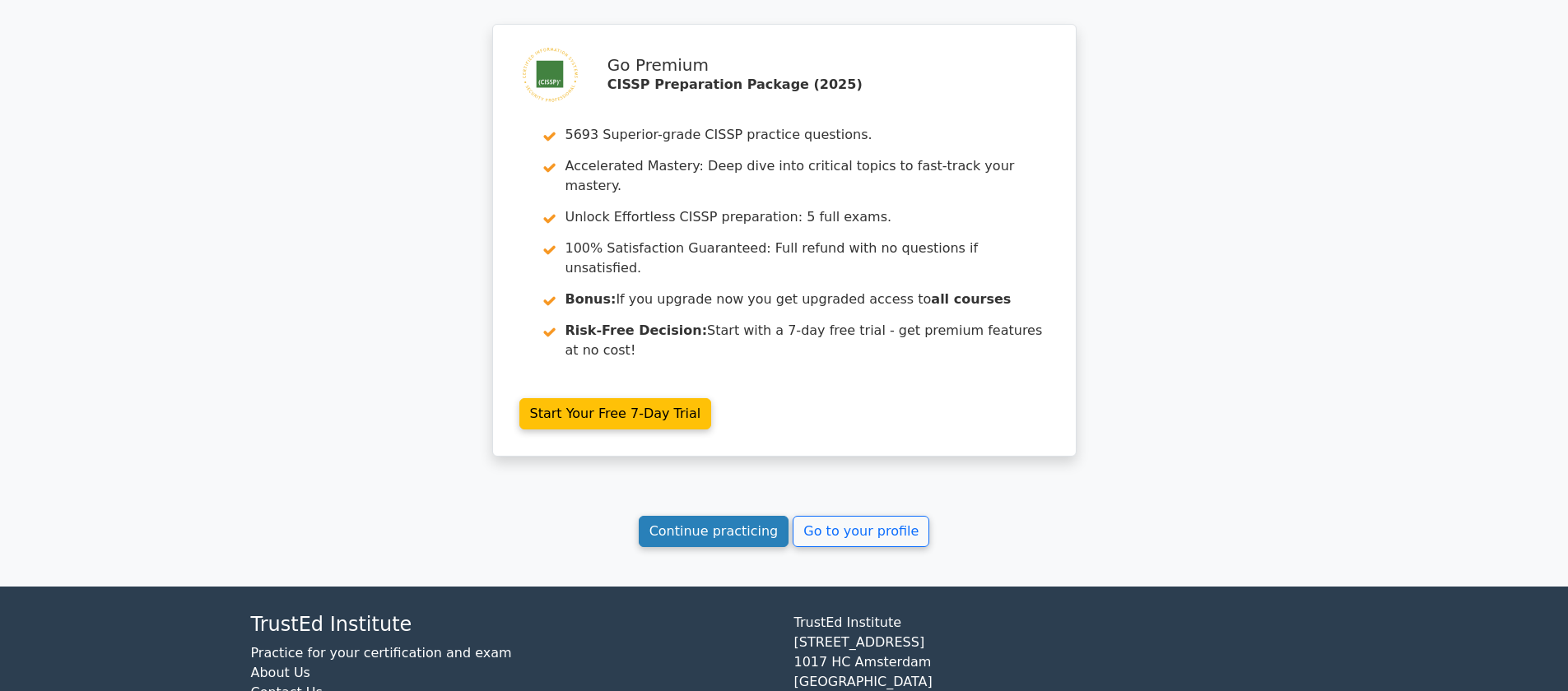
click at [761, 516] on link "Continue practicing" at bounding box center [714, 531] width 150 height 31
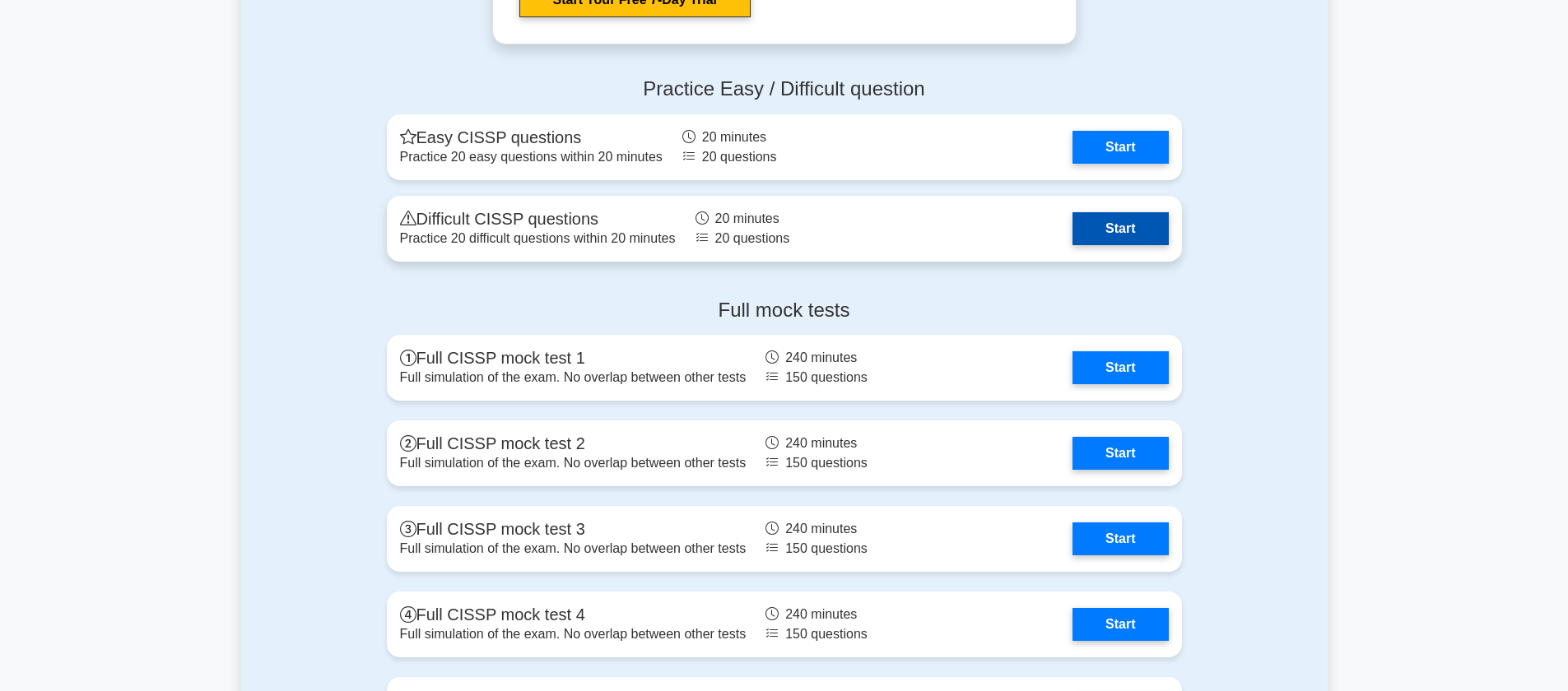
scroll to position [4014, 0]
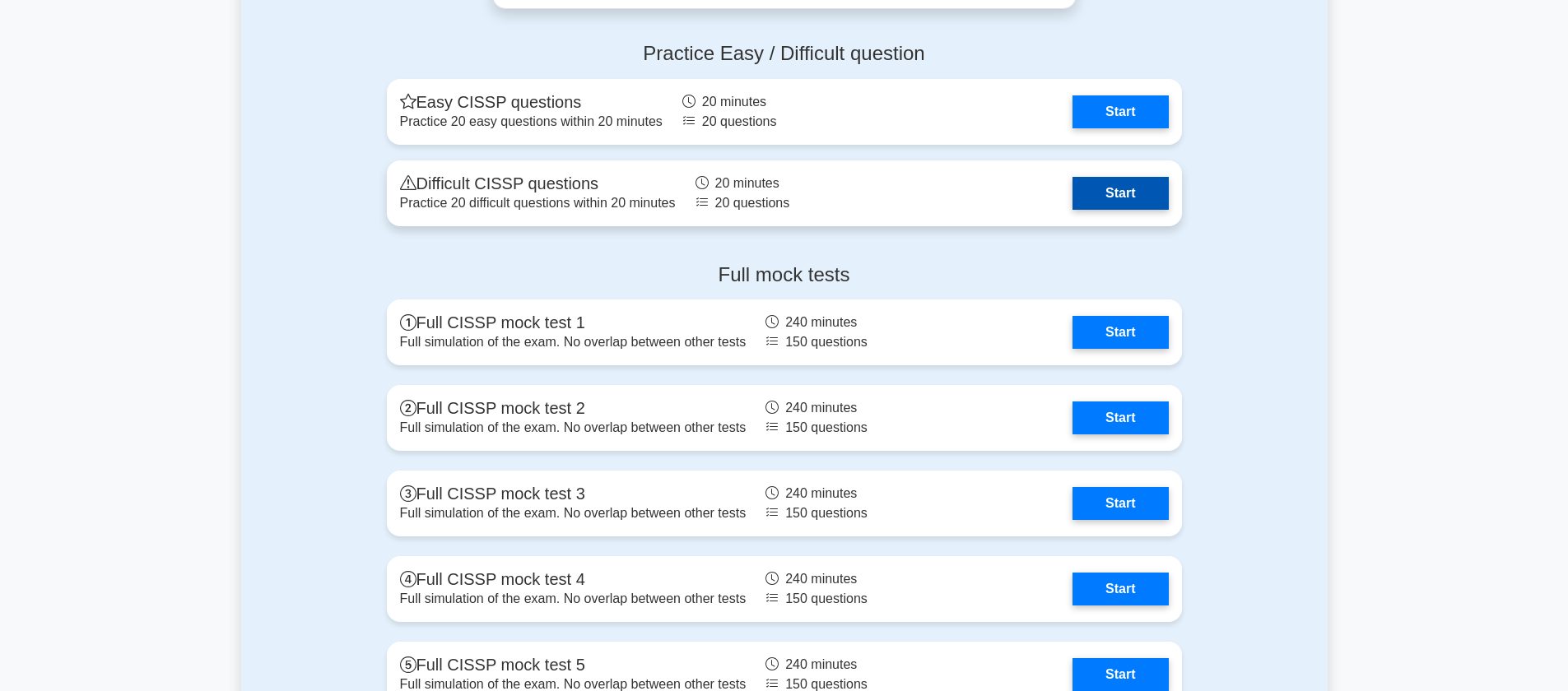
click at [1120, 198] on link "Start" at bounding box center [1120, 193] width 96 height 33
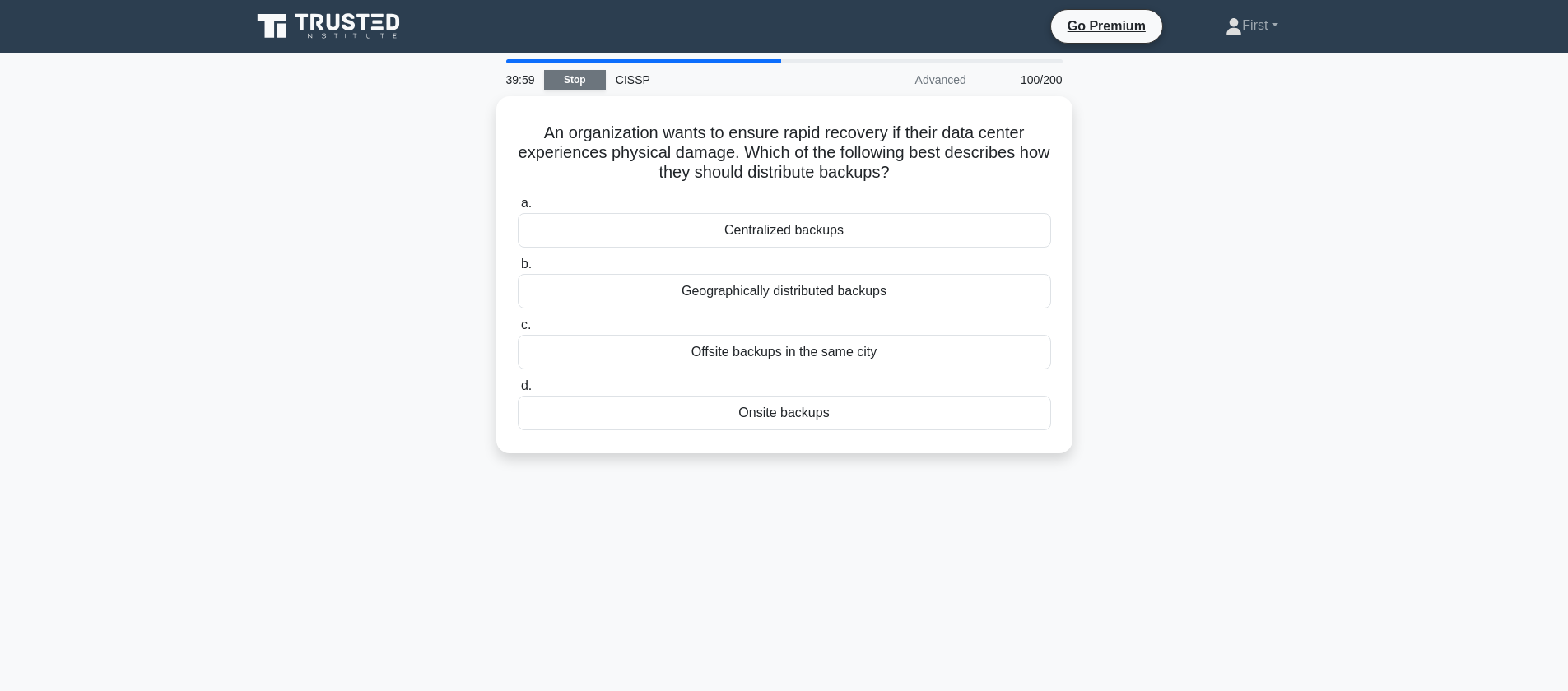
click at [587, 82] on link "Stop" at bounding box center [575, 80] width 62 height 20
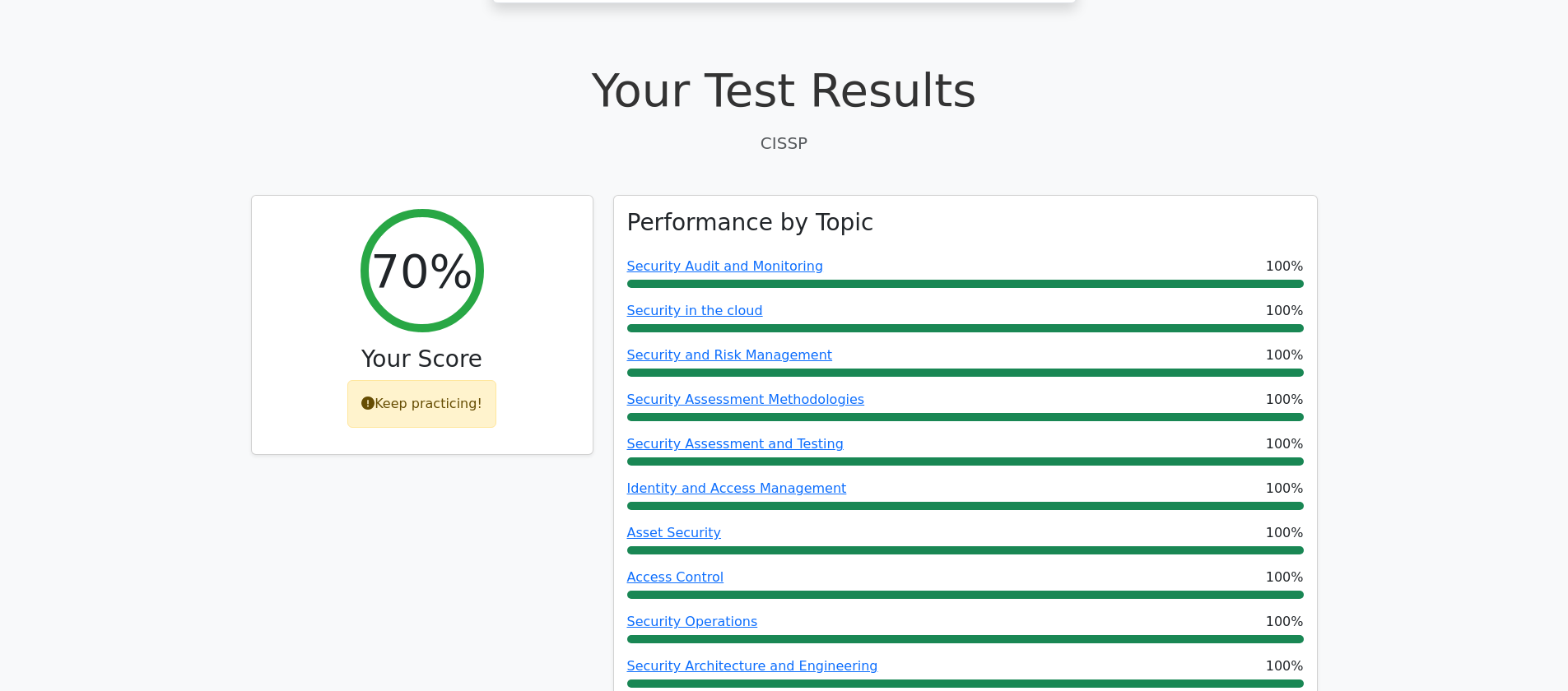
scroll to position [514, 0]
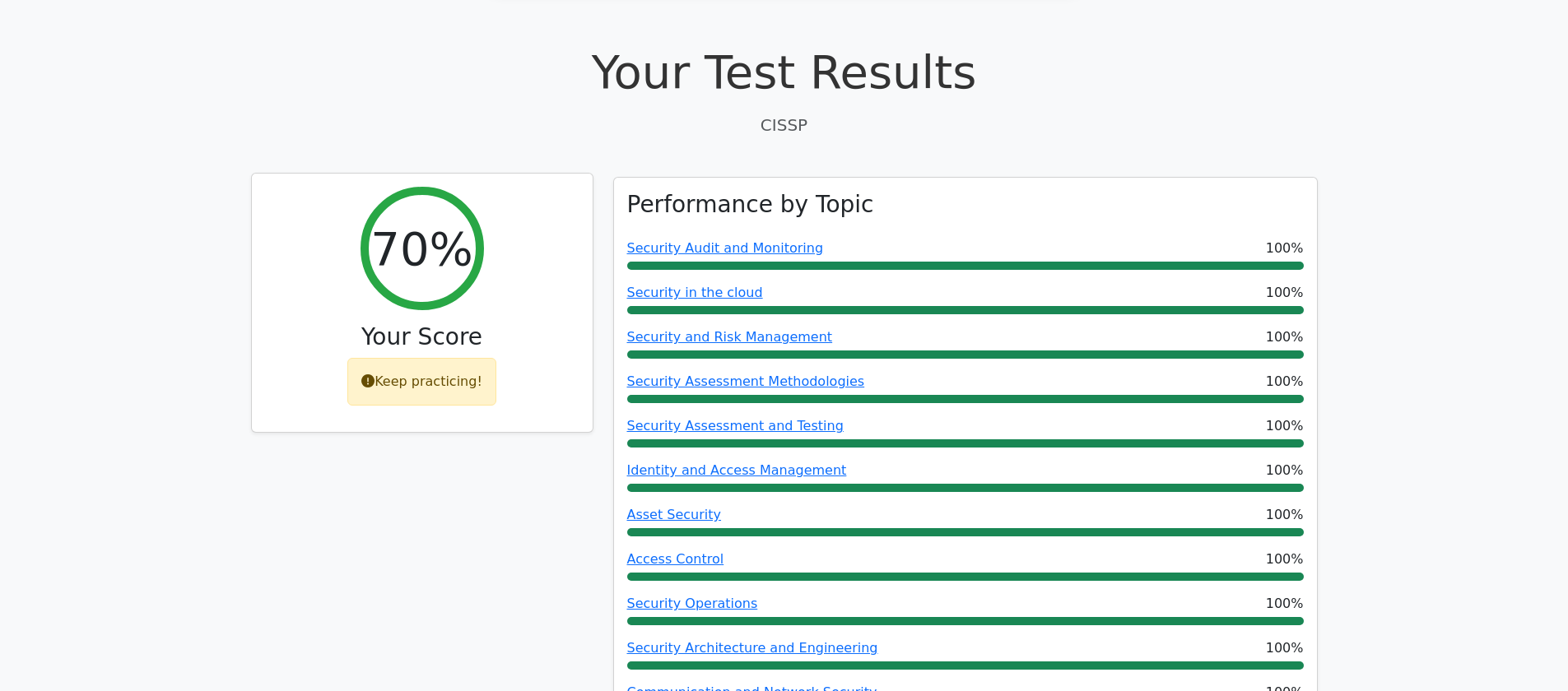
click at [374, 374] on icon at bounding box center [368, 381] width 14 height 14
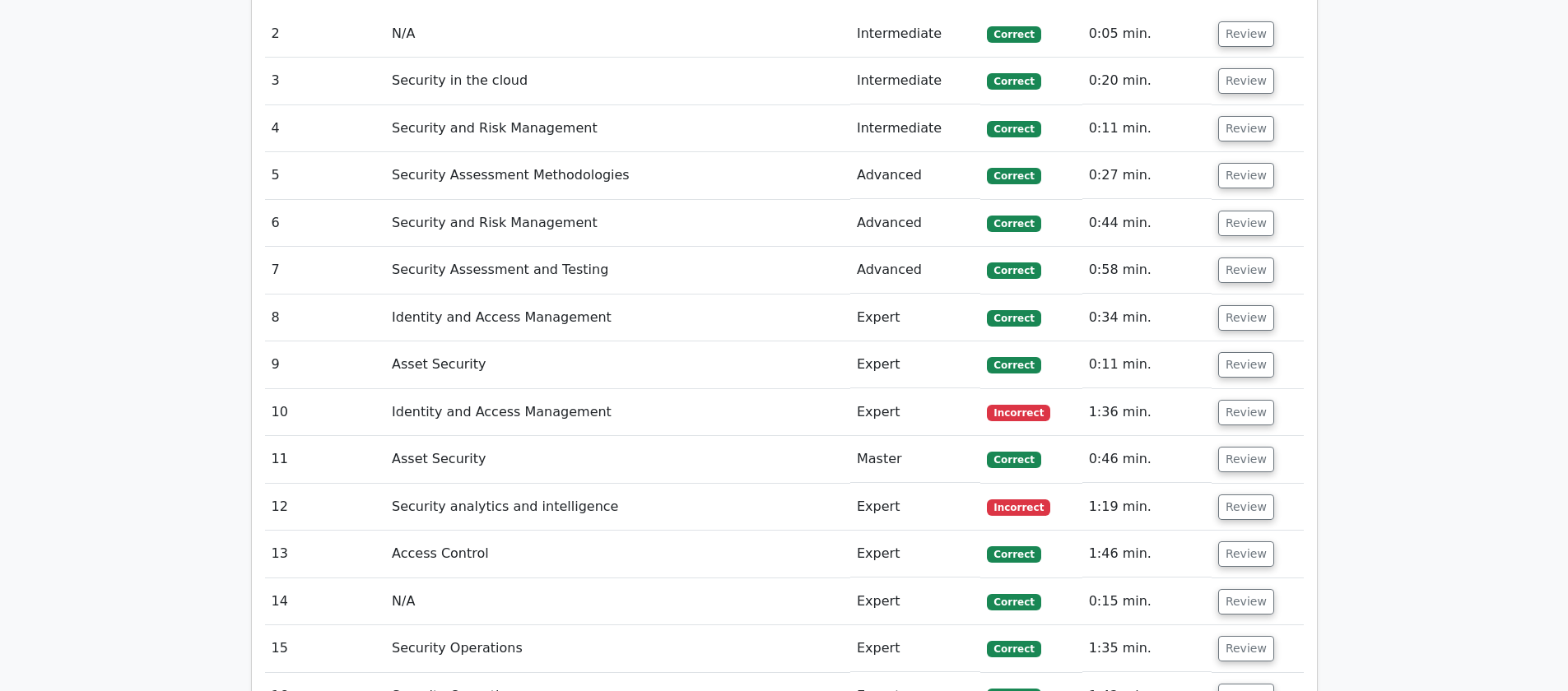
scroll to position [2856, 0]
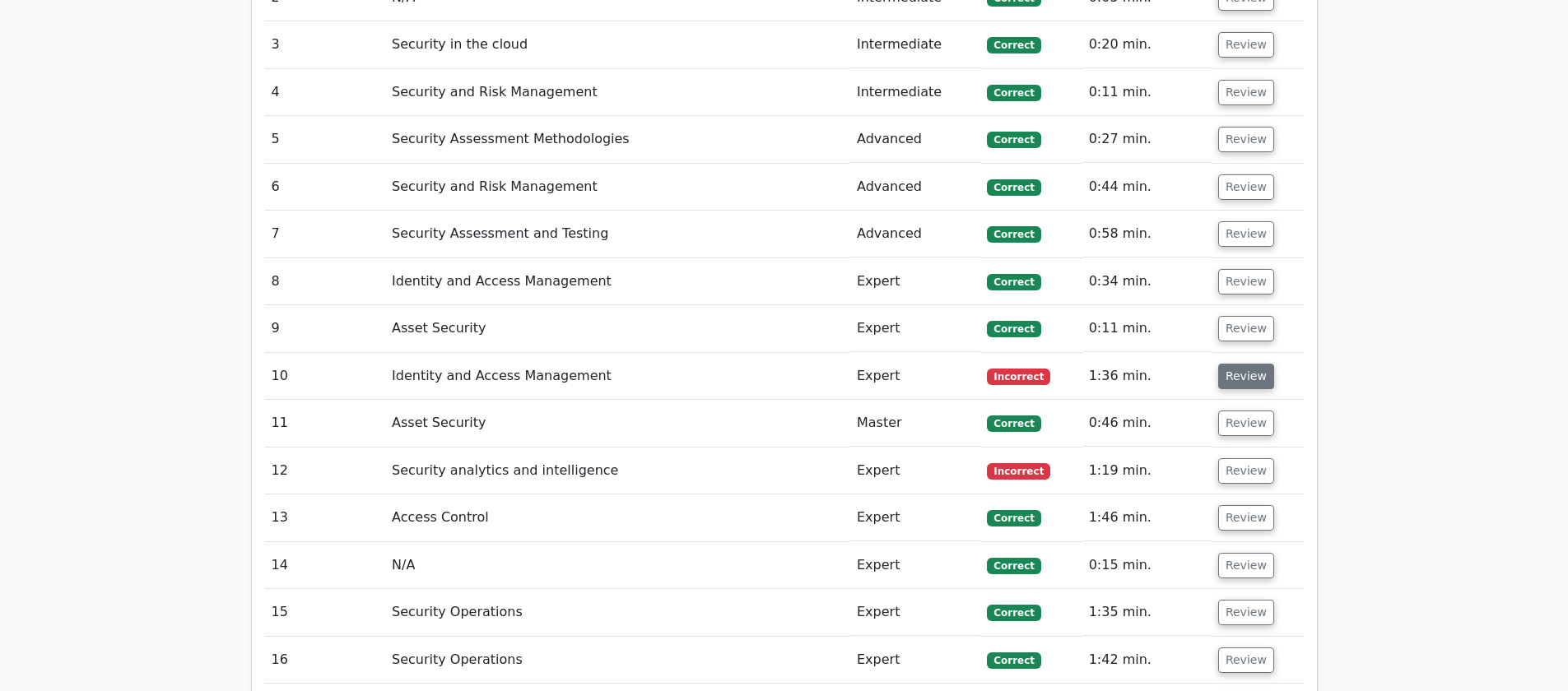
click at [1253, 363] on button "Review" at bounding box center [1246, 376] width 56 height 25
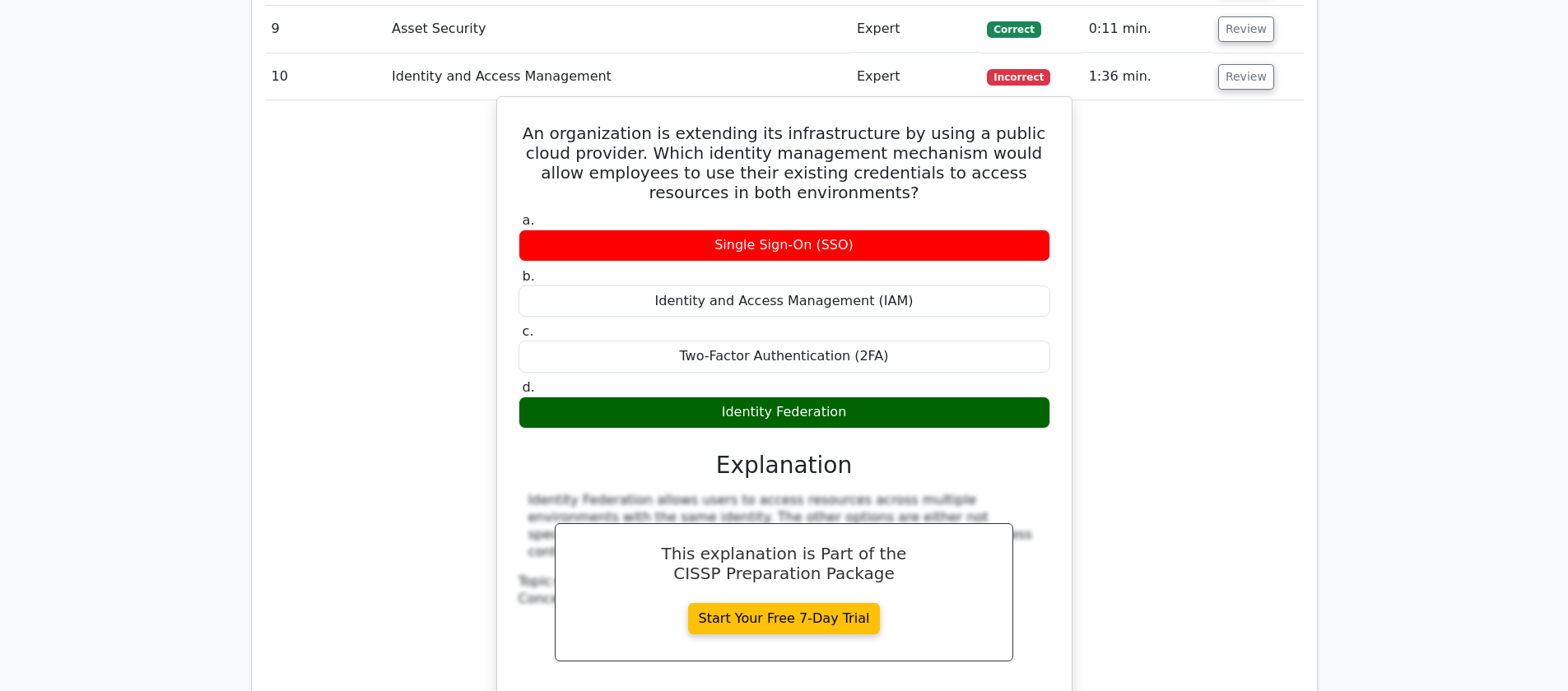
scroll to position [3185, 0]
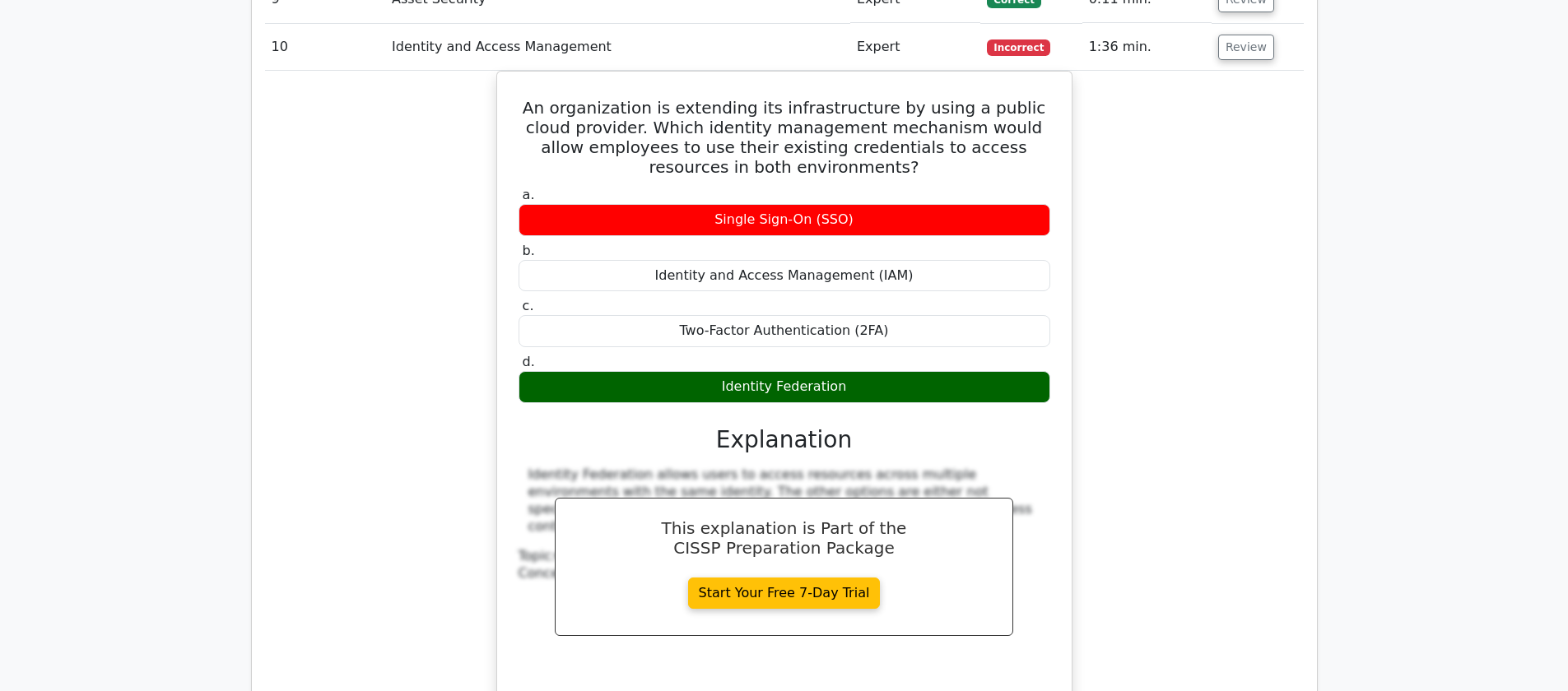
click at [1216, 244] on div "An organization is extending its infrastructure by using a public cloud provide…" at bounding box center [784, 404] width 1039 height 667
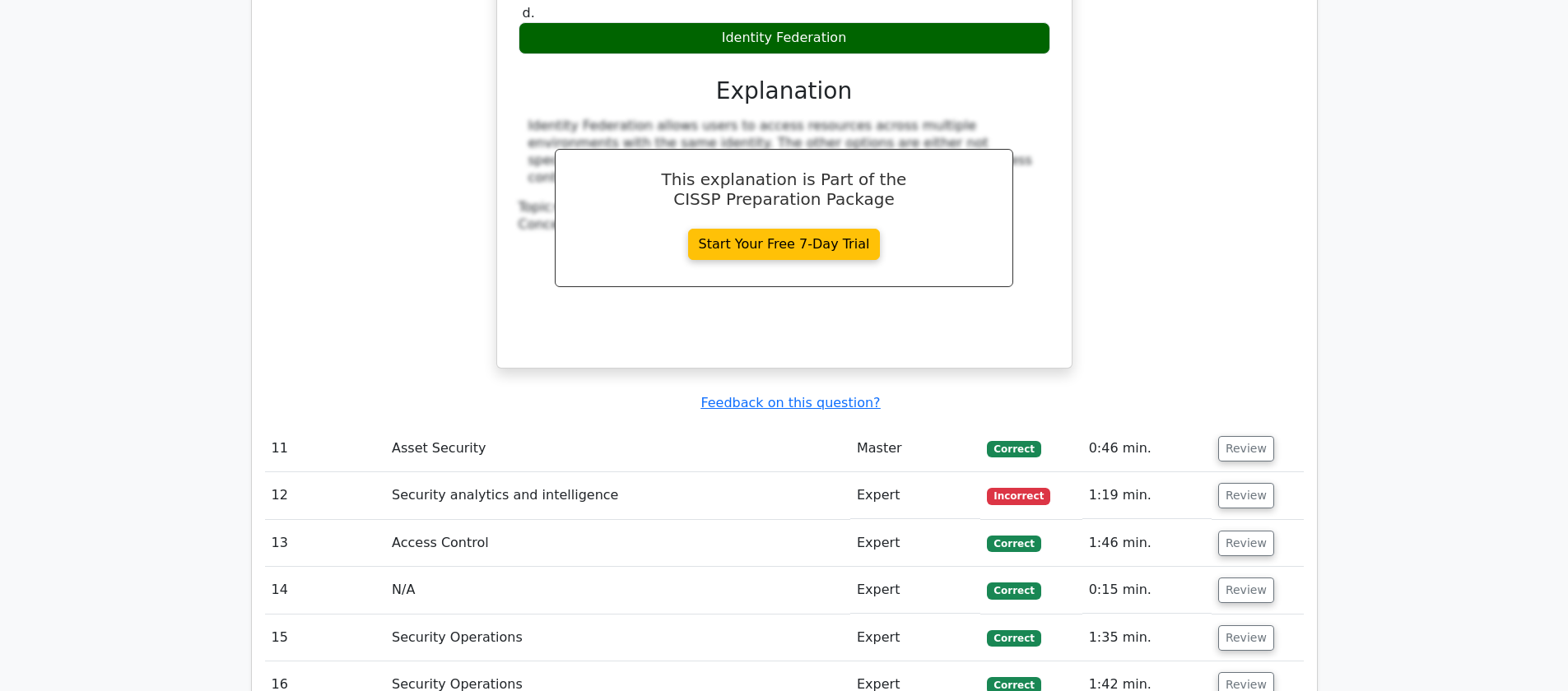
scroll to position [3606, 0]
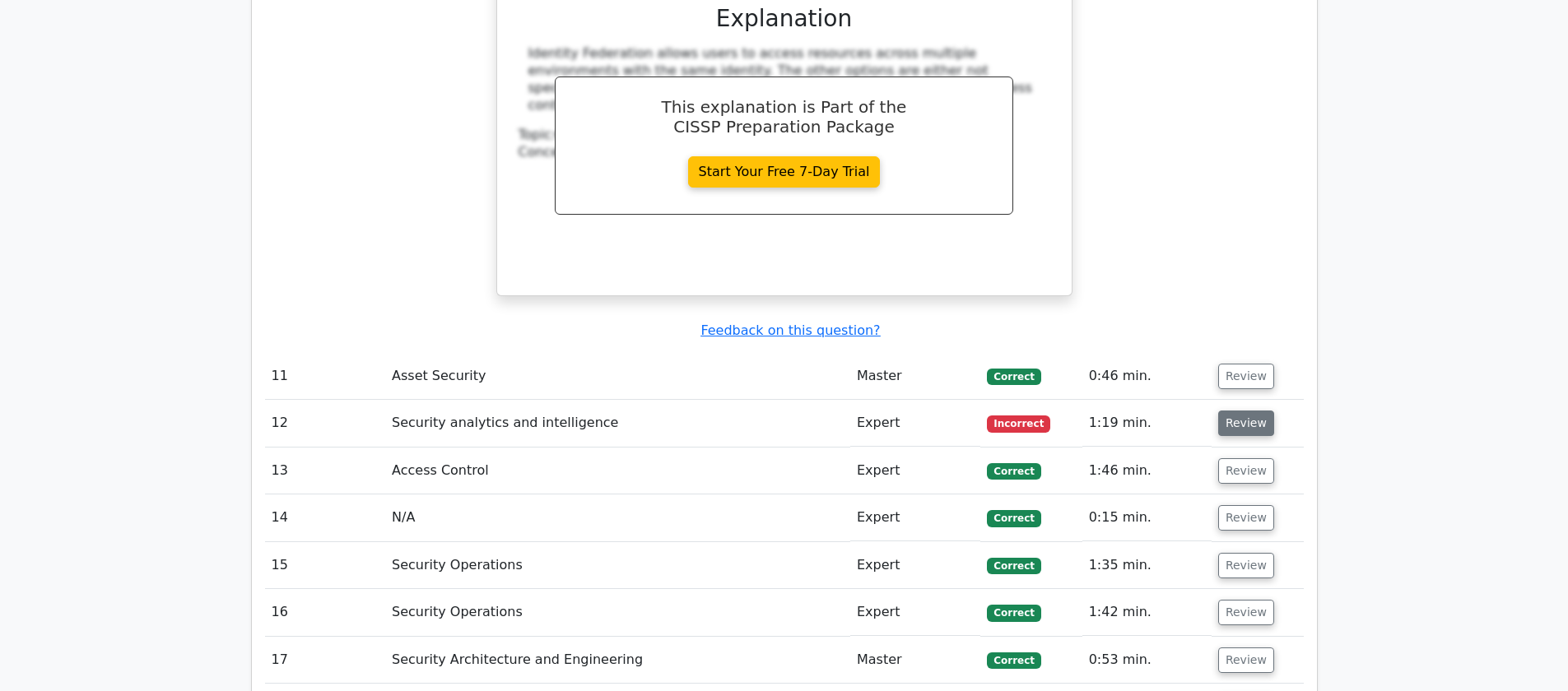
click at [1240, 411] on button "Review" at bounding box center [1246, 423] width 56 height 25
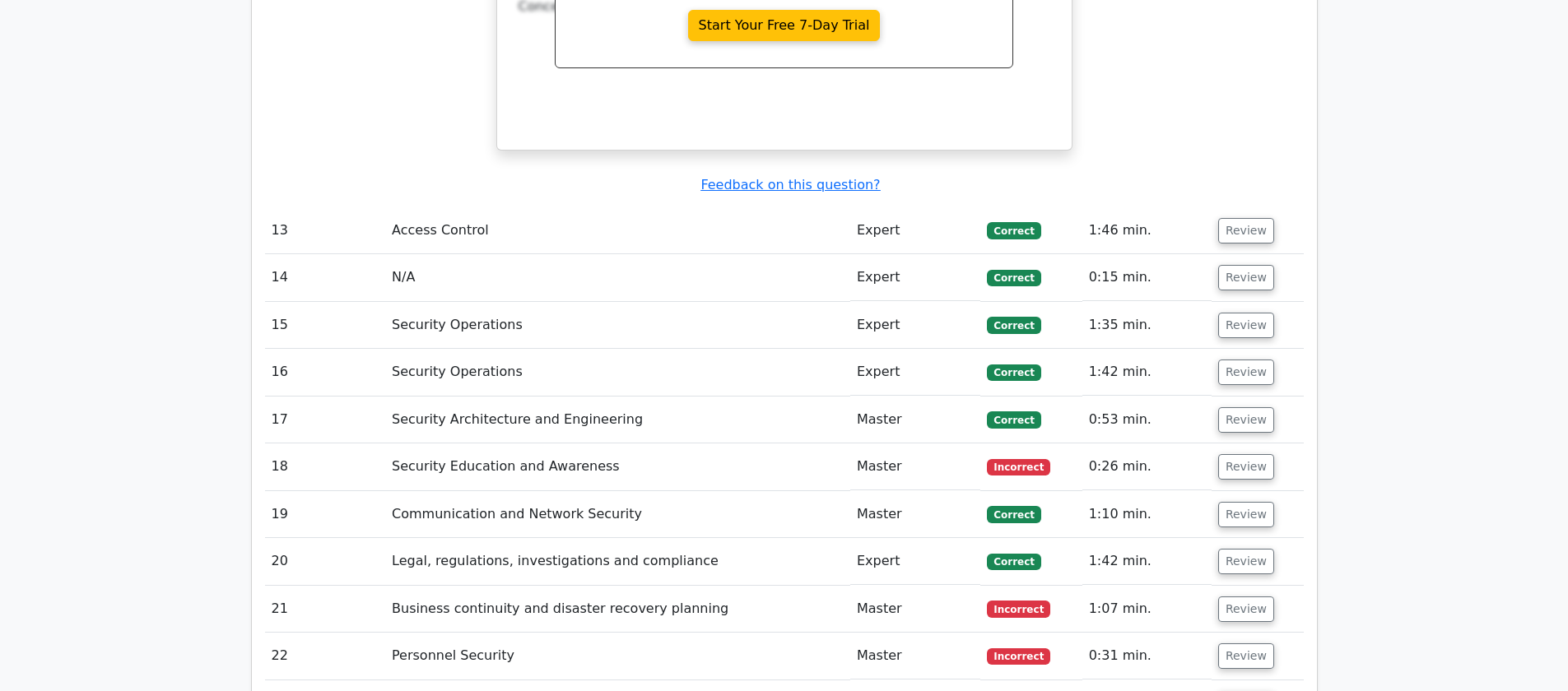
scroll to position [4633, 0]
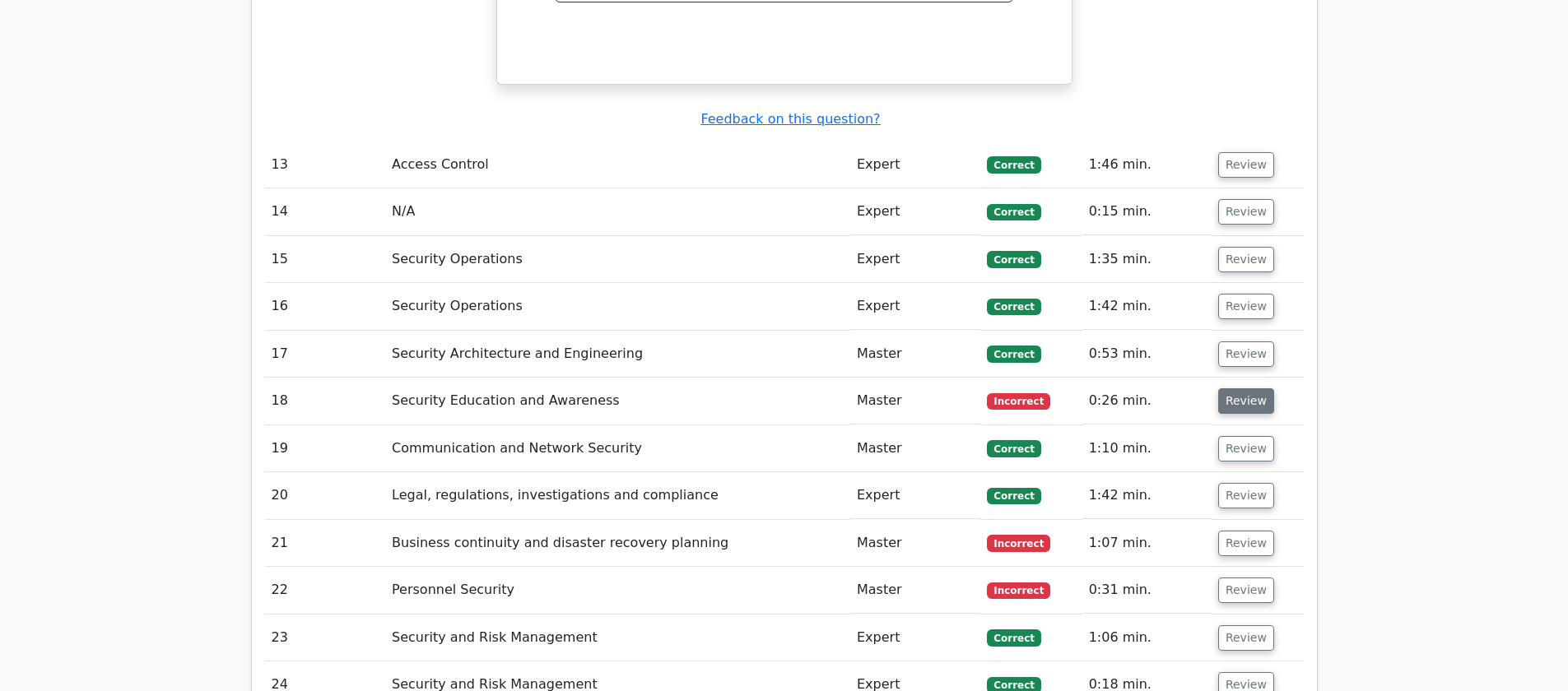
click at [1243, 389] on button "Review" at bounding box center [1246, 401] width 56 height 25
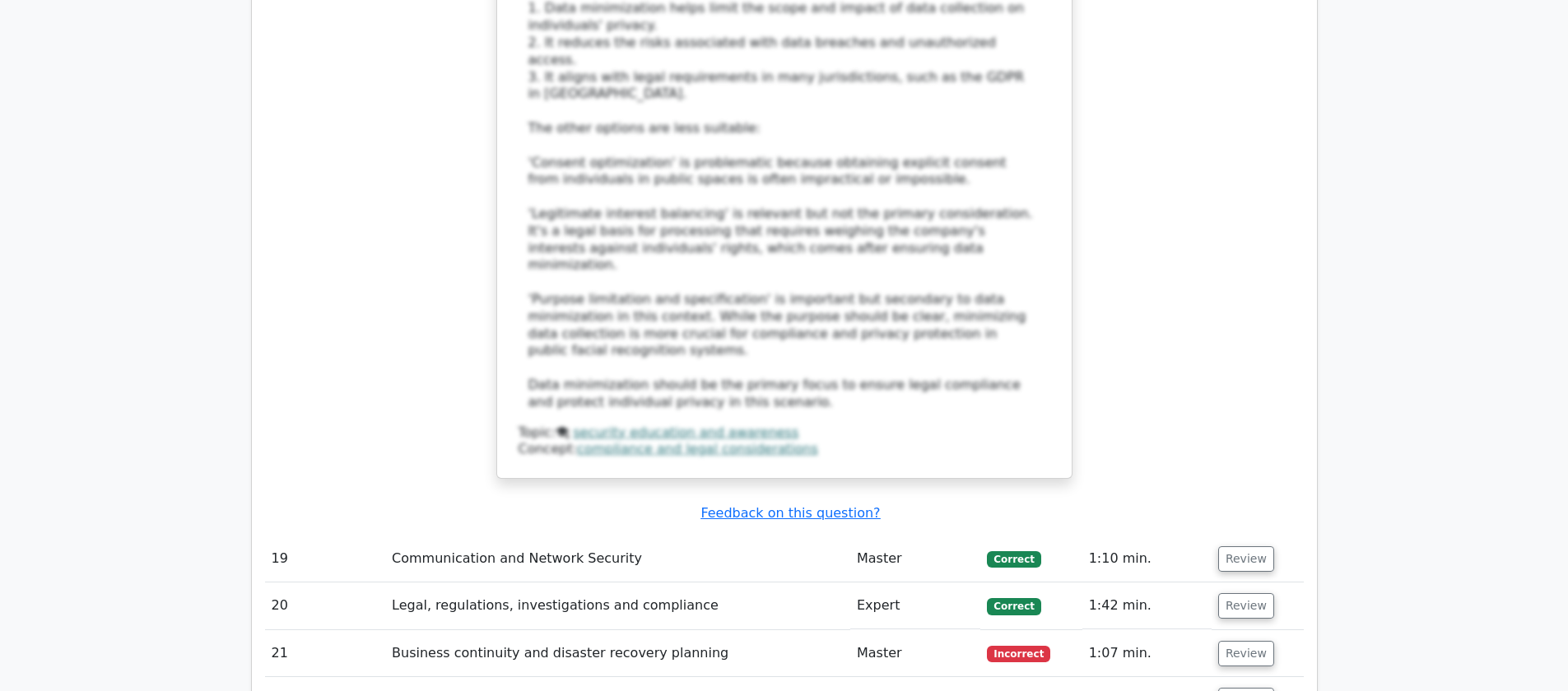
scroll to position [5699, 0]
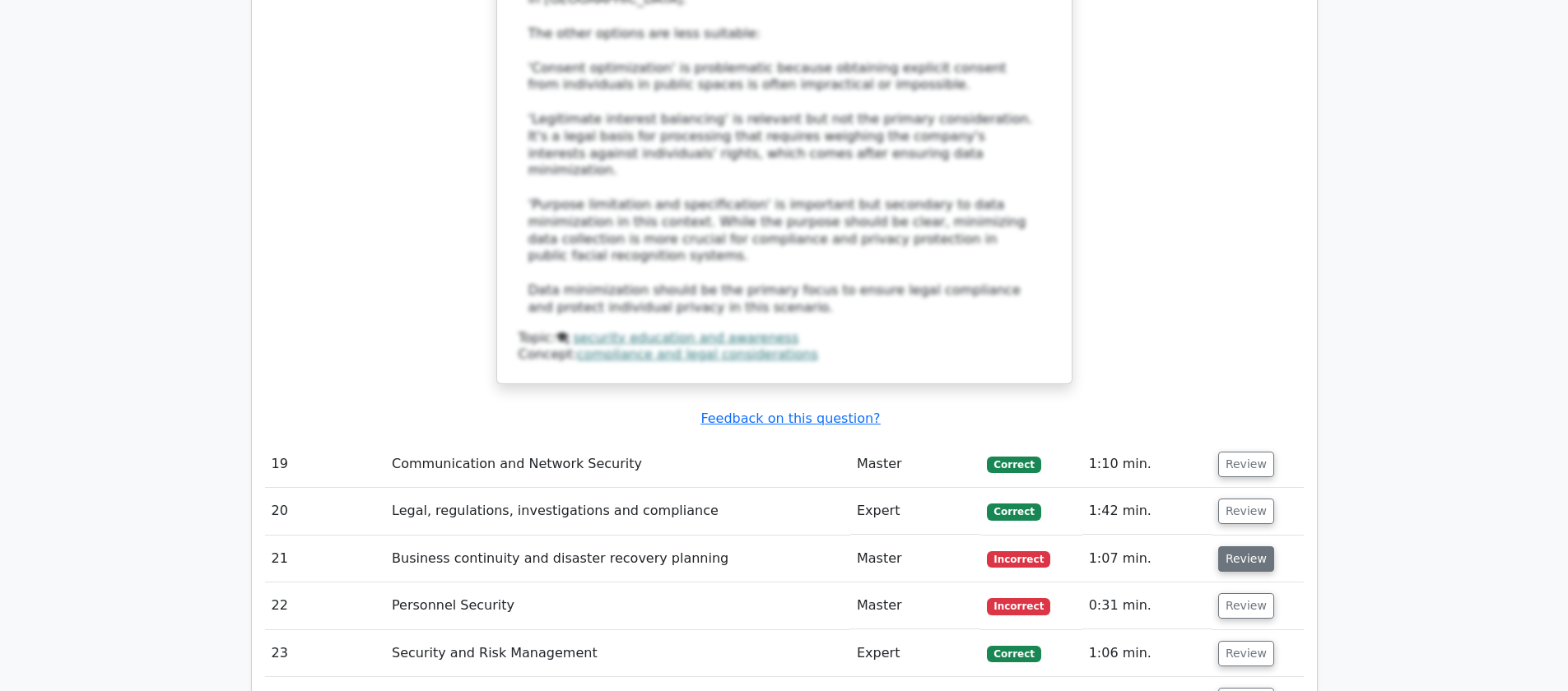
click at [1235, 547] on button "Review" at bounding box center [1246, 559] width 56 height 25
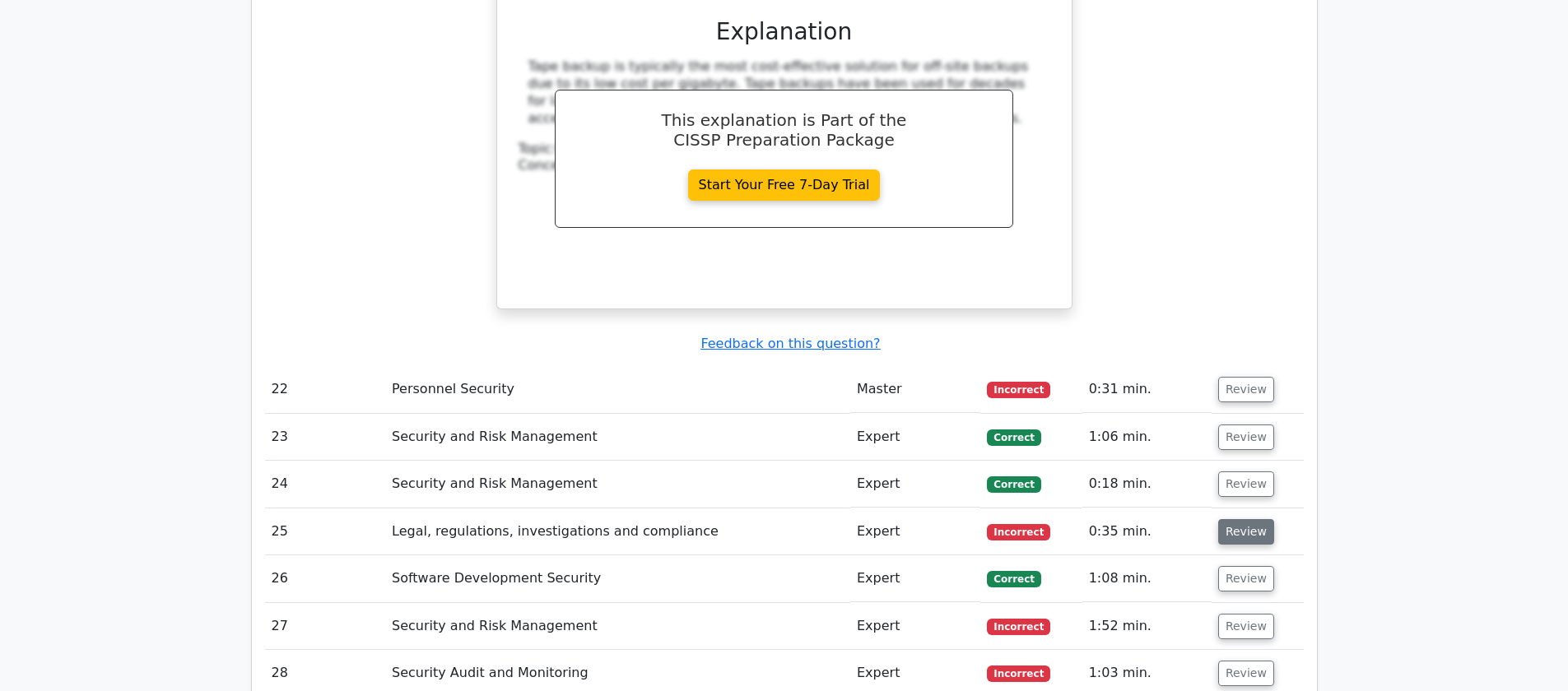
scroll to position [6581, 0]
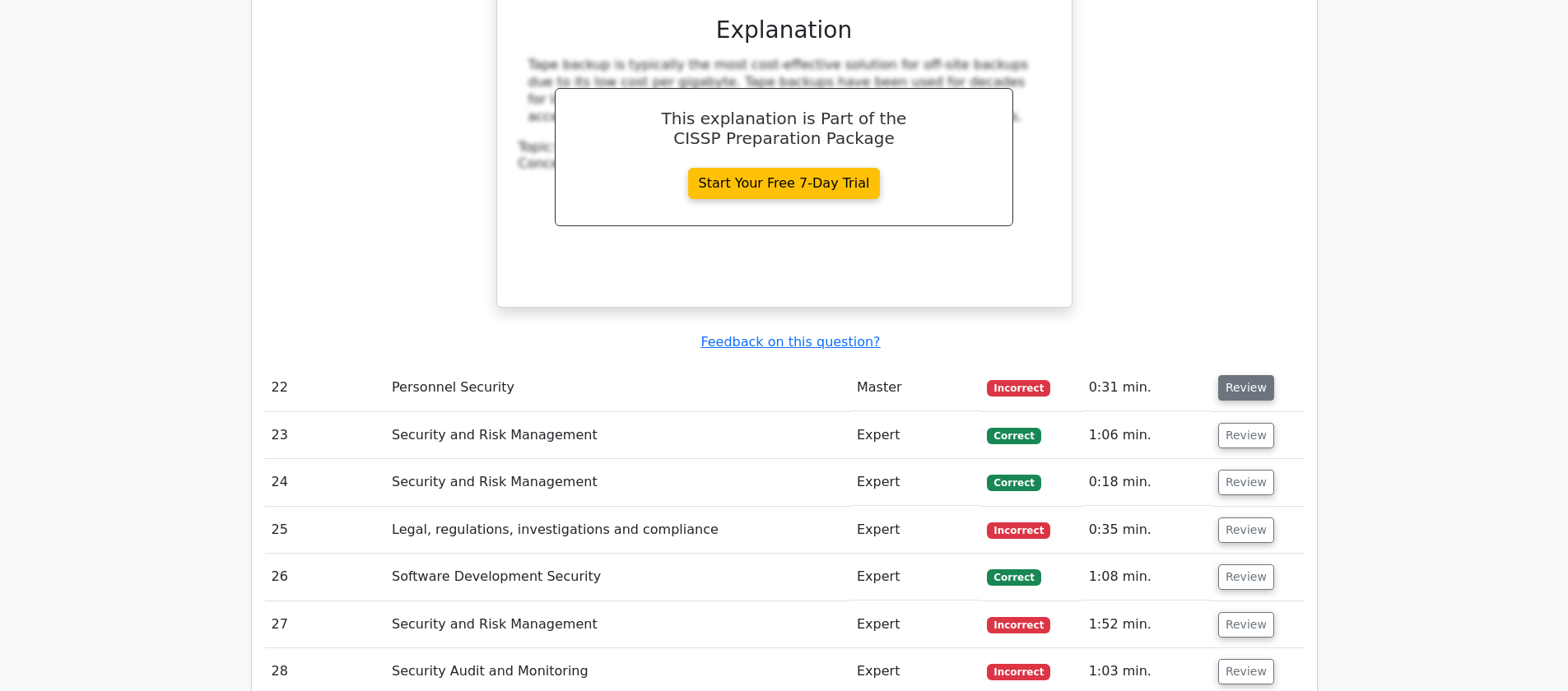
click at [1259, 375] on button "Review" at bounding box center [1246, 388] width 56 height 25
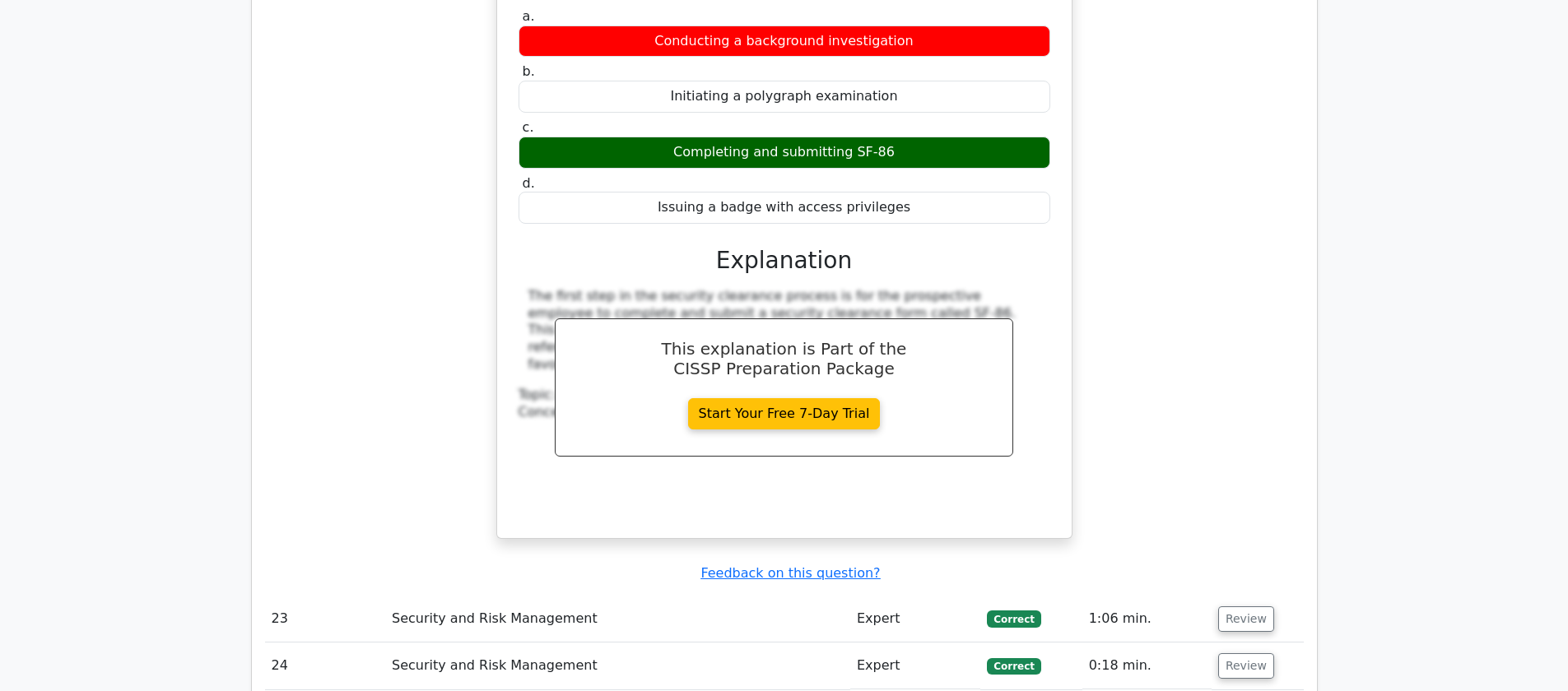
scroll to position [7225, 0]
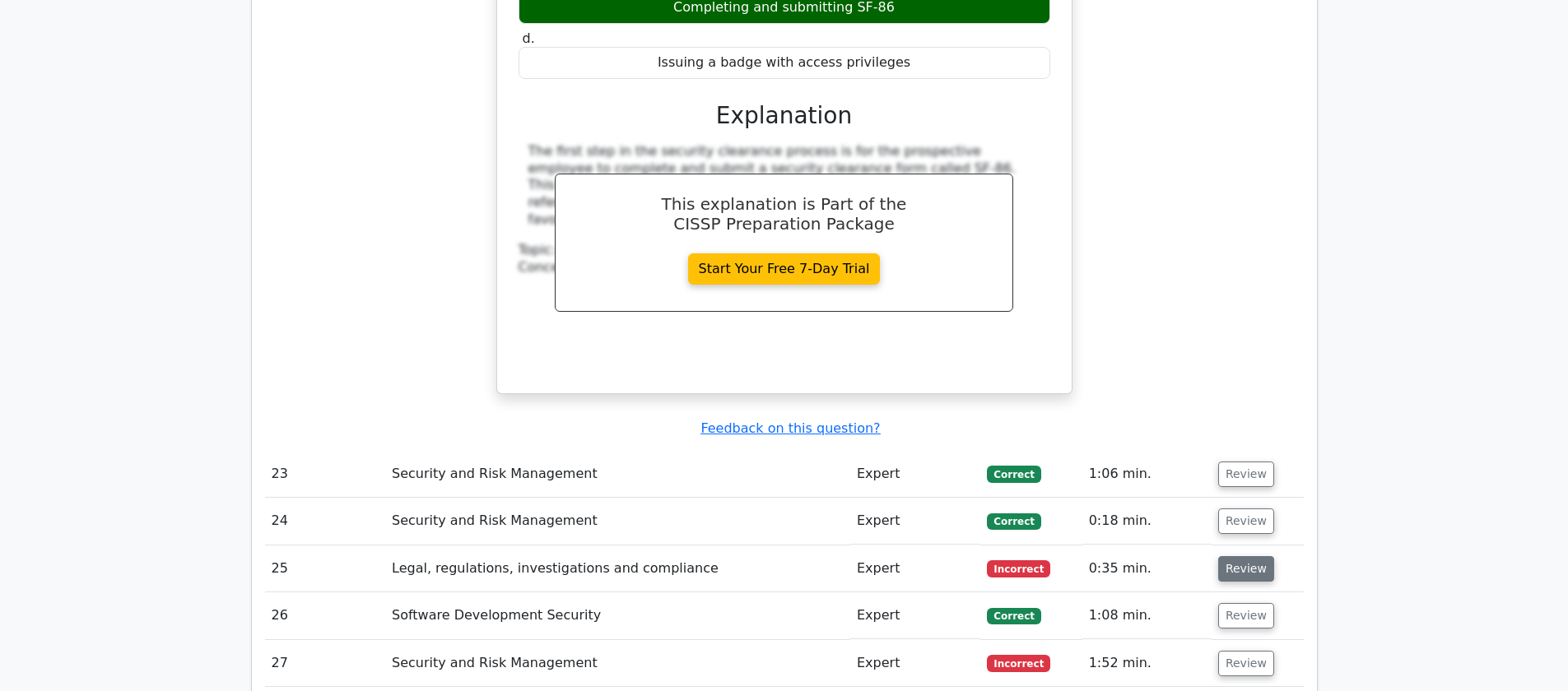
click at [1263, 556] on button "Review" at bounding box center [1246, 569] width 56 height 25
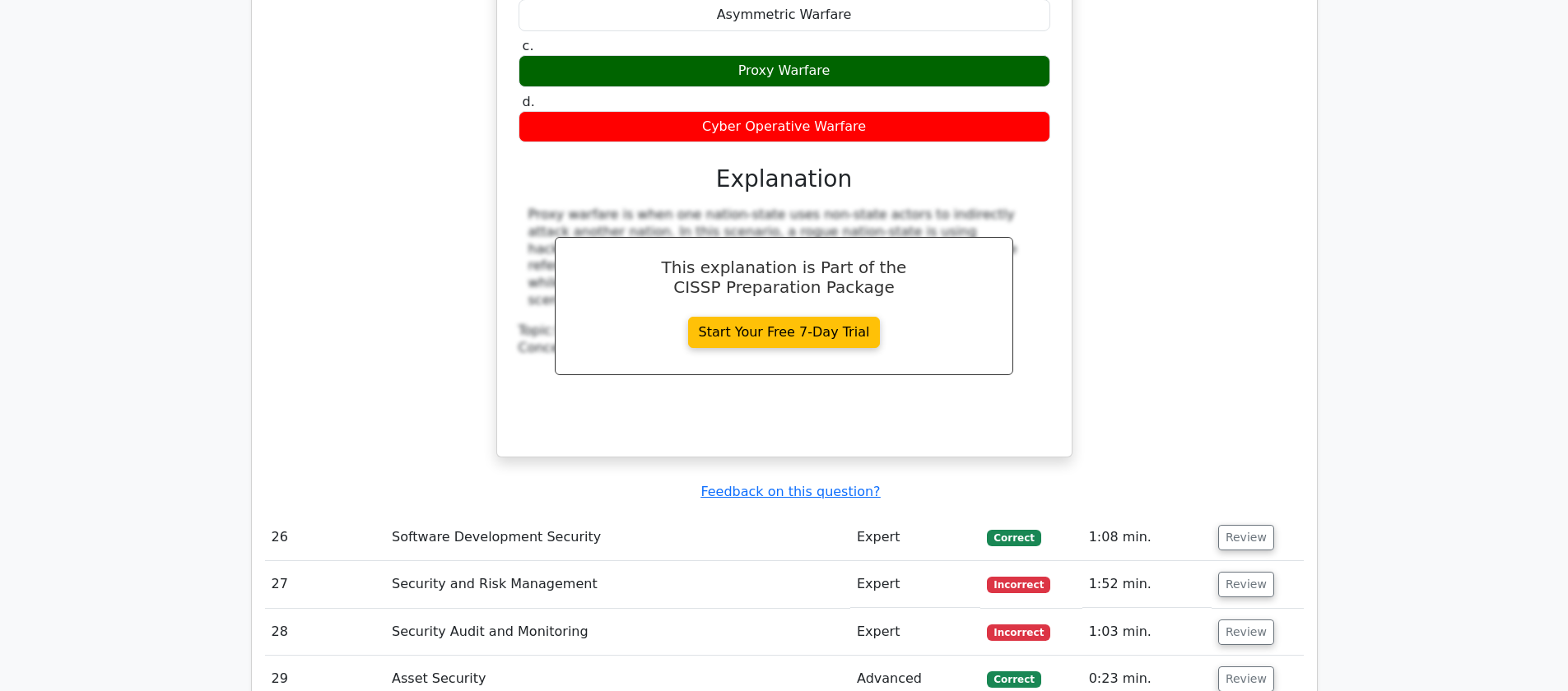
scroll to position [8081, 0]
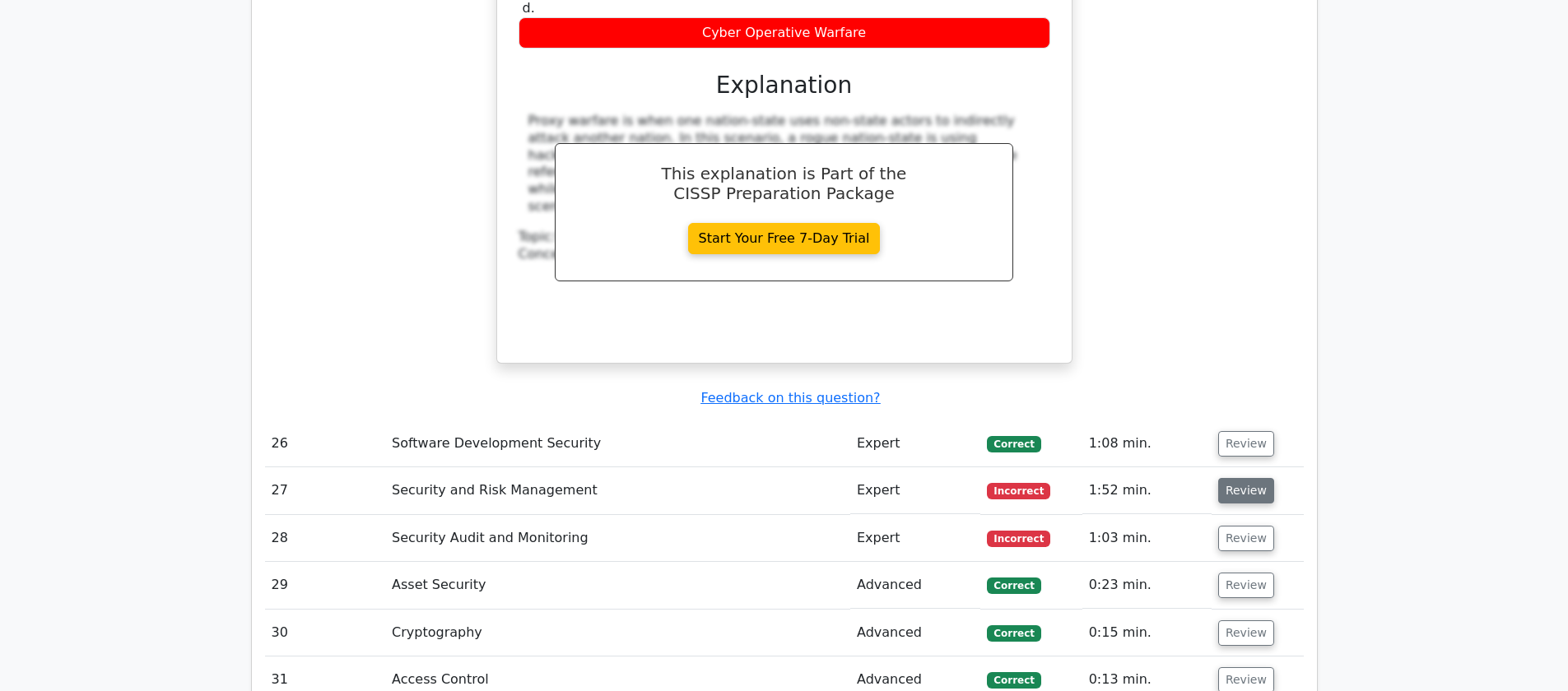
click at [1250, 478] on button "Review" at bounding box center [1246, 491] width 56 height 25
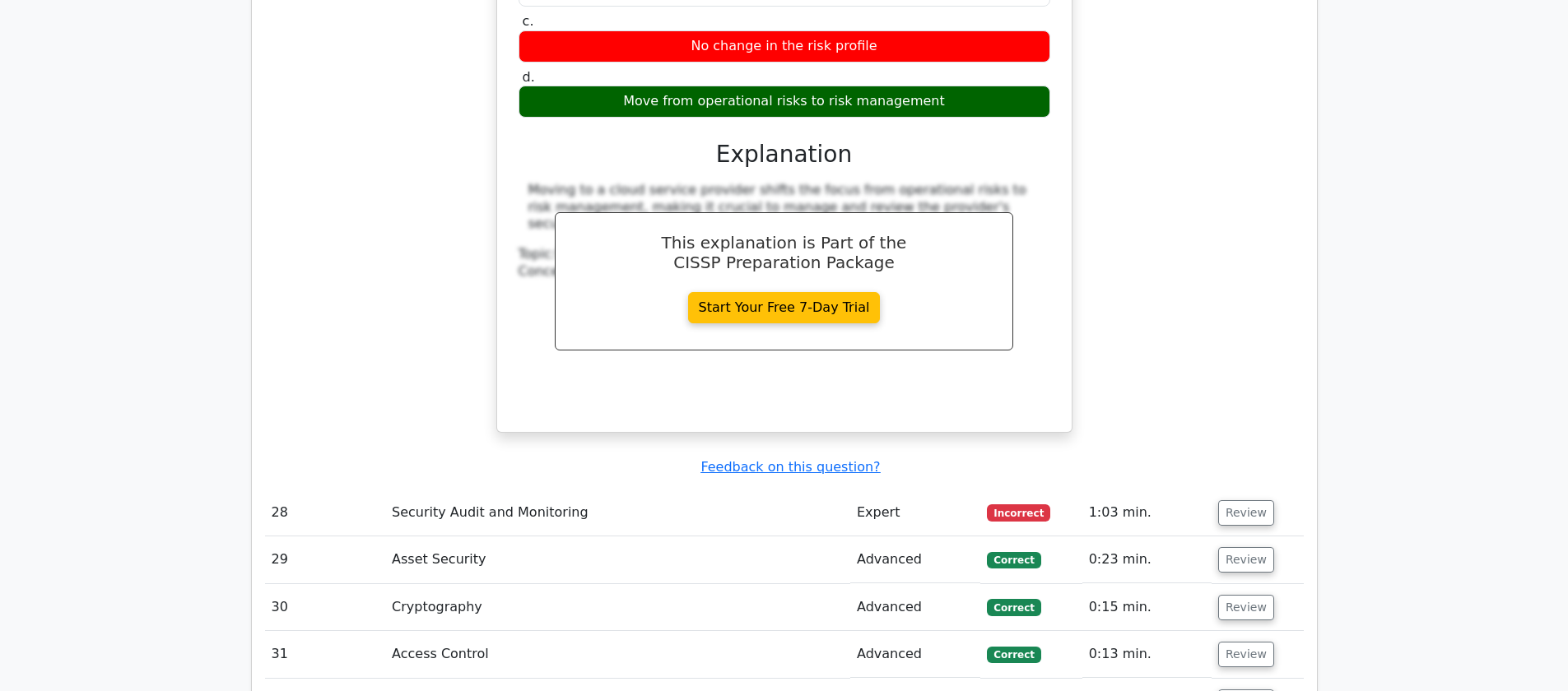
scroll to position [8779, 0]
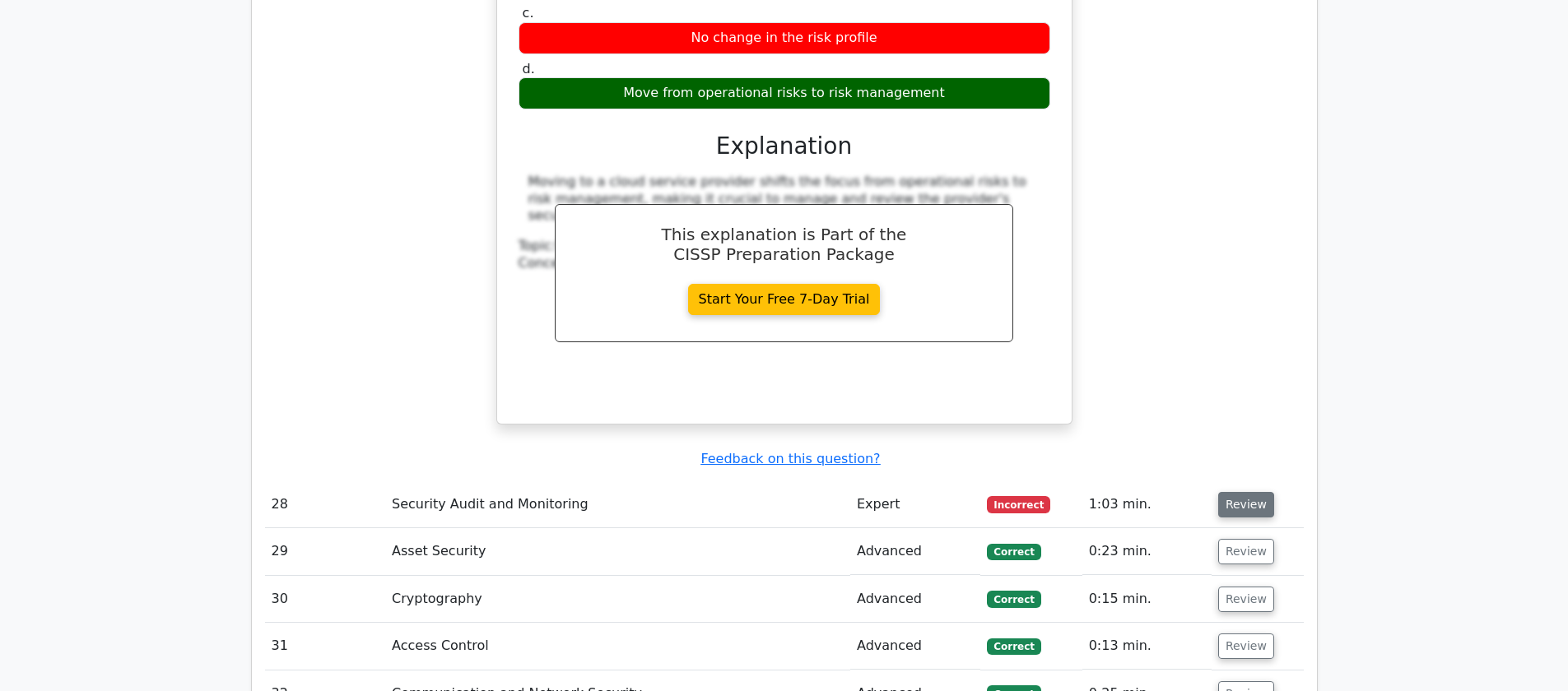
click at [1253, 492] on button "Review" at bounding box center [1246, 504] width 56 height 25
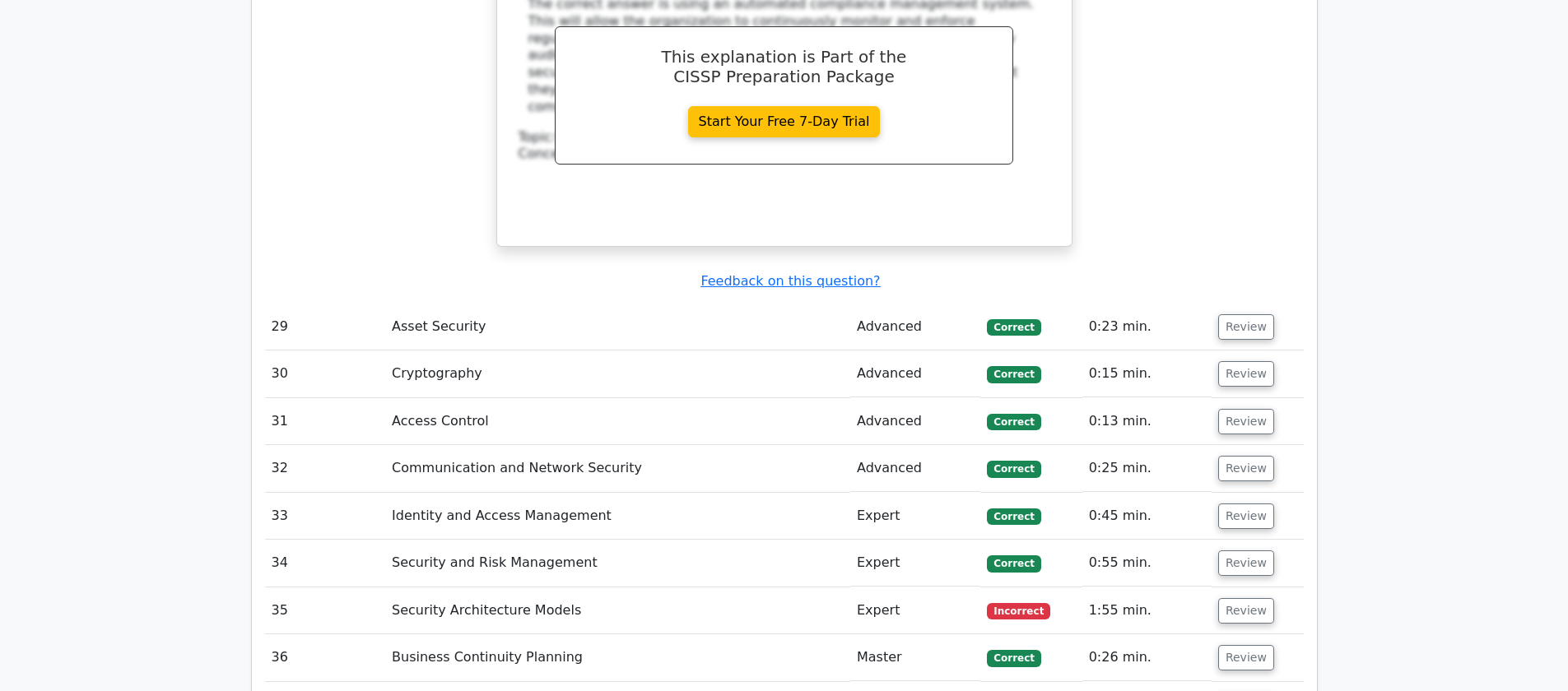
scroll to position [9883, 0]
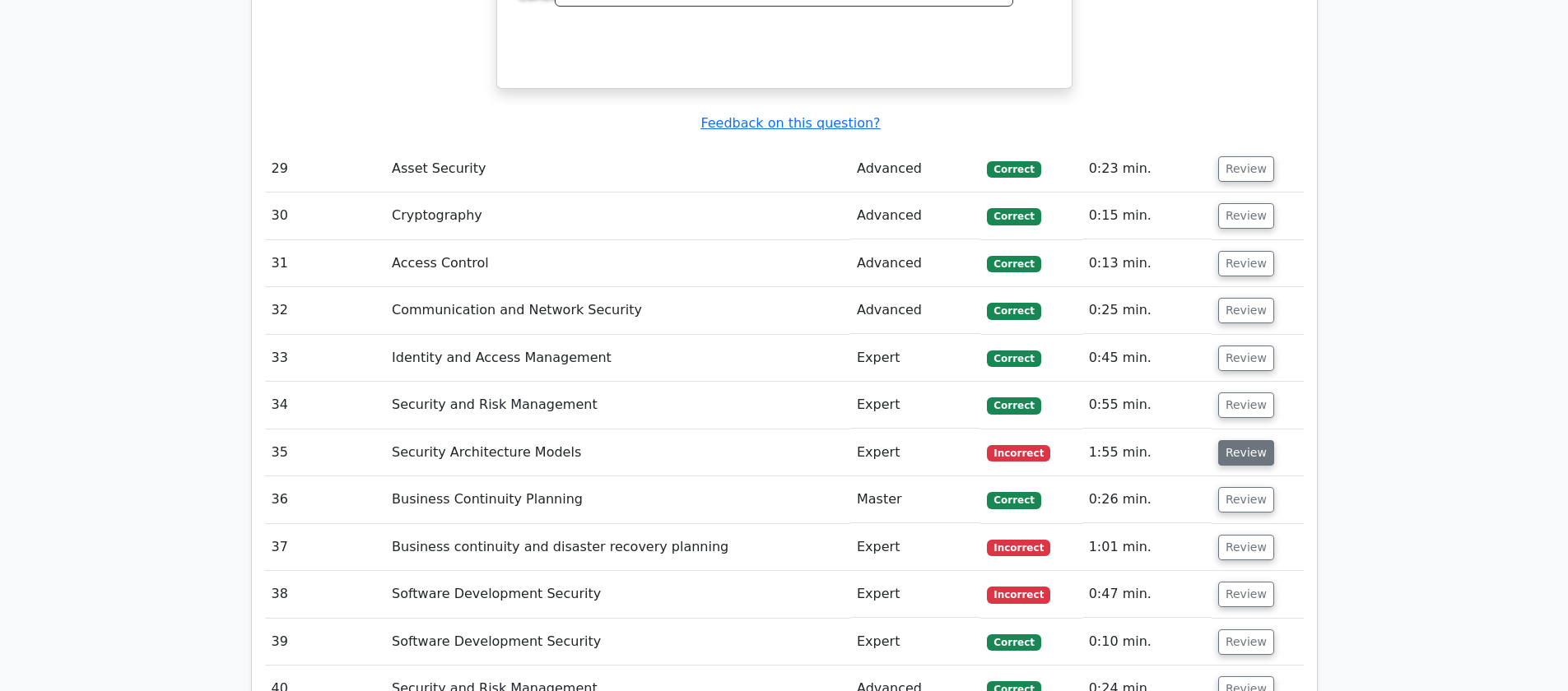
click at [1250, 440] on button "Review" at bounding box center [1246, 453] width 56 height 25
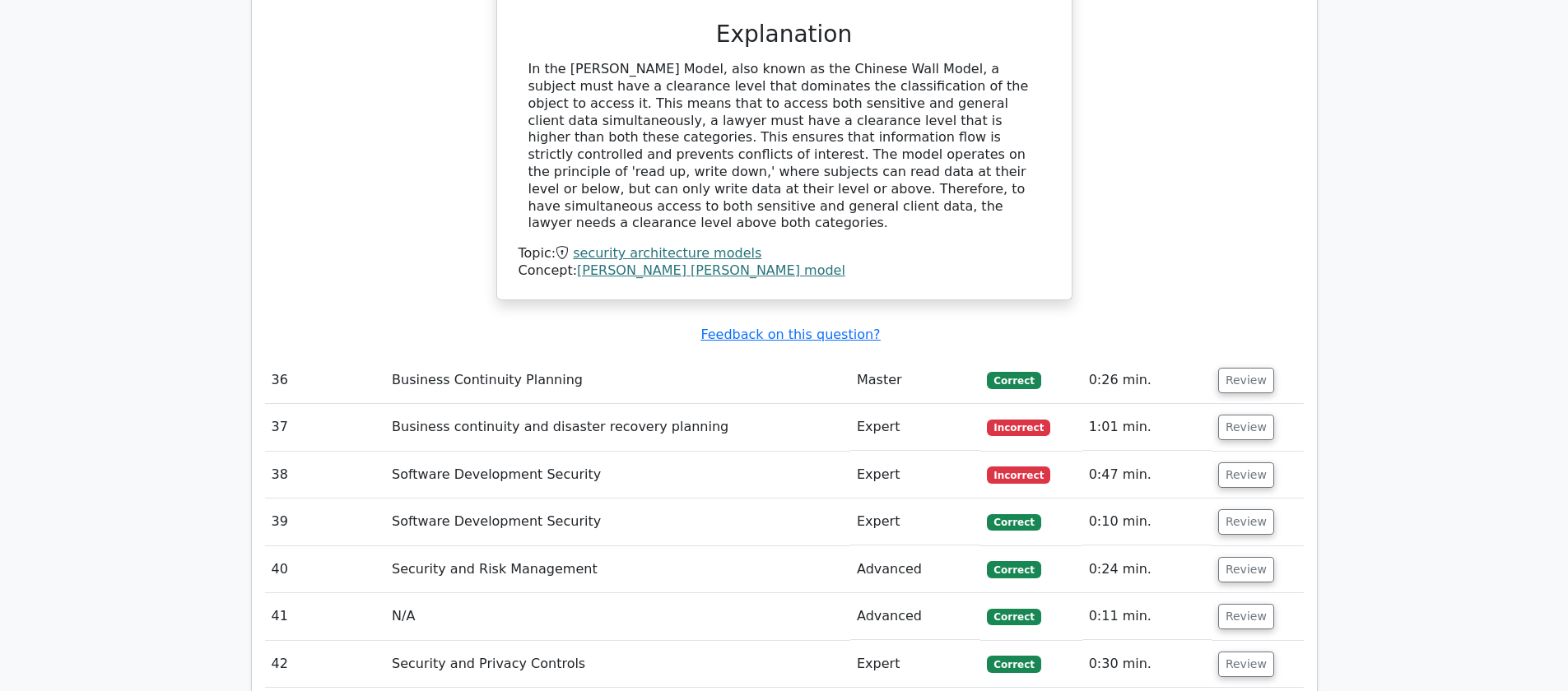
scroll to position [10700, 0]
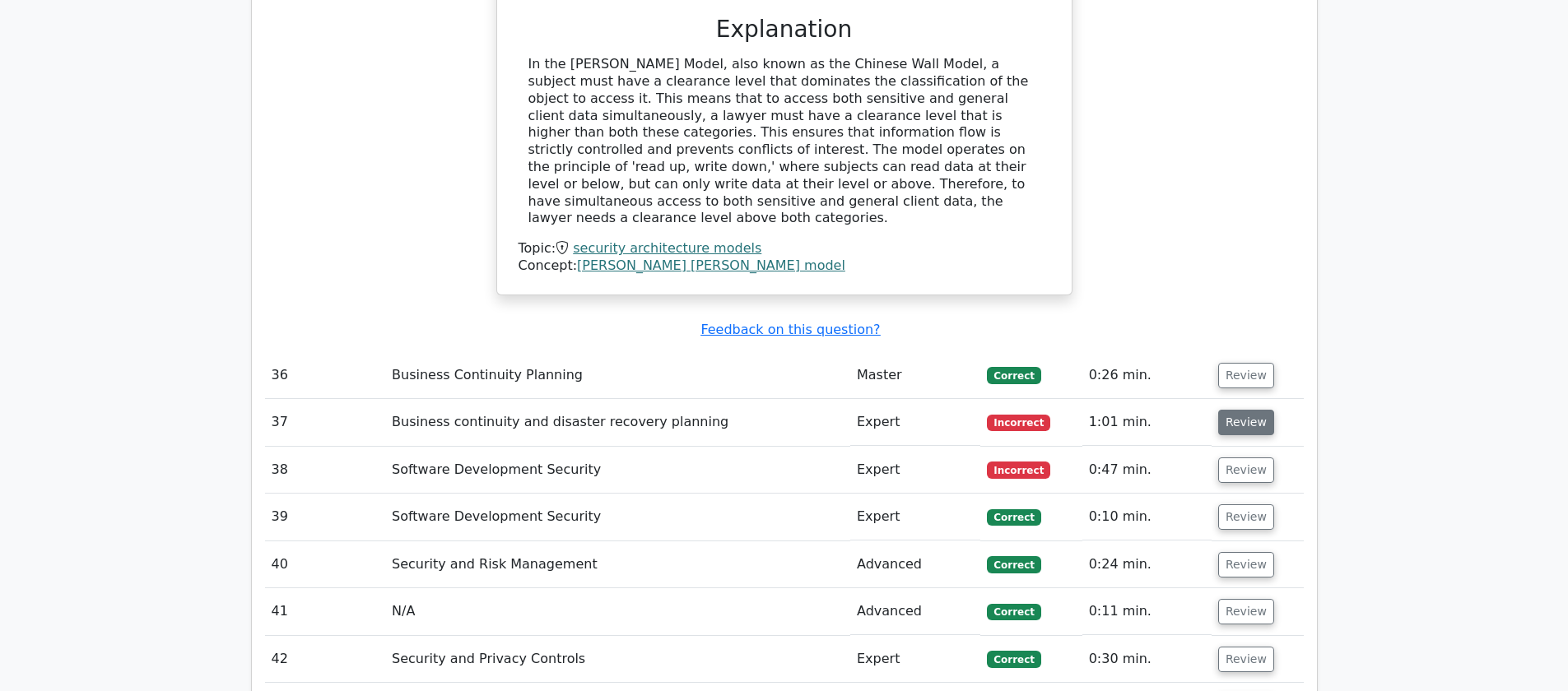
click at [1245, 410] on button "Review" at bounding box center [1246, 422] width 56 height 25
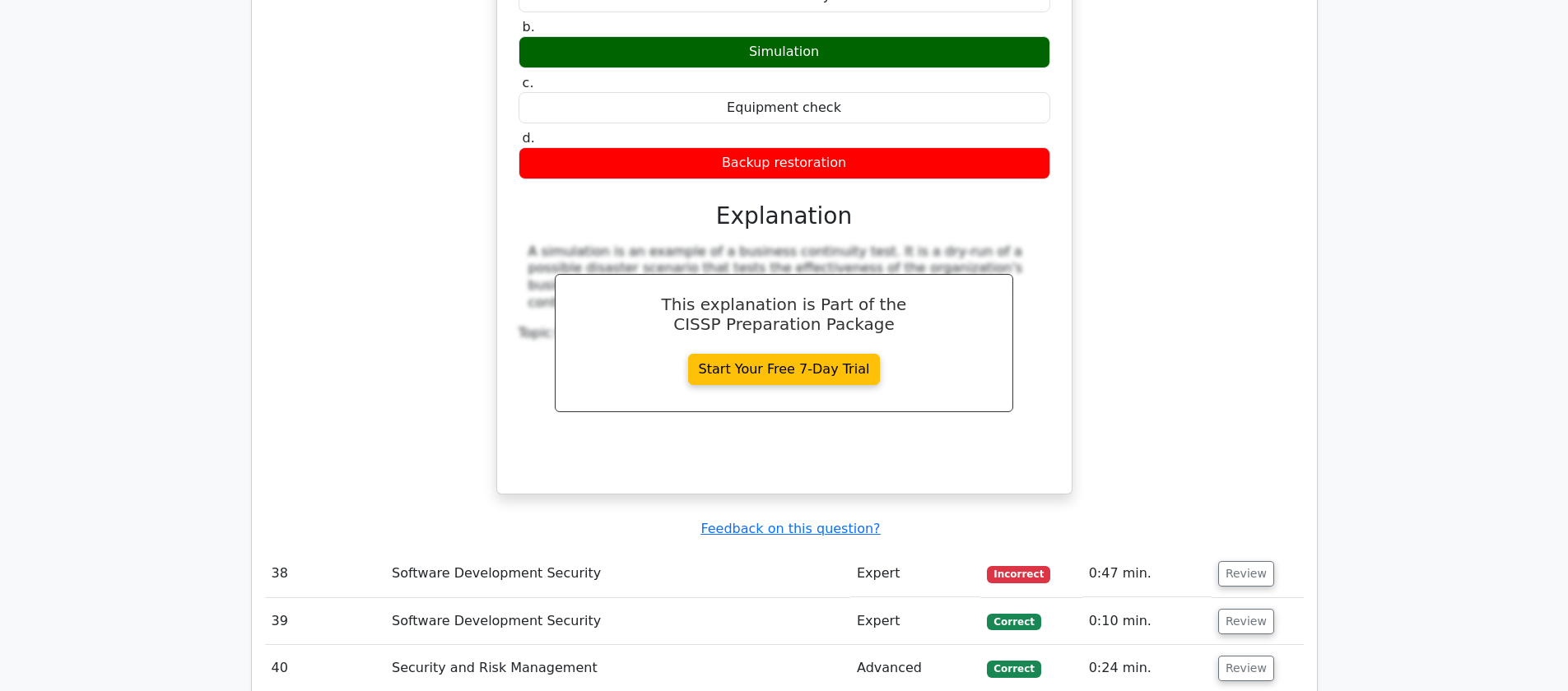
scroll to position [11476, 0]
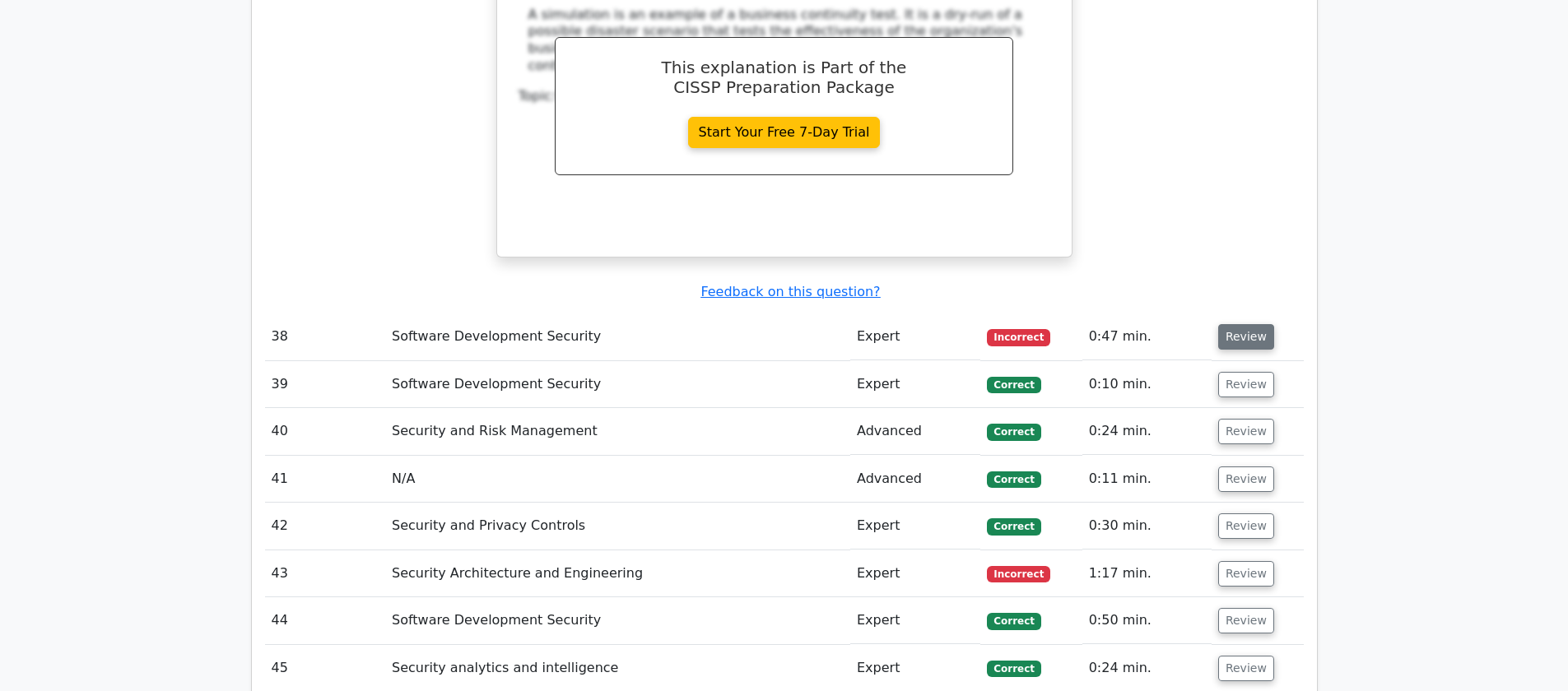
click at [1260, 324] on button "Review" at bounding box center [1246, 337] width 56 height 25
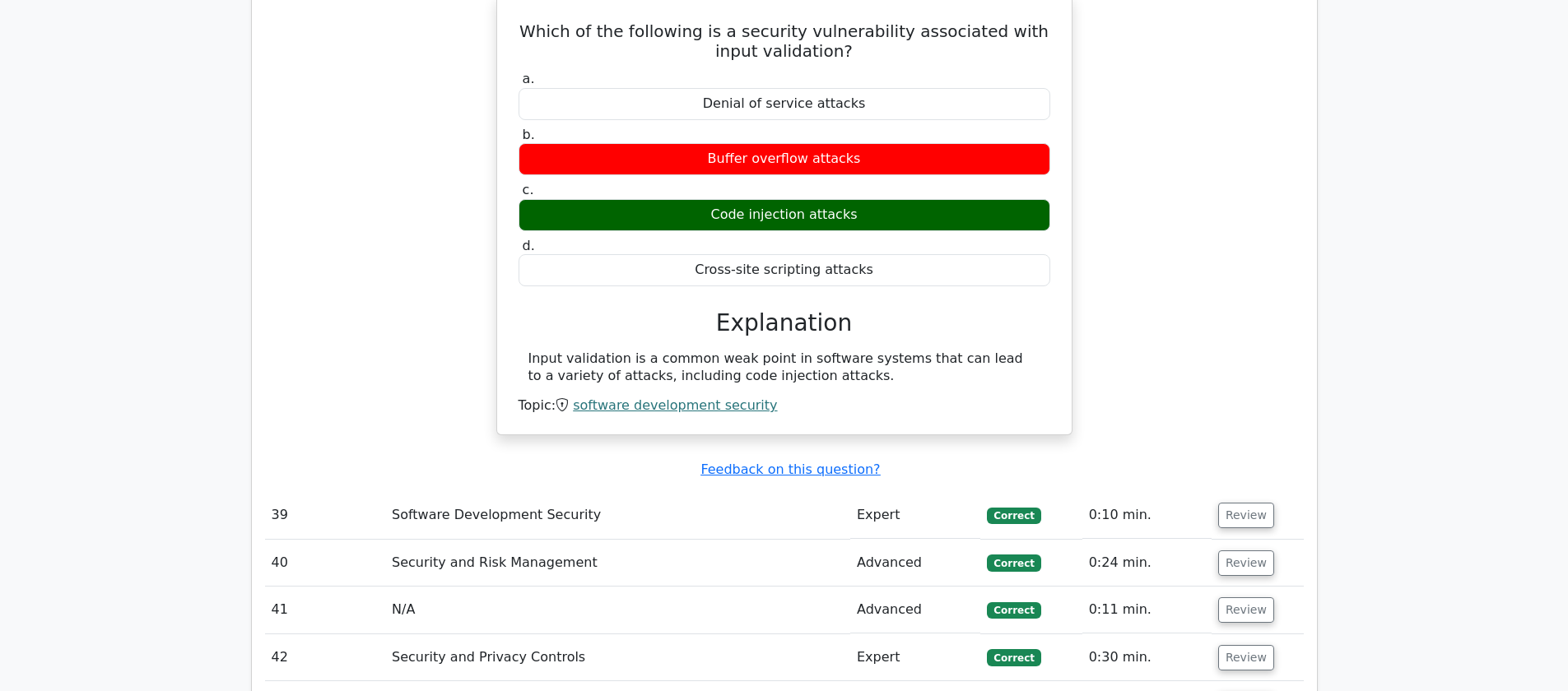
scroll to position [11871, 0]
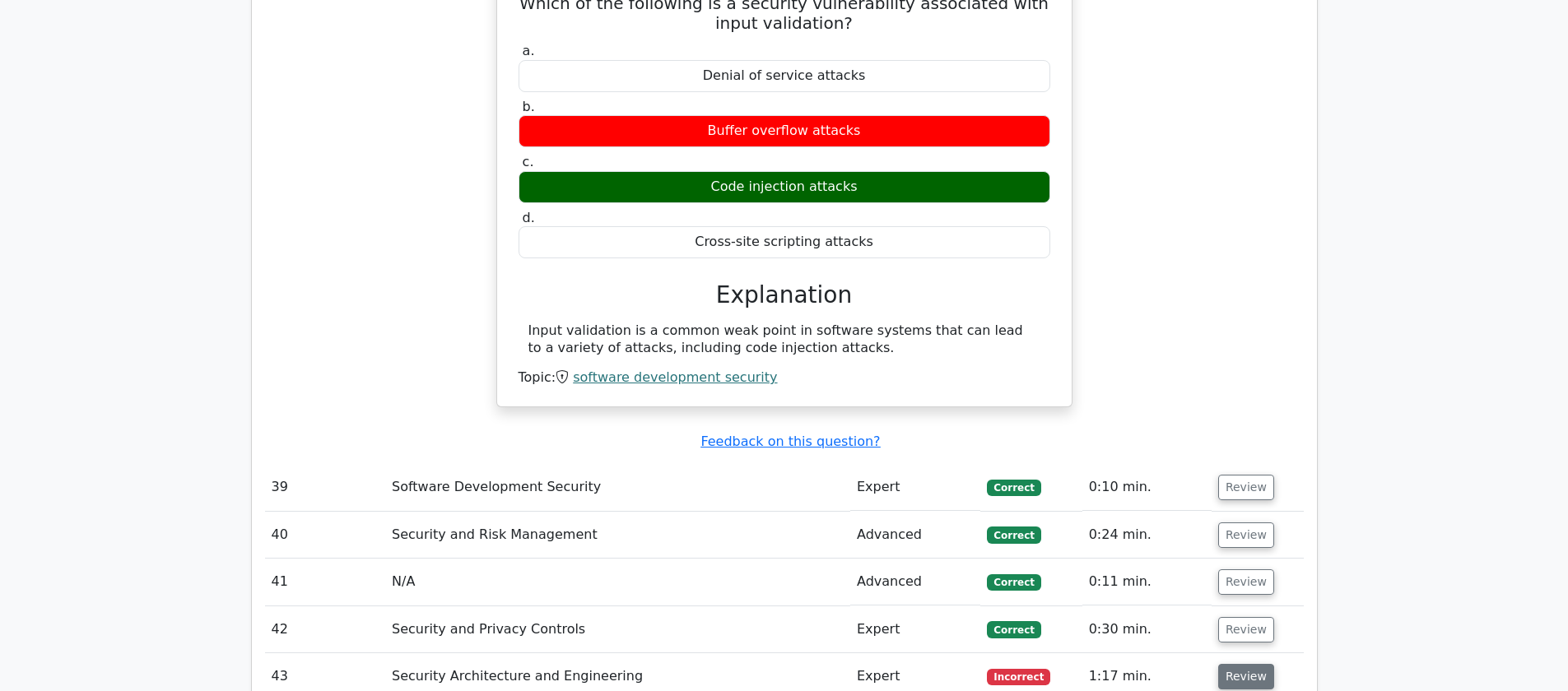
click at [1251, 664] on button "Review" at bounding box center [1246, 677] width 56 height 25
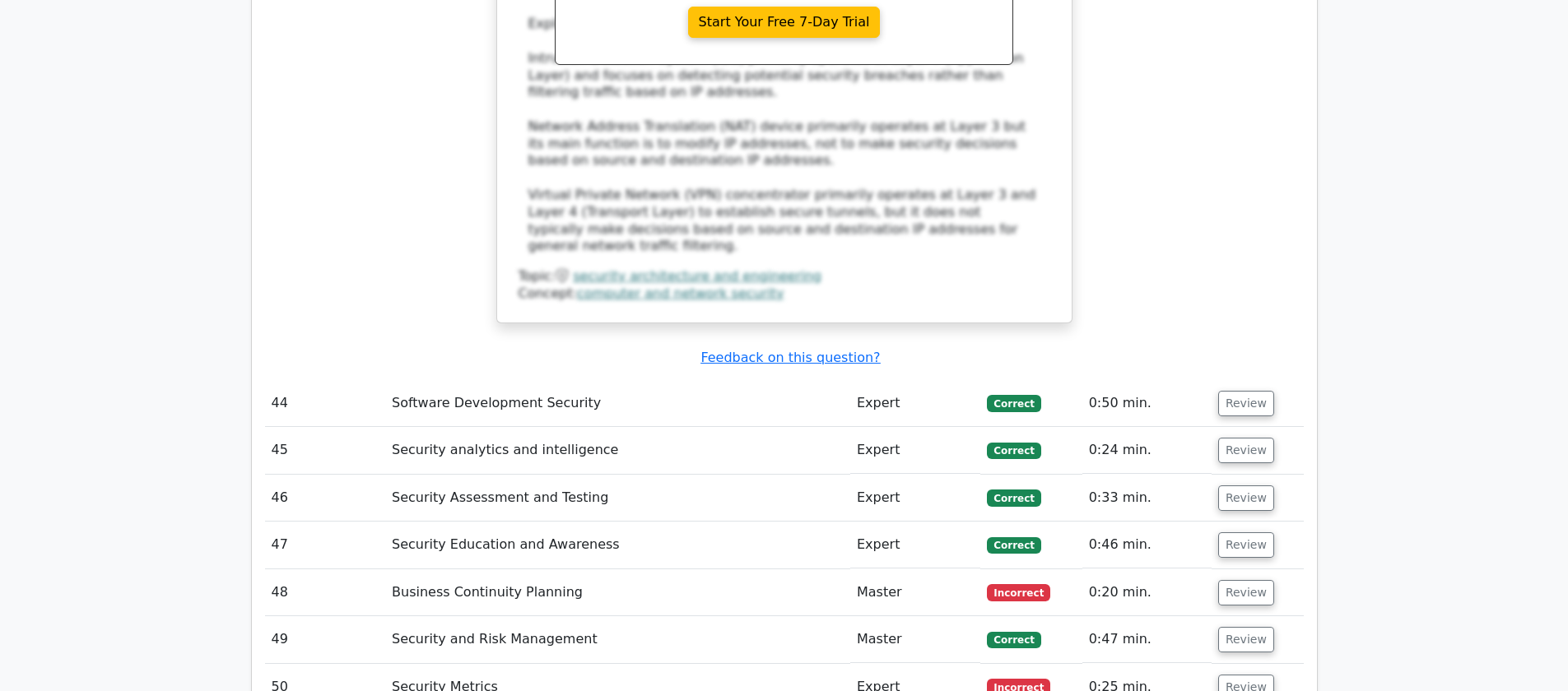
scroll to position [13200, 0]
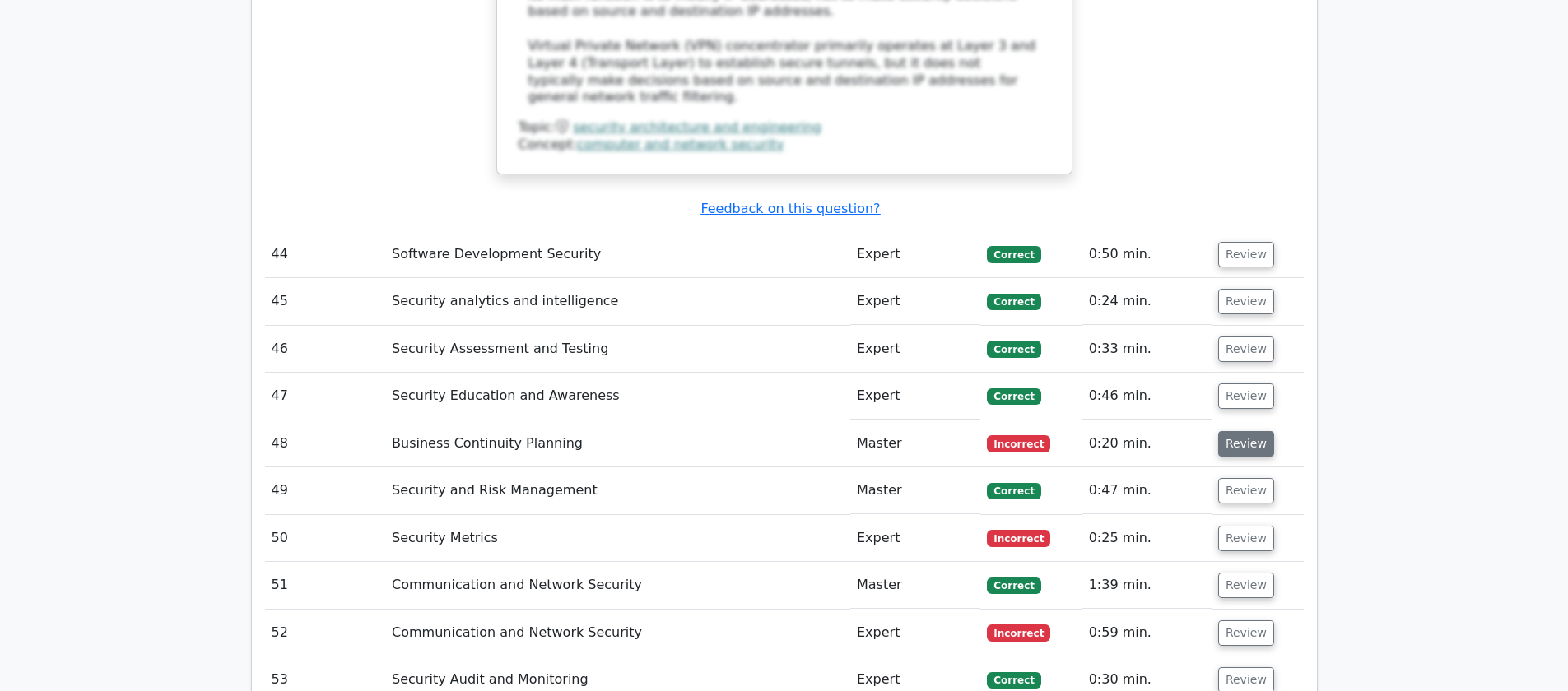
click at [1233, 431] on button "Review" at bounding box center [1246, 443] width 56 height 25
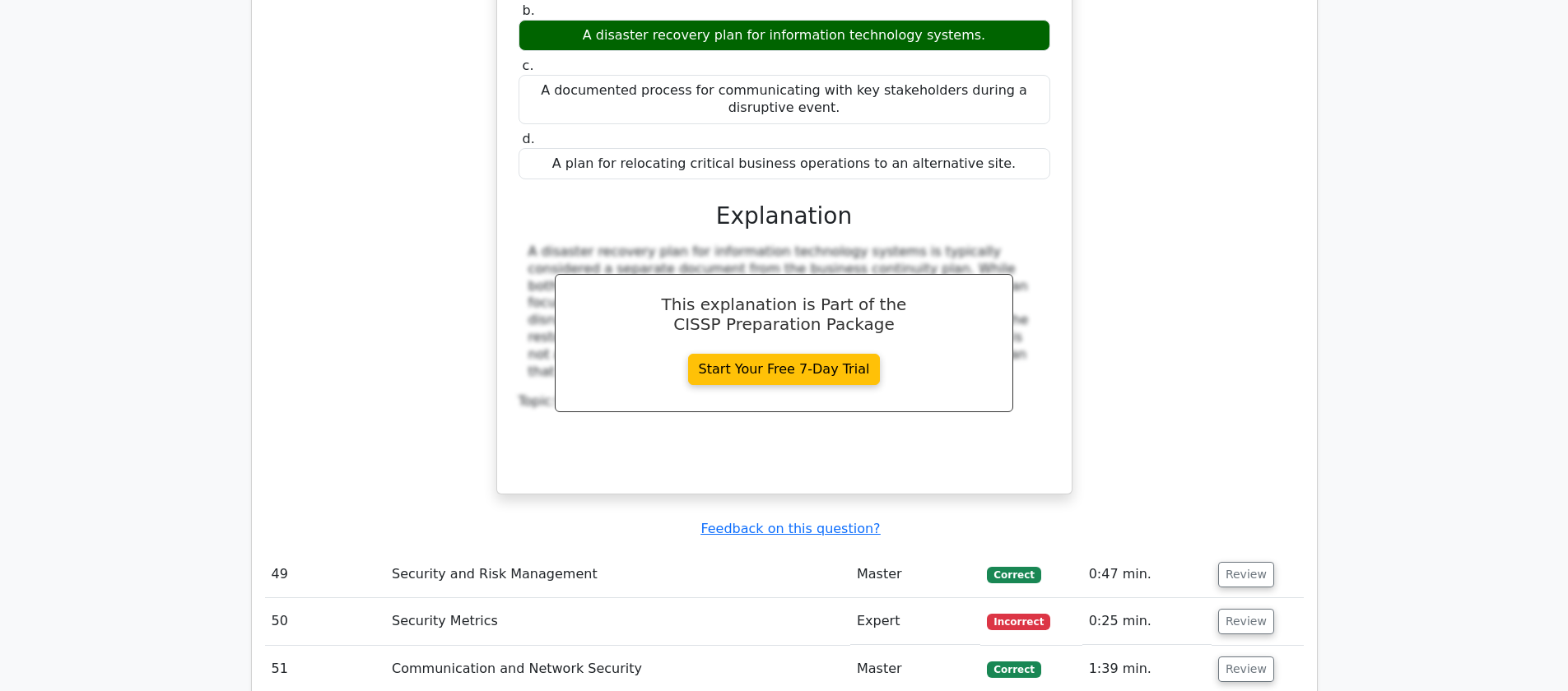
scroll to position [13950, 0]
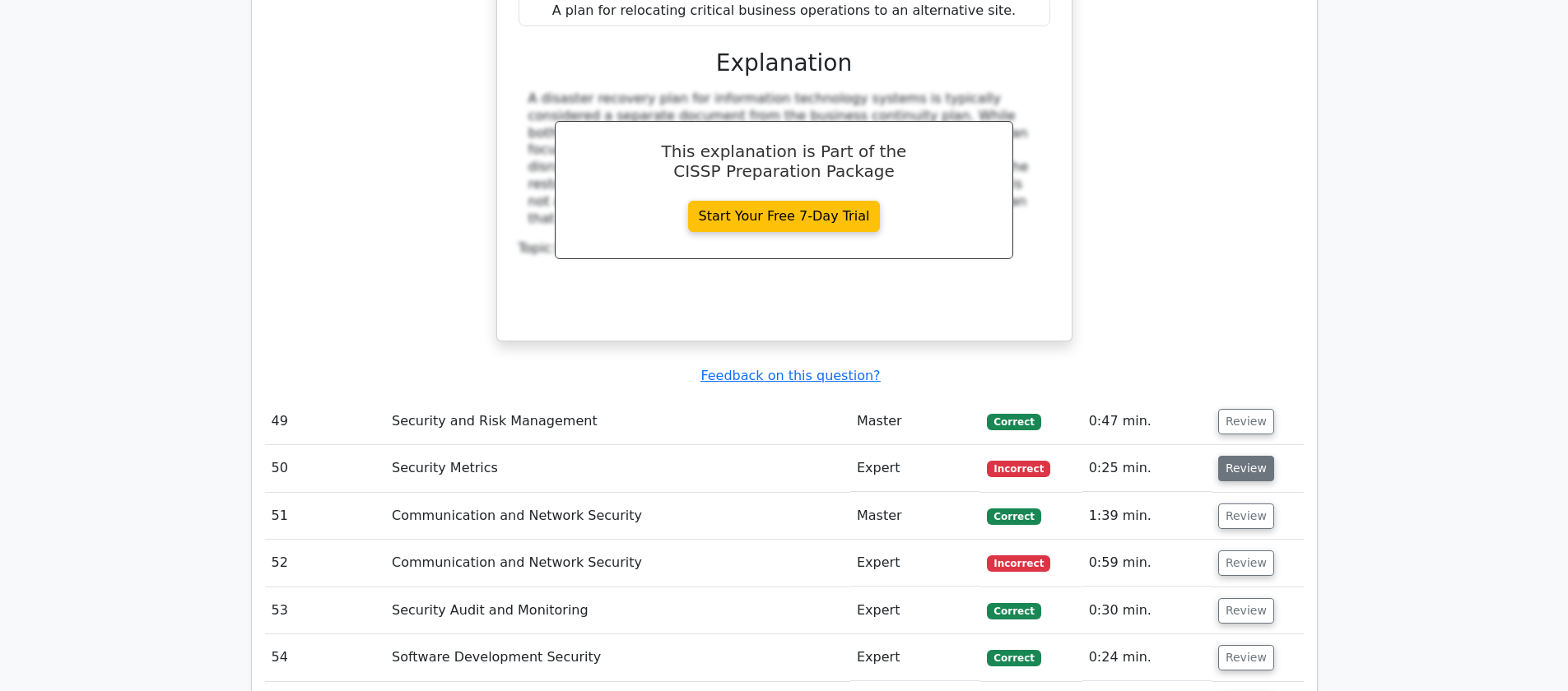
click at [1252, 455] on button "Review" at bounding box center [1246, 468] width 56 height 25
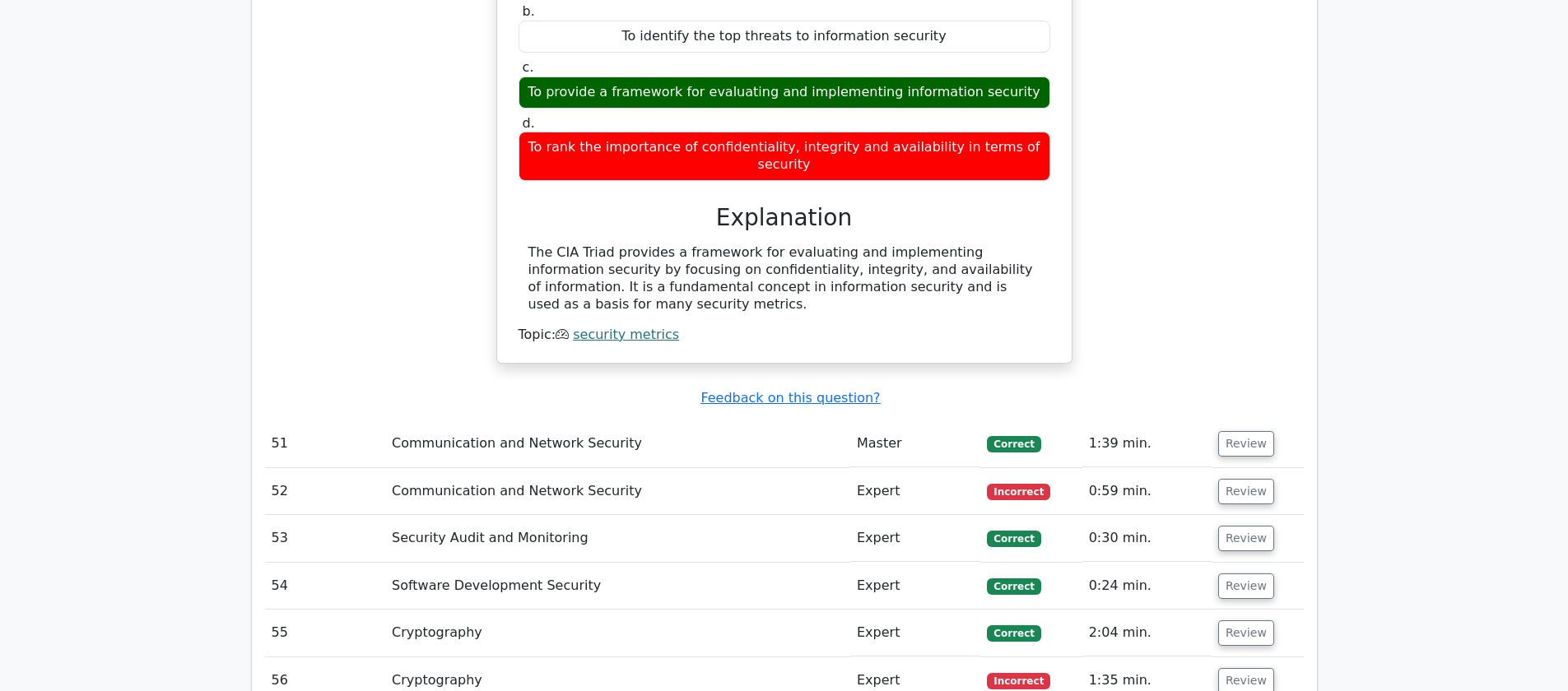
scroll to position [14556, 0]
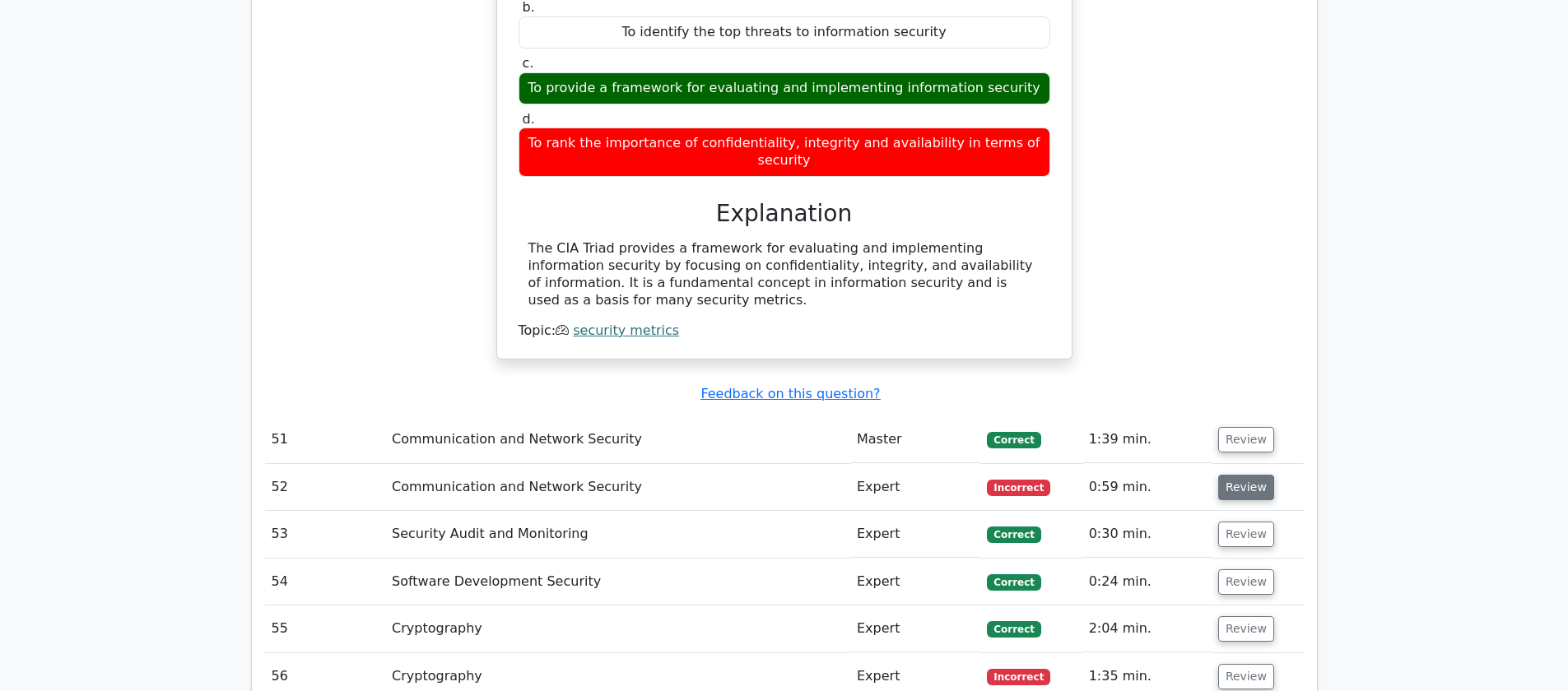
click at [1238, 475] on button "Review" at bounding box center [1246, 487] width 56 height 25
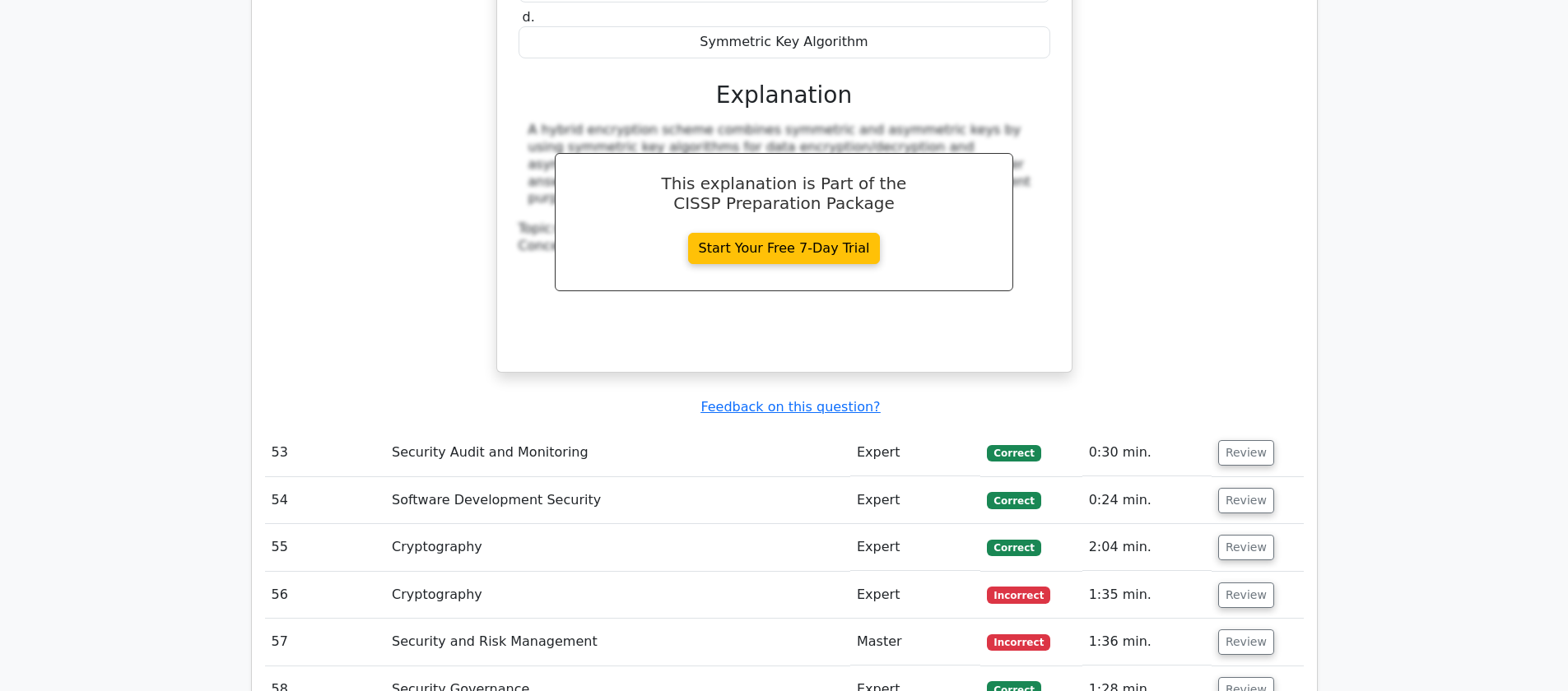
scroll to position [15358, 0]
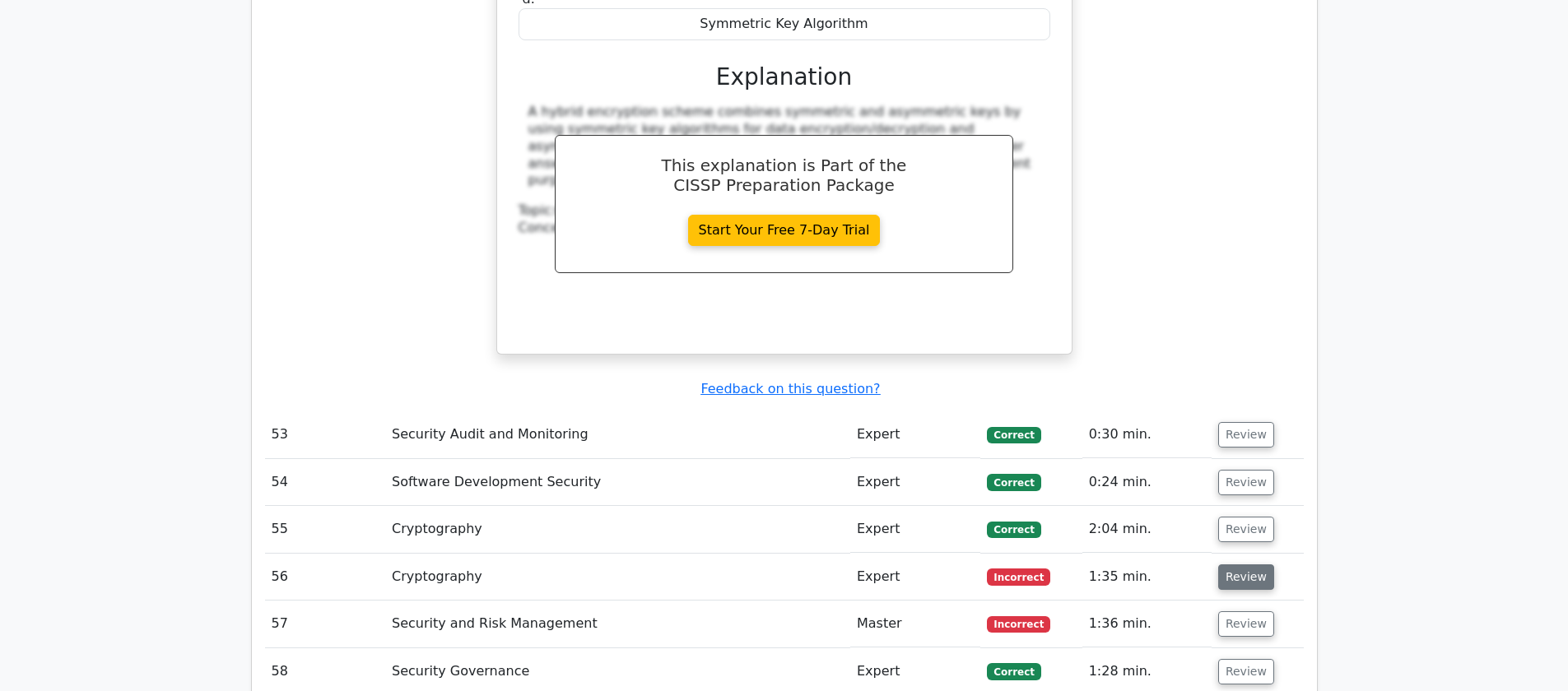
click at [1237, 564] on button "Review" at bounding box center [1246, 577] width 56 height 25
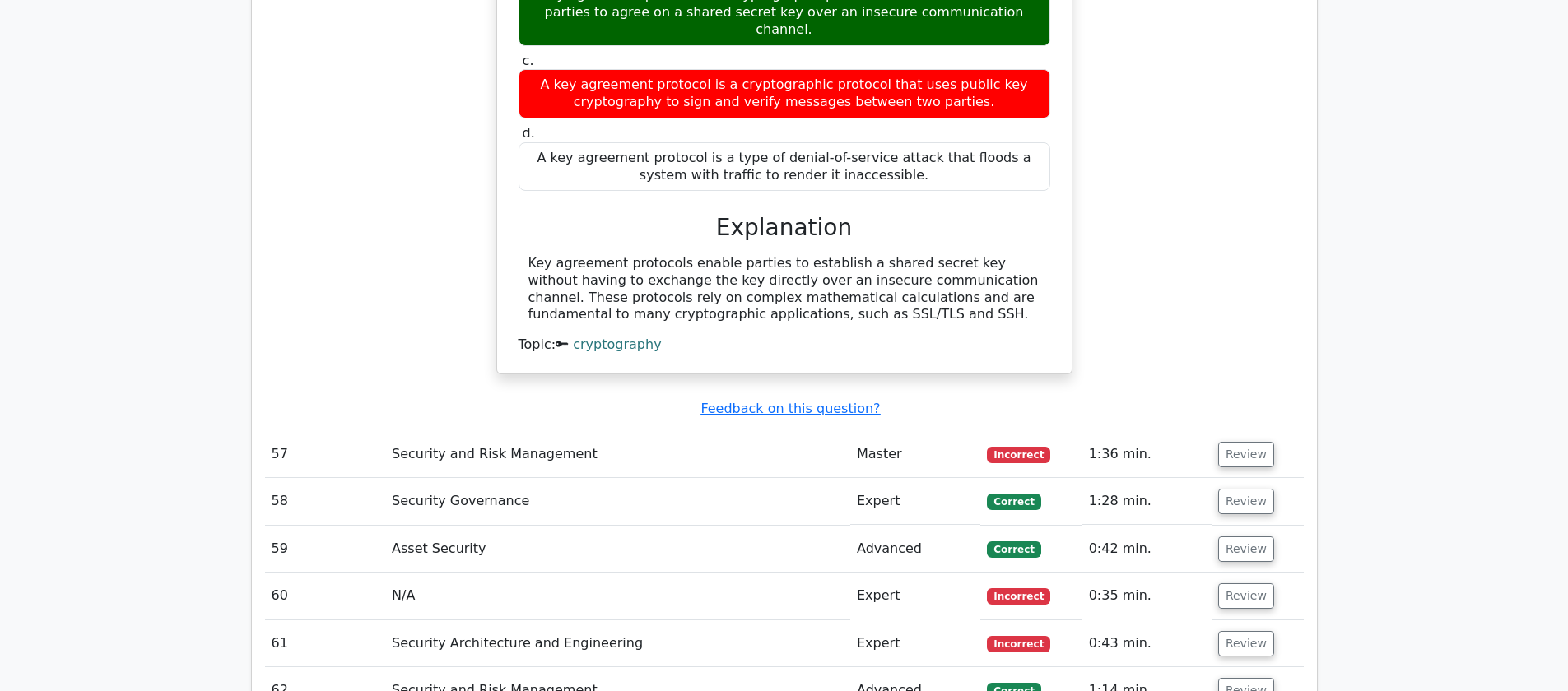
scroll to position [16122, 0]
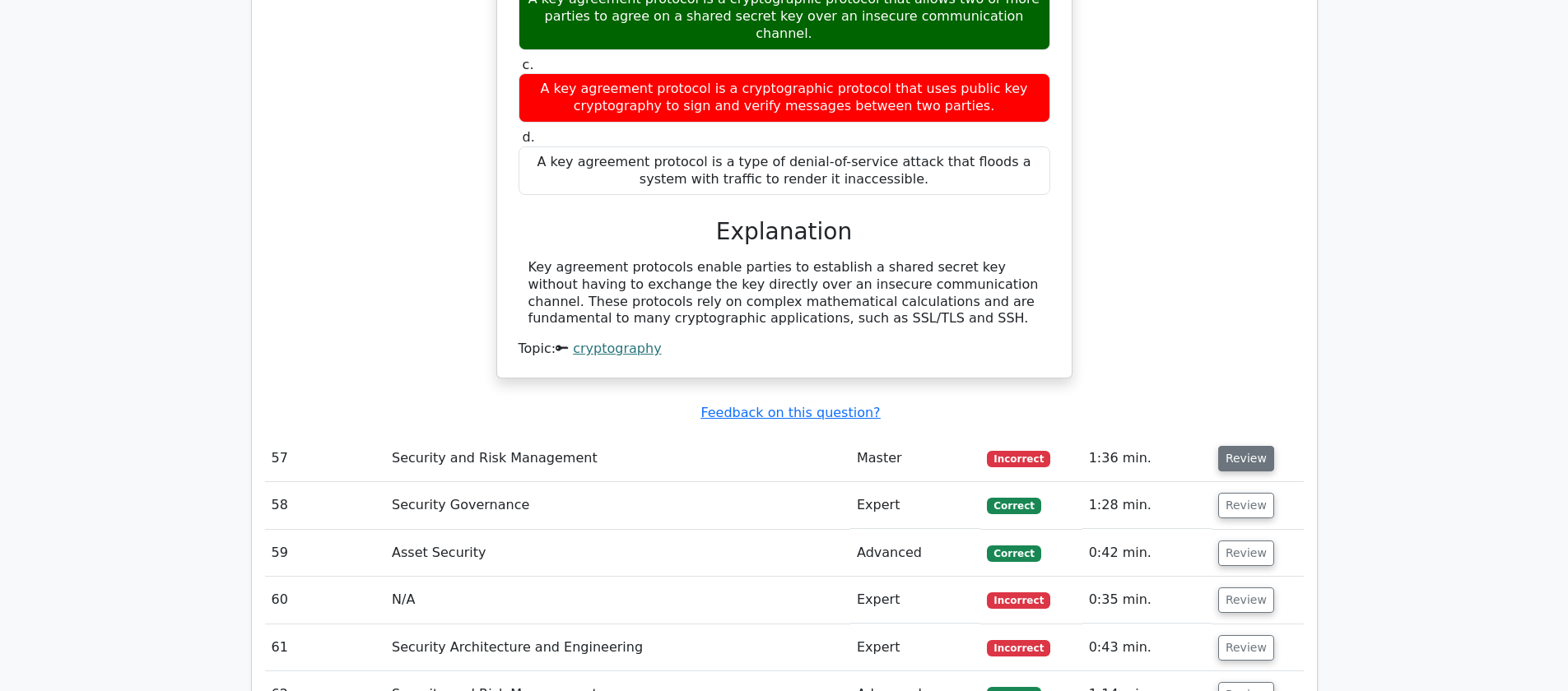
click at [1258, 446] on button "Review" at bounding box center [1246, 459] width 56 height 25
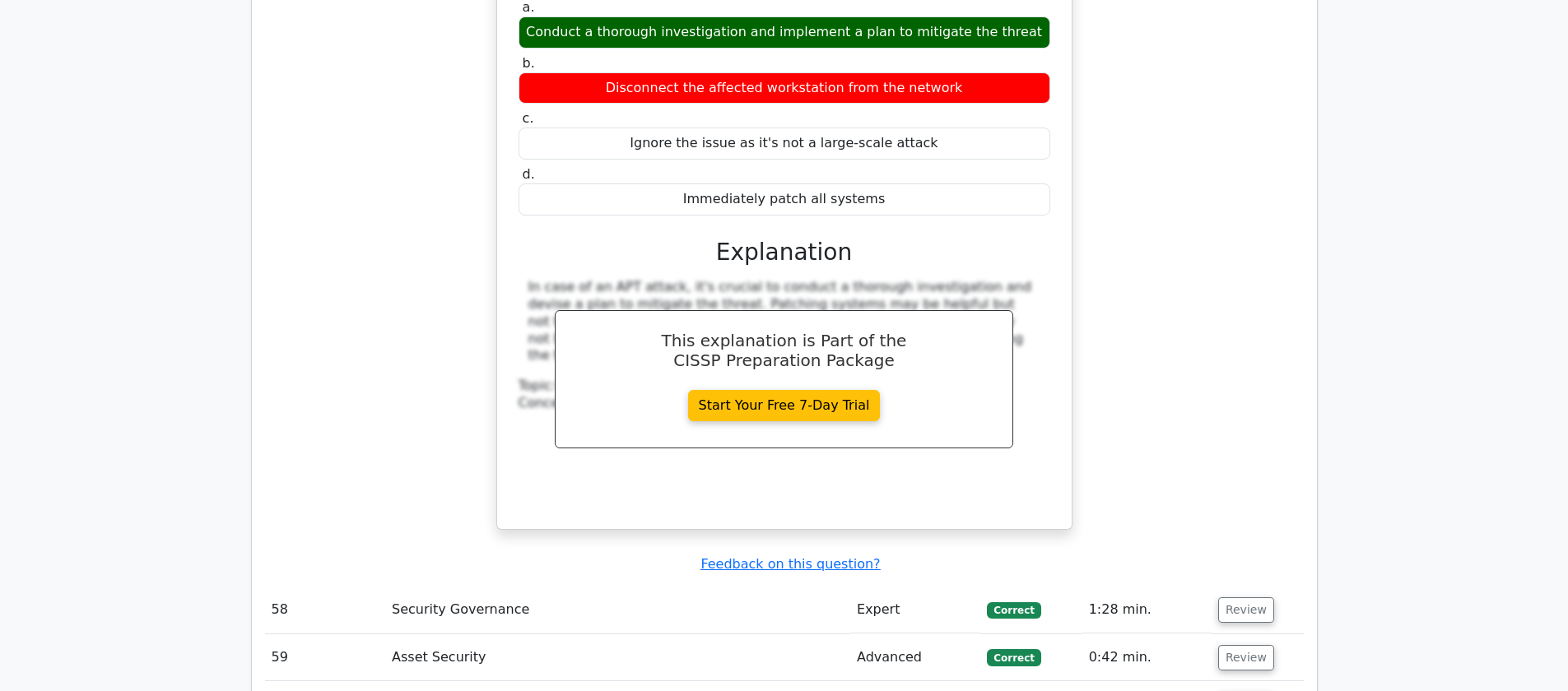
scroll to position [16924, 0]
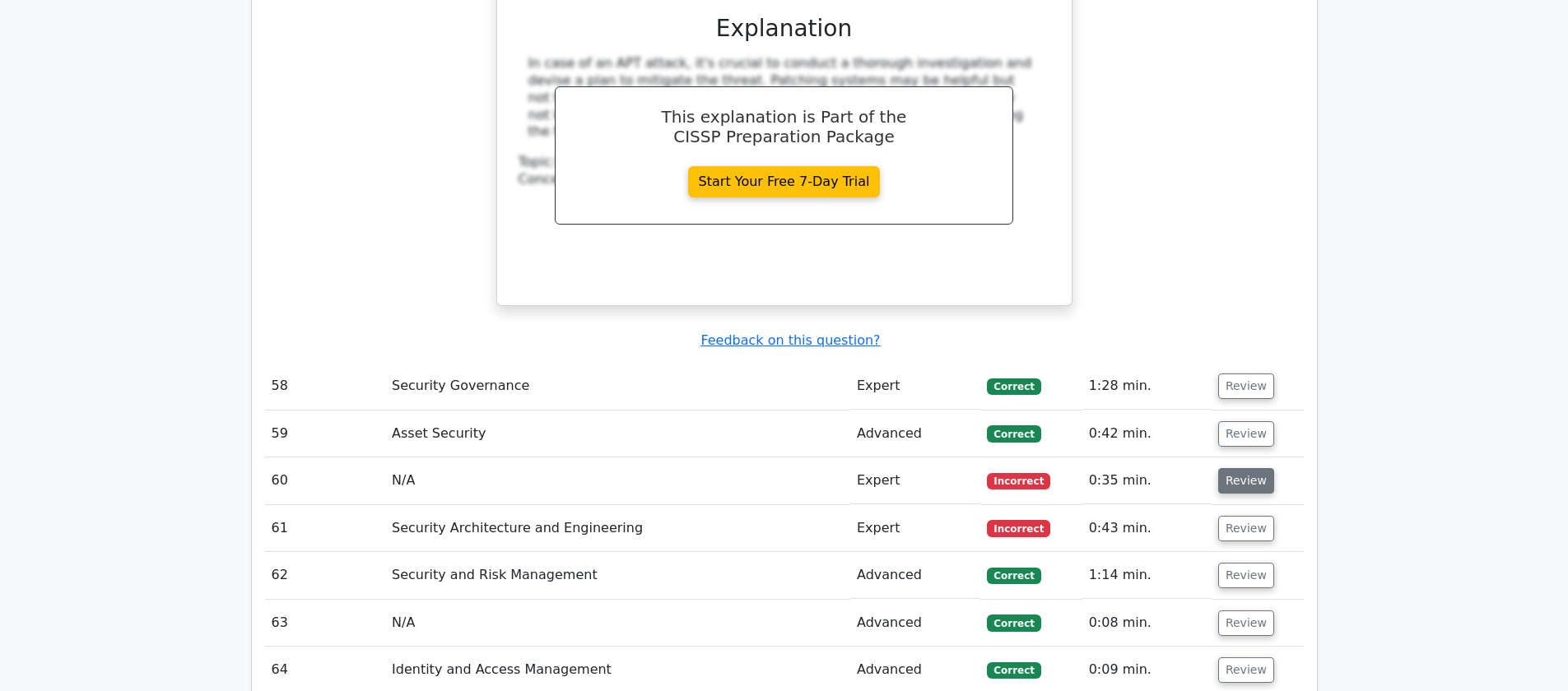
click at [1259, 468] on button "Review" at bounding box center [1246, 481] width 56 height 25
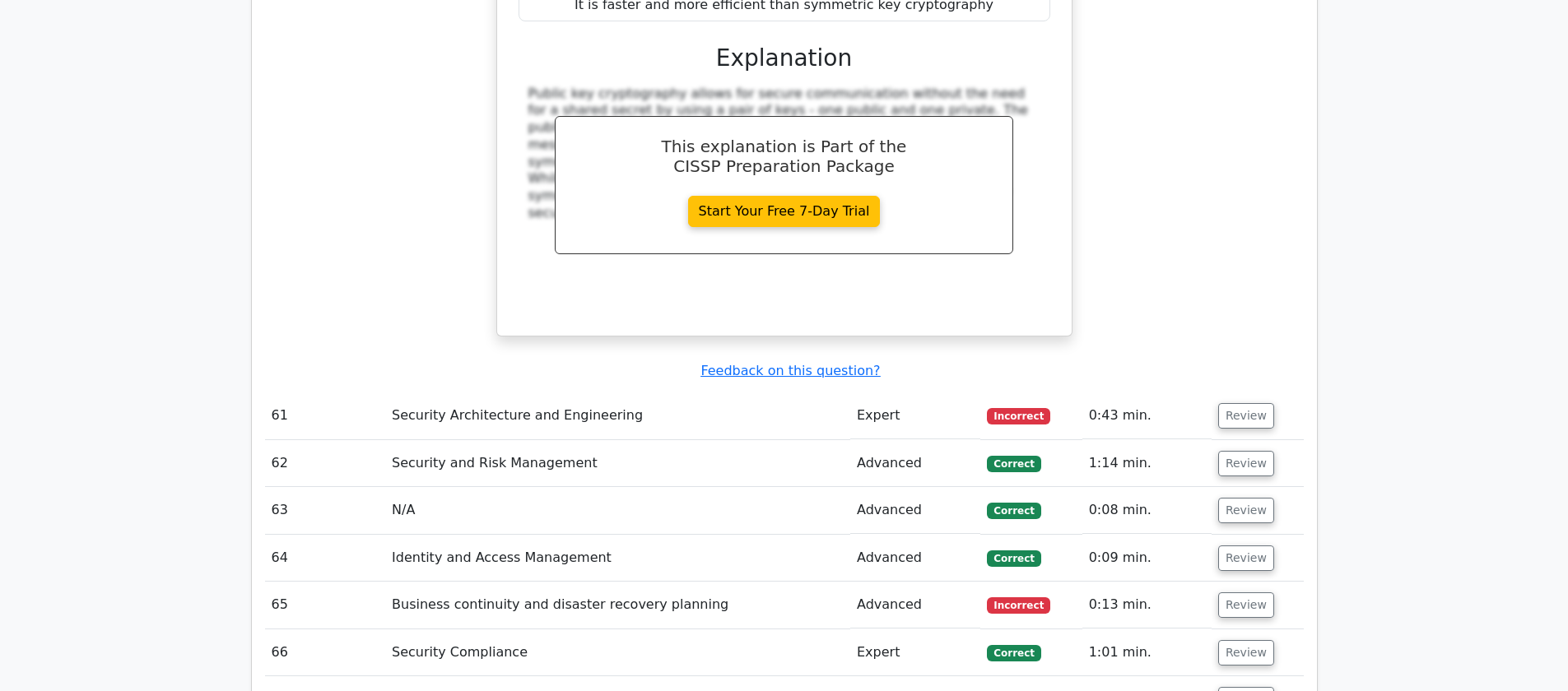
scroll to position [17688, 0]
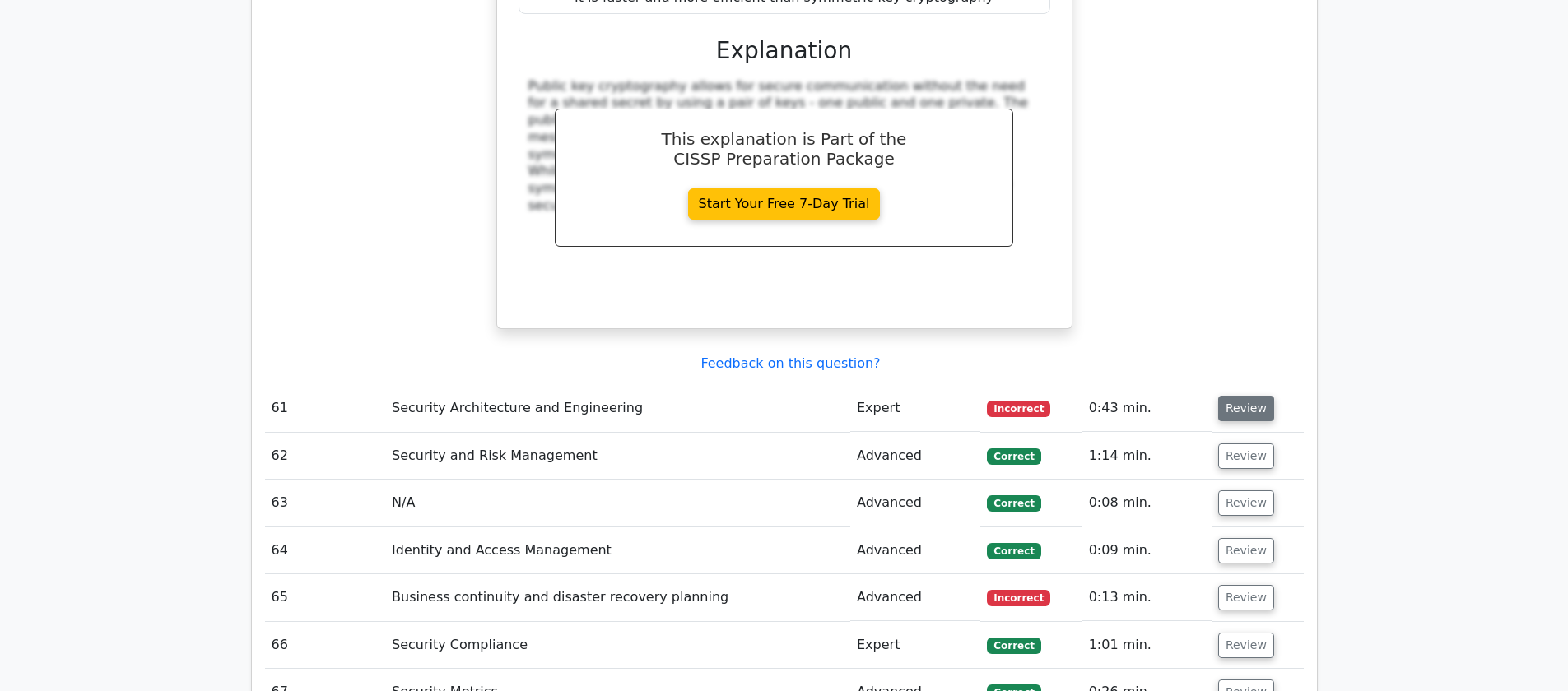
click at [1235, 395] on button "Review" at bounding box center [1246, 408] width 56 height 25
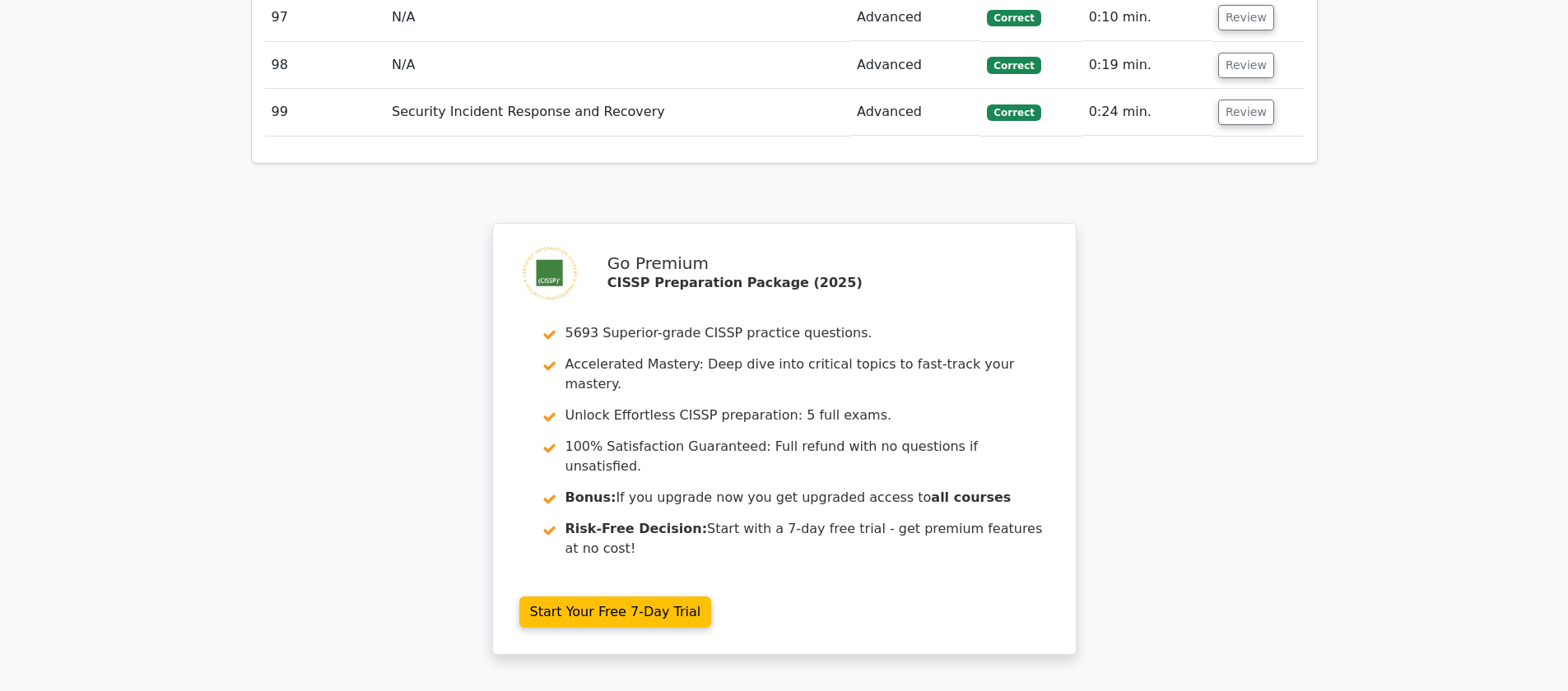
scroll to position [20475, 0]
